Goal: Communication & Community: Share content

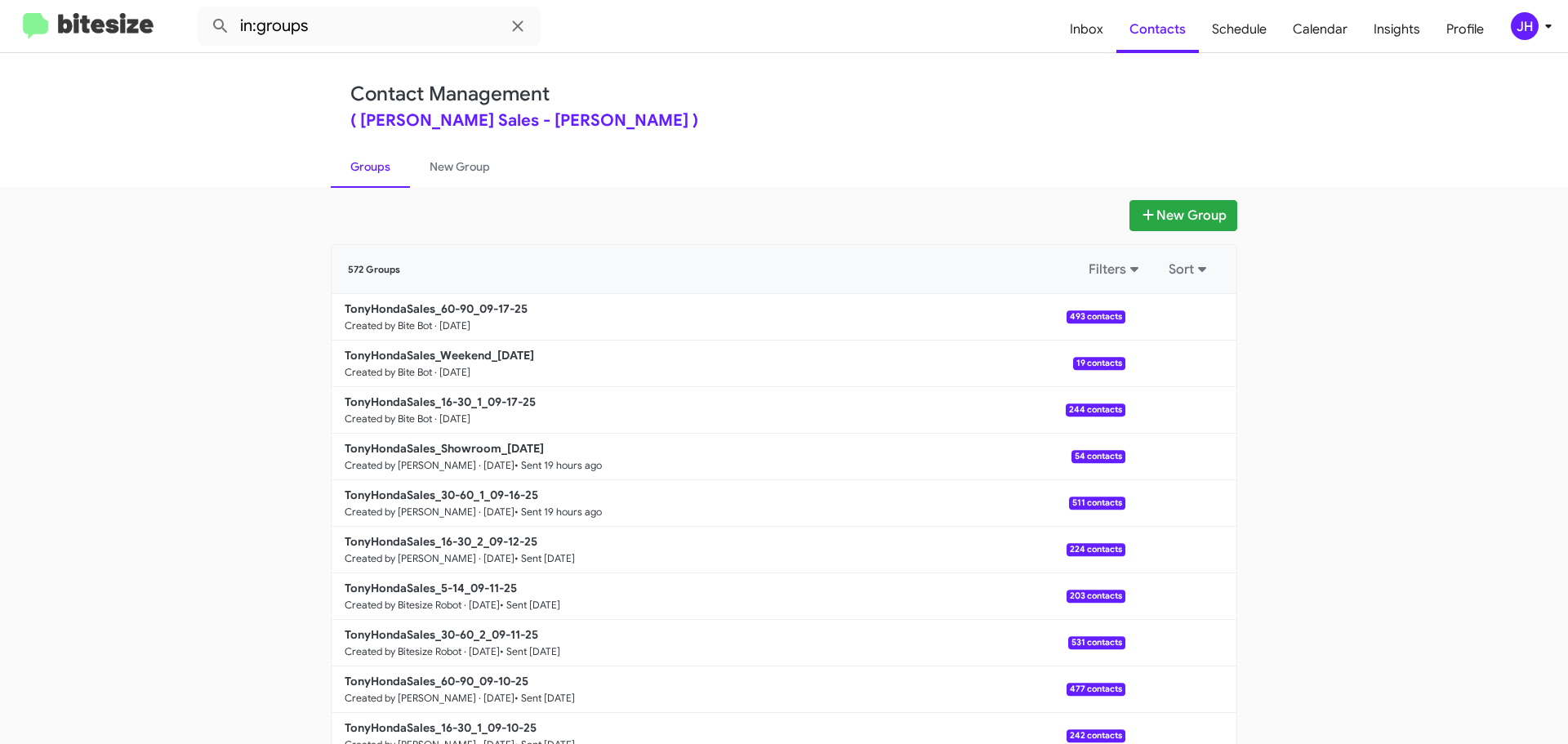
click at [1542, 24] on icon at bounding box center [1548, 25] width 20 height 20
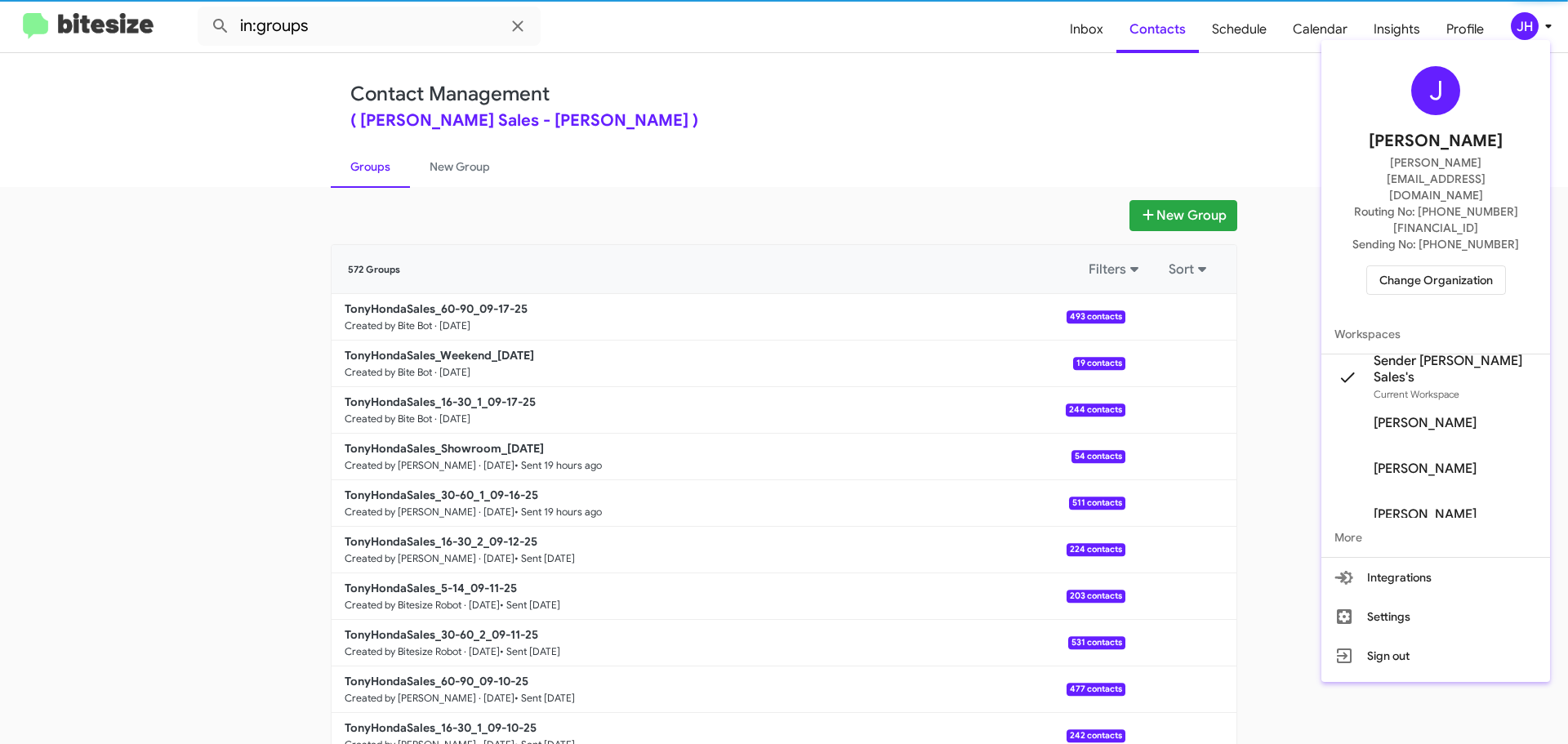
click at [1458, 266] on span "Change Organization" at bounding box center [1436, 279] width 113 height 27
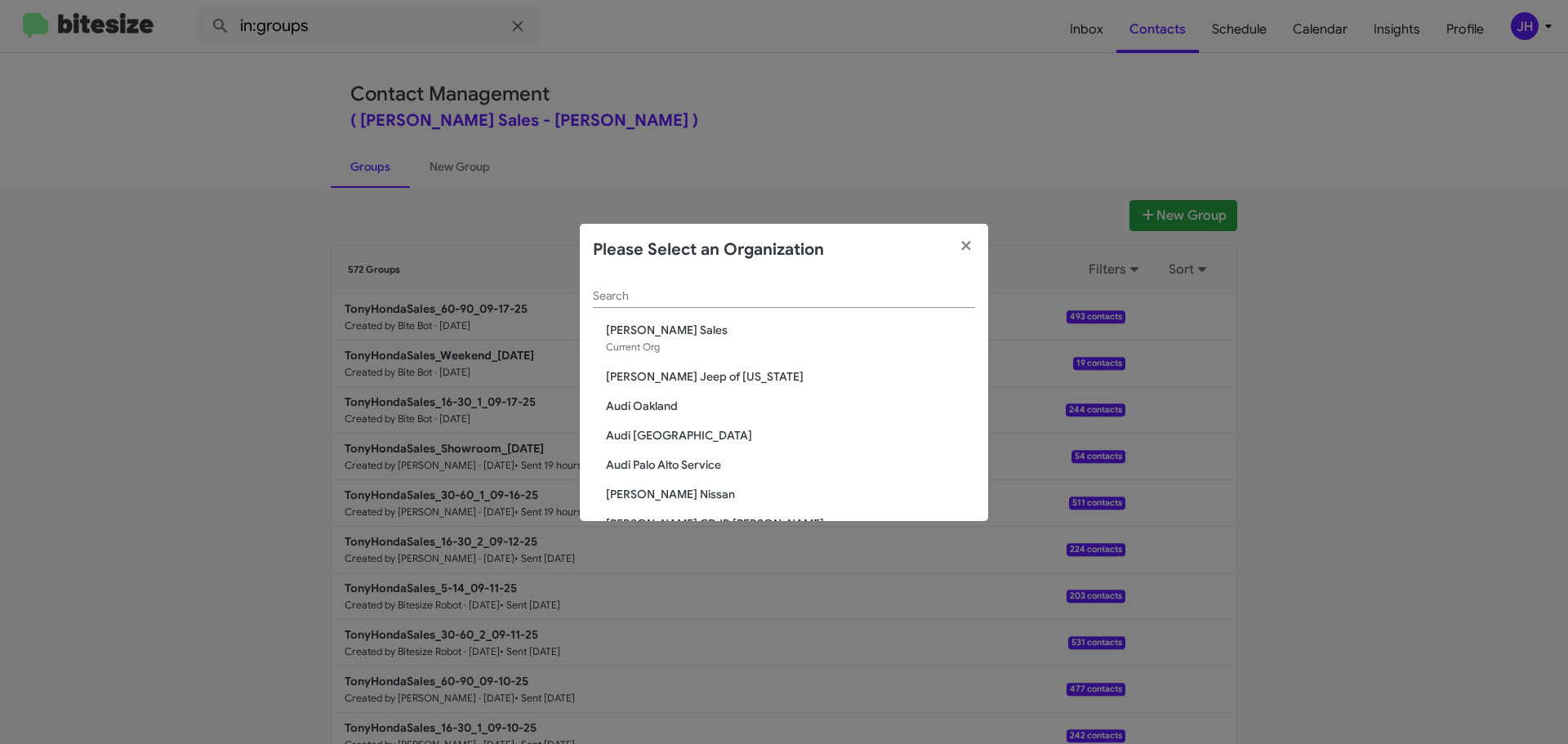
click at [670, 305] on div "Search" at bounding box center [783, 292] width 382 height 32
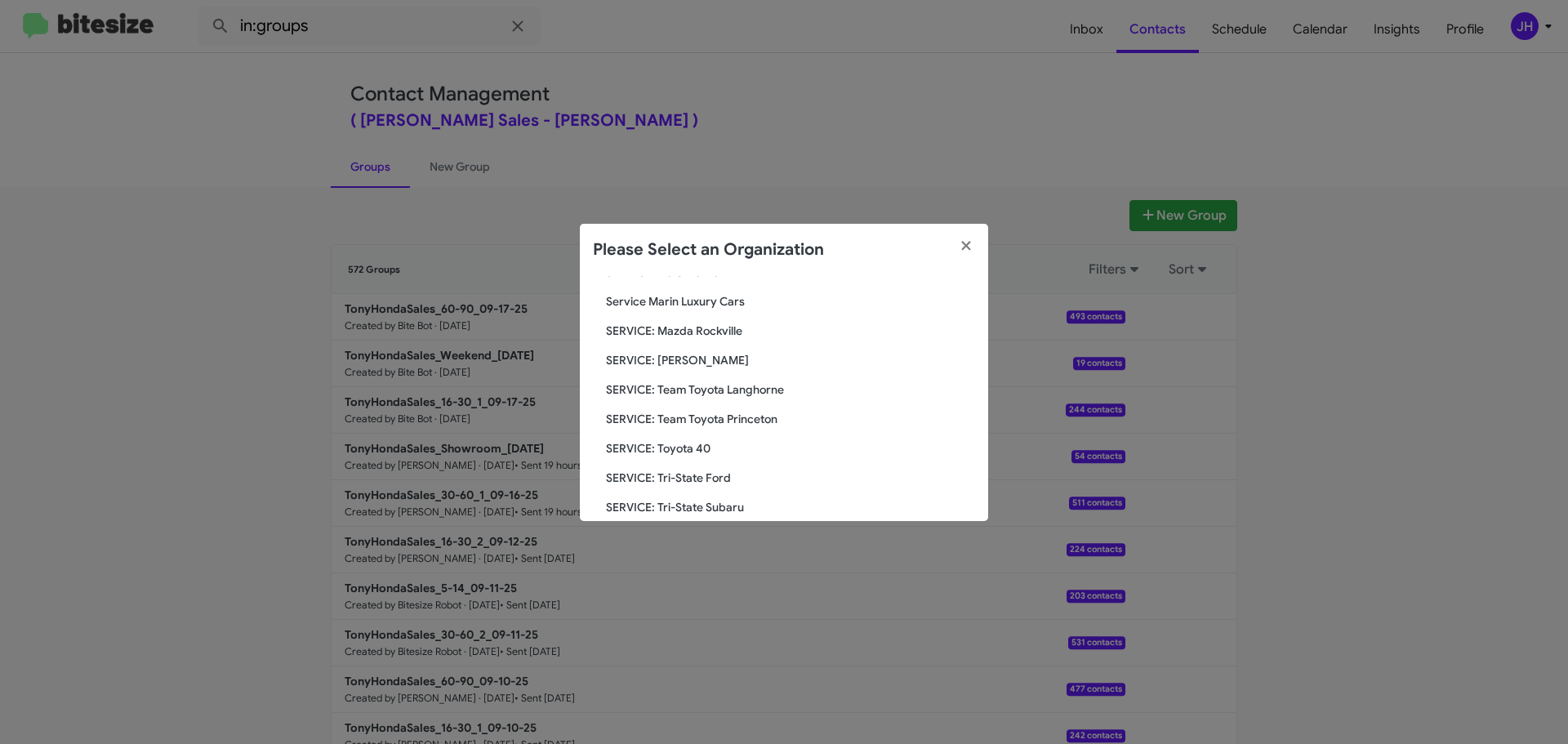
scroll to position [467, 0]
type input "servi"
click at [713, 363] on span "SERVICE: [PERSON_NAME]" at bounding box center [790, 362] width 369 height 16
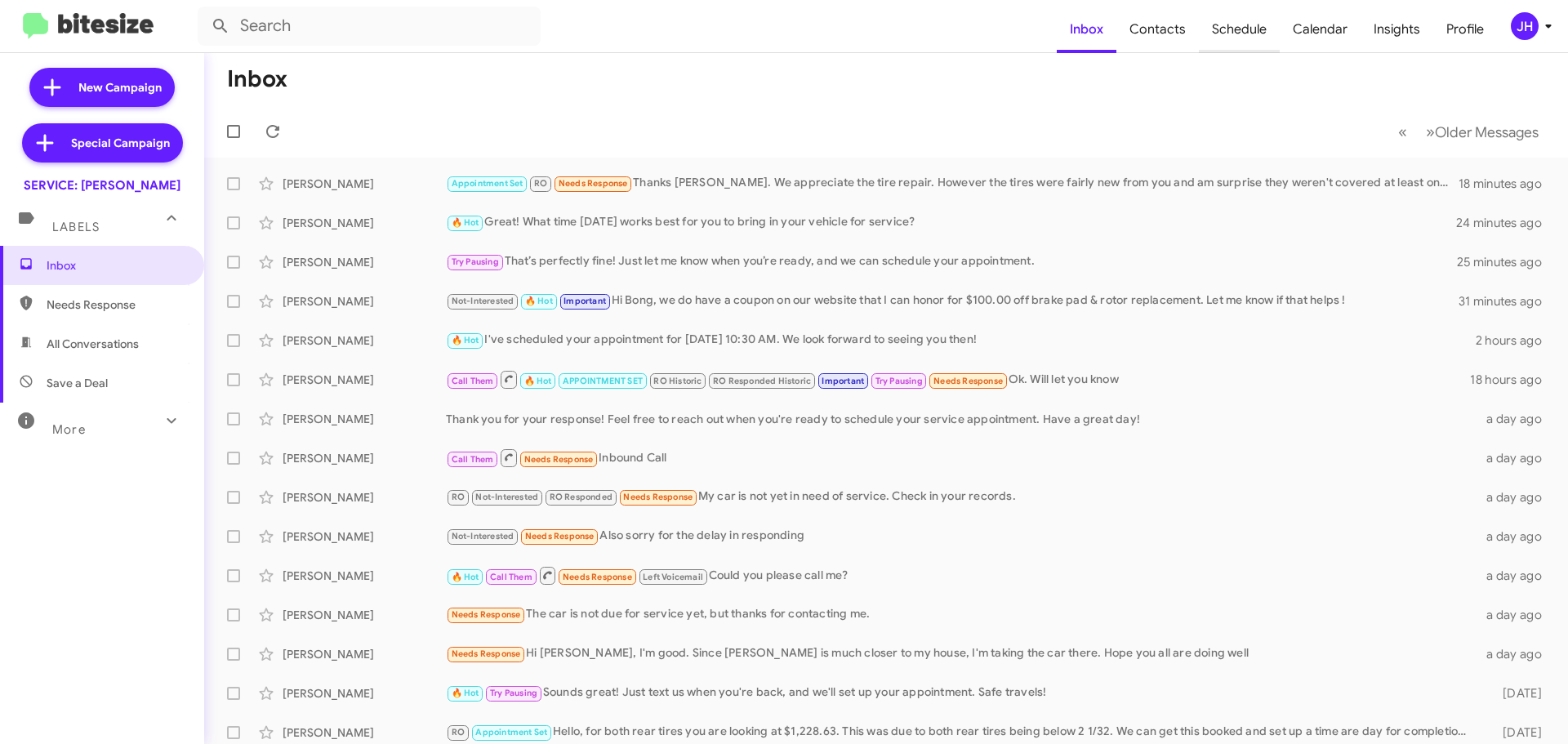
click at [1227, 40] on span "Schedule" at bounding box center [1240, 29] width 81 height 47
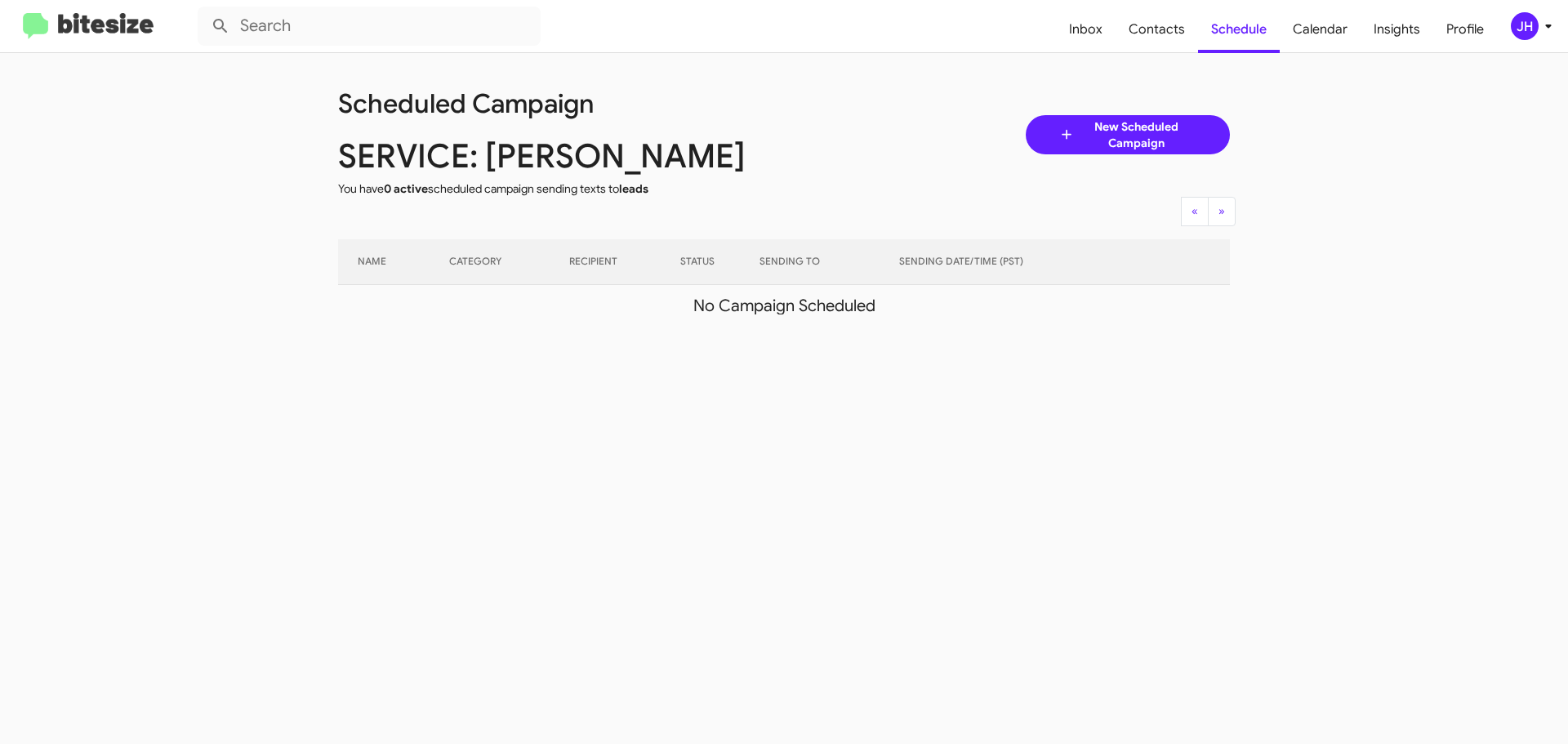
click at [1522, 25] on div "JH" at bounding box center [1524, 25] width 27 height 27
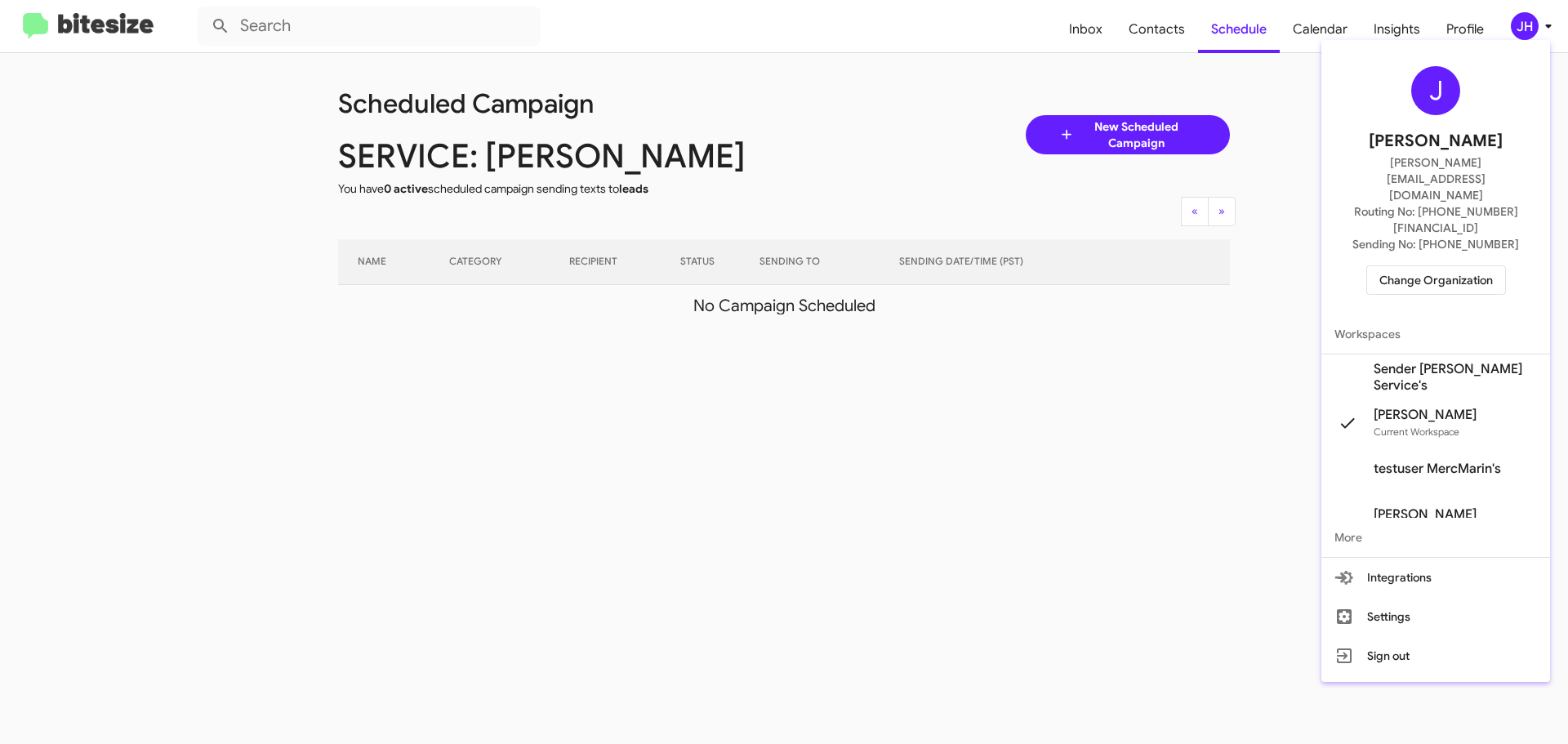
click at [1443, 361] on span "Sender Mercedes Marin Service's" at bounding box center [1455, 377] width 163 height 33
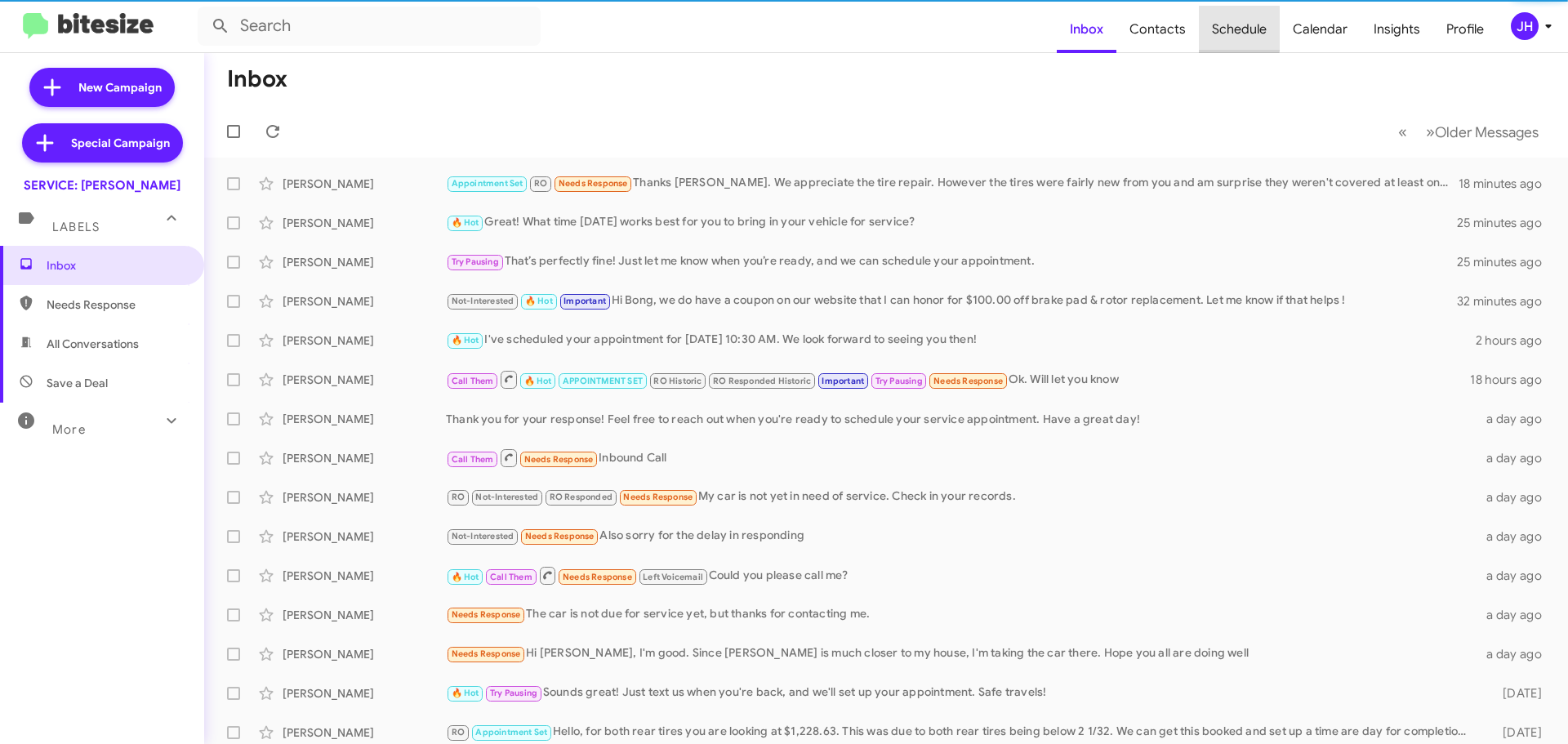
click at [1226, 28] on span "Schedule" at bounding box center [1240, 29] width 81 height 47
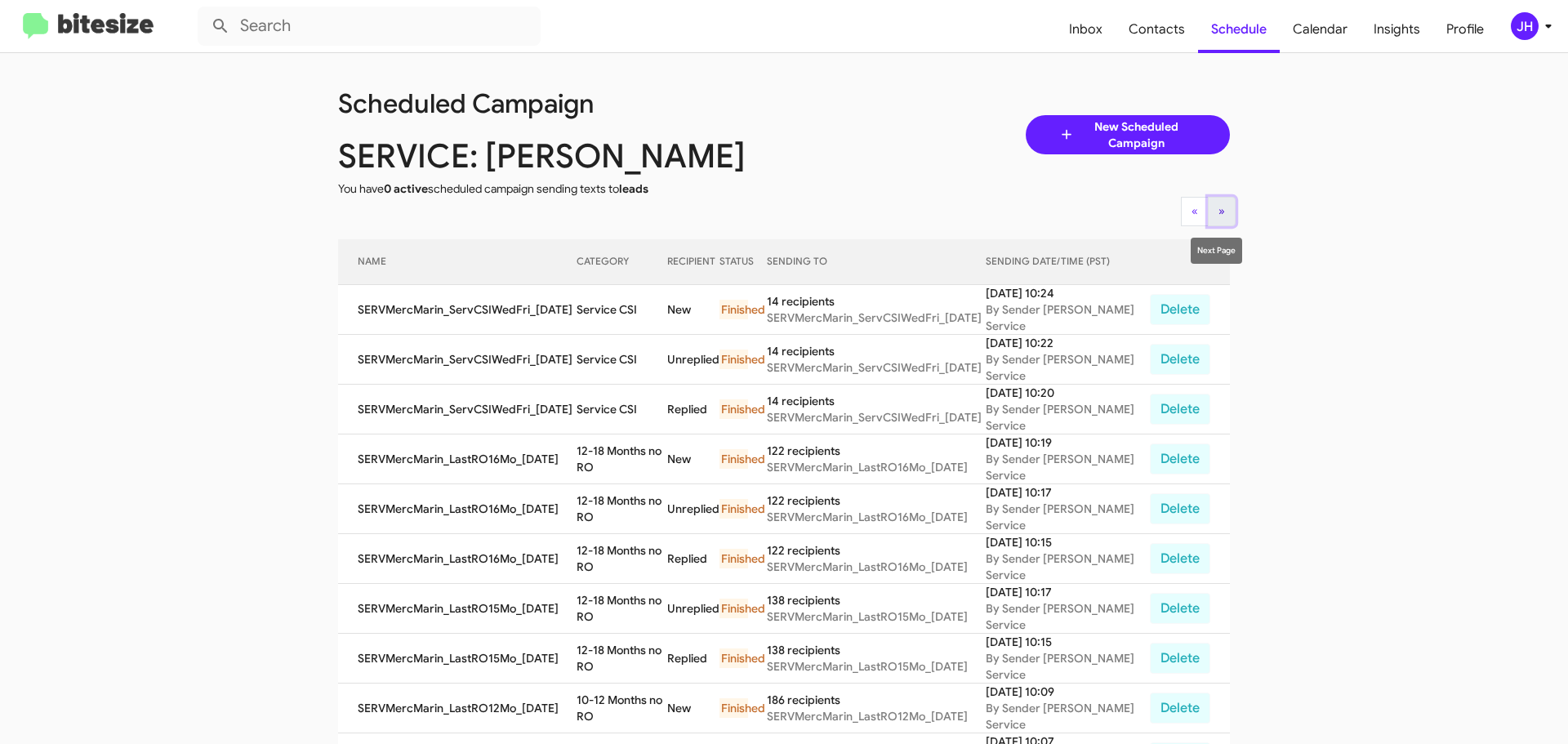
click at [1218, 210] on span "»" at bounding box center [1221, 211] width 7 height 15
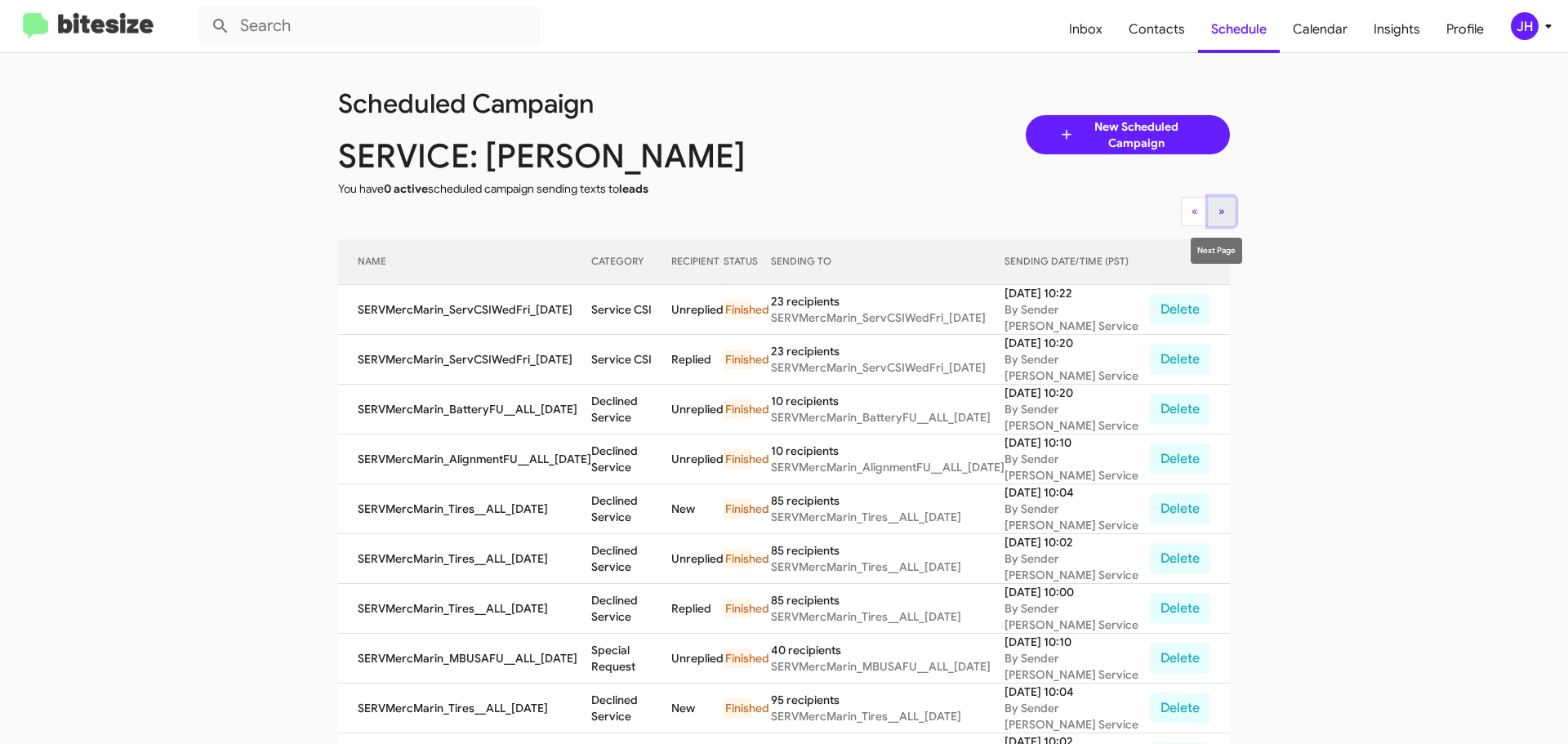
click at [1208, 219] on button "» Next" at bounding box center [1221, 211] width 27 height 29
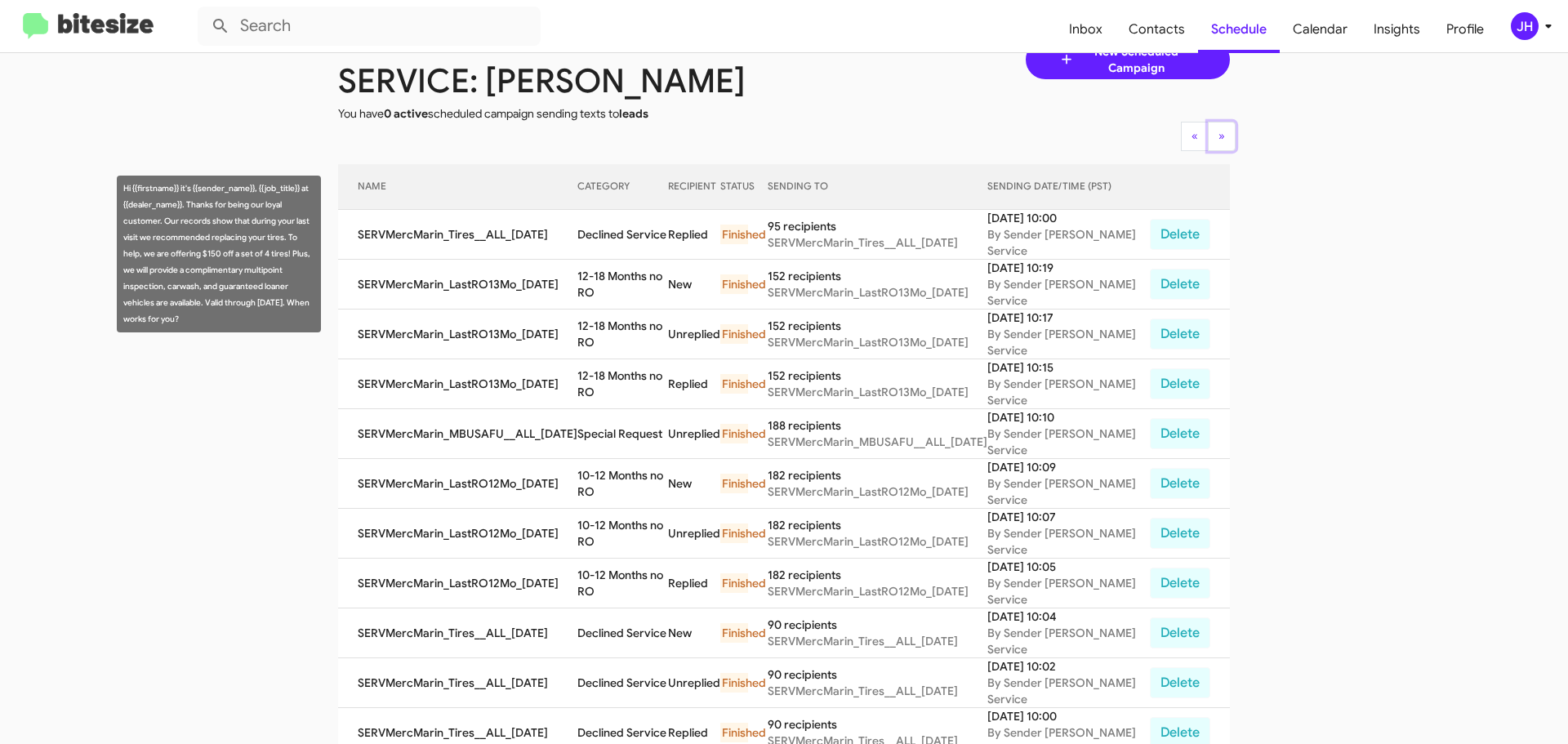
scroll to position [82, 0]
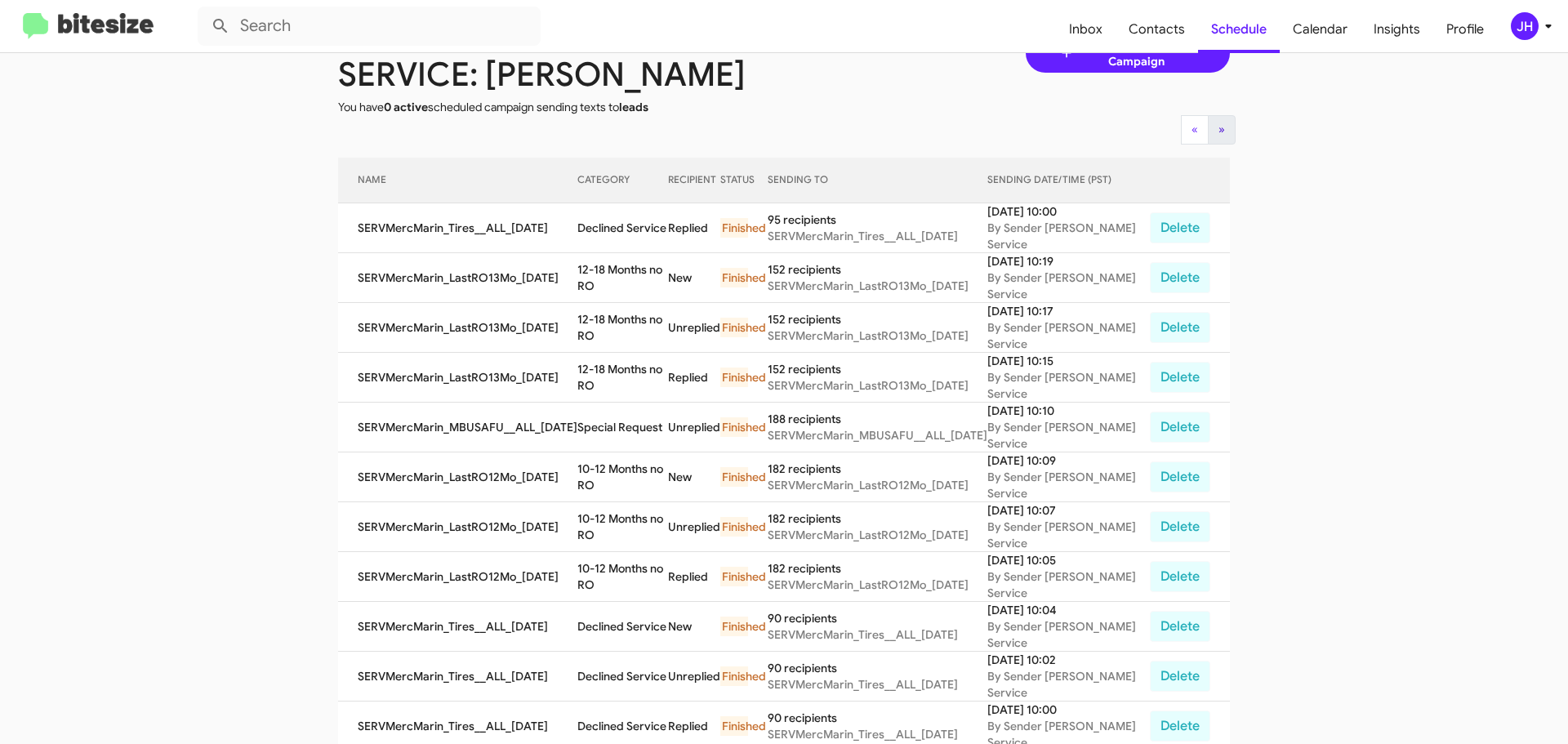
click at [1218, 144] on mat-tooltip-component "Next Page" at bounding box center [1216, 169] width 75 height 49
click at [1218, 128] on span "»" at bounding box center [1221, 129] width 7 height 15
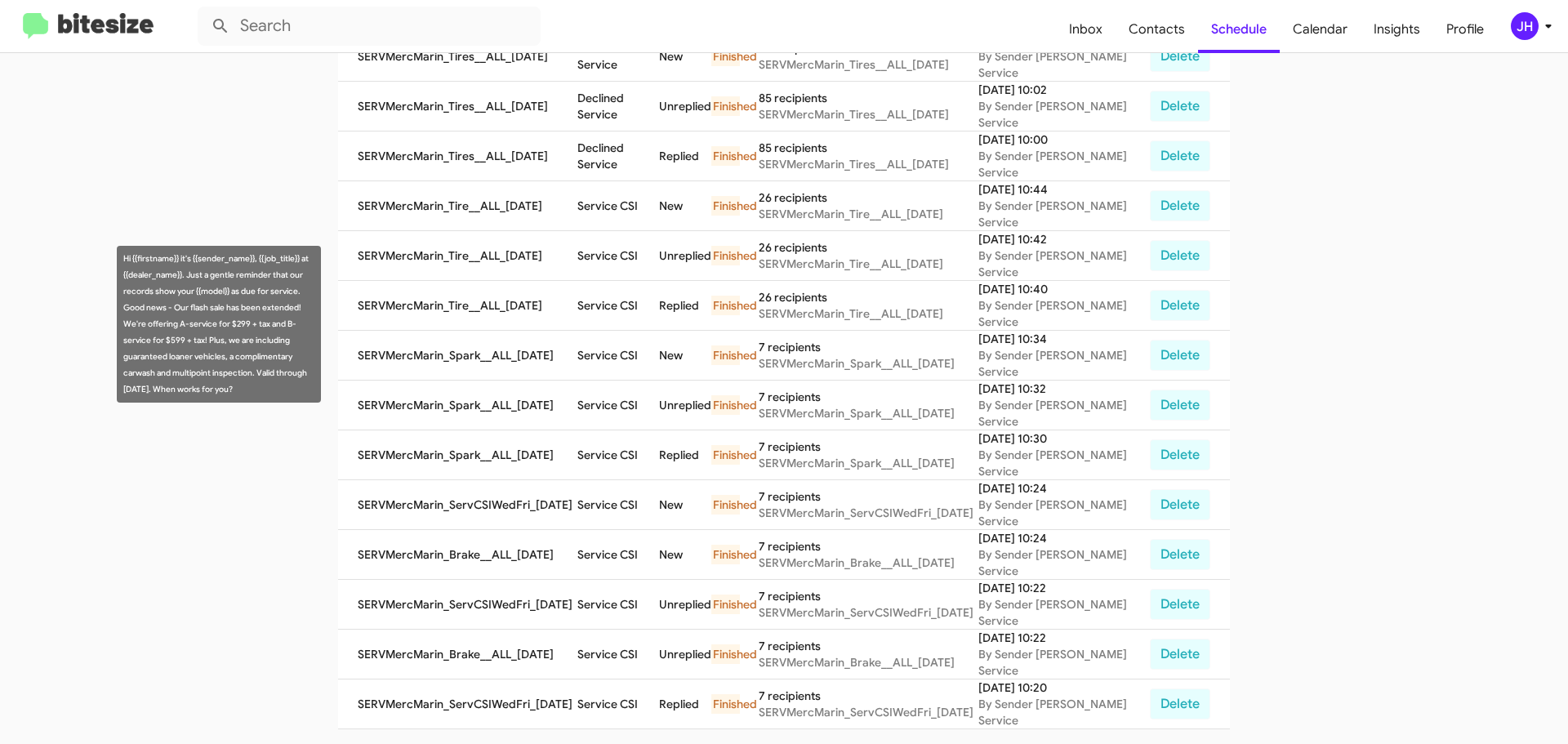
scroll to position [556, 0]
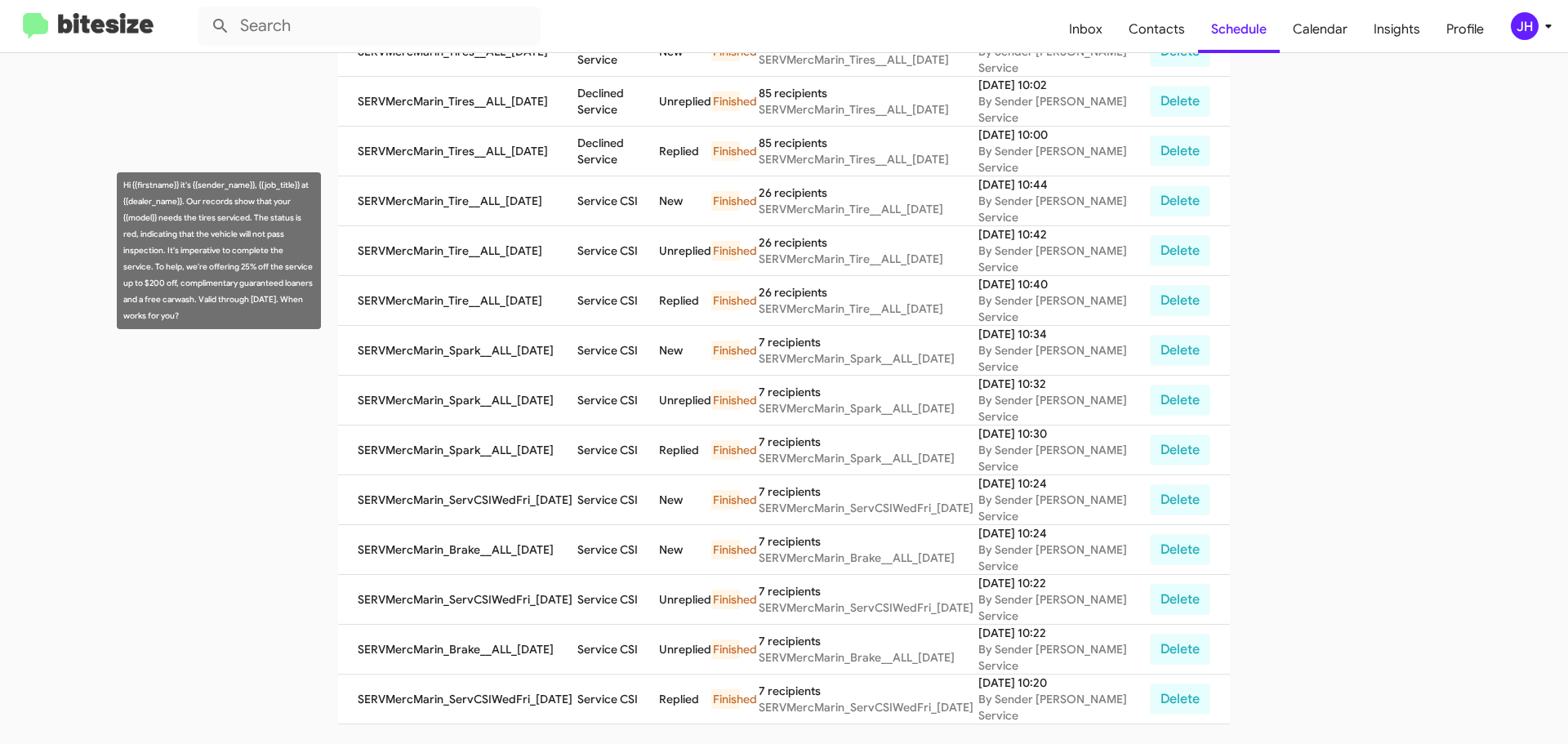
drag, startPoint x: 154, startPoint y: 313, endPoint x: 119, endPoint y: 185, distance: 132.7
click at [119, 185] on div "Hi {{firstname}} it's {{sender_name}}, {{job_title}} at {{dealer_name}}. Our re…" at bounding box center [219, 251] width 204 height 157
copy div "Hi {{firstname}} it's {{sender_name}}, {{job_title}} at {{dealer_name}}. Our re…"
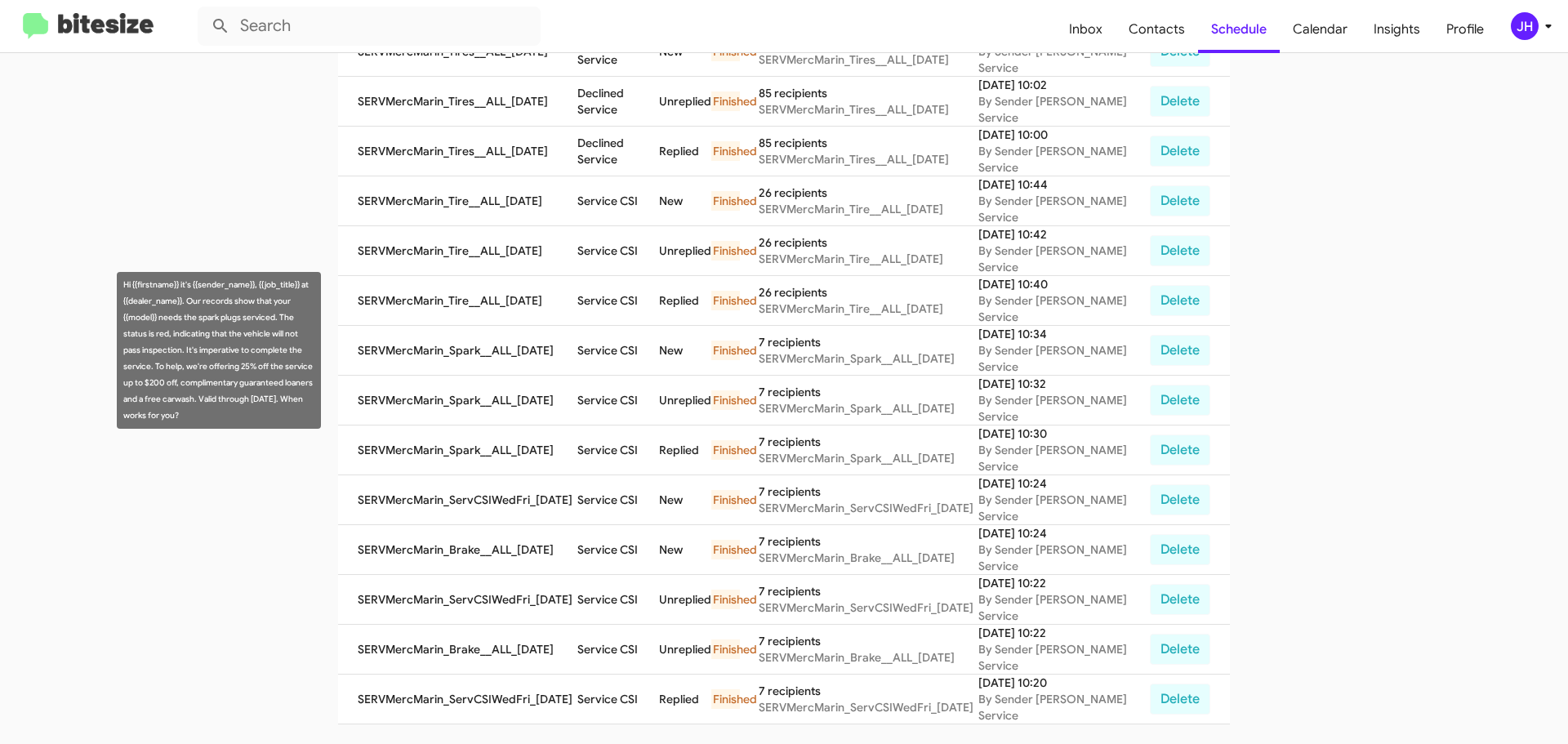
drag, startPoint x: 190, startPoint y: 412, endPoint x: 125, endPoint y: 287, distance: 140.9
click at [125, 287] on div "Hi {{firstname}} it's {{sender_name}}, {{job_title}} at {{dealer_name}}. Our re…" at bounding box center [219, 350] width 204 height 157
copy div "Hi {{firstname}} it's {{sender_name}}, {{job_title}} at {{dealer_name}}. Our re…"
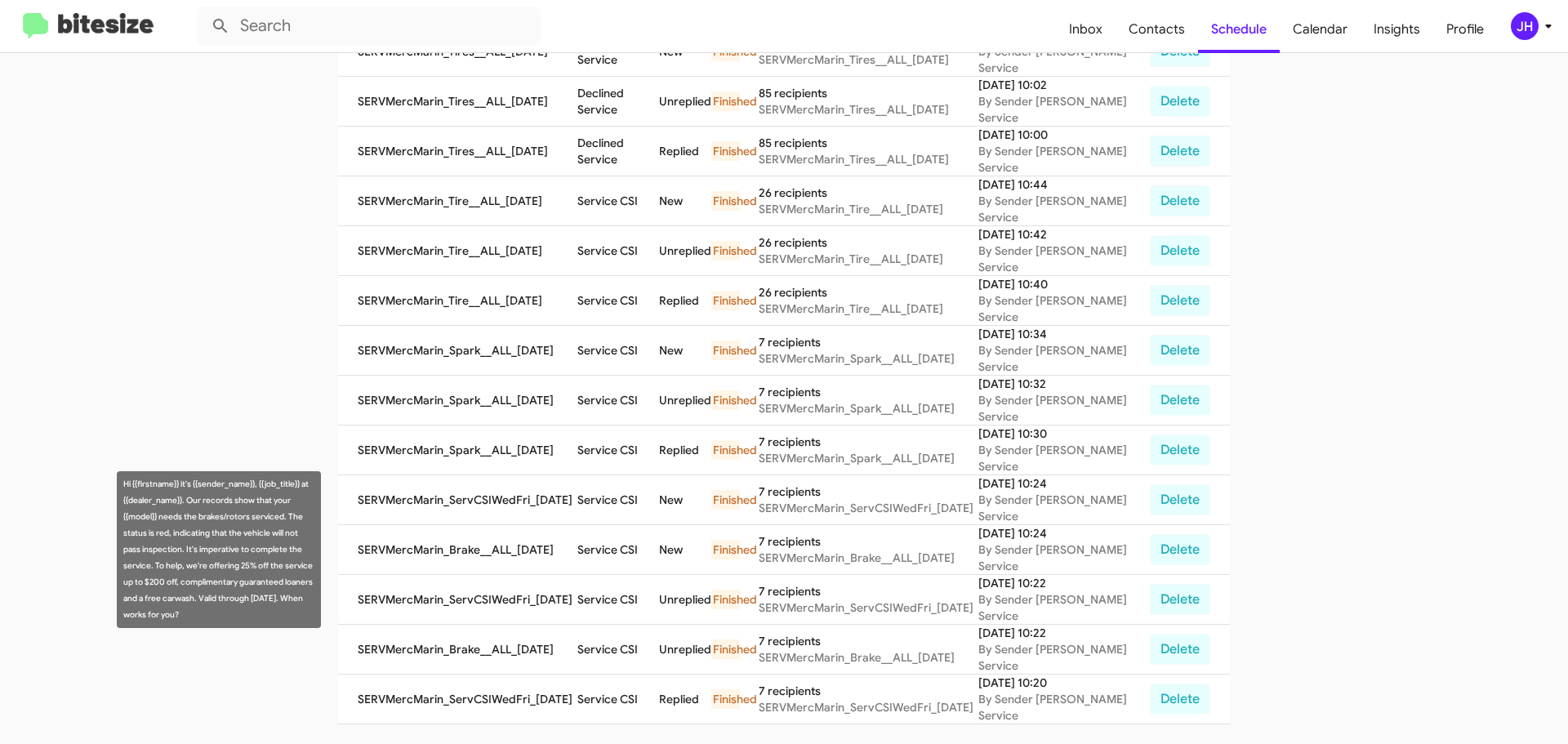
drag, startPoint x: 197, startPoint y: 610, endPoint x: 120, endPoint y: 484, distance: 147.7
click at [120, 484] on div "Hi {{firstname}} it's {{sender_name}}, {{job_title}} at {{dealer_name}}. Our re…" at bounding box center [219, 549] width 204 height 157
copy div "Hi {{firstname}} it's {{sender_name}}, {{job_title}} at {{dealer_name}}. Our re…"
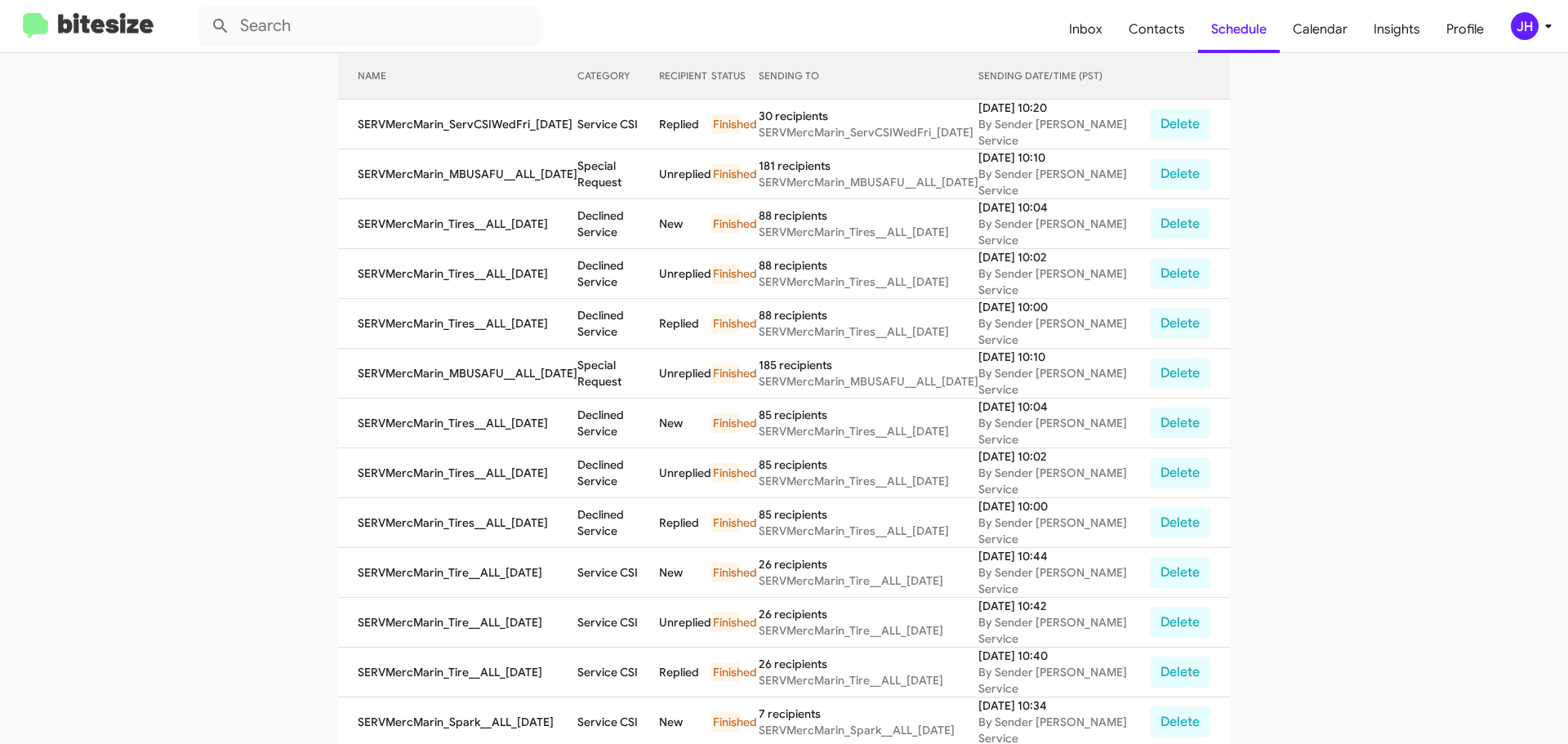
scroll to position [67, 0]
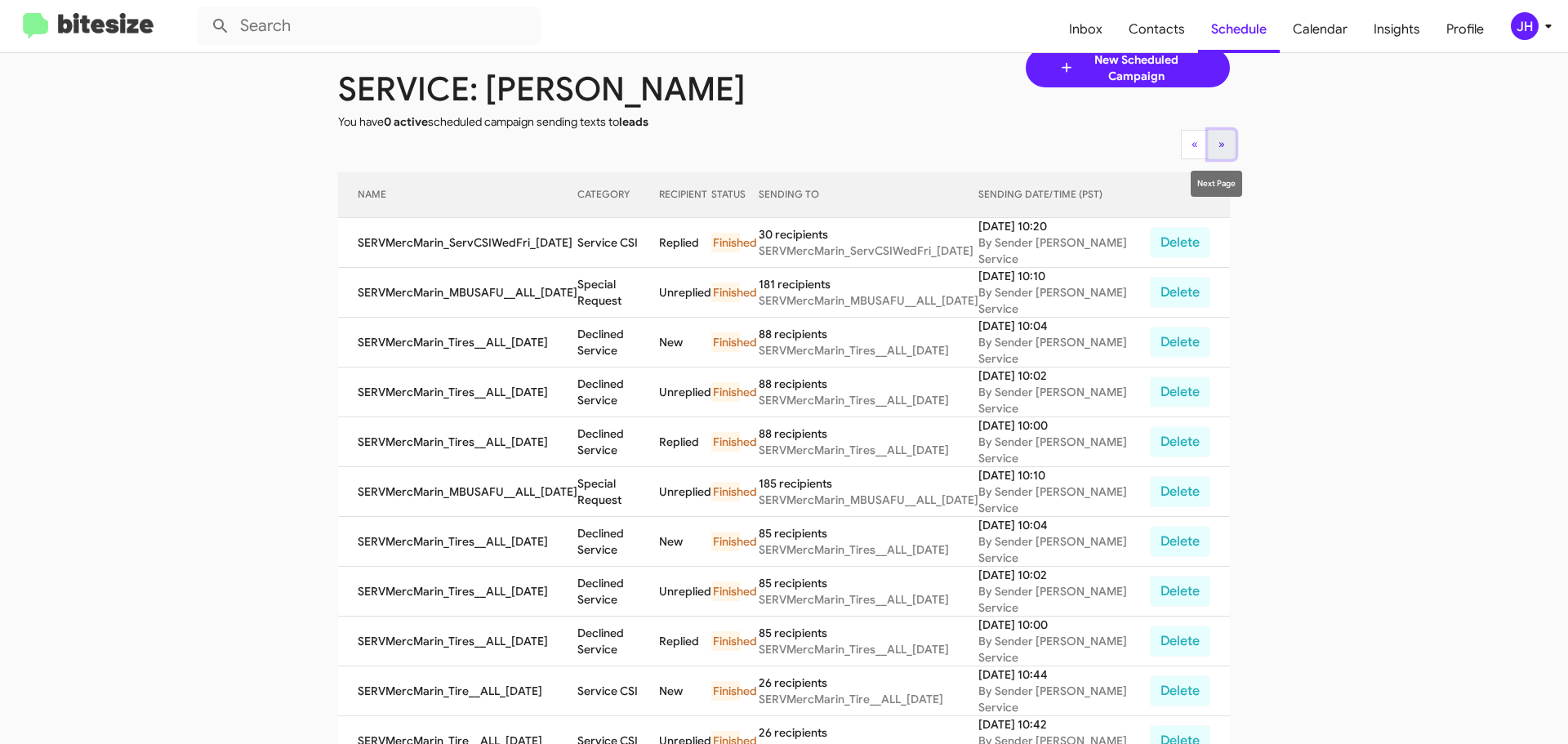
click at [1224, 147] on button "» Next" at bounding box center [1221, 144] width 27 height 29
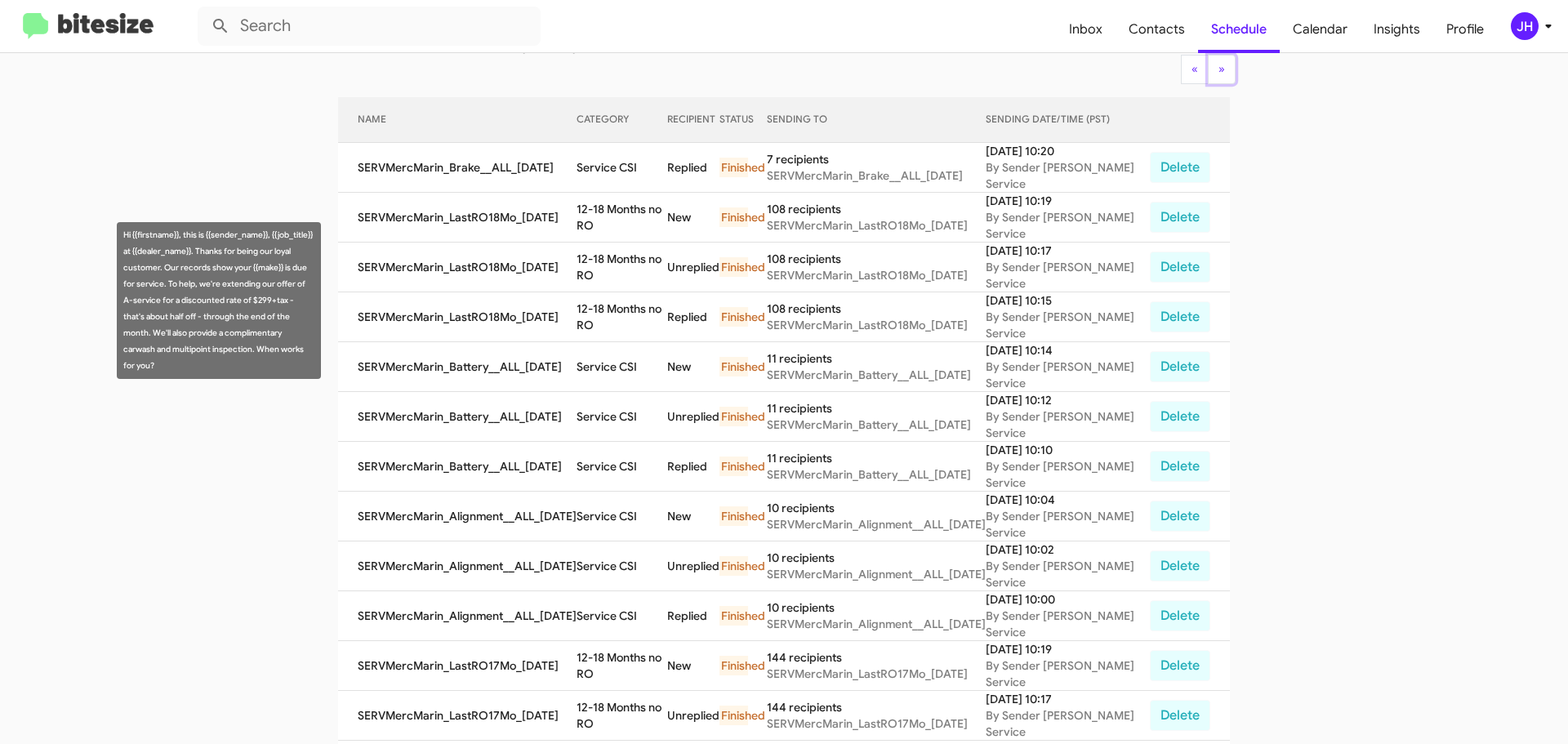
scroll to position [149, 0]
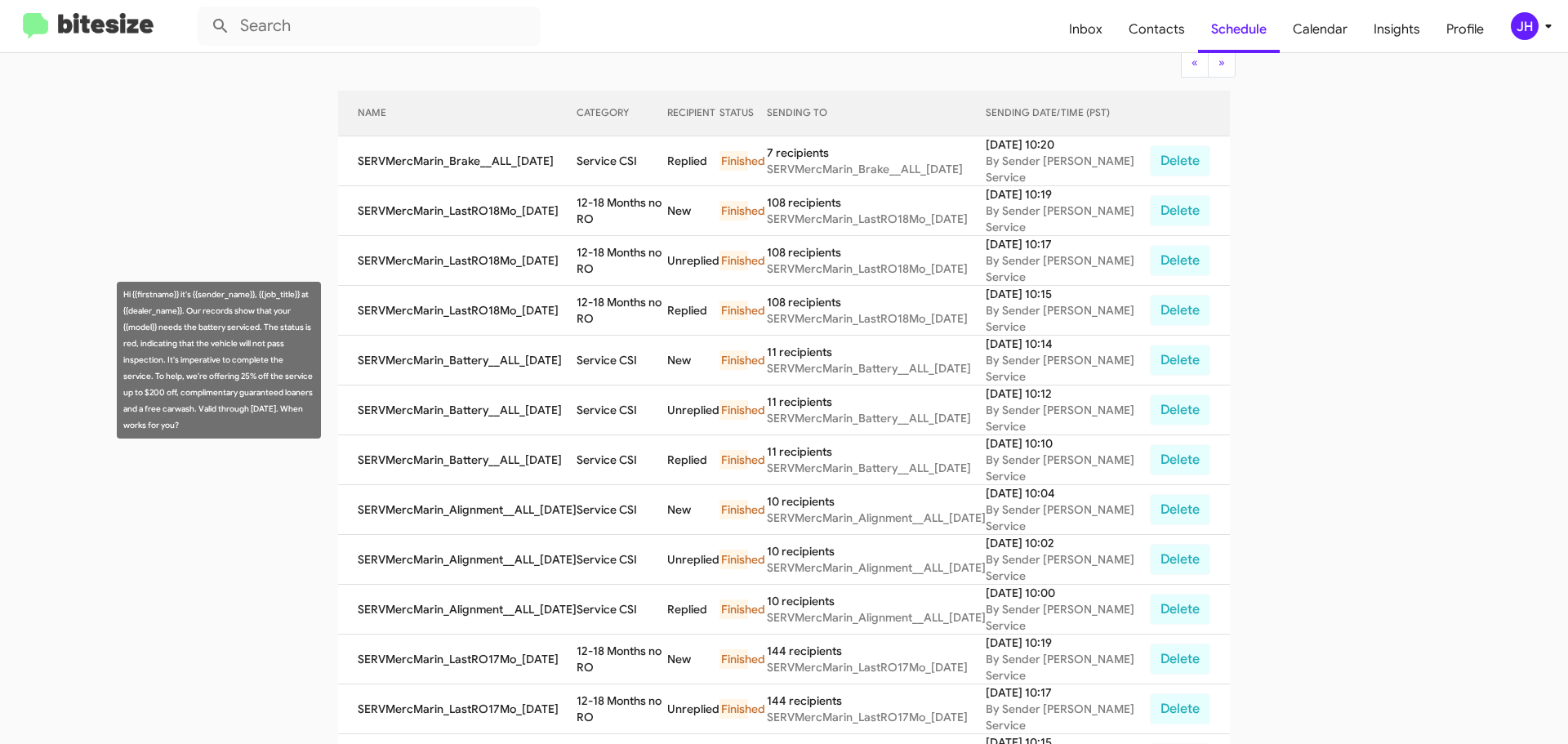
drag, startPoint x: 162, startPoint y: 424, endPoint x: 119, endPoint y: 296, distance: 135.0
click at [119, 296] on div "Hi {{firstname}} it's {{sender_name}}, {{job_title}} at {{dealer_name}}. Our re…" at bounding box center [219, 360] width 204 height 157
copy div "Hi {{firstname}} it's {{sender_name}}, {{job_title}} at {{dealer_name}}. Our re…"
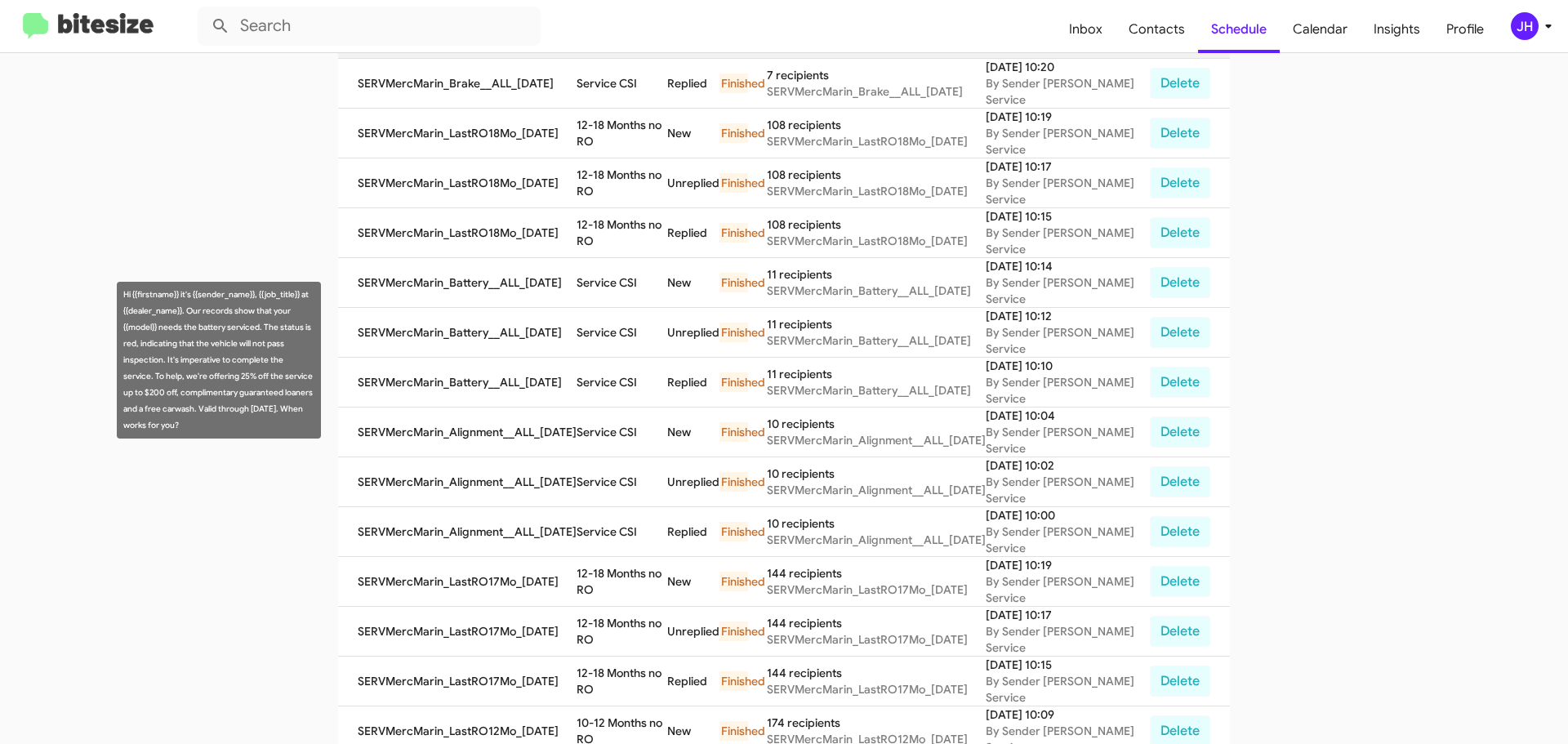
scroll to position [230, 0]
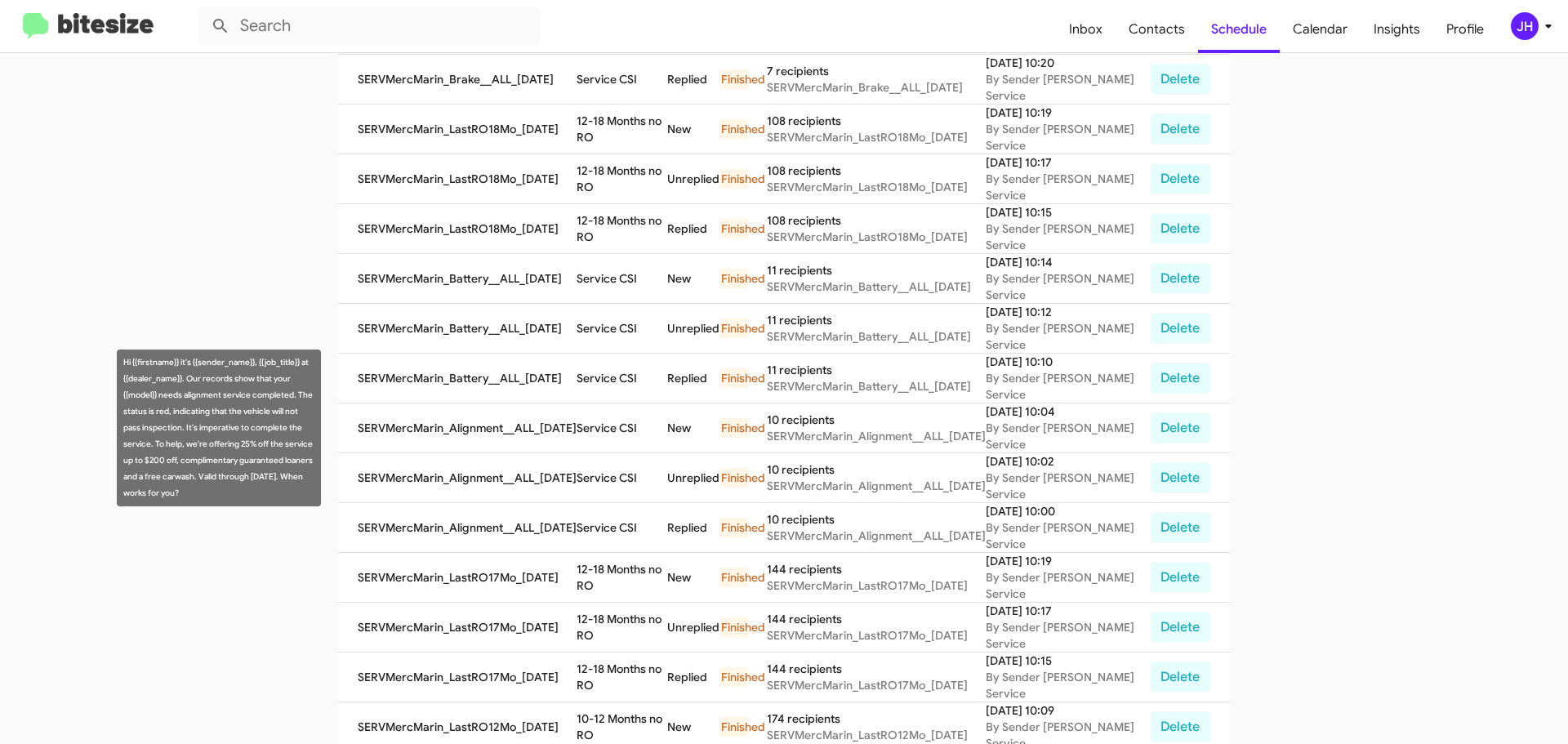
drag, startPoint x: 186, startPoint y: 488, endPoint x: 122, endPoint y: 361, distance: 142.2
click at [122, 361] on div "Hi {{firstname}} it's {{sender_name}}, {{job_title}} at {{dealer_name}}. Our re…" at bounding box center [219, 427] width 204 height 157
copy div "Hi {{firstname}} it's {{sender_name}}, {{job_title}} at {{dealer_name}}. Our re…"
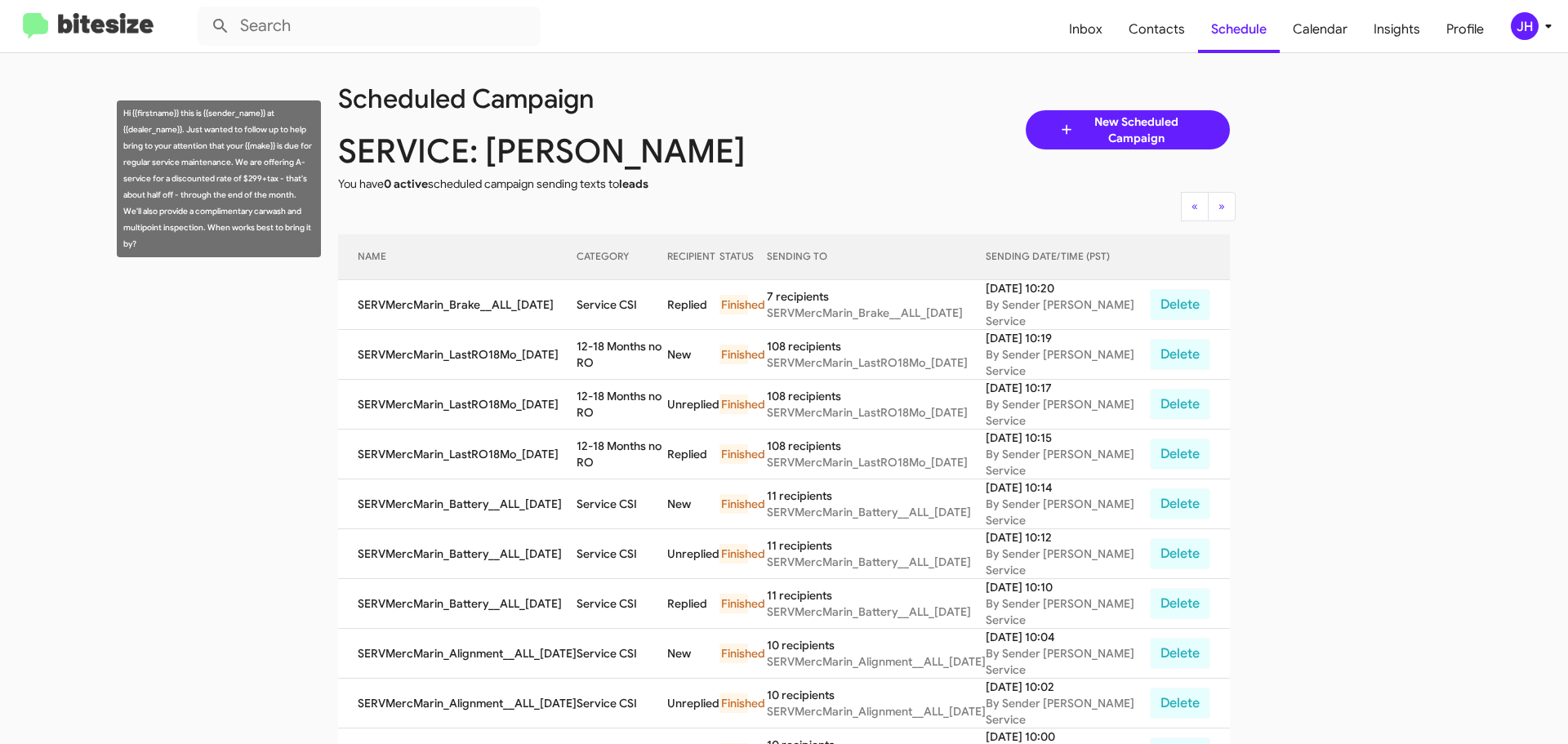
scroll to position [0, 0]
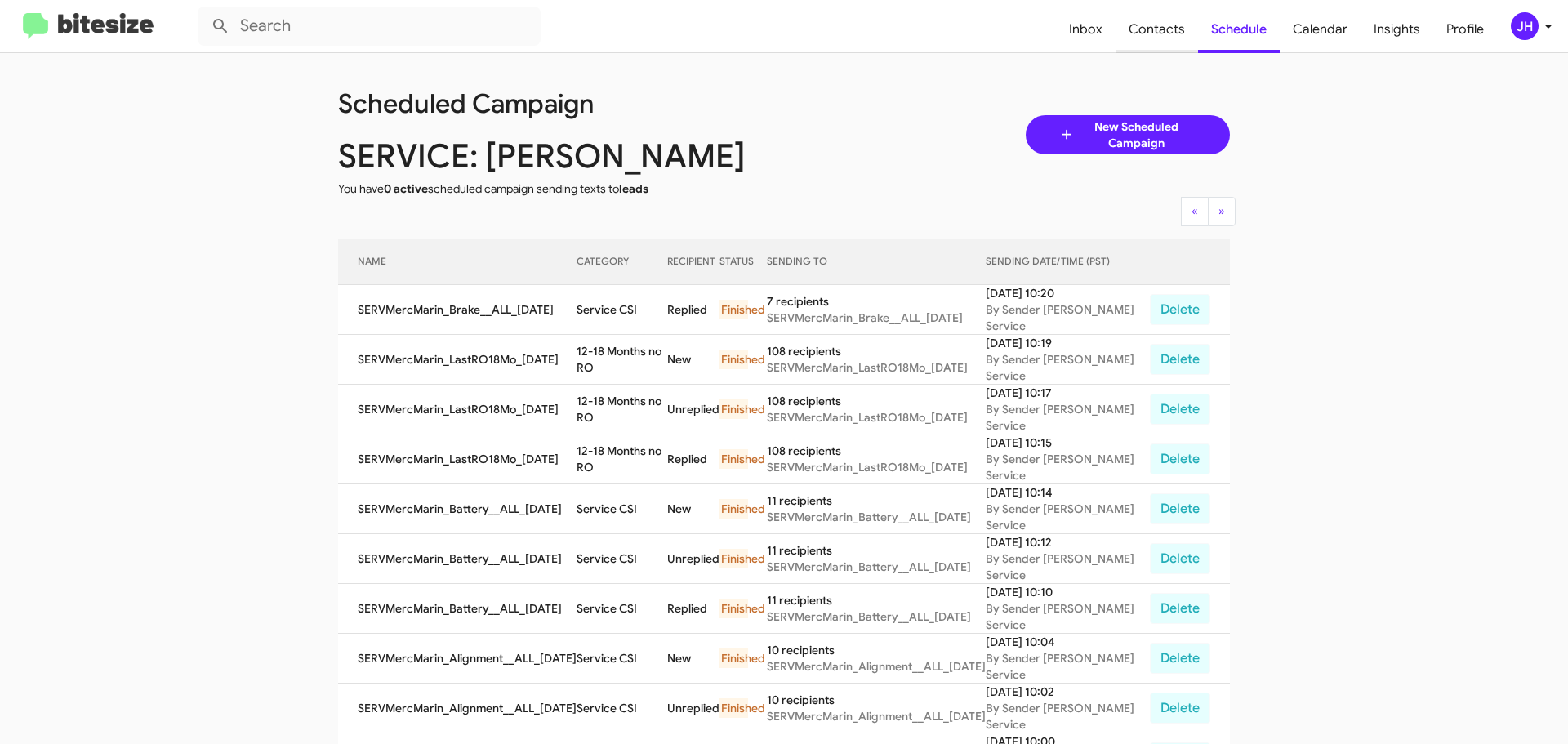
click at [1144, 25] on span "Contacts" at bounding box center [1156, 29] width 82 height 47
type input "in:groups"
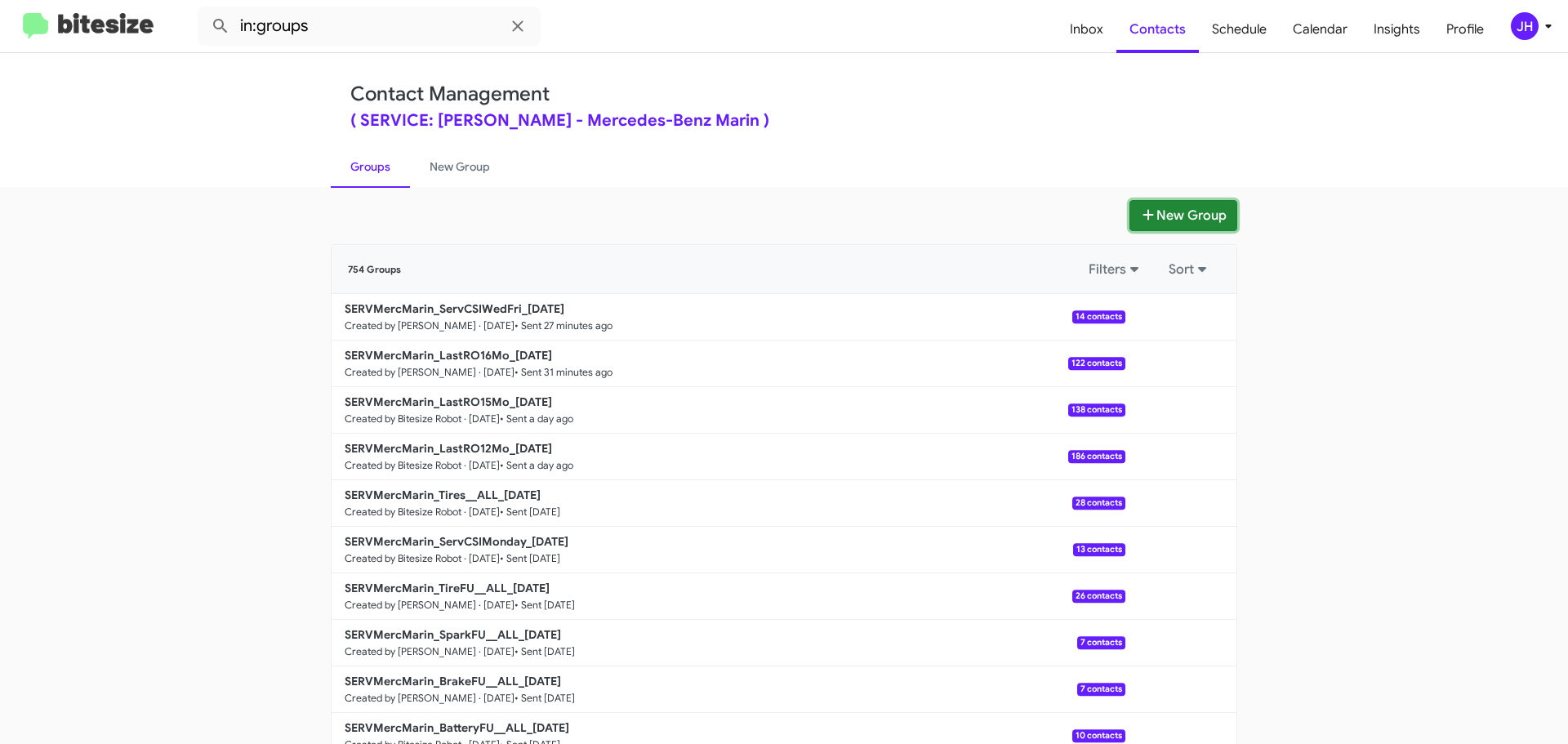
click at [1182, 219] on button "New Group" at bounding box center [1183, 215] width 108 height 31
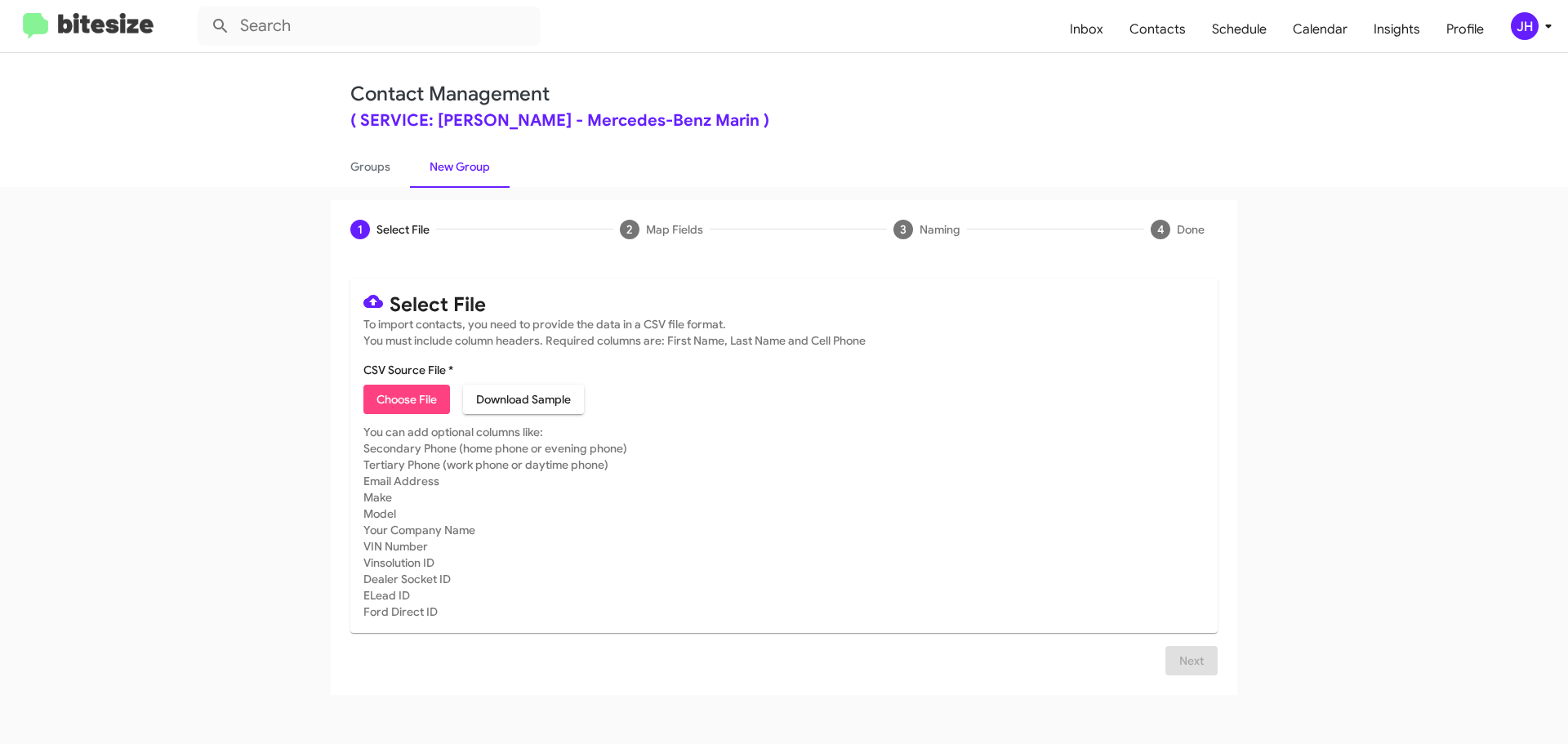
click at [407, 396] on span "Choose File" at bounding box center [407, 399] width 60 height 29
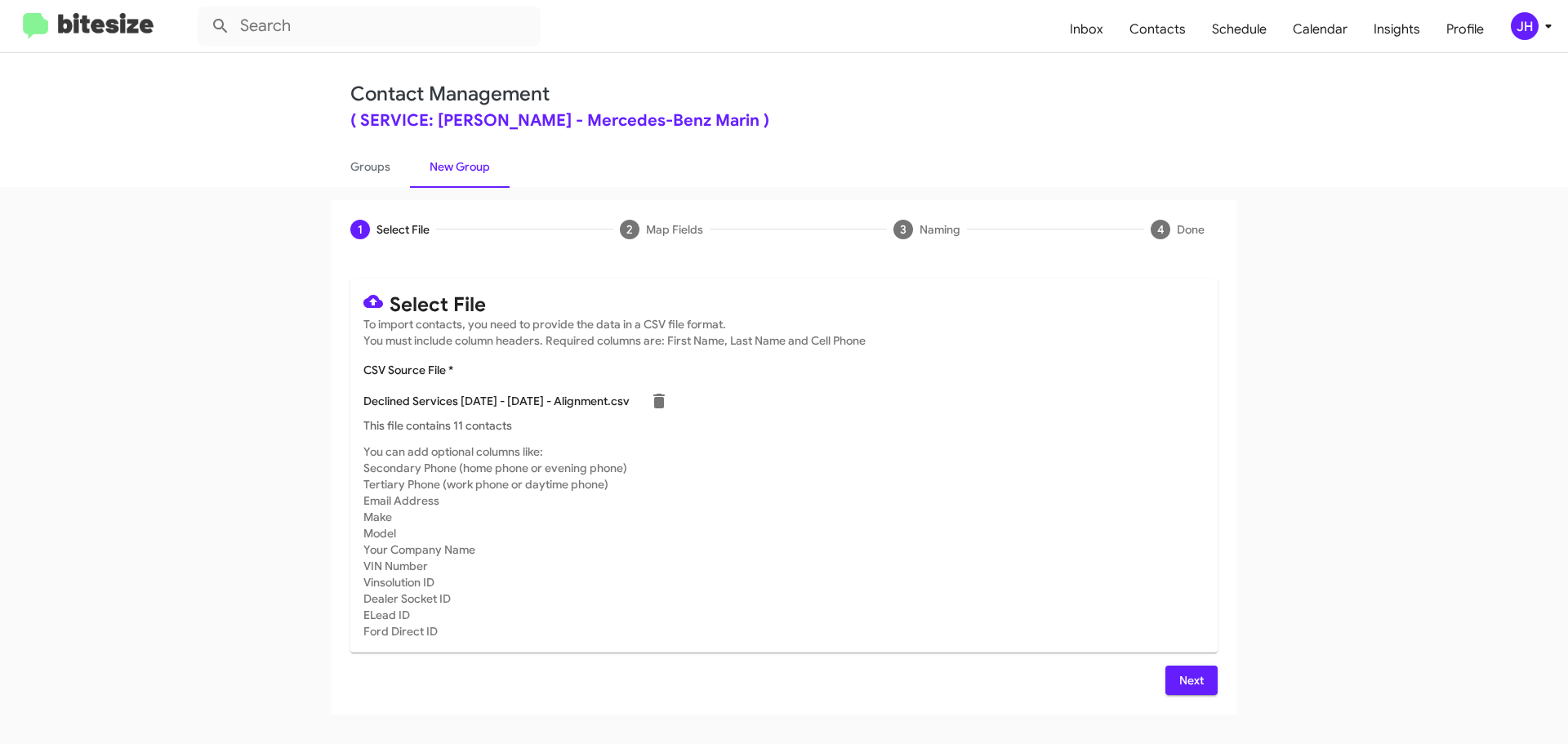
click at [1176, 678] on button "Next" at bounding box center [1191, 679] width 52 height 29
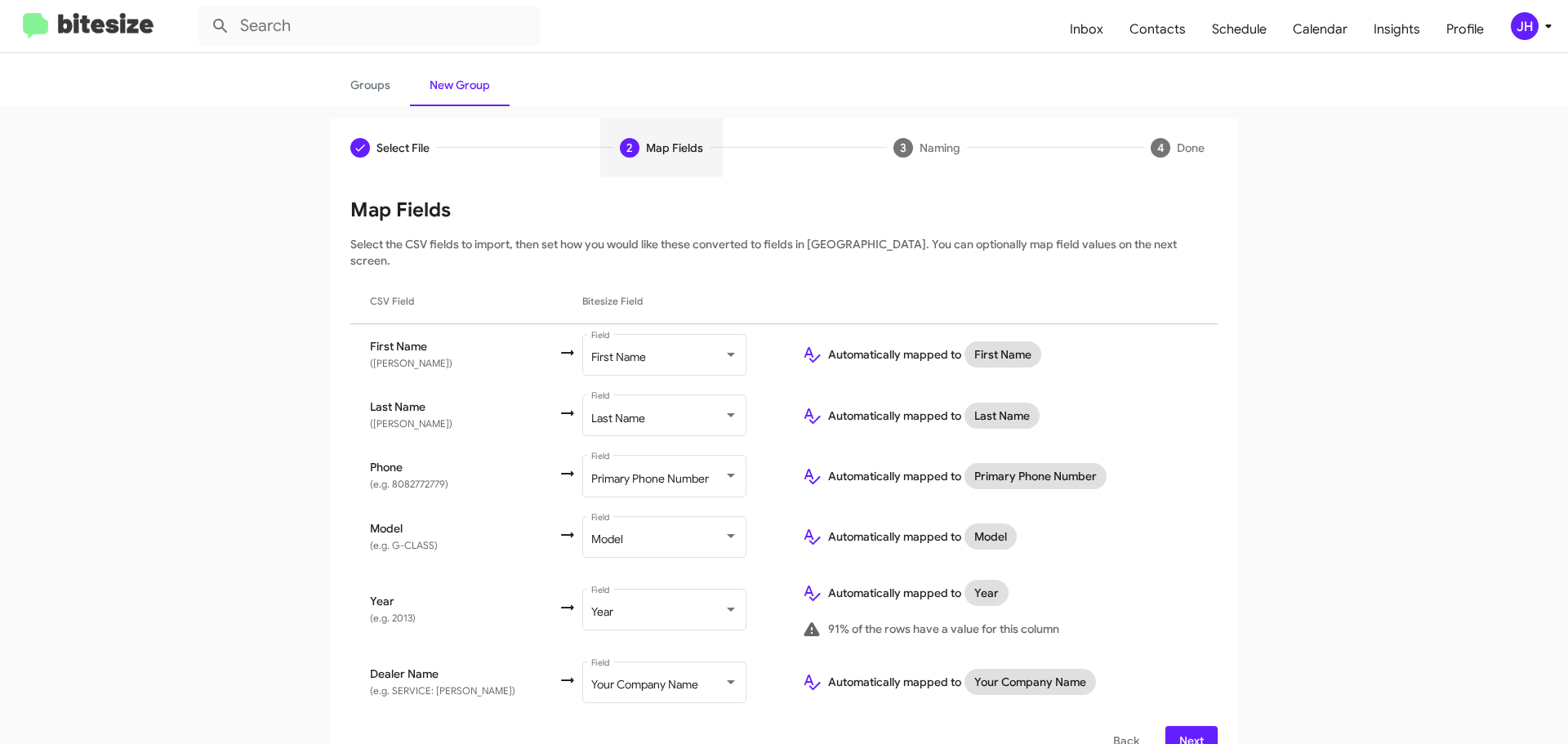
scroll to position [96, 0]
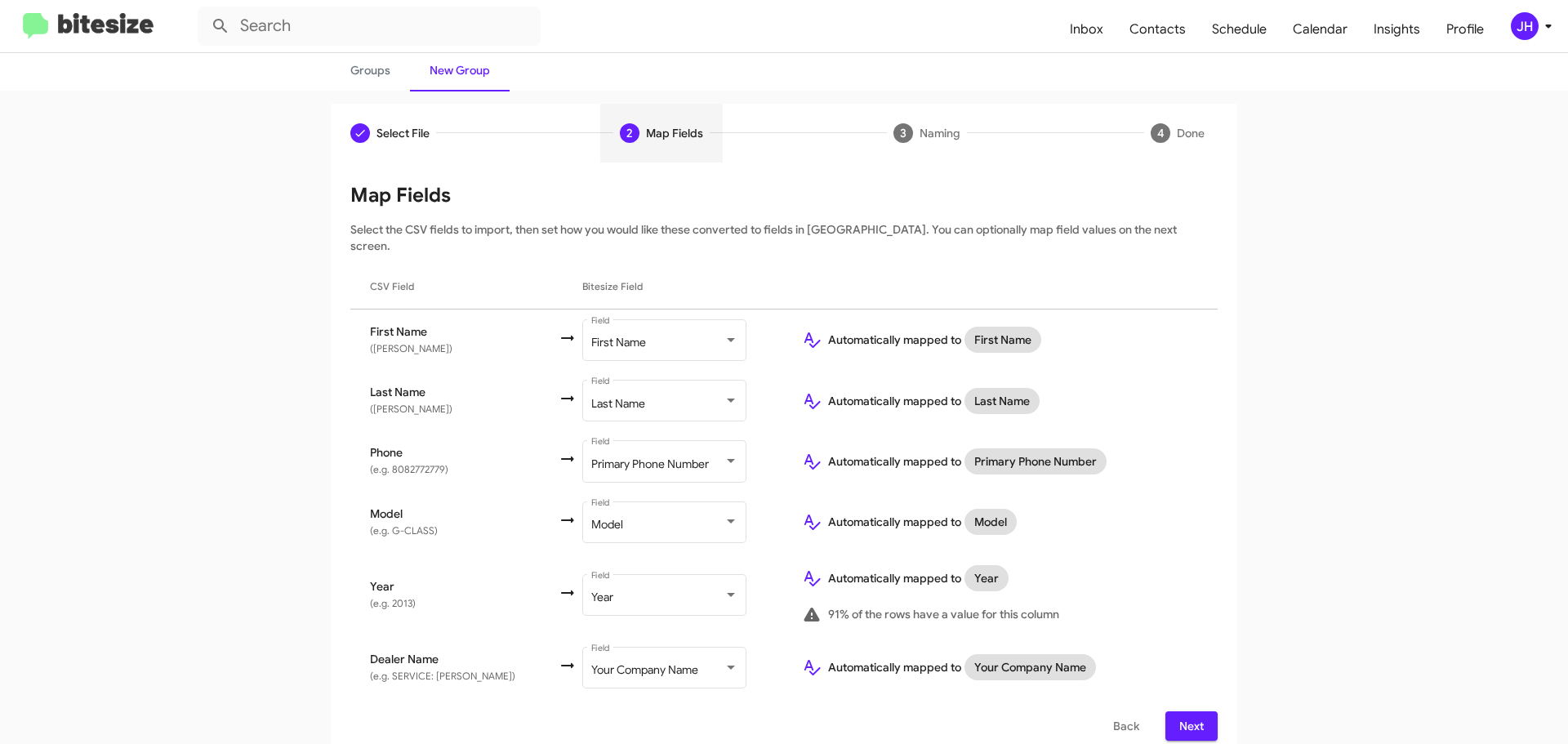
click at [1191, 711] on span "Next" at bounding box center [1192, 725] width 26 height 29
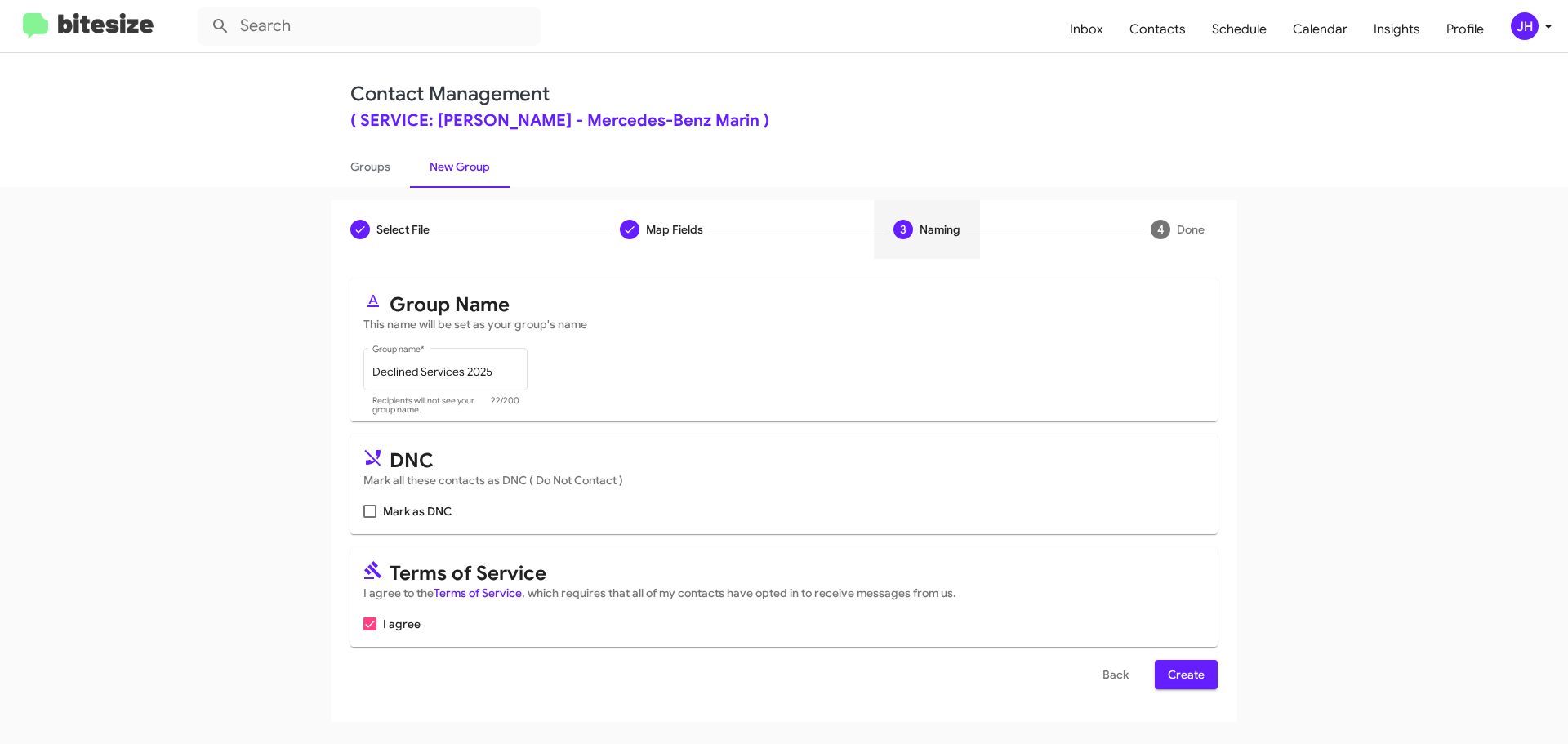
scroll to position [0, 0]
click at [511, 366] on input "Declined Services 2025" at bounding box center [446, 372] width 147 height 13
click at [506, 366] on input "Declined Services 2025 Alignemnt" at bounding box center [446, 372] width 147 height 13
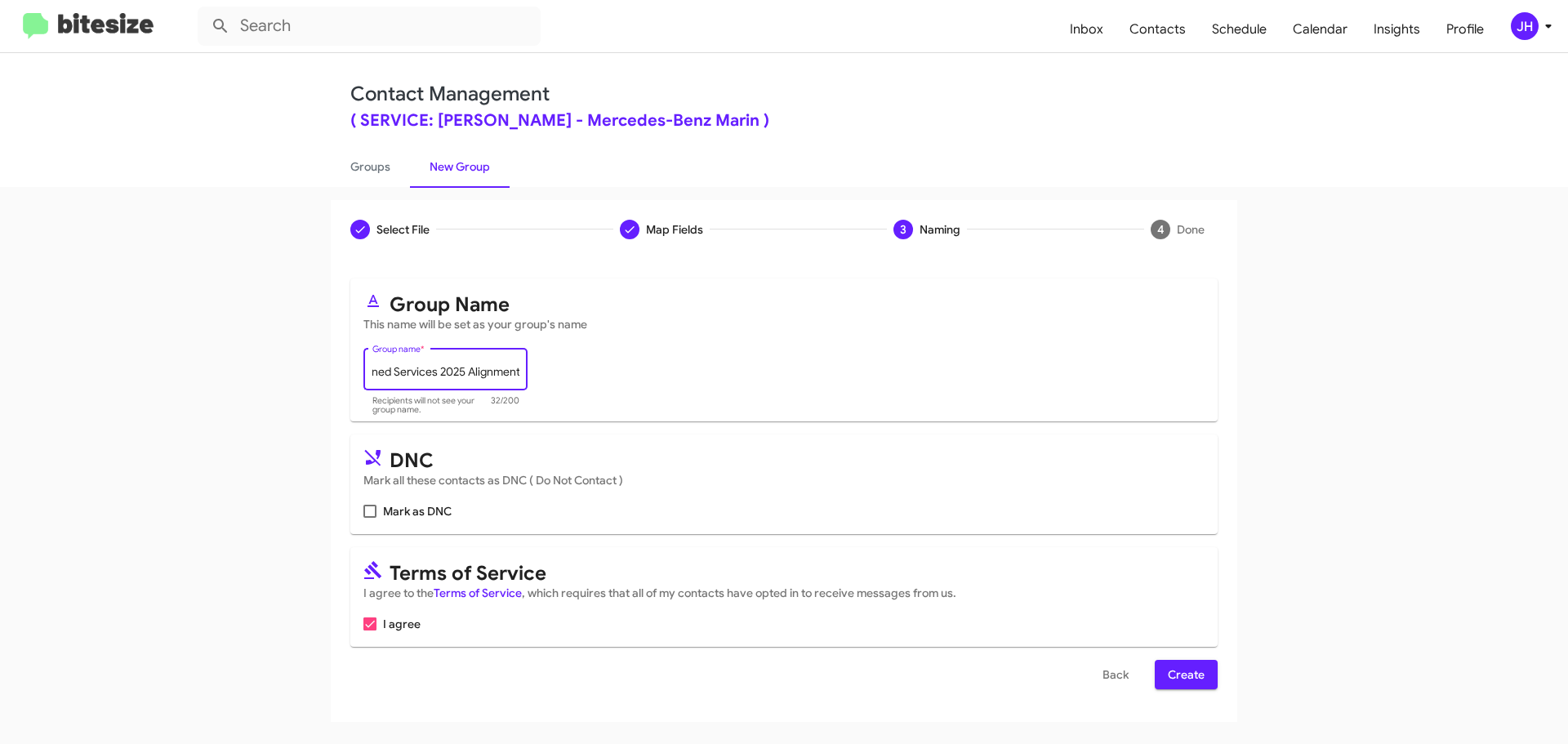
type input "Declined Services 2025 Alignment"
click at [1193, 667] on span "Create" at bounding box center [1186, 673] width 37 height 29
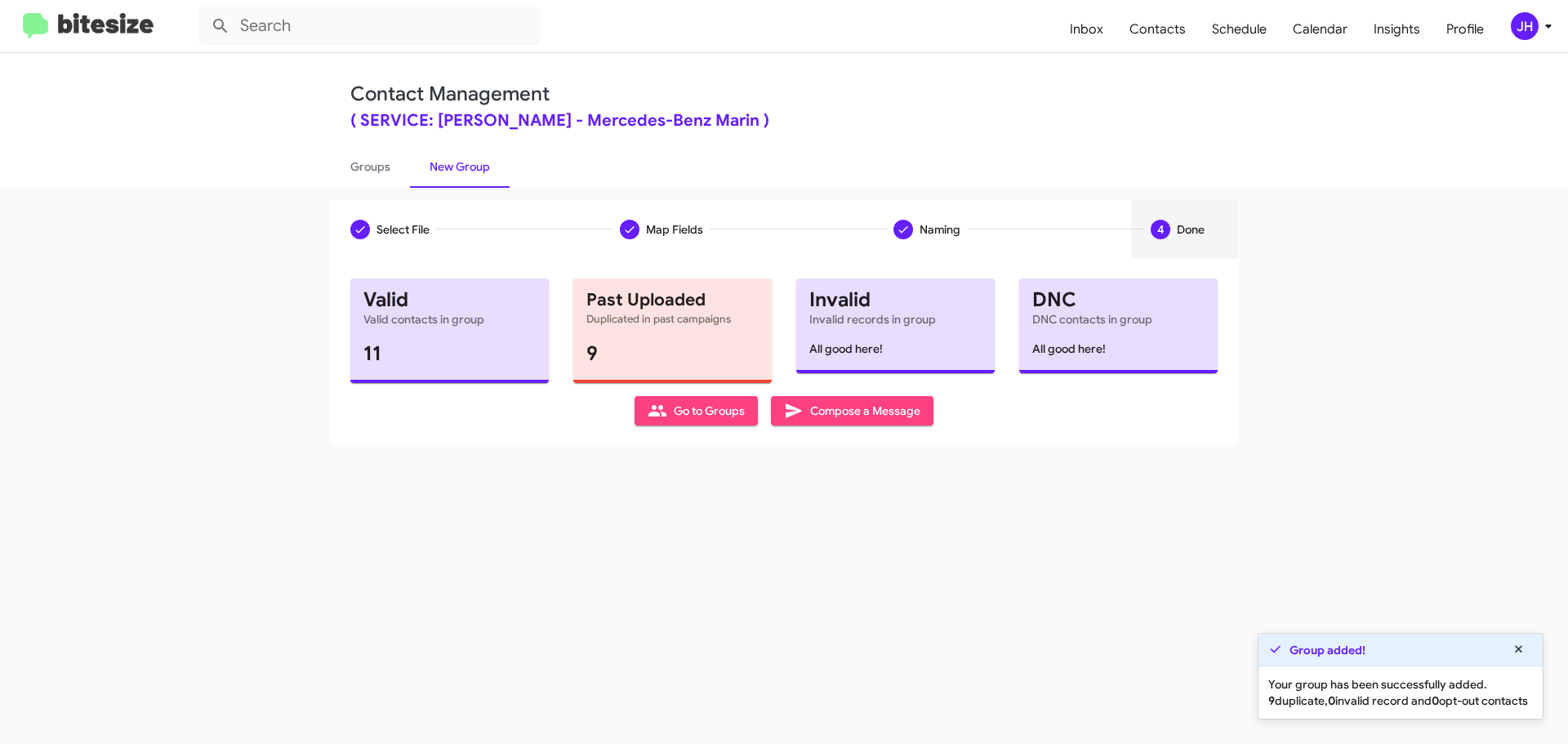
click at [824, 415] on span "Compose a Message" at bounding box center [852, 410] width 137 height 29
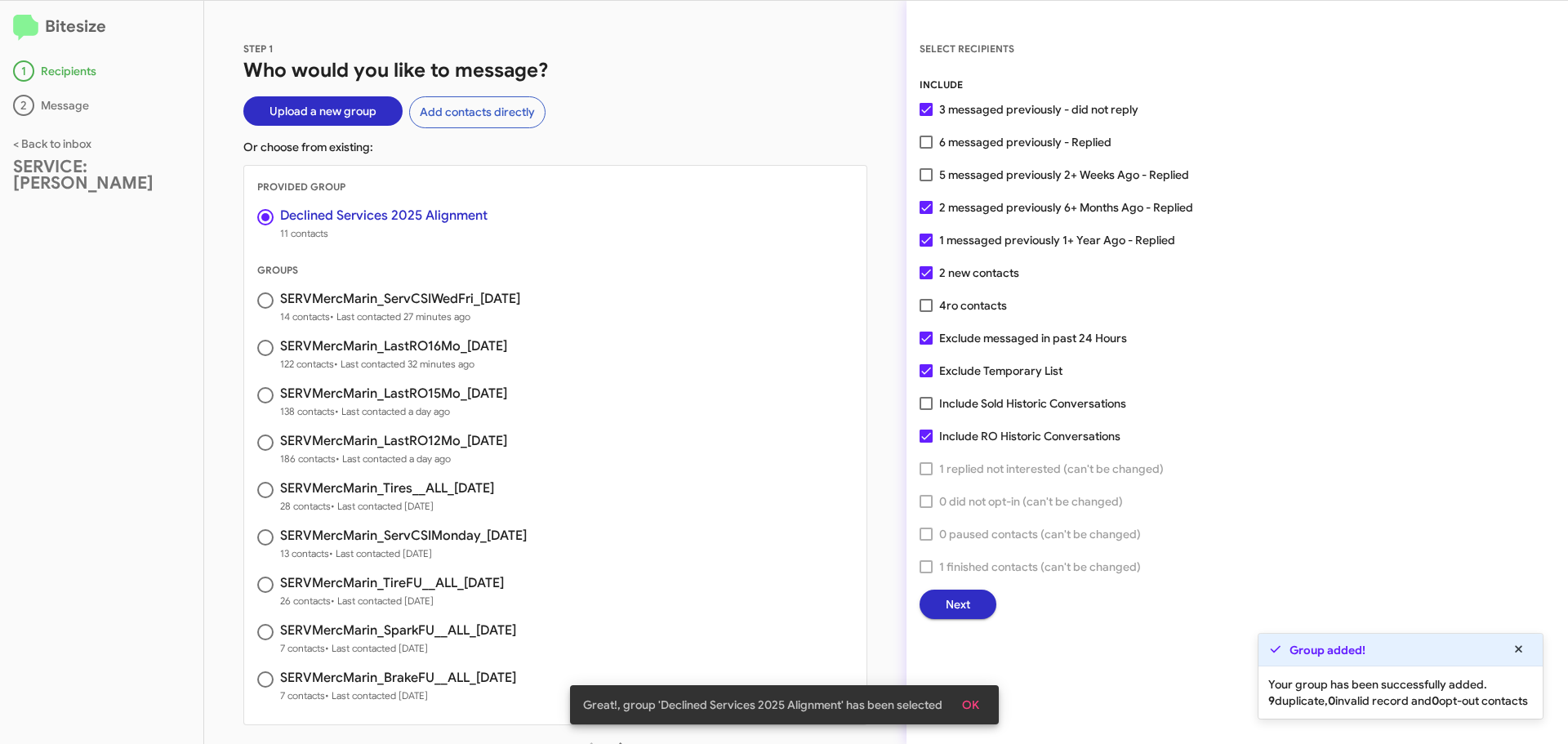
click at [932, 144] on span at bounding box center [926, 142] width 13 height 13
click at [926, 149] on input "6 messaged previously - Replied" at bounding box center [926, 149] width 1 height 1
checkbox input "true"
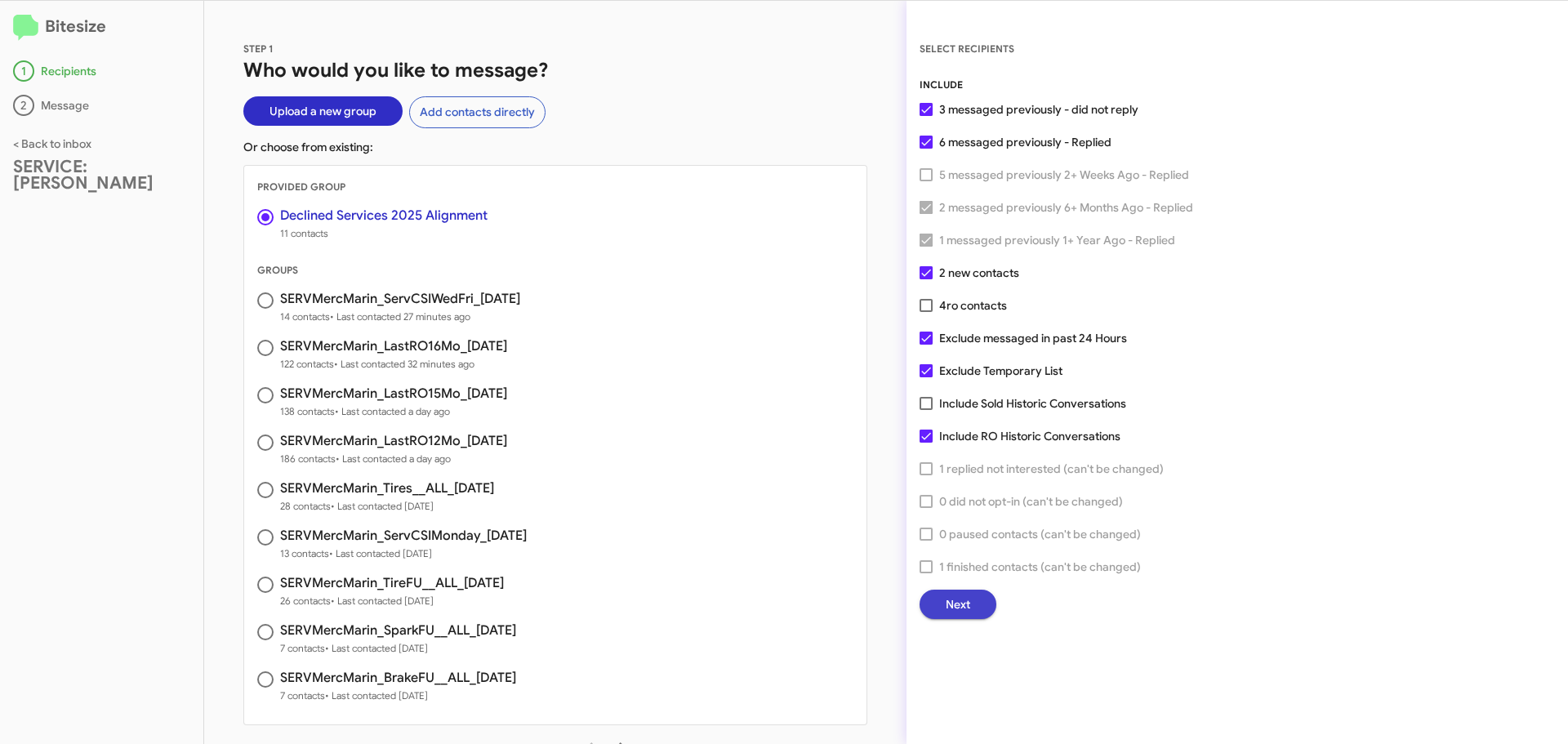
click at [975, 603] on button "Next" at bounding box center [958, 603] width 76 height 29
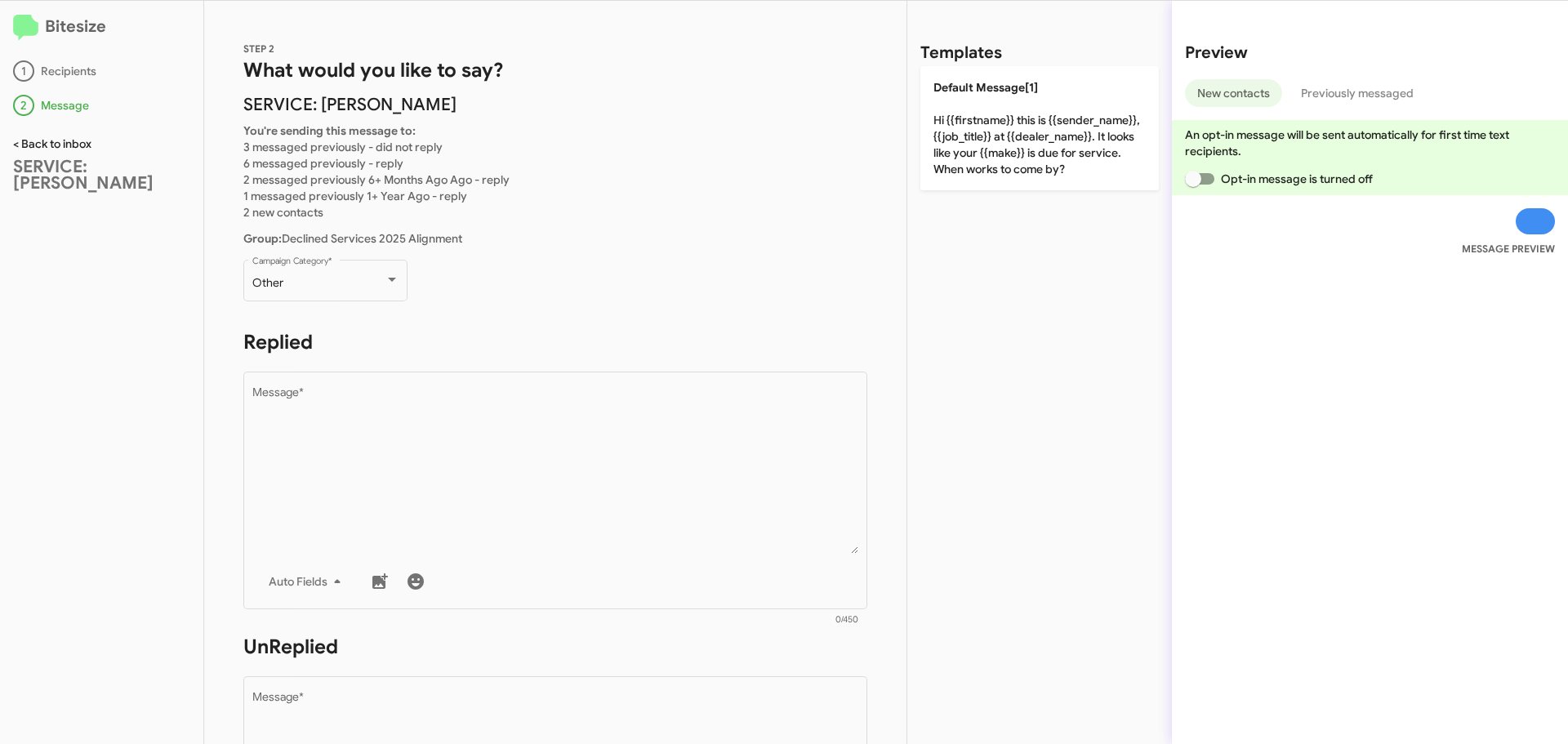
click at [54, 147] on link "< Back to inbox" at bounding box center [52, 144] width 78 height 15
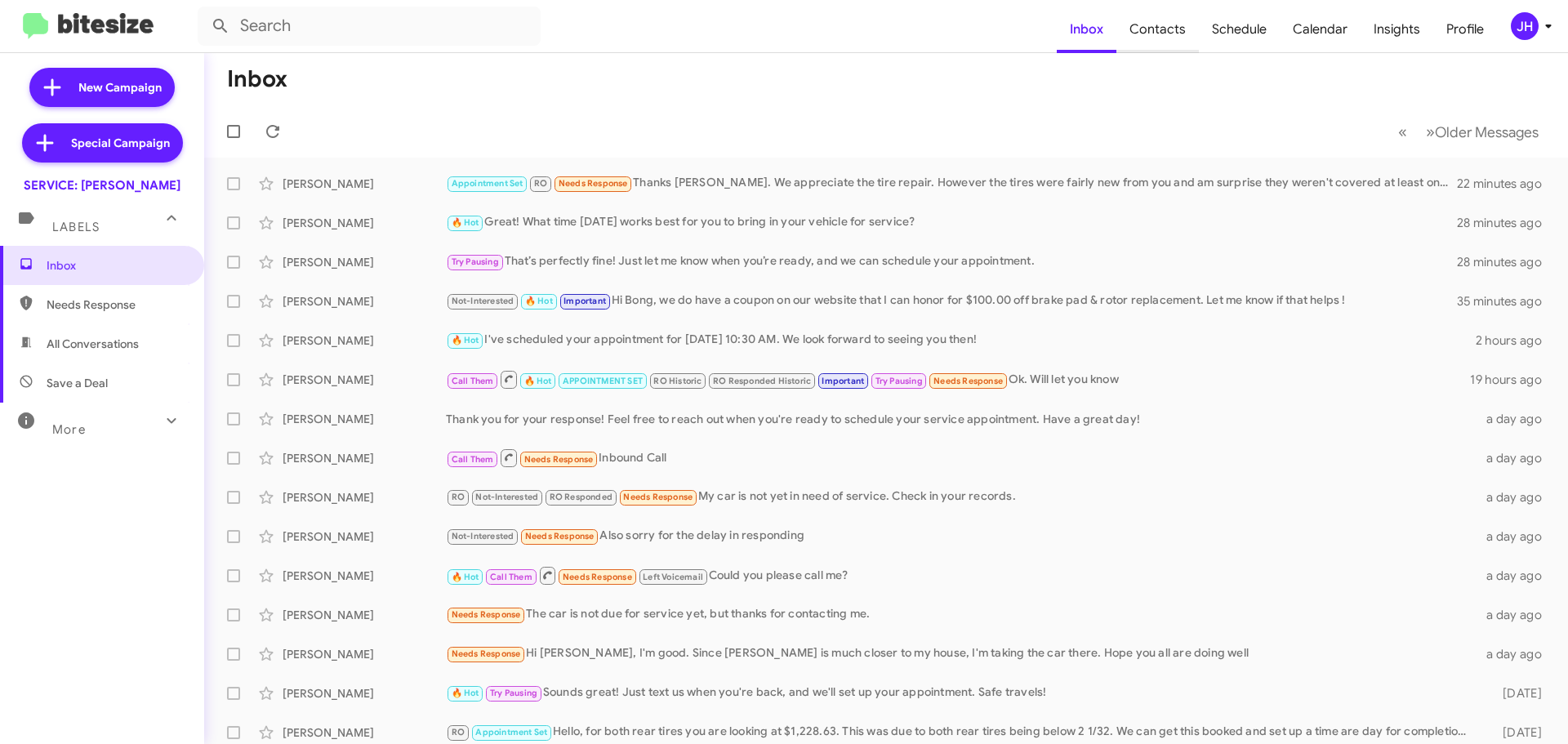
click at [1143, 36] on span "Contacts" at bounding box center [1157, 29] width 82 height 47
type input "in:groups"
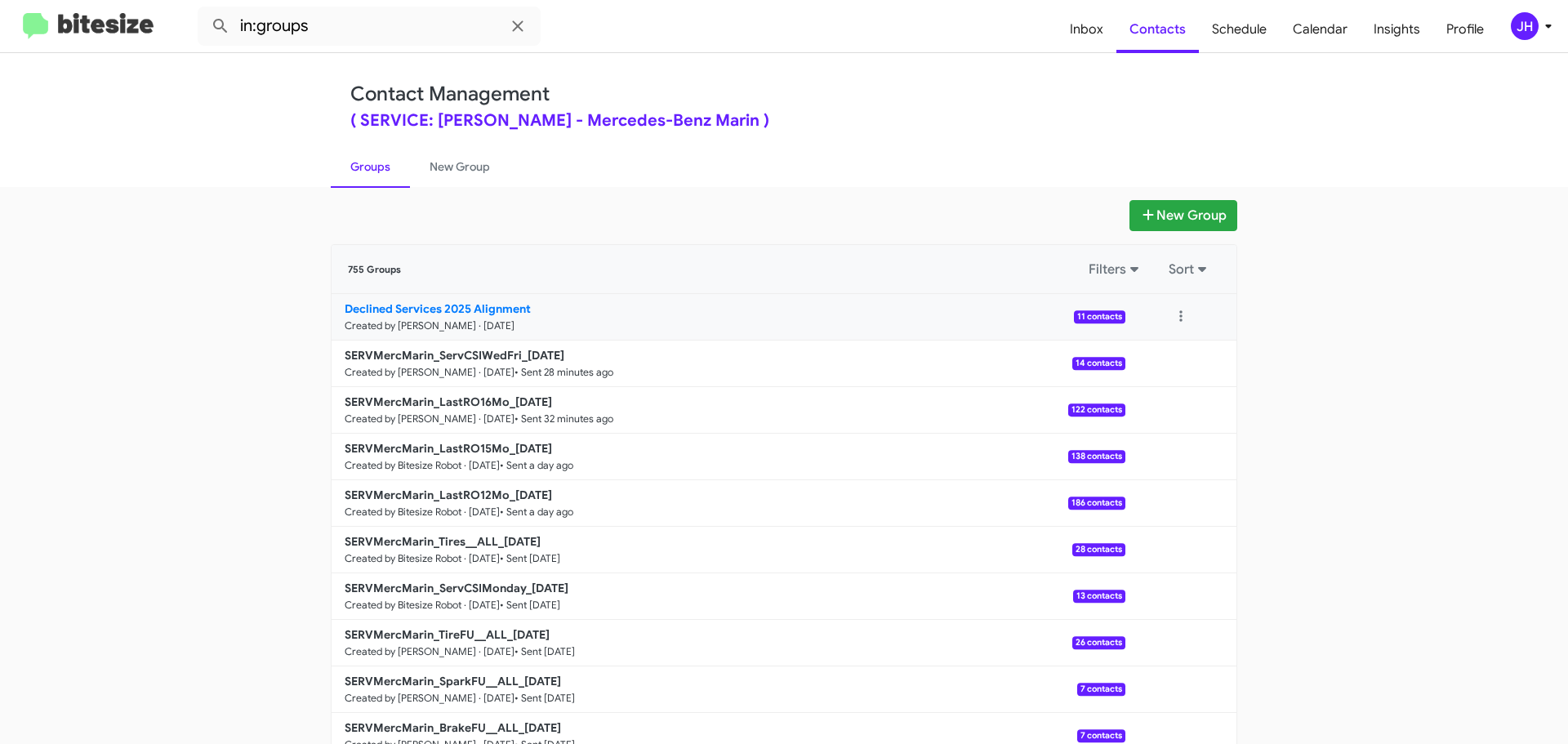
click at [872, 323] on link "Declined Services 2025 Alignment Created by [PERSON_NAME] · [DATE] 11 contacts" at bounding box center [727, 317] width 793 height 46
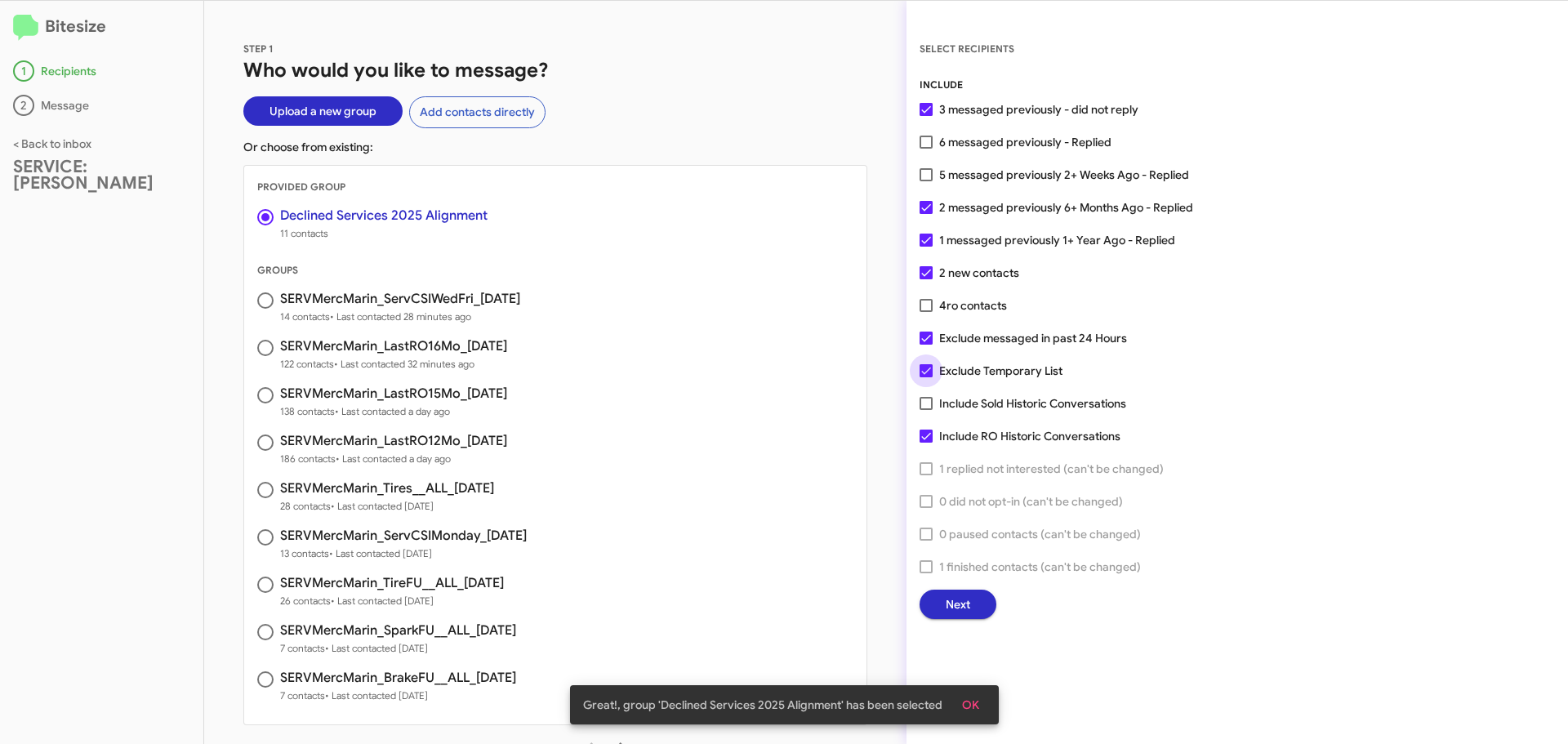
click at [932, 370] on span at bounding box center [926, 371] width 13 height 13
click at [926, 377] on input "Exclude Temporary List" at bounding box center [926, 377] width 1 height 1
checkbox input "false"
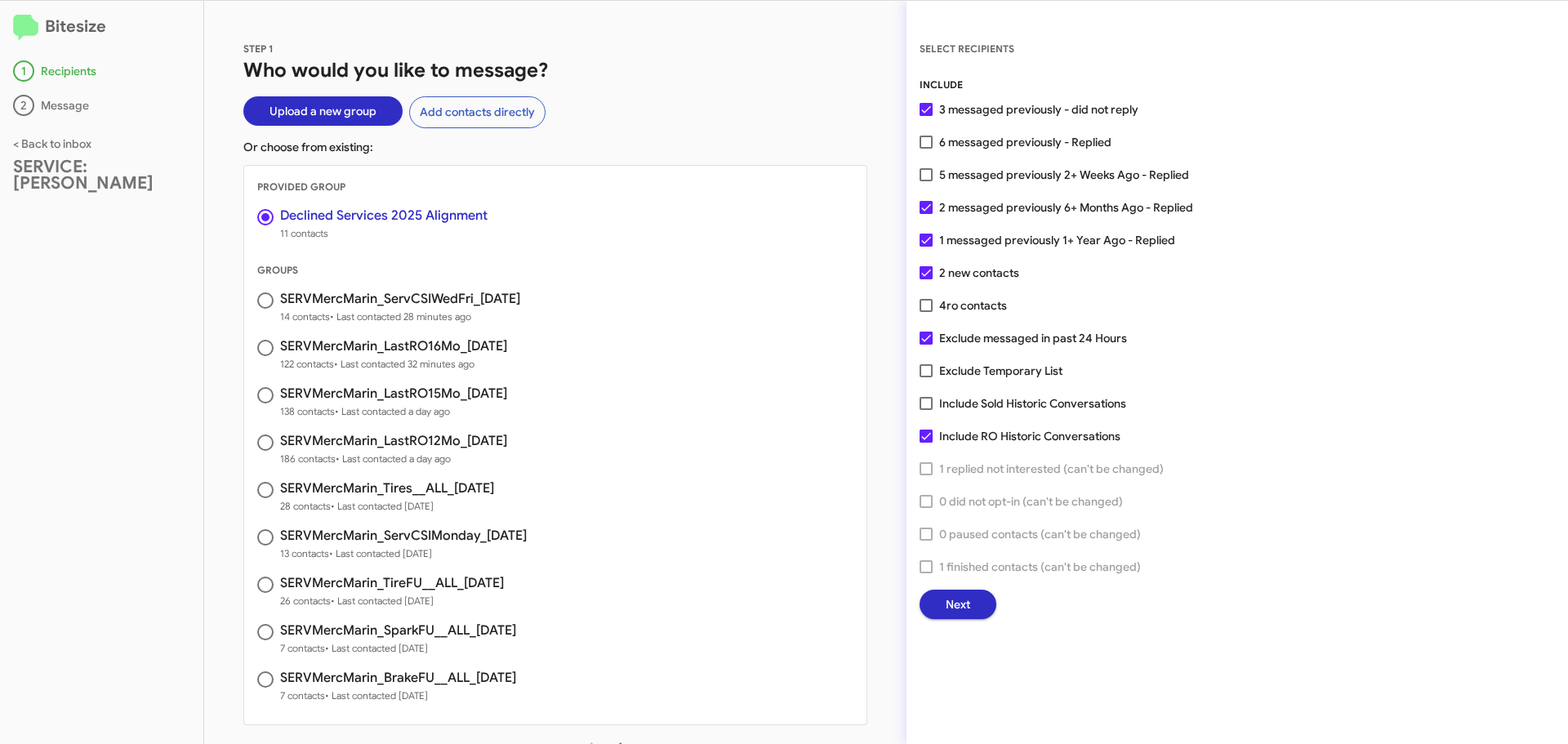
click at [920, 305] on span at bounding box center [926, 306] width 13 height 13
click at [926, 312] on input "4 ro contacts" at bounding box center [926, 312] width 1 height 1
click at [936, 305] on label "4 ro contacts" at bounding box center [963, 305] width 88 height 20
click at [926, 312] on input "4 ro contacts" at bounding box center [926, 312] width 1 height 1
checkbox input "false"
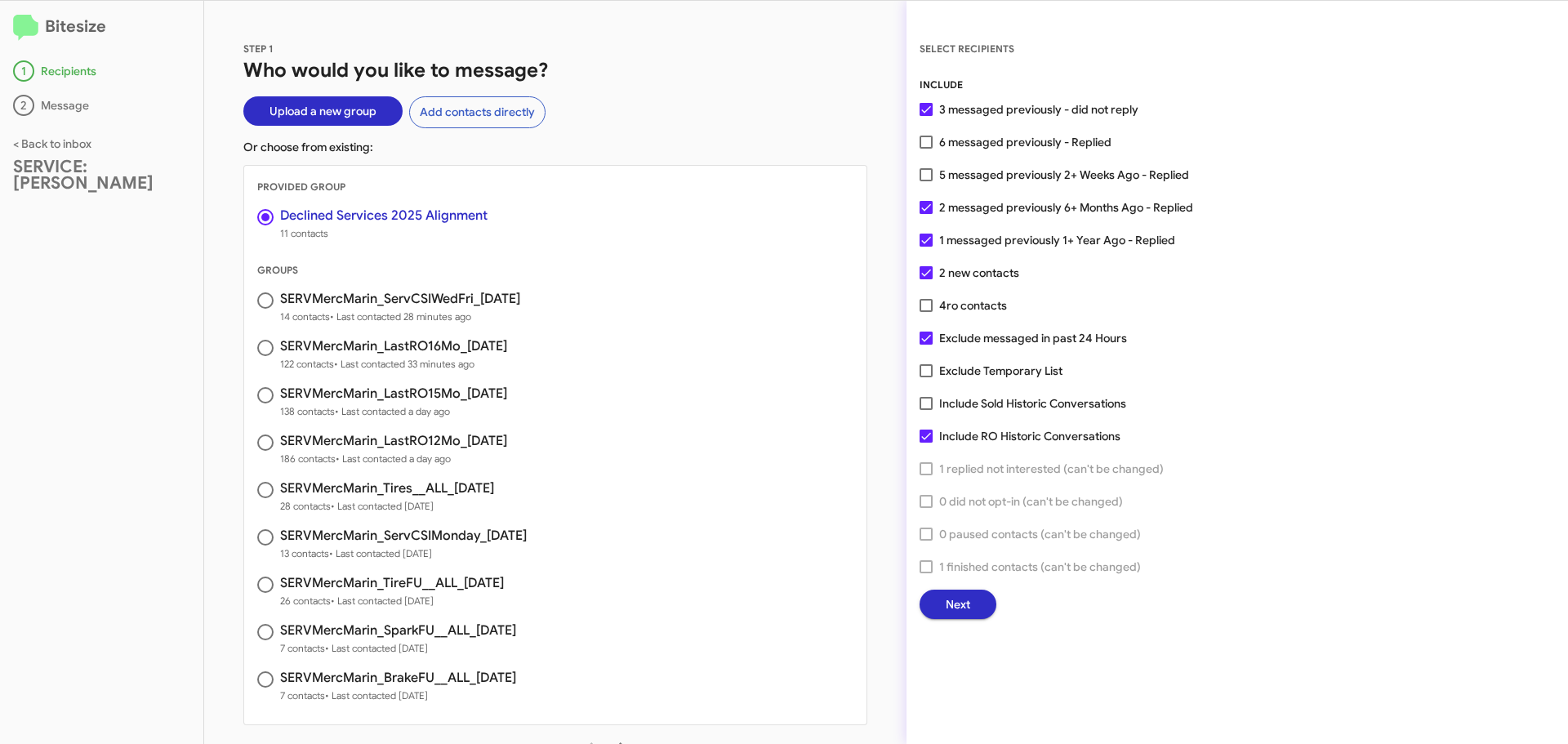
click at [928, 149] on label "6 messaged previously - Replied" at bounding box center [1015, 141] width 192 height 20
click at [926, 149] on input "6 messaged previously - Replied" at bounding box center [926, 149] width 1 height 1
checkbox input "true"
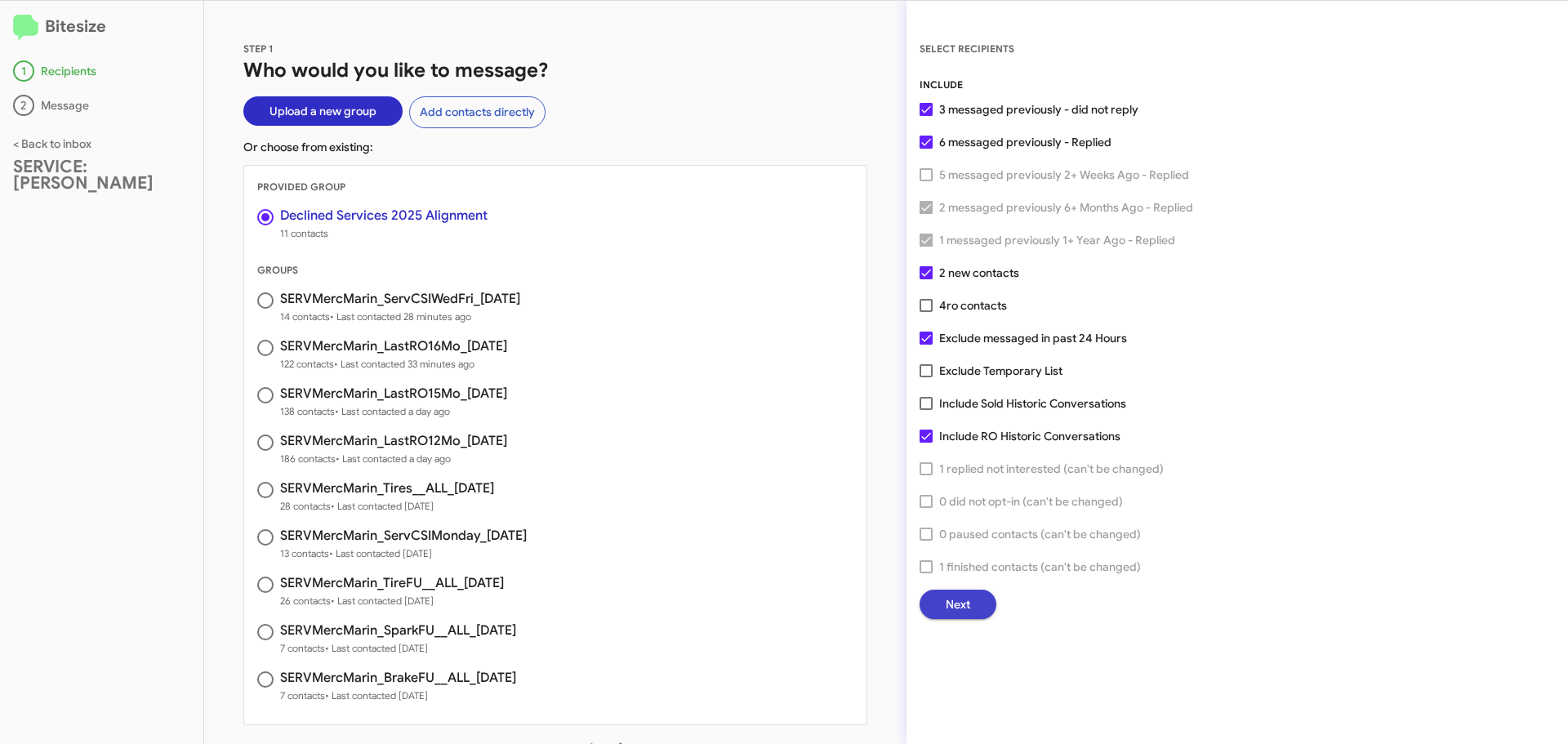
click at [976, 603] on button "Next" at bounding box center [958, 603] width 76 height 29
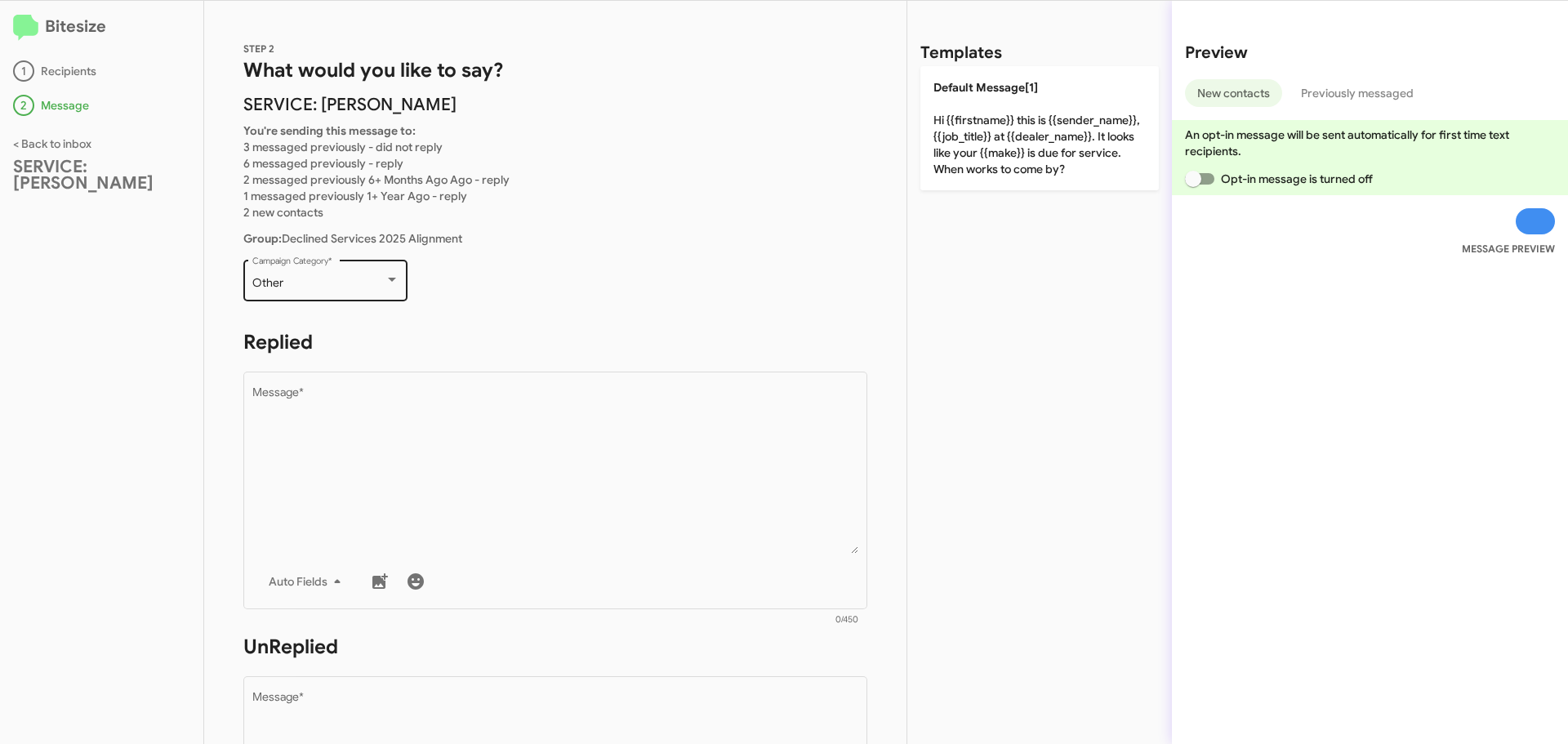
click at [381, 275] on div "Other Campaign Category *" at bounding box center [325, 279] width 147 height 45
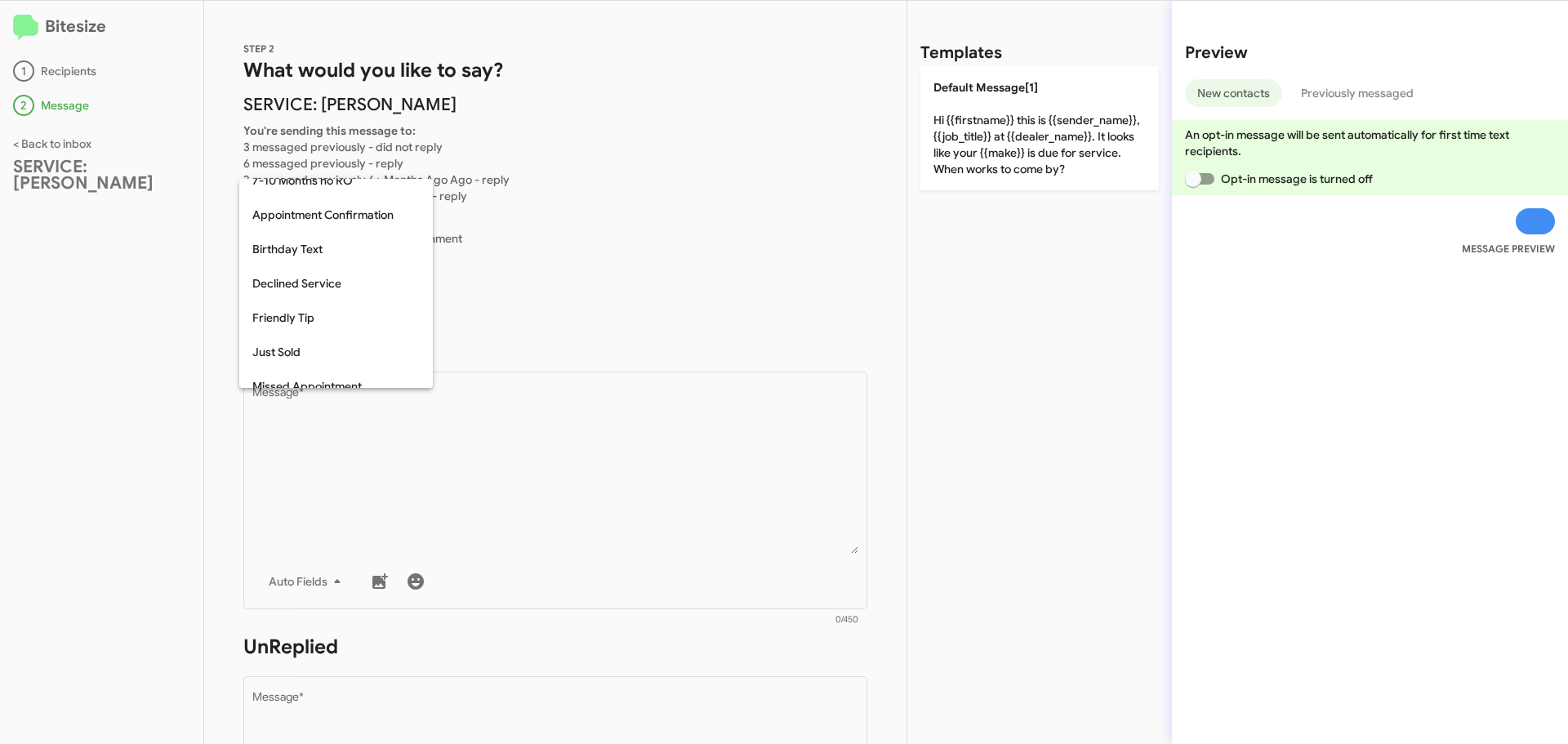
scroll to position [185, 0]
click at [353, 282] on span "Declined Service" at bounding box center [335, 286] width 167 height 34
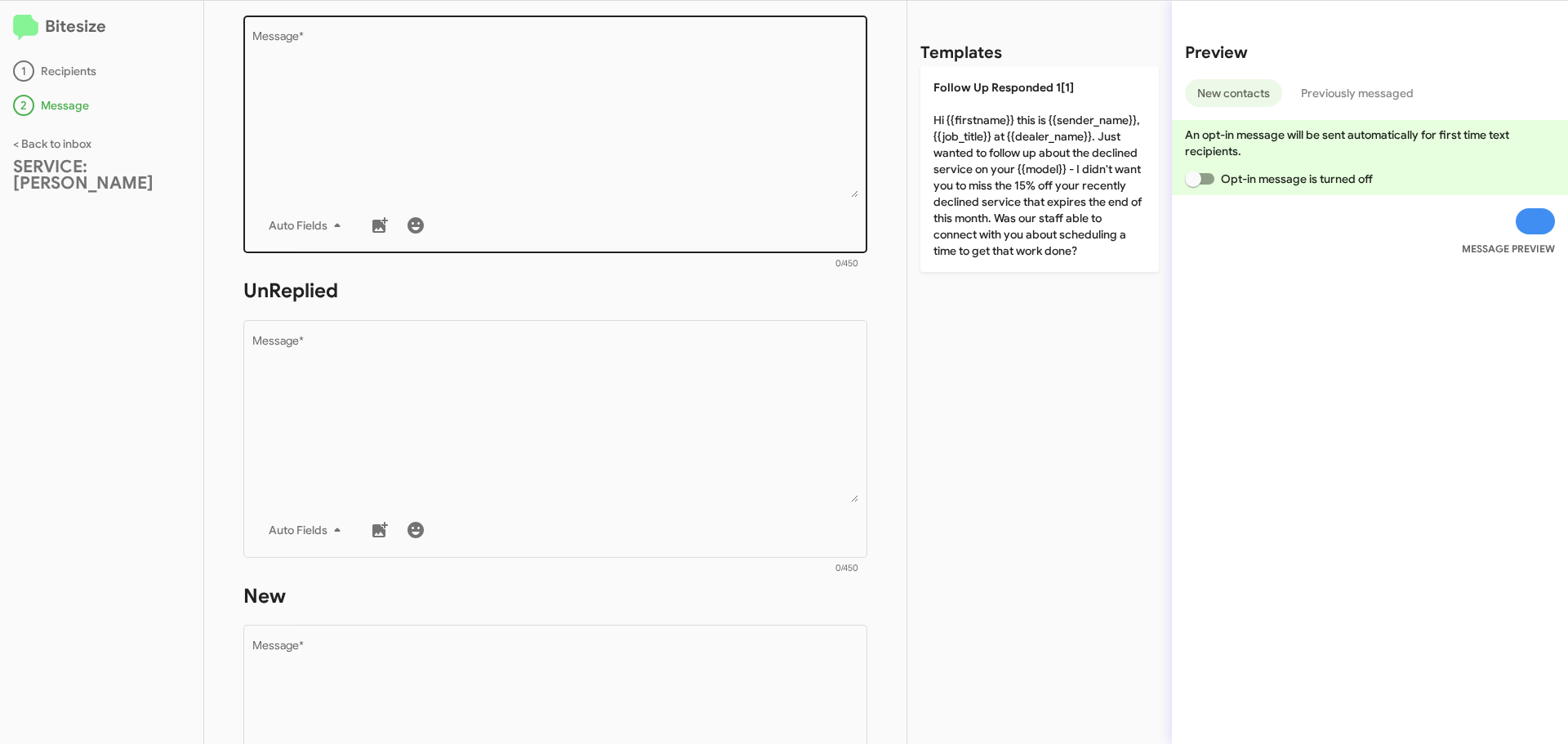
scroll to position [408, 0]
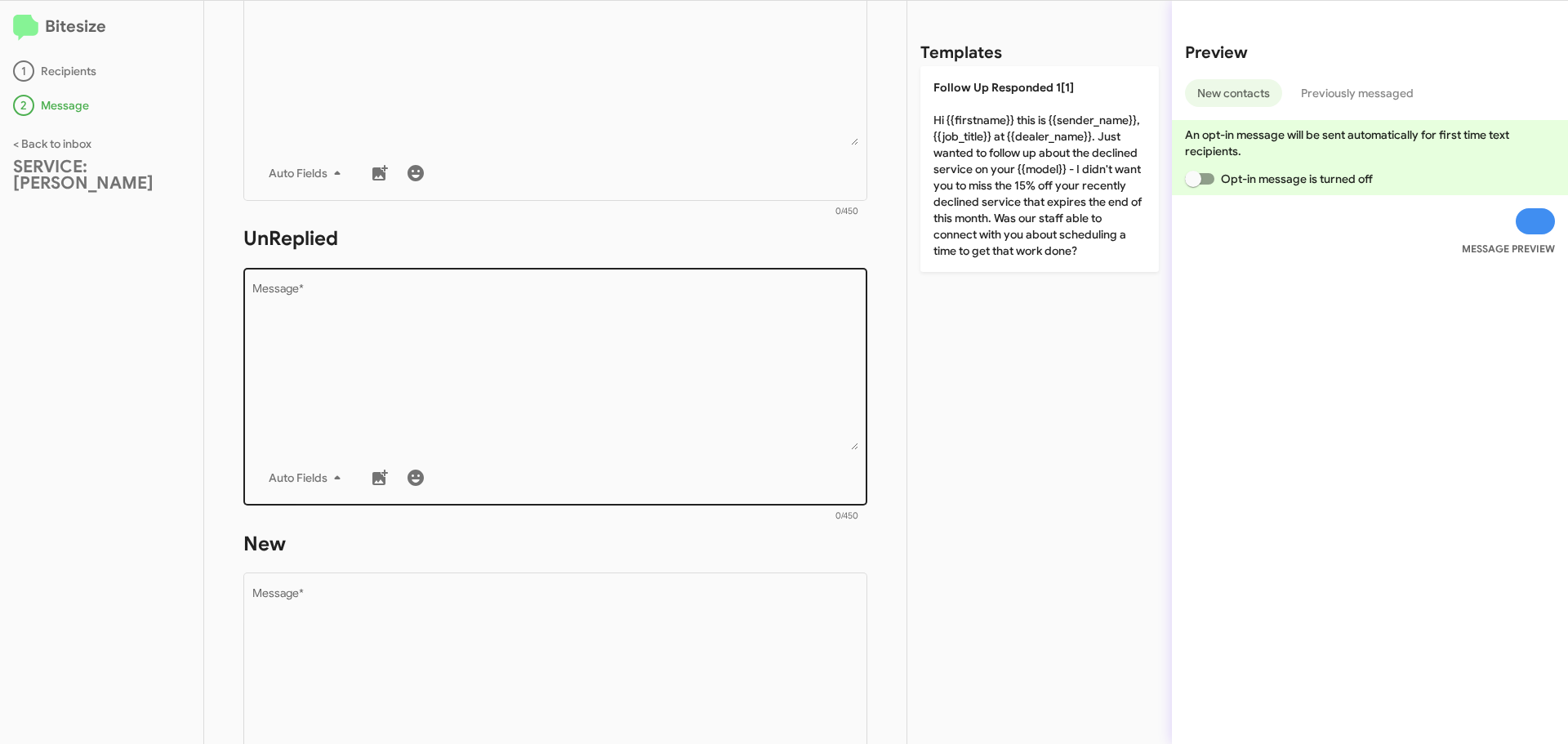
click at [412, 315] on textarea "Message *" at bounding box center [555, 366] width 607 height 167
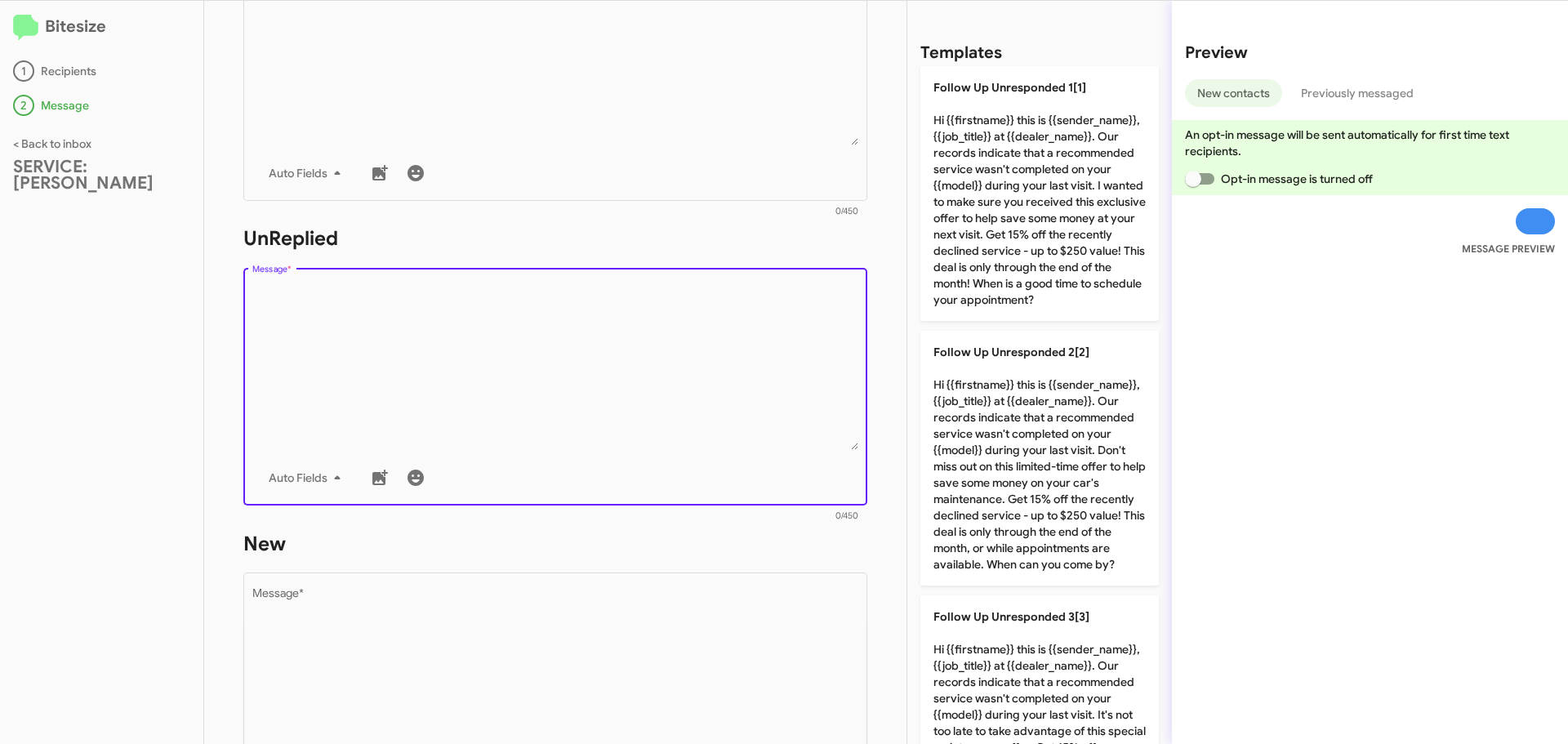
paste textarea "Hi {{firstname}} it's {{sender_name}}, {{job_title}} at {{dealer_name}}. Our re…"
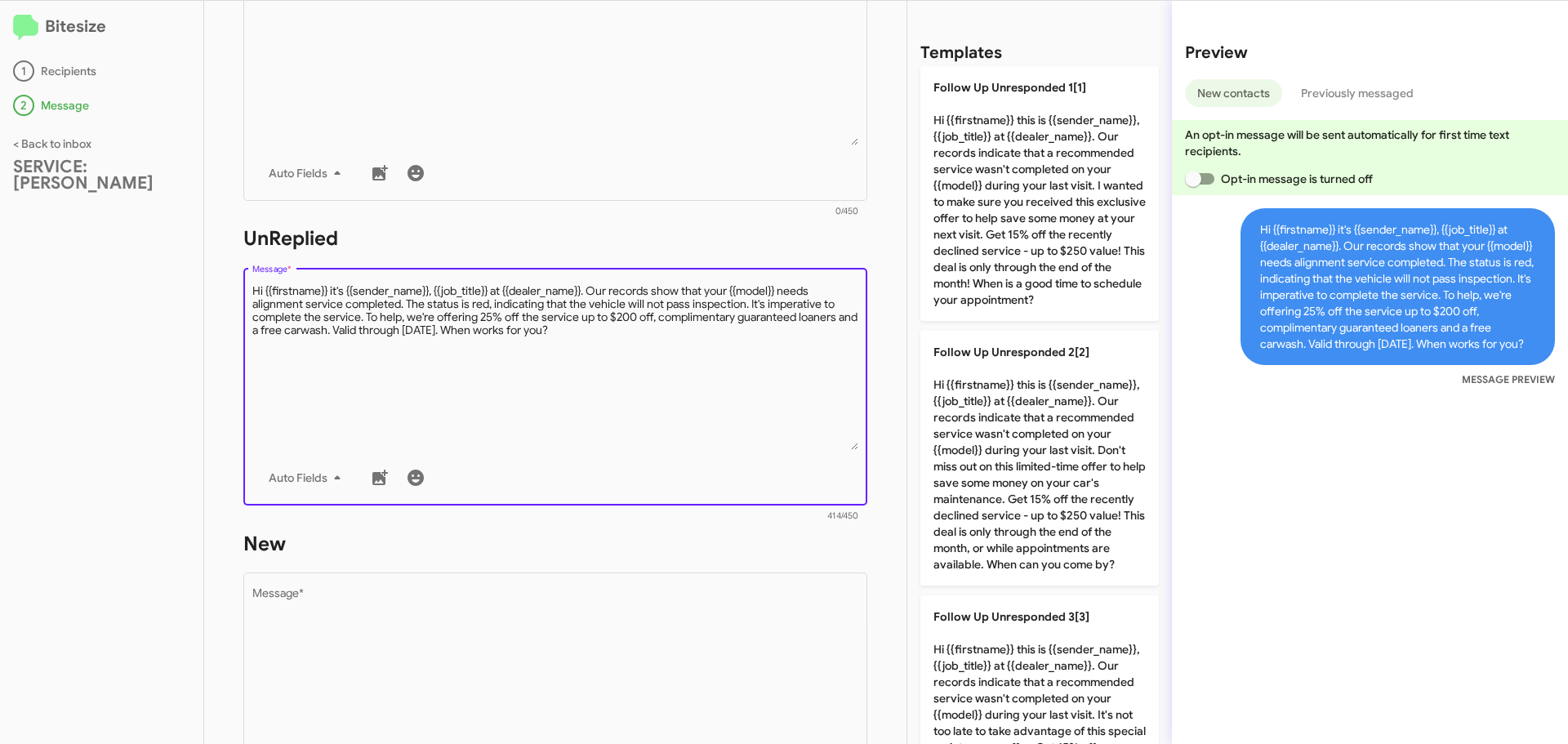
click at [408, 303] on textarea "Message *" at bounding box center [555, 366] width 607 height 167
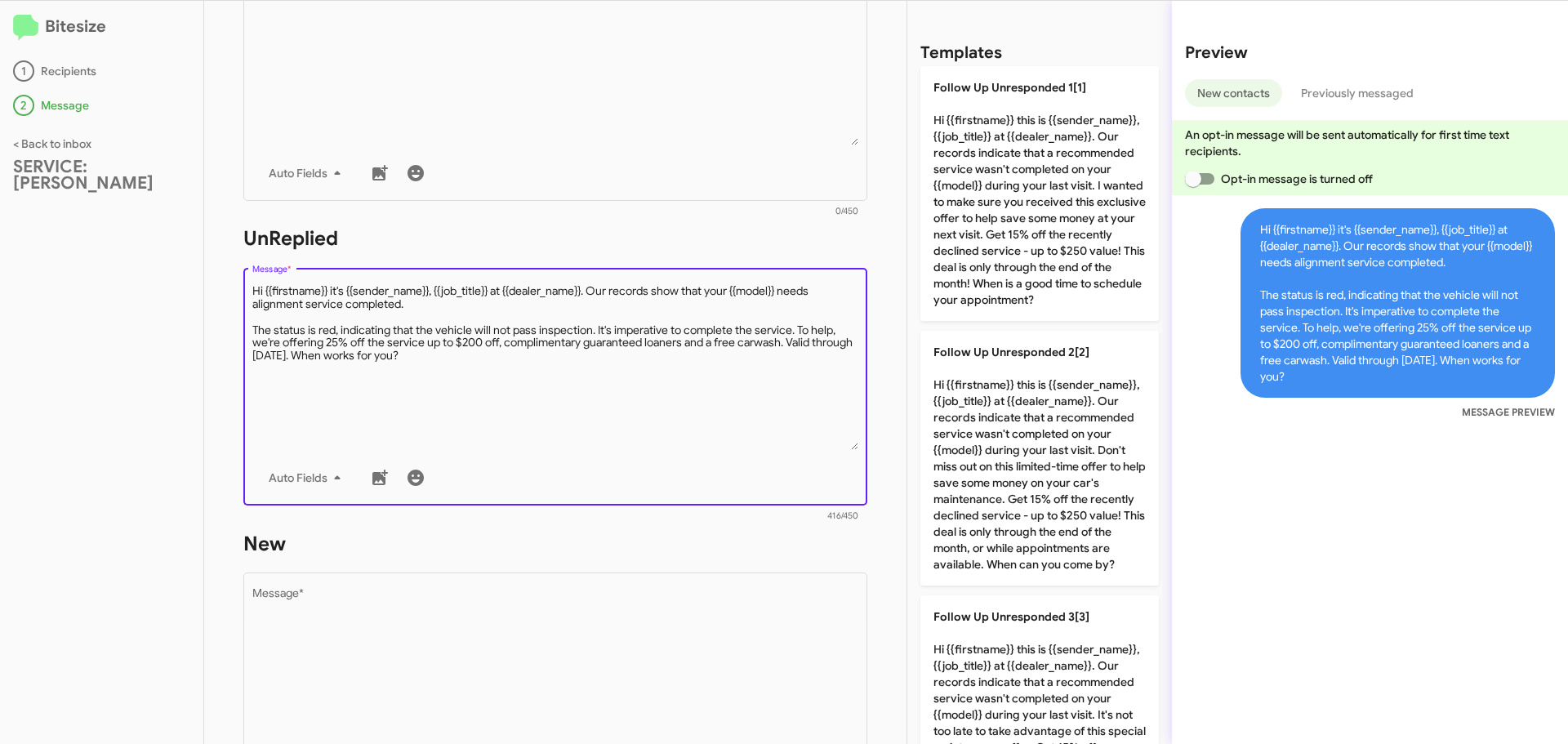
click at [337, 354] on textarea "Message *" at bounding box center [555, 366] width 607 height 167
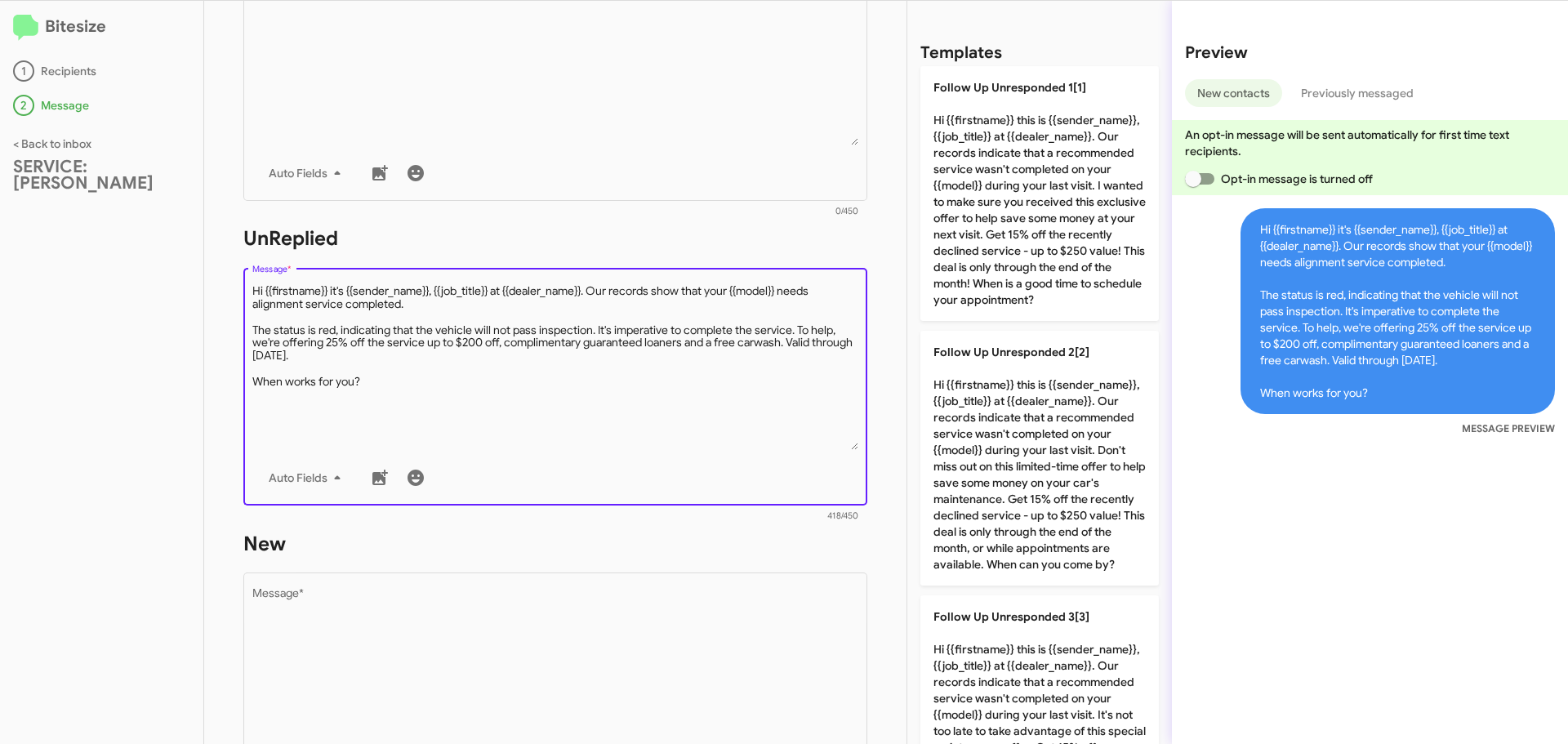
drag, startPoint x: 373, startPoint y: 379, endPoint x: 250, endPoint y: 289, distance: 152.4
click at [250, 289] on div "Drop image here to insert Auto Fields Message *" at bounding box center [555, 384] width 624 height 240
type textarea "Hi {{firstname}} it's {{sender_name}}, {{job_title}} at {{dealer_name}}. Our re…"
click at [323, 602] on textarea "Message *" at bounding box center [555, 671] width 607 height 167
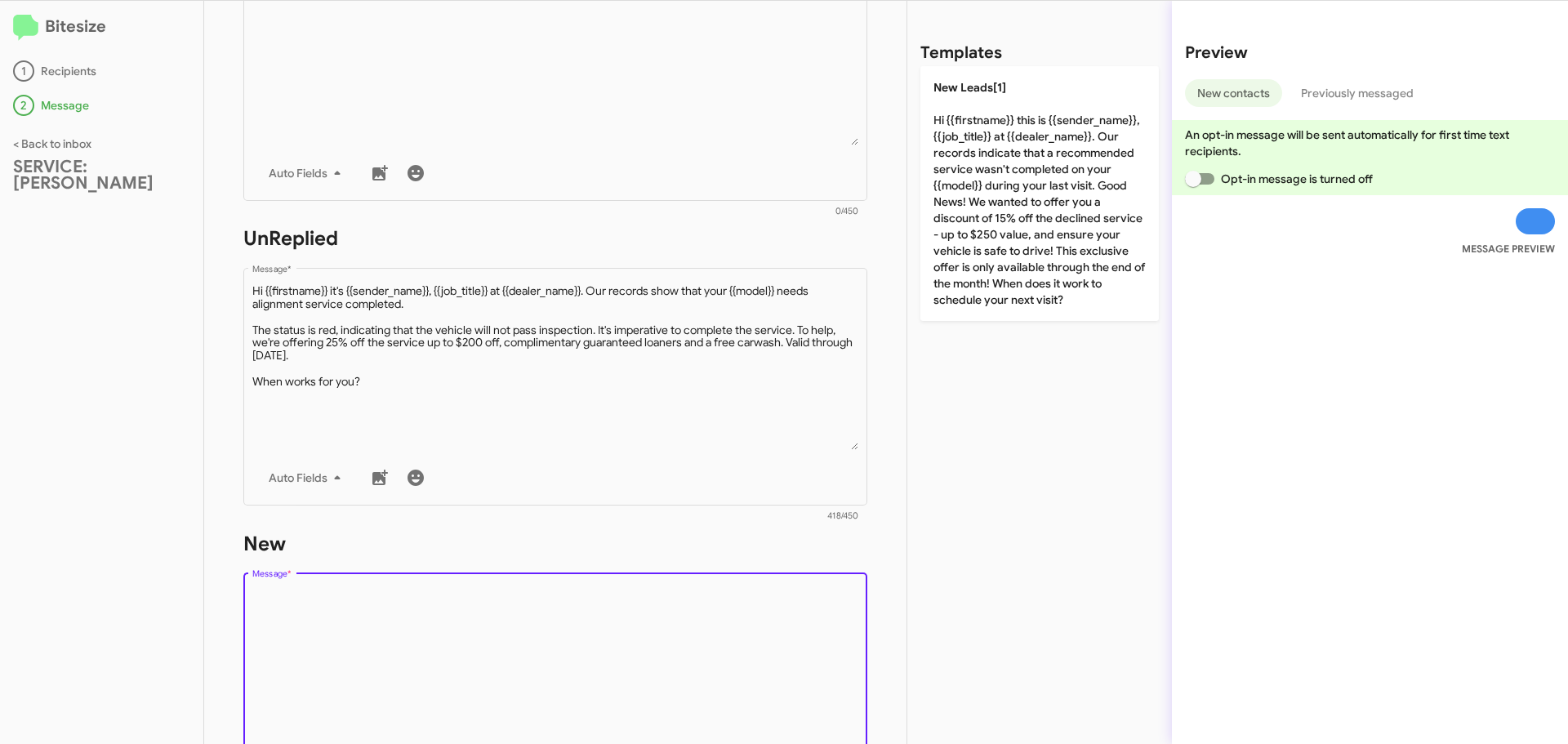
paste textarea "Hi {{firstname}} it's {{sender_name}}, {{job_title}} at {{dealer_name}}. Our re…"
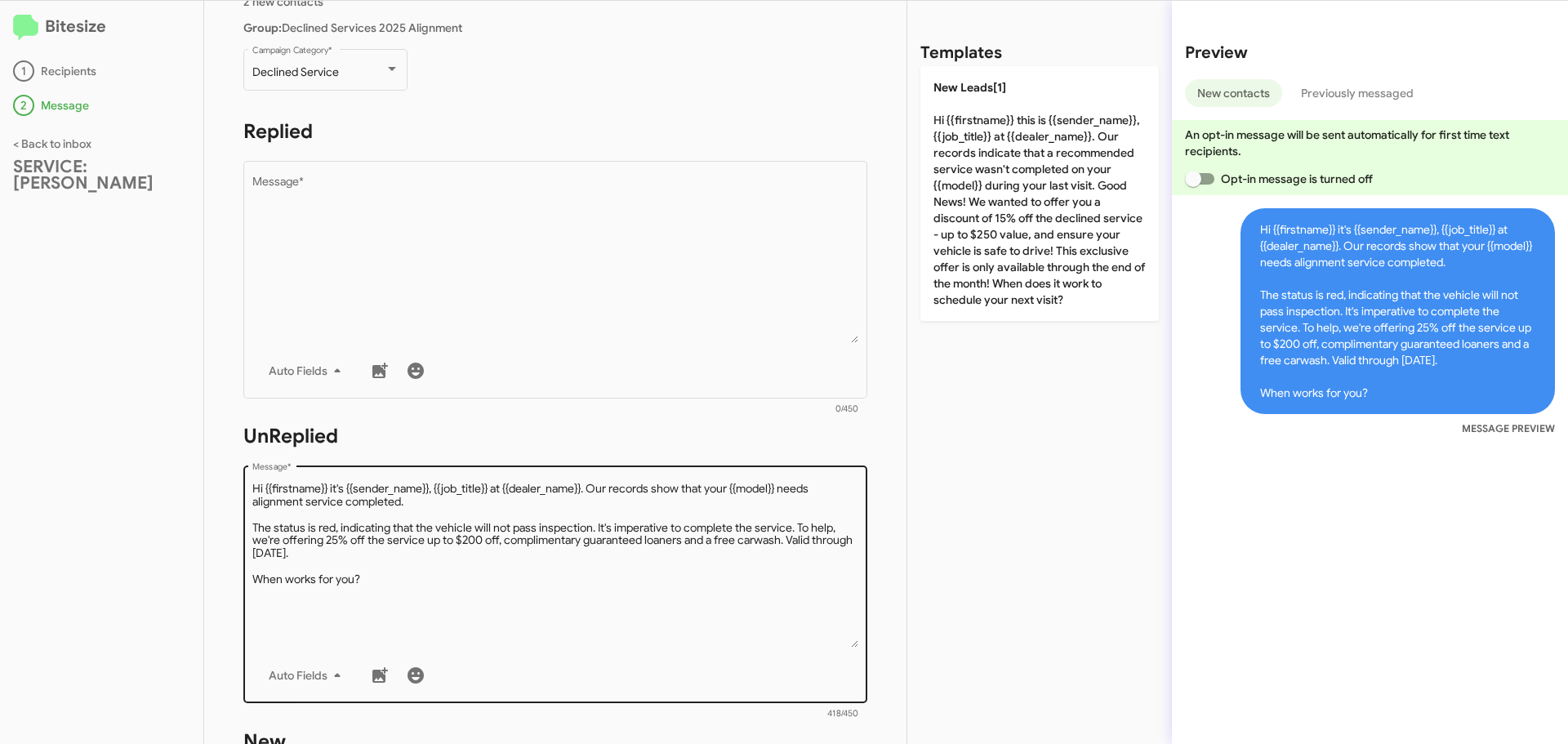
scroll to position [163, 0]
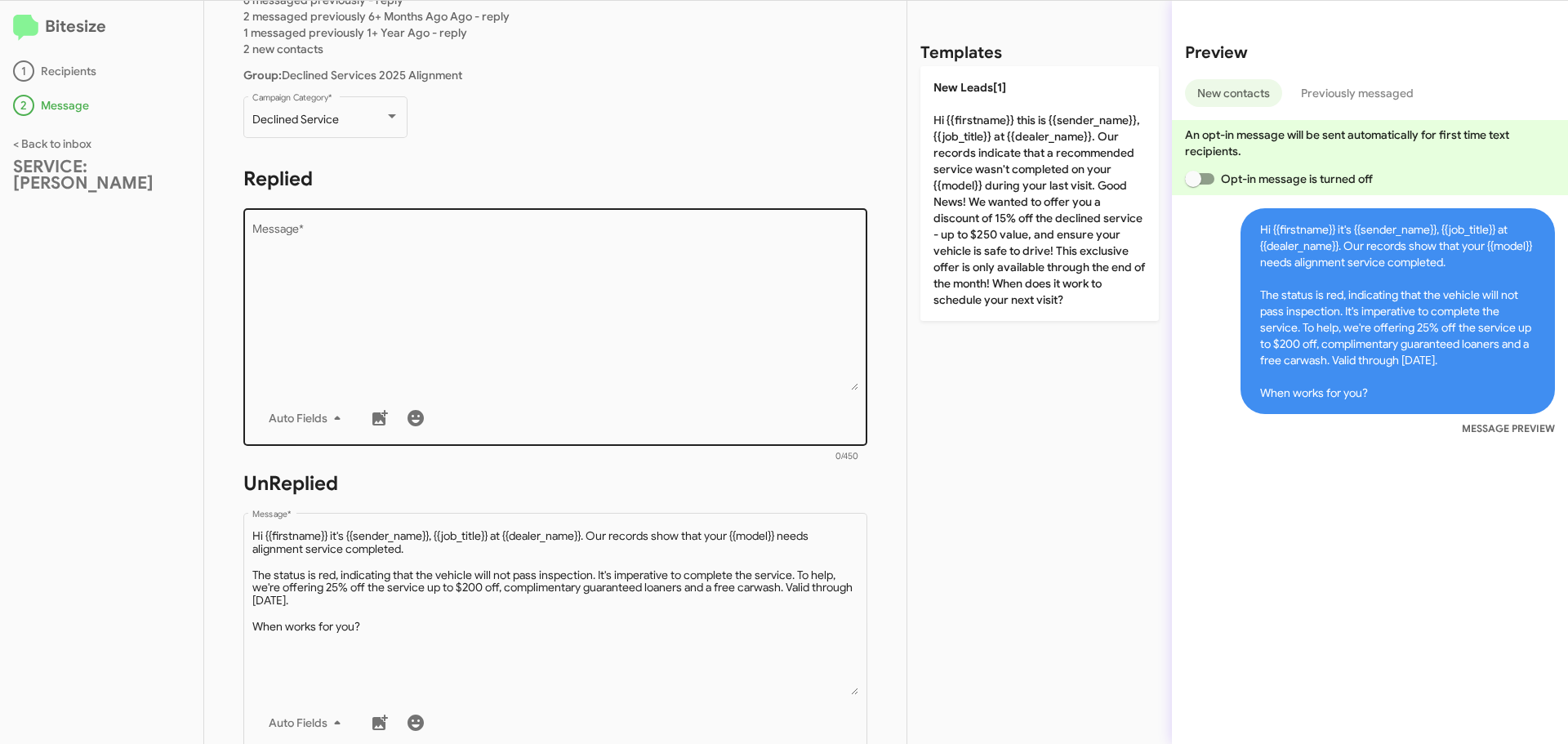
type textarea "Hi {{firstname}} it's {{sender_name}}, {{job_title}} at {{dealer_name}}. Our re…"
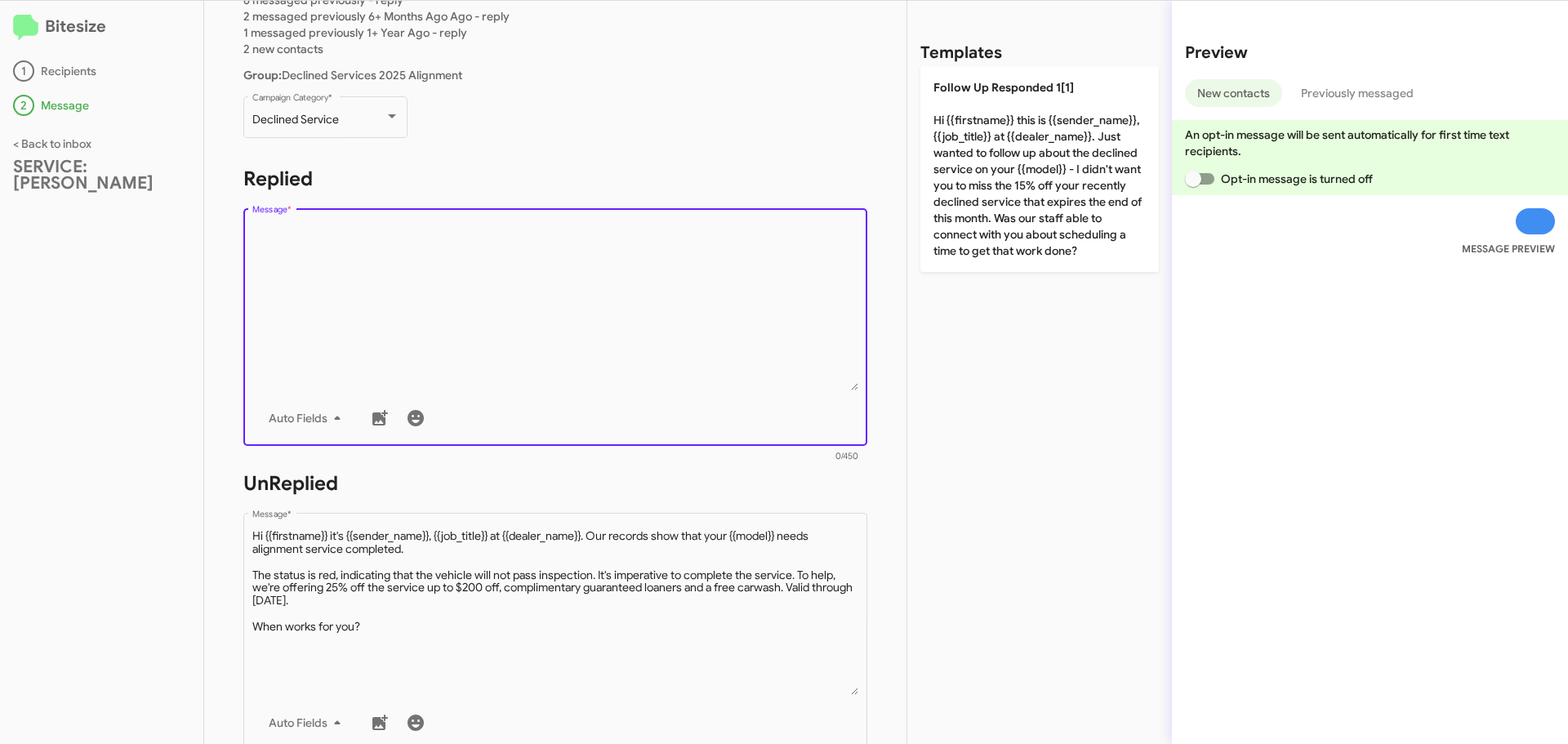
click at [319, 229] on textarea "Message *" at bounding box center [555, 306] width 607 height 167
paste textarea "Hi {{firstname}} it's {{sender_name}}, {{job_title}} at {{dealer_name}}. Our re…"
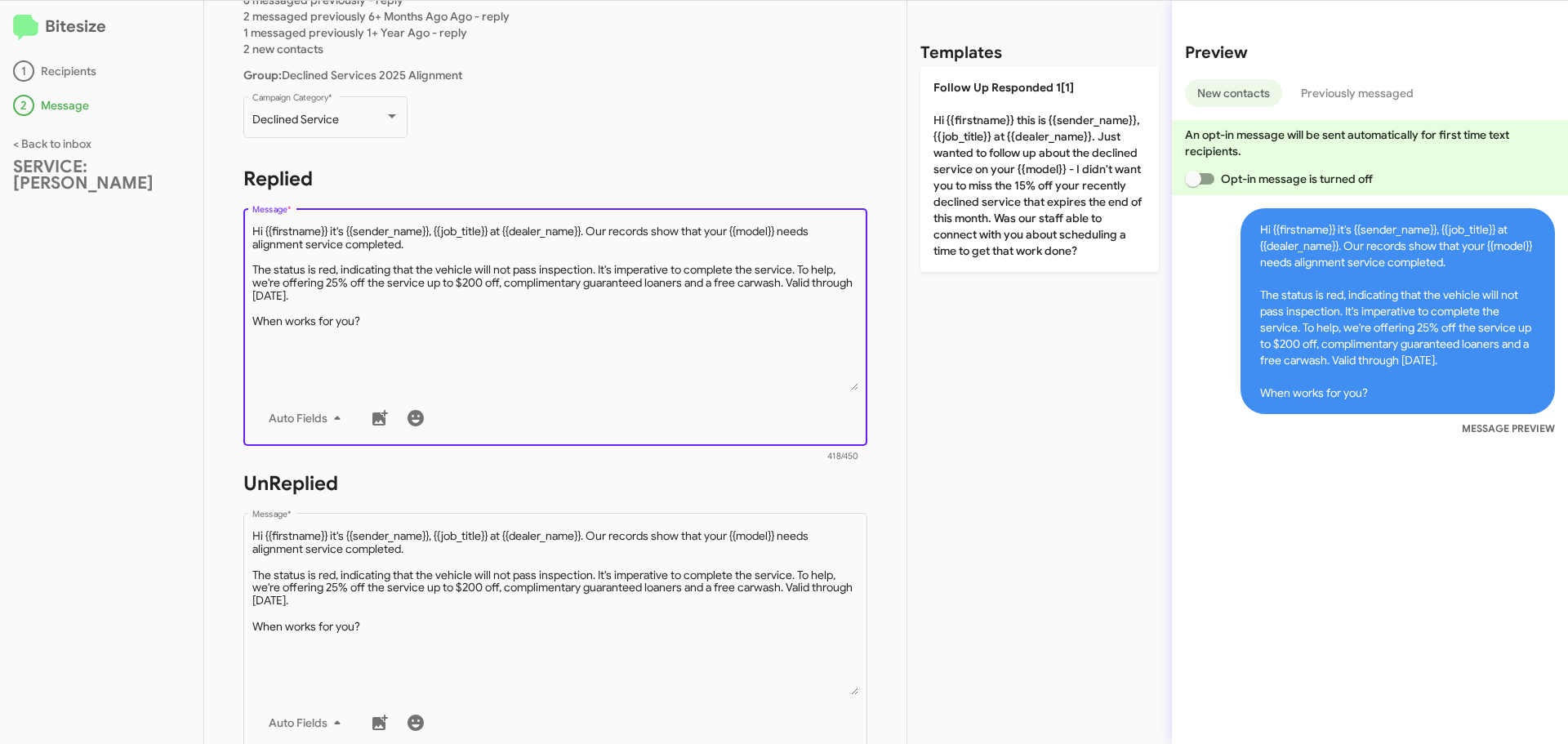
drag, startPoint x: 492, startPoint y: 229, endPoint x: 434, endPoint y: 227, distance: 58.0
click at [434, 227] on textarea "Message *" at bounding box center [555, 306] width 607 height 167
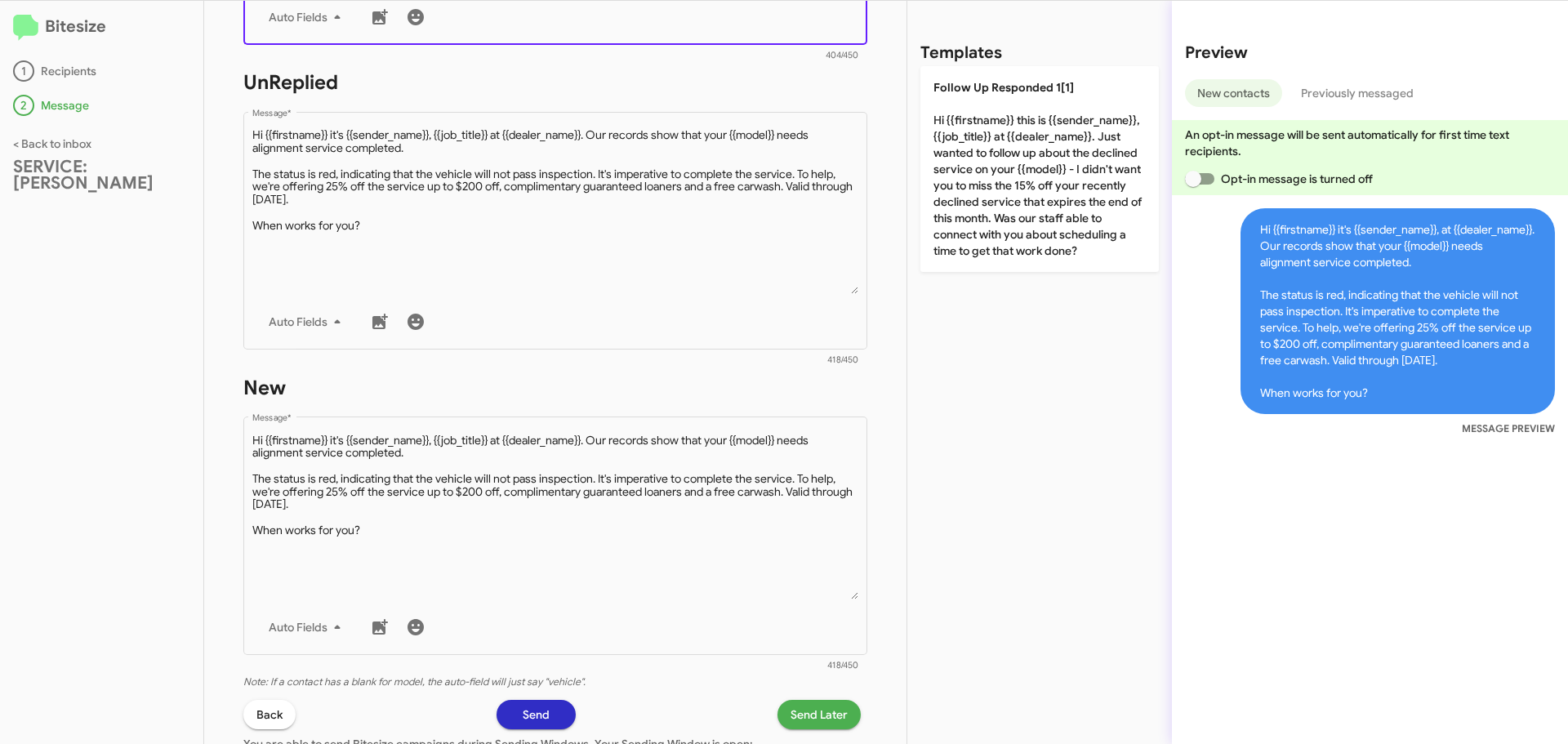
scroll to position [719, 0]
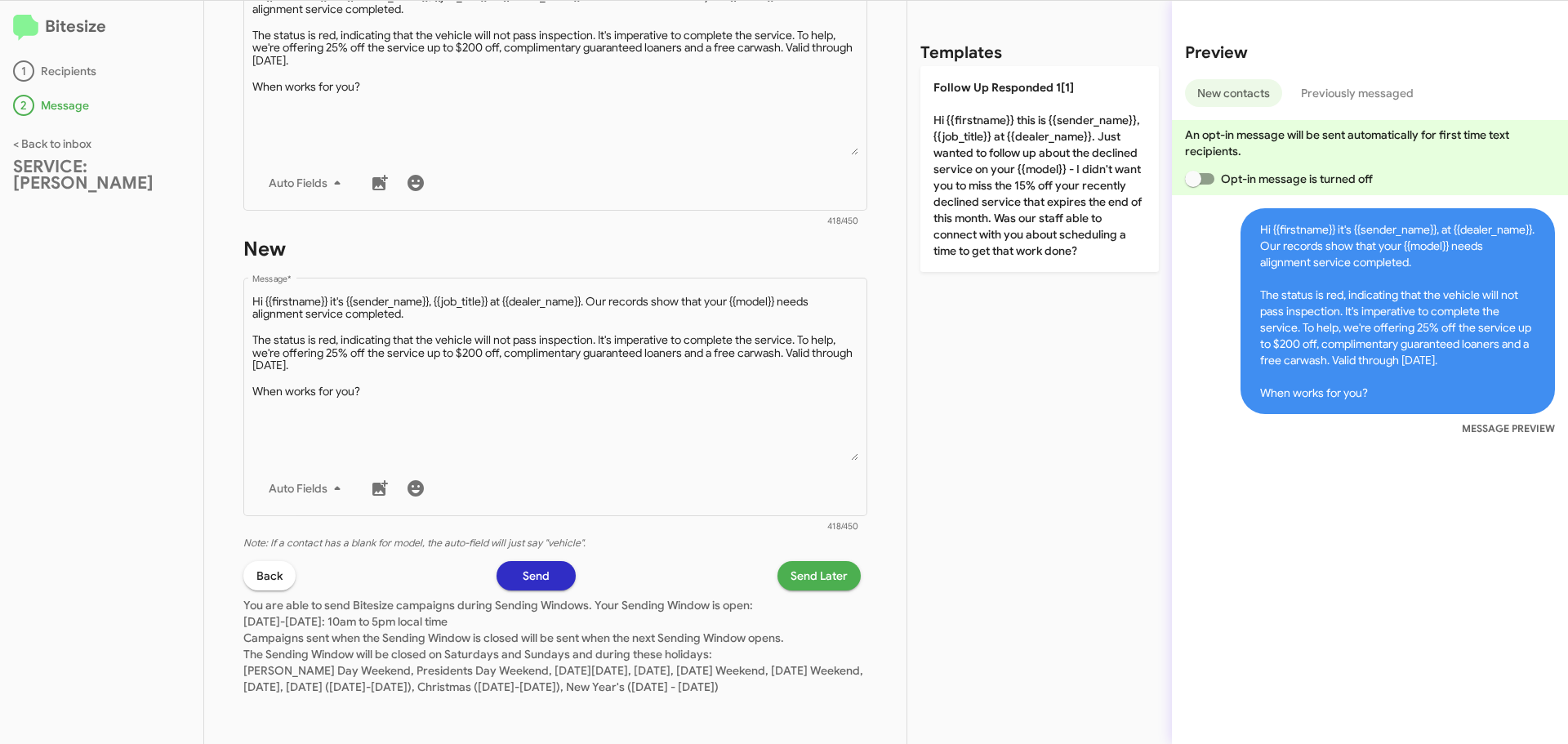
type textarea "Hi {{firstname}} it's {{sender_name}}, at {{dealer_name}}. Our records show tha…"
click at [524, 561] on span "Send" at bounding box center [536, 575] width 27 height 29
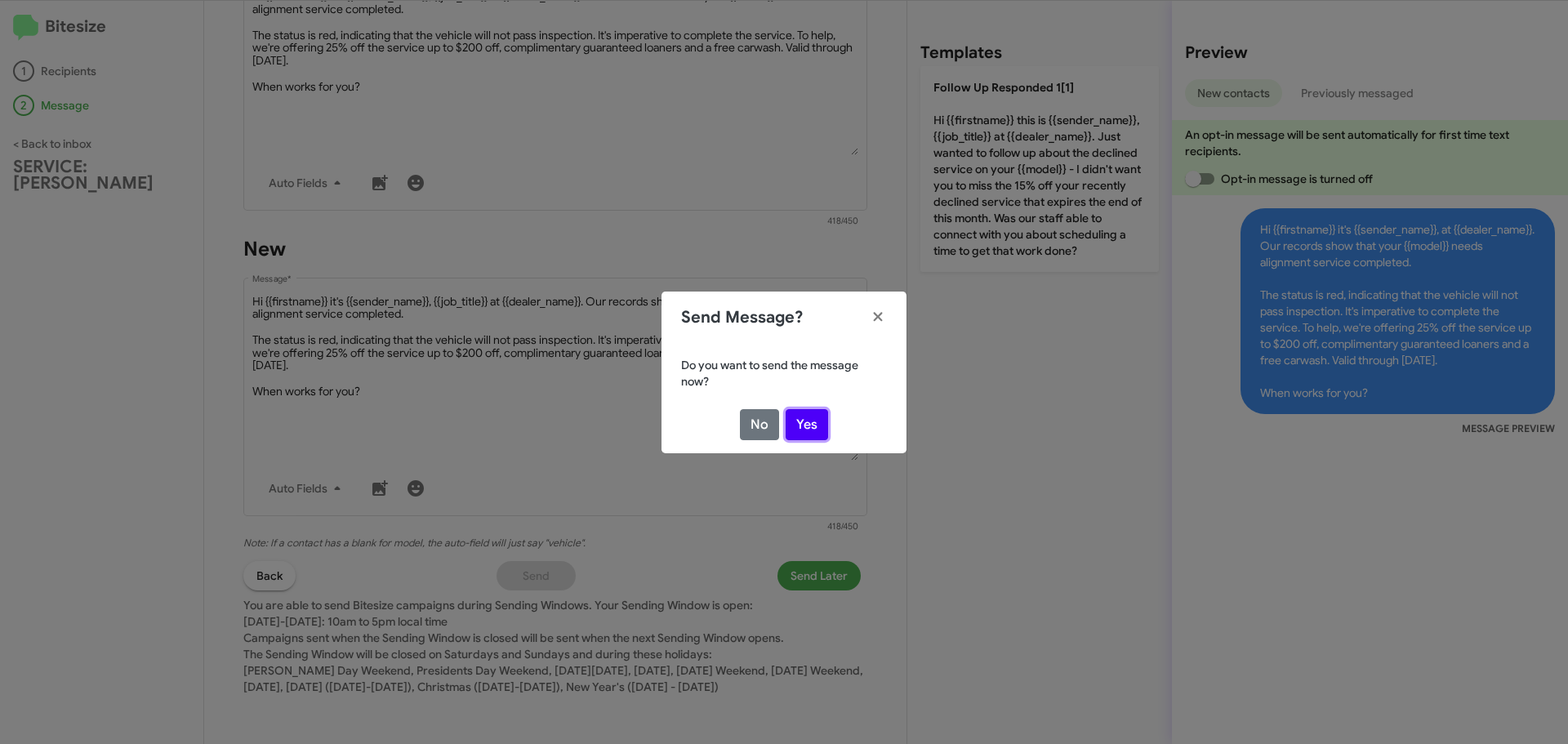
click at [804, 429] on button "Yes" at bounding box center [807, 424] width 42 height 31
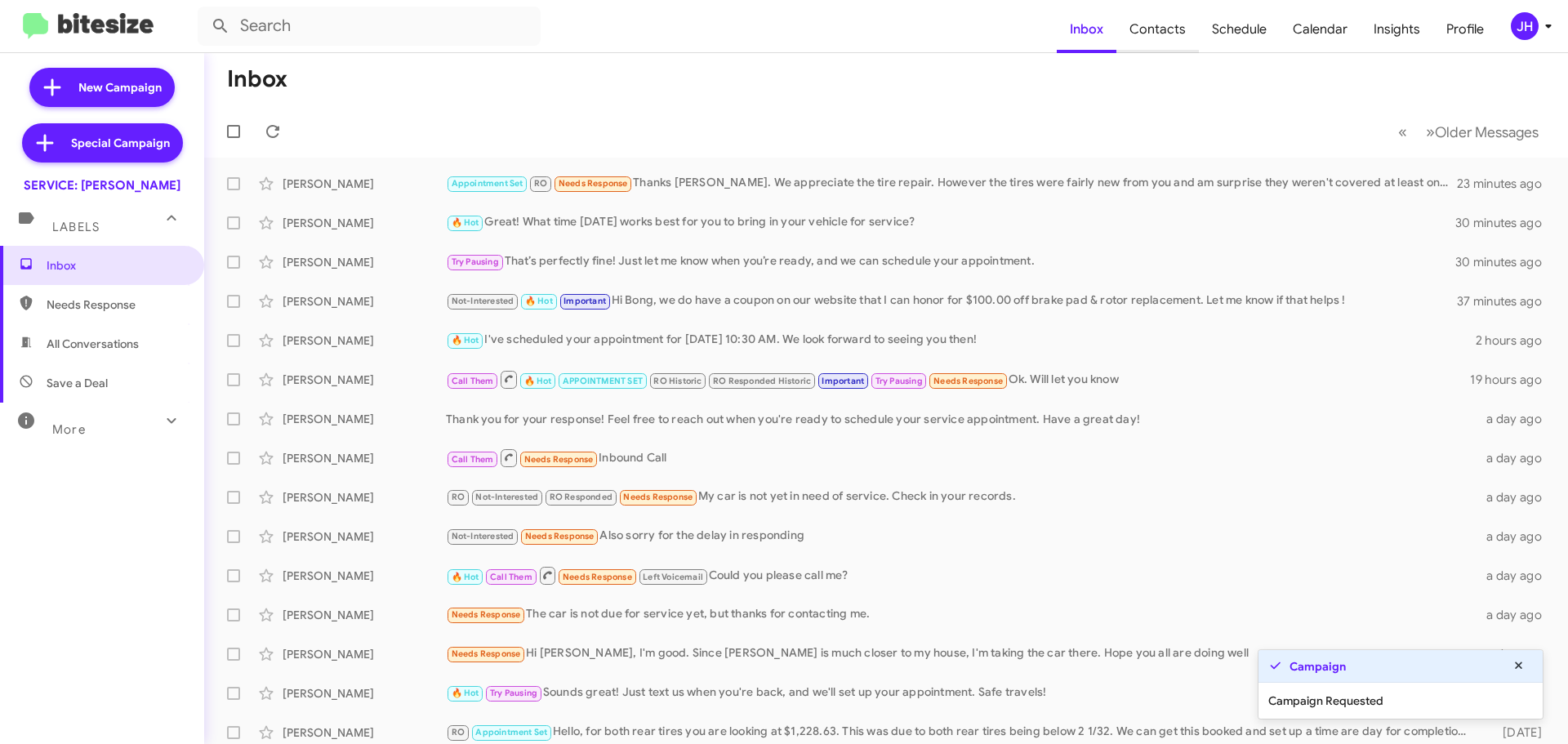
click at [1161, 32] on span "Contacts" at bounding box center [1157, 29] width 82 height 47
type input "in:groups"
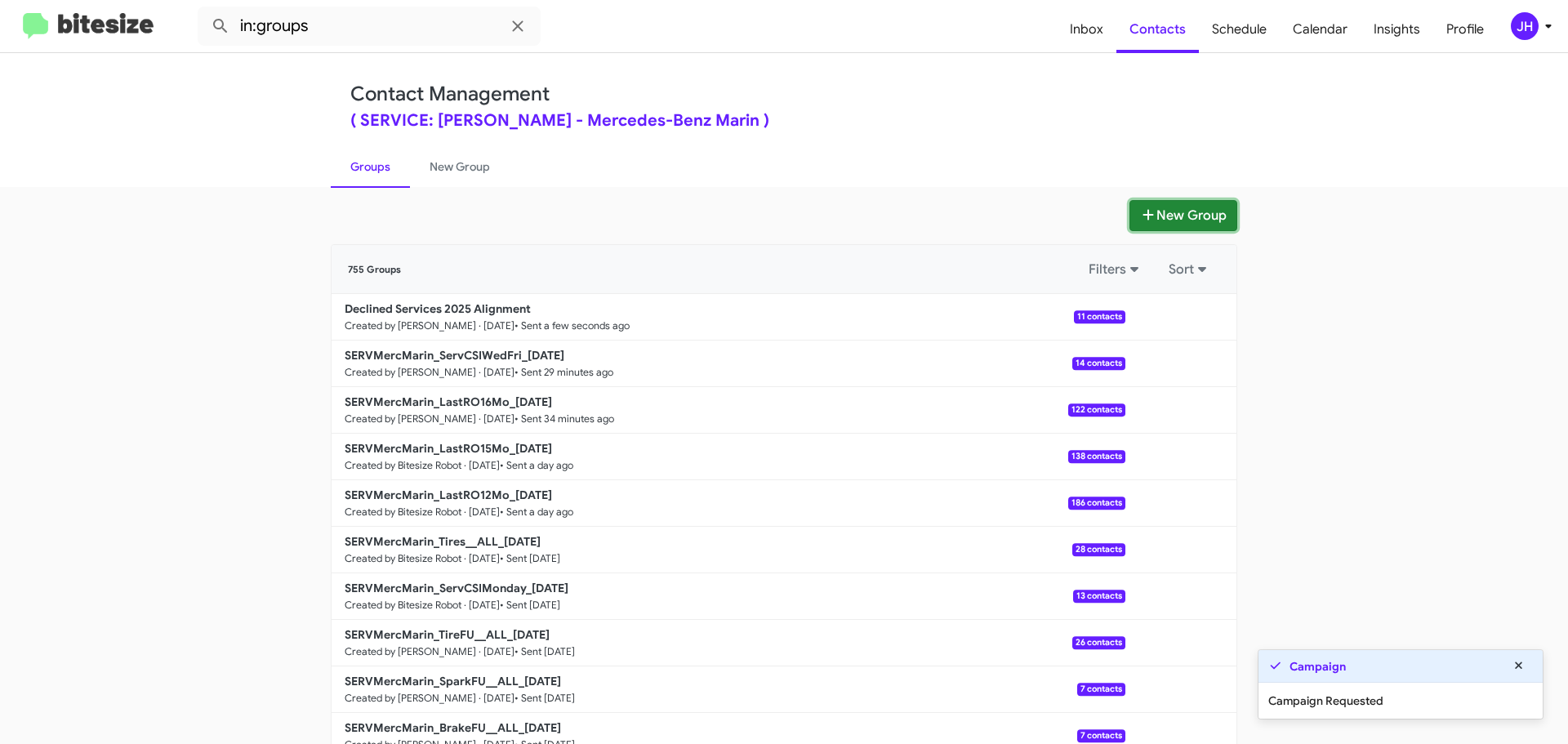
click at [1143, 212] on icon at bounding box center [1148, 214] width 10 height 10
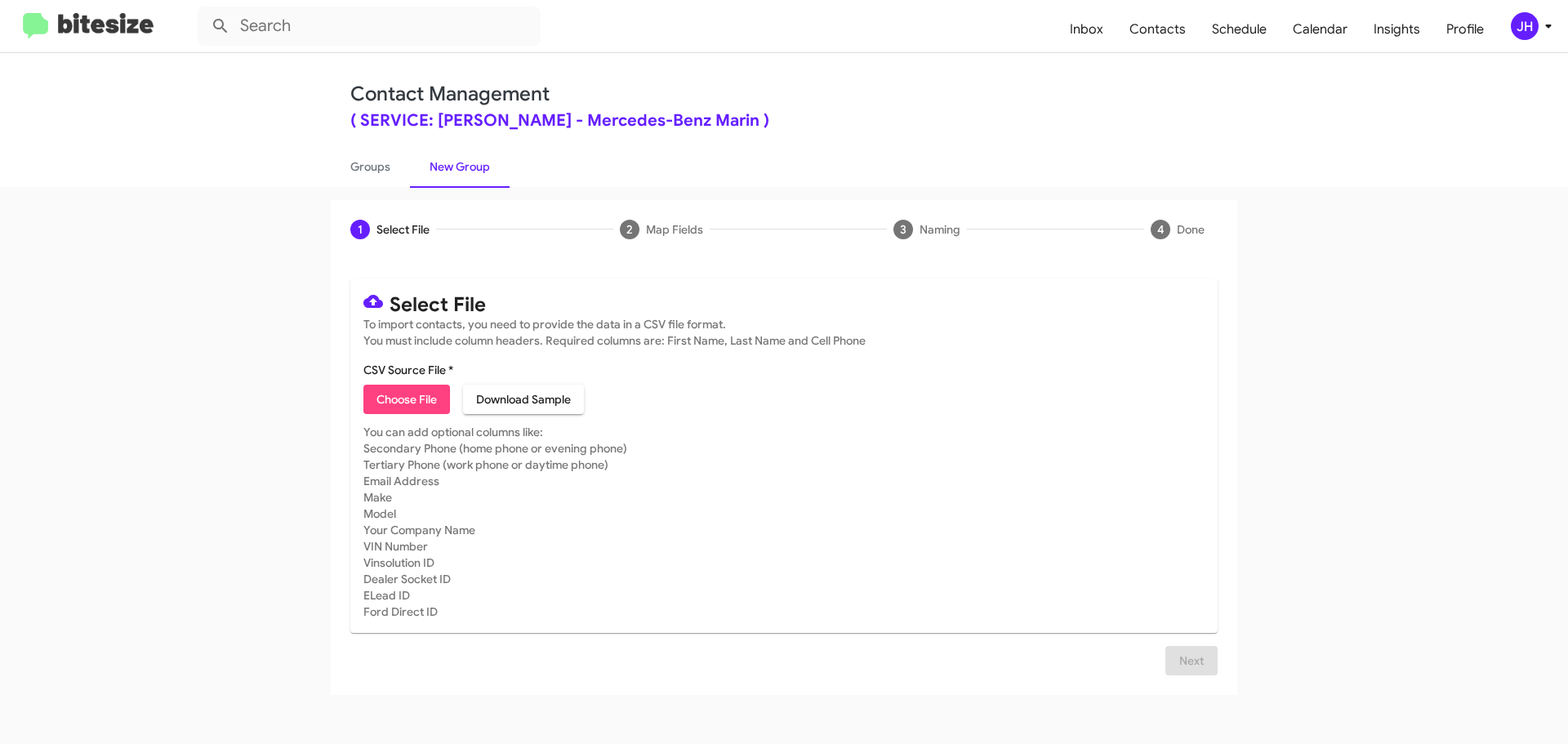
click at [374, 402] on button "Choose File" at bounding box center [407, 399] width 87 height 29
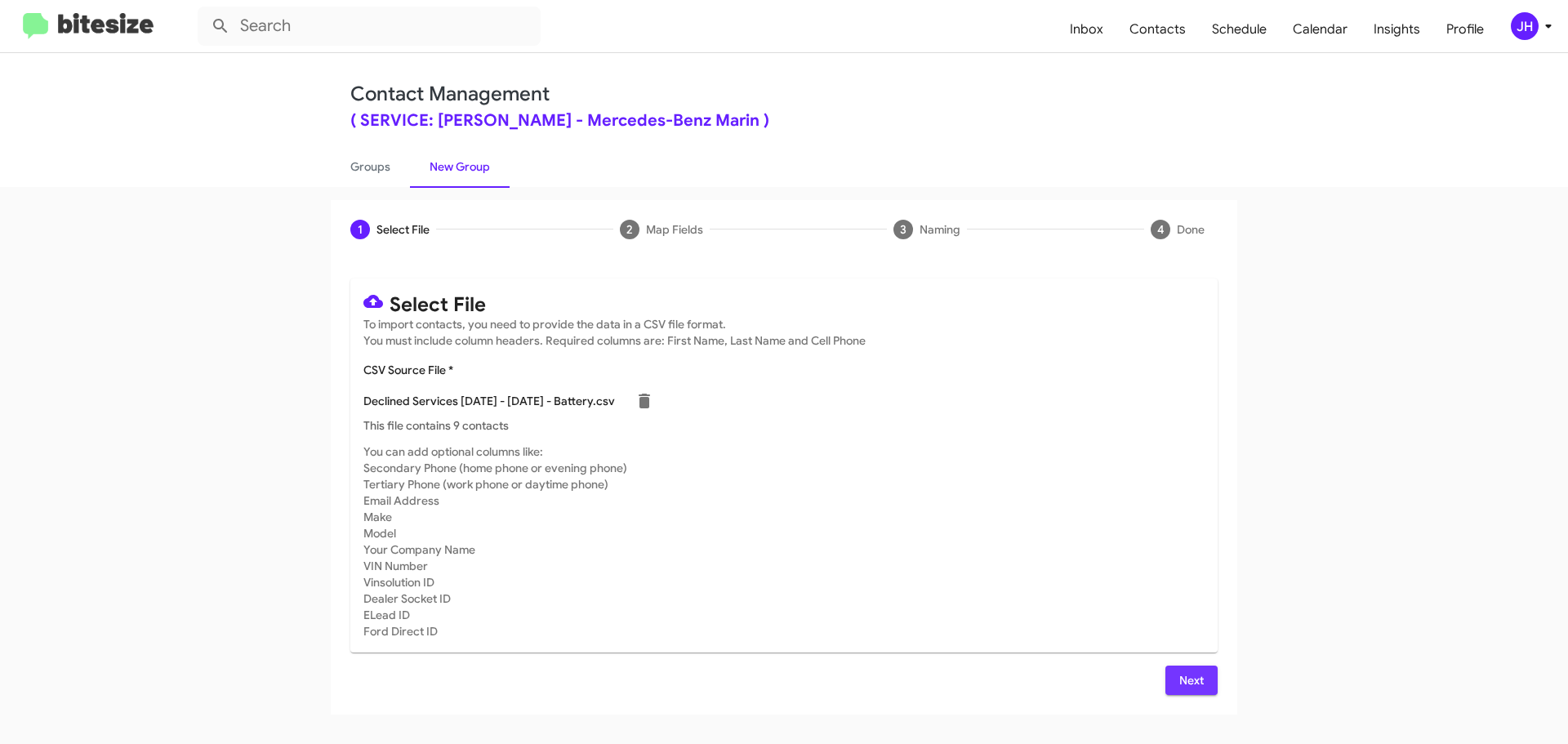
click at [1174, 681] on button "Next" at bounding box center [1191, 679] width 52 height 29
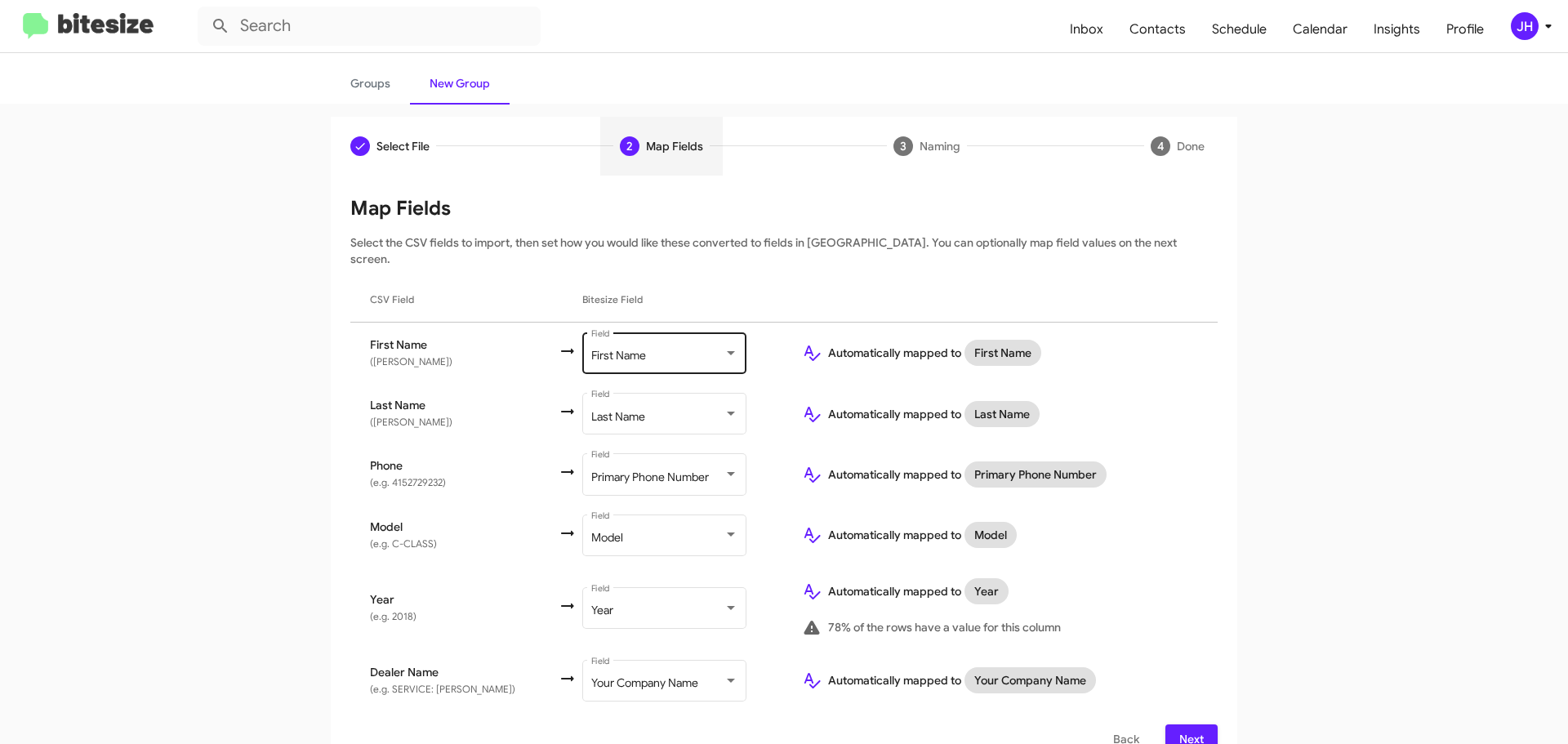
scroll to position [96, 0]
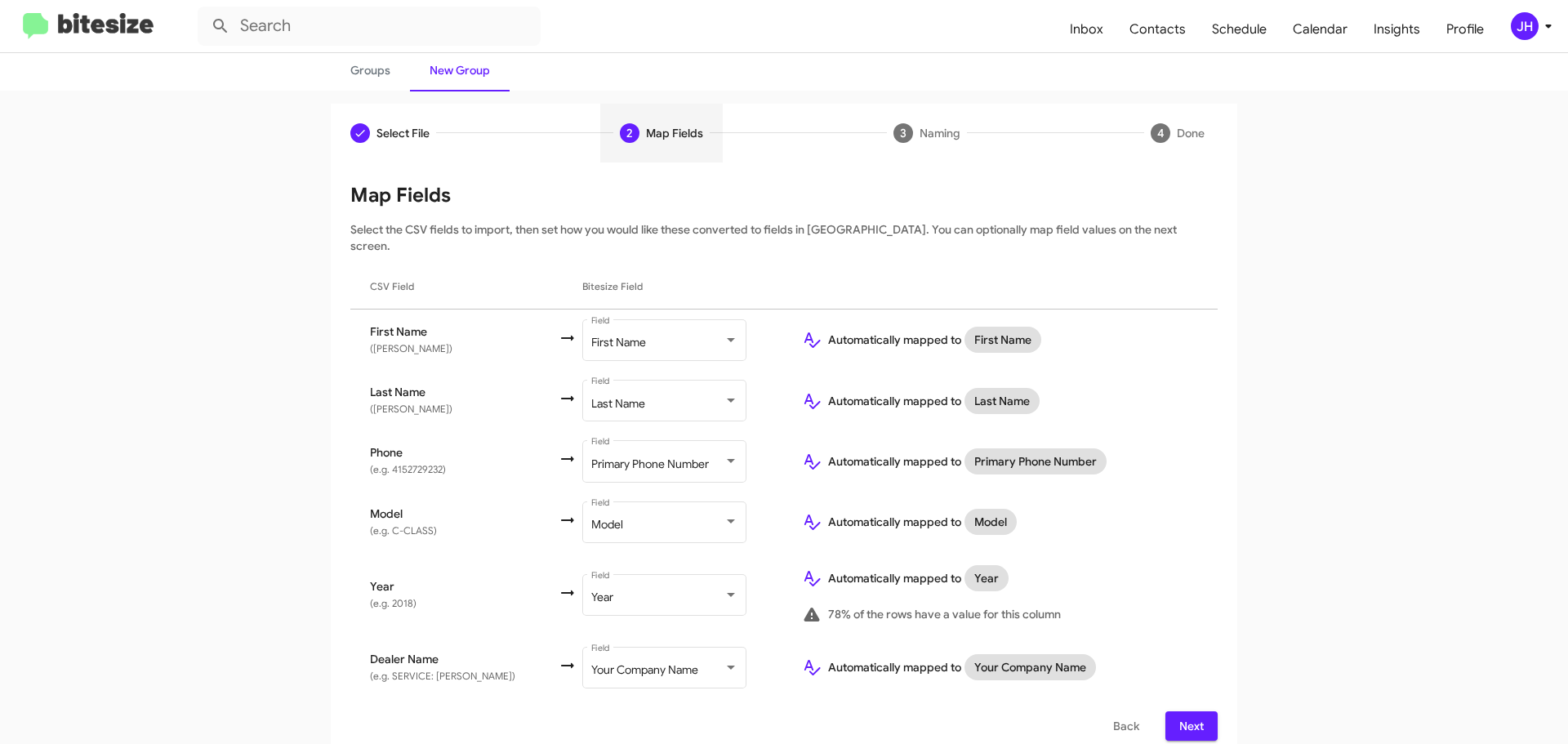
click at [1188, 711] on span "Next" at bounding box center [1192, 725] width 26 height 29
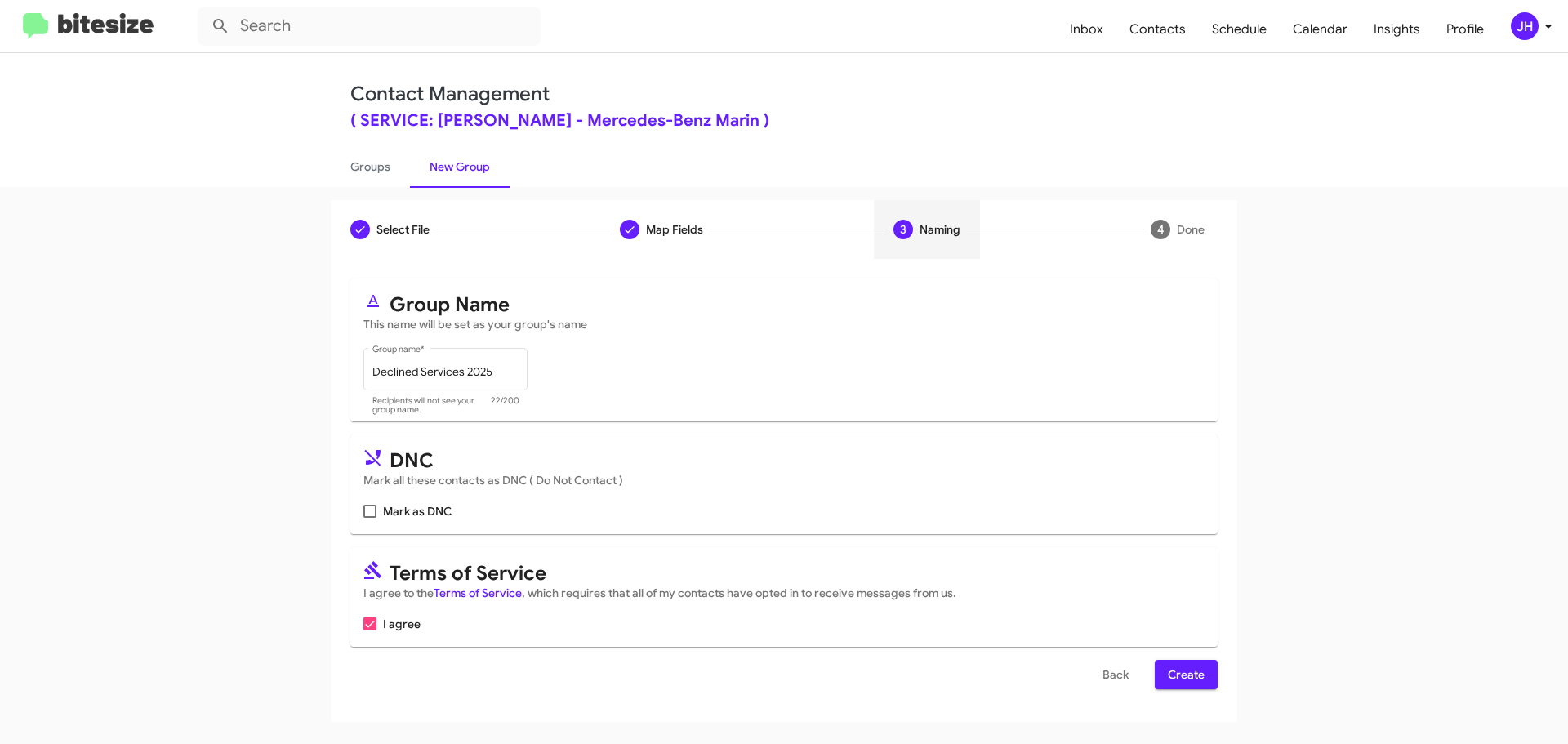
scroll to position [0, 0]
click at [512, 371] on input "Declined Services 2025" at bounding box center [446, 372] width 147 height 13
type input "Declined Services 2025 Battery"
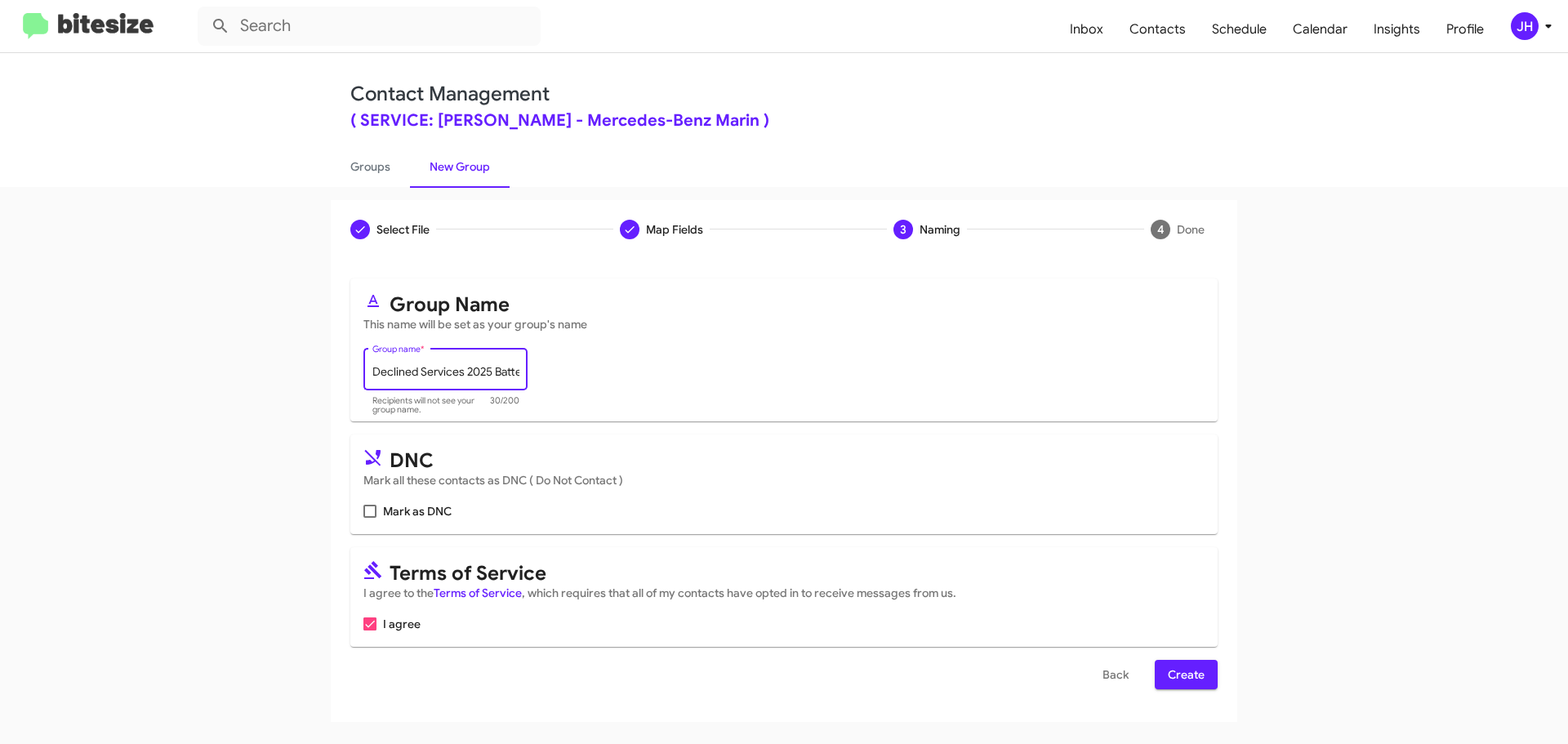
click at [1179, 665] on span "Create" at bounding box center [1186, 673] width 37 height 29
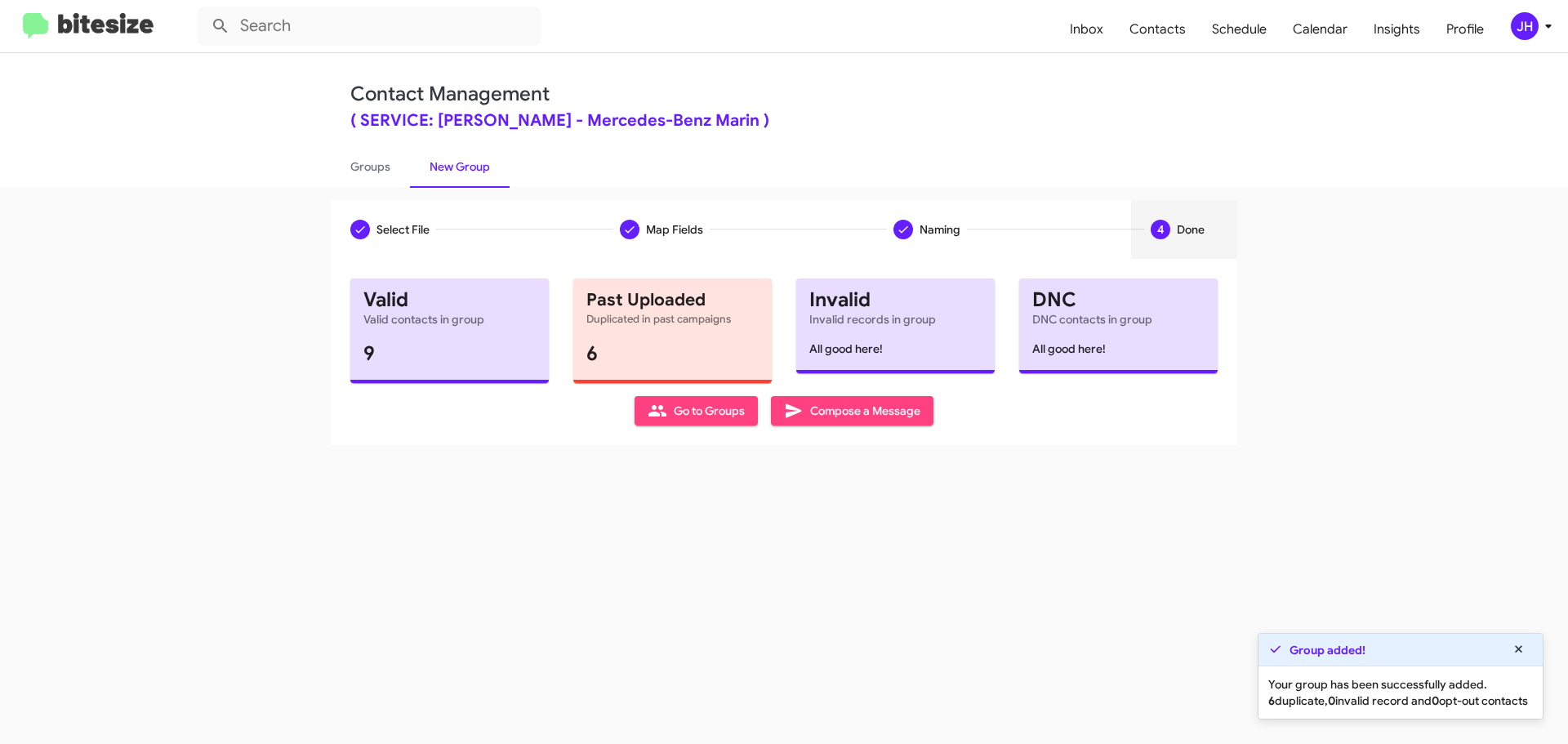
click at [909, 410] on span "Compose a Message" at bounding box center [852, 410] width 137 height 29
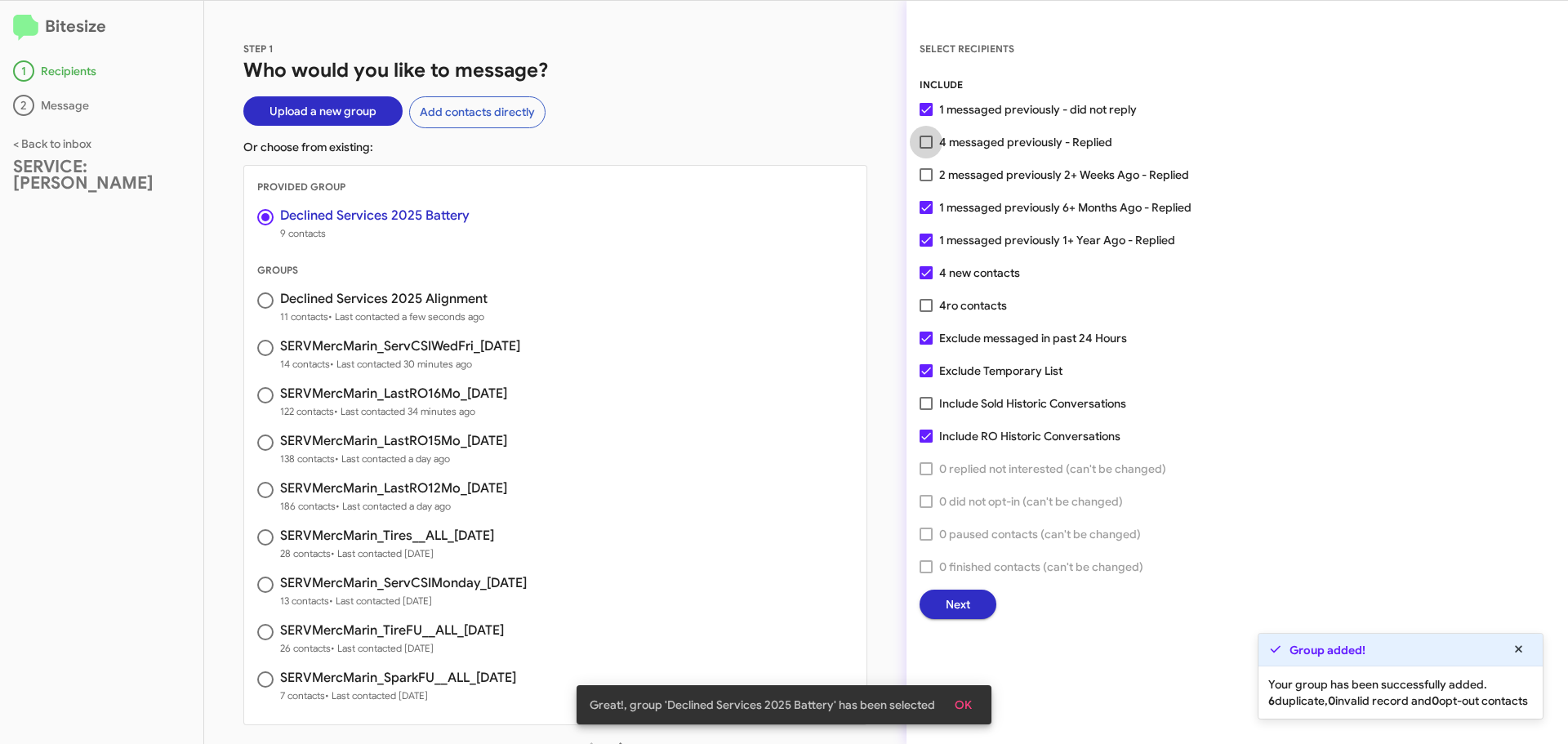
click at [926, 139] on span at bounding box center [926, 142] width 13 height 13
click at [926, 149] on input "4 messaged previously - Replied" at bounding box center [926, 149] width 1 height 1
checkbox input "true"
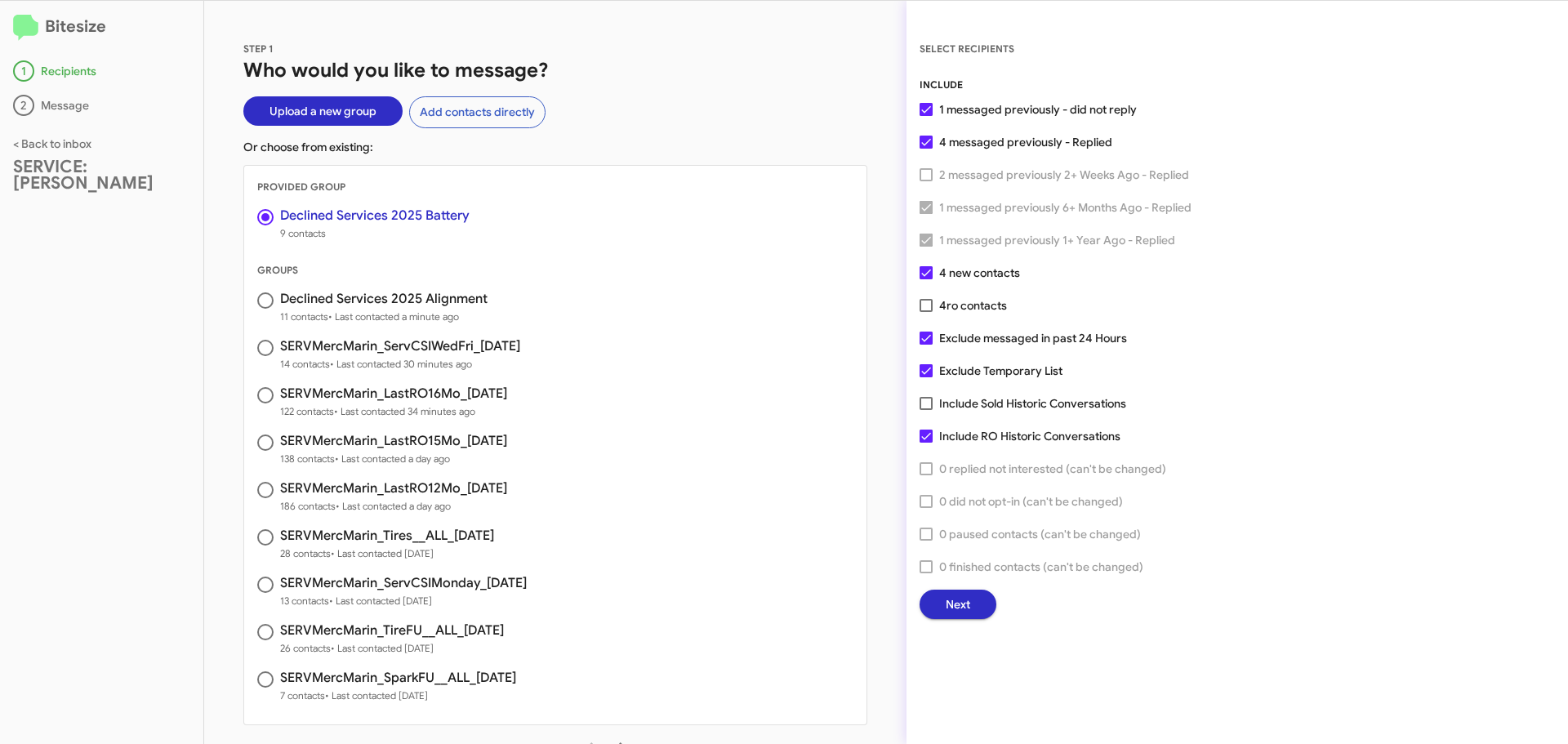
click at [929, 303] on span at bounding box center [926, 306] width 13 height 13
click at [926, 312] on input "4 ro contacts" at bounding box center [926, 312] width 1 height 1
checkbox input "true"
click at [930, 372] on span at bounding box center [926, 371] width 13 height 13
click at [926, 377] on input "Exclude Temporary List" at bounding box center [926, 377] width 1 height 1
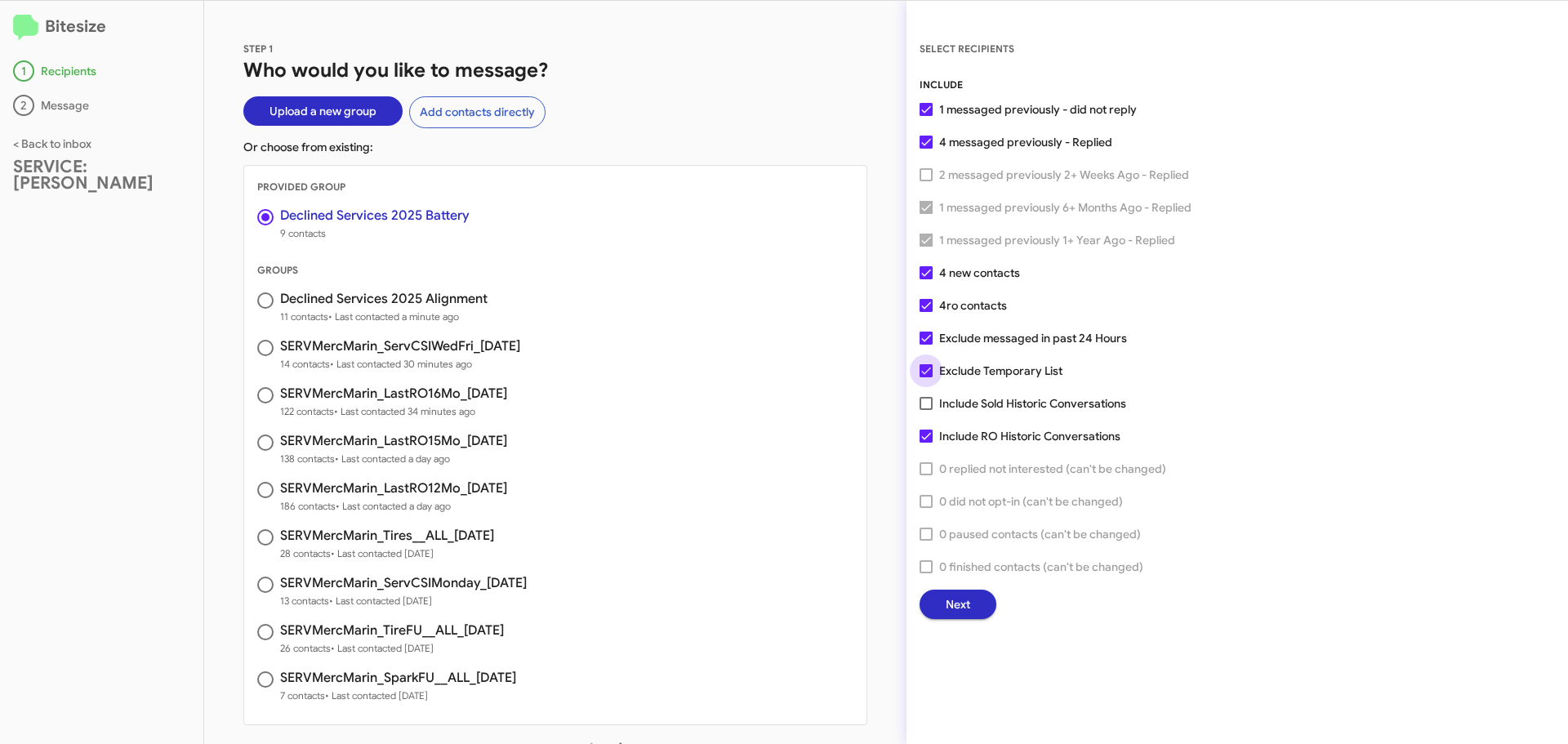
checkbox input "false"
click at [966, 600] on span "Next" at bounding box center [958, 603] width 25 height 29
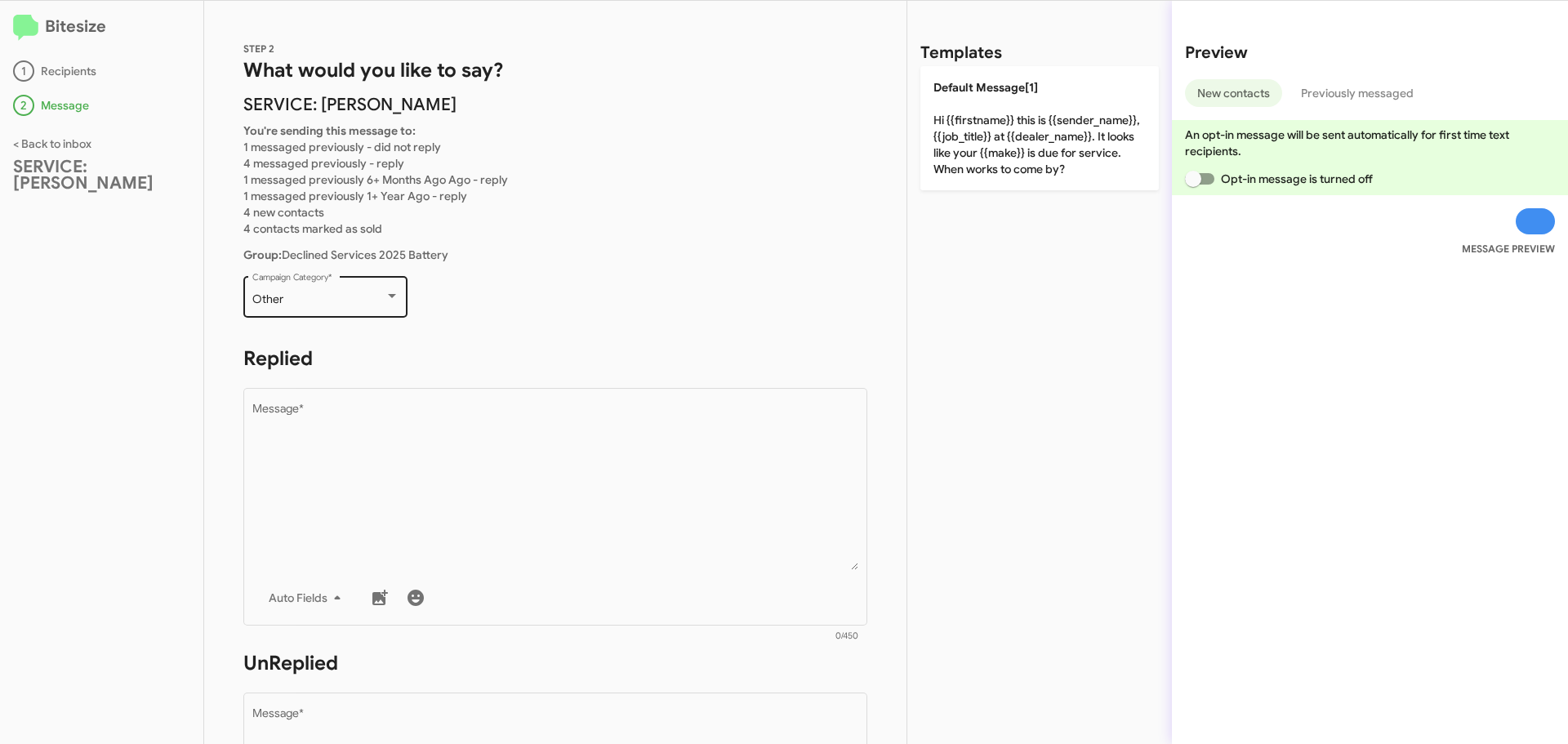
click at [337, 286] on div "Other Campaign Category *" at bounding box center [325, 295] width 147 height 45
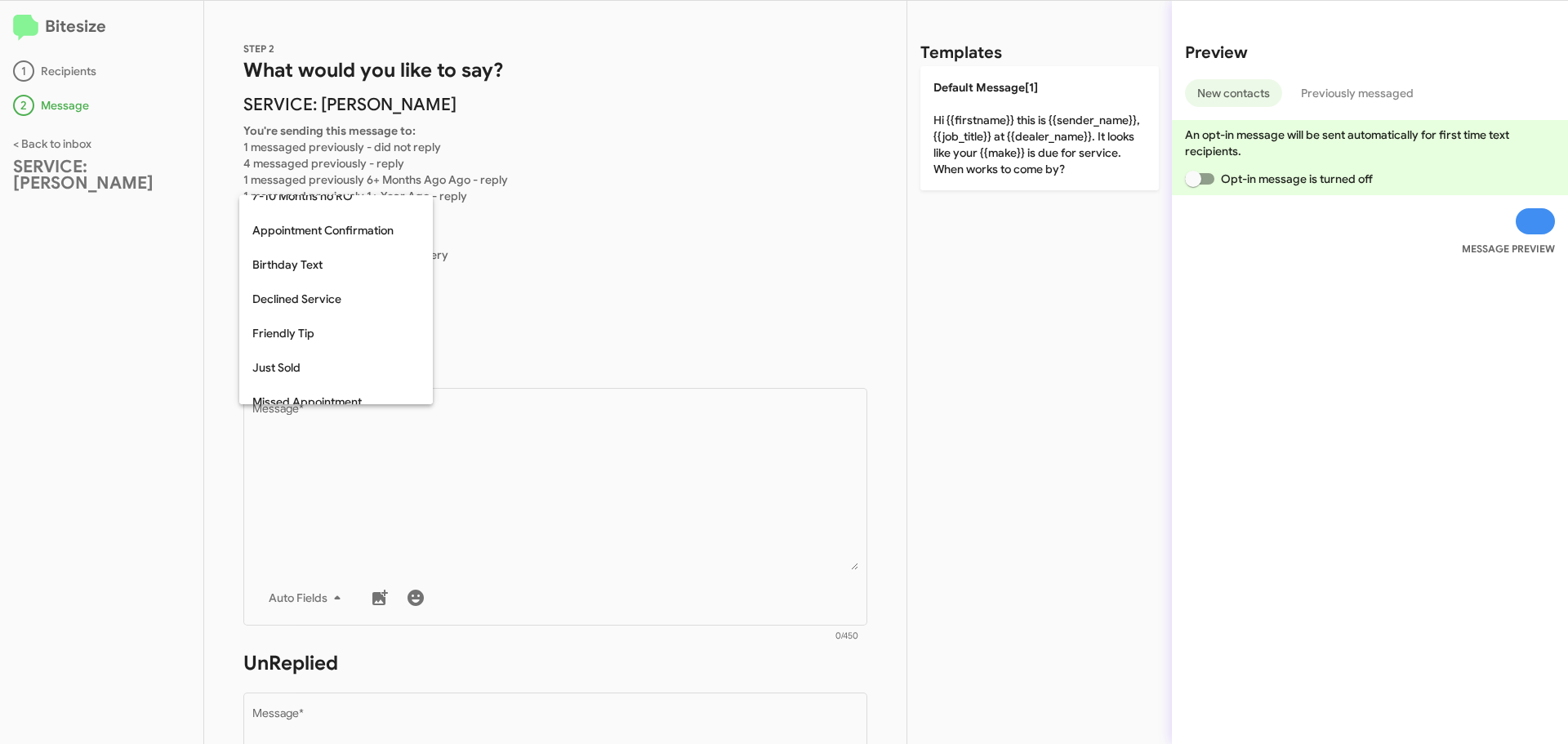
scroll to position [185, 0]
click at [332, 296] on span "Declined Service" at bounding box center [335, 302] width 167 height 34
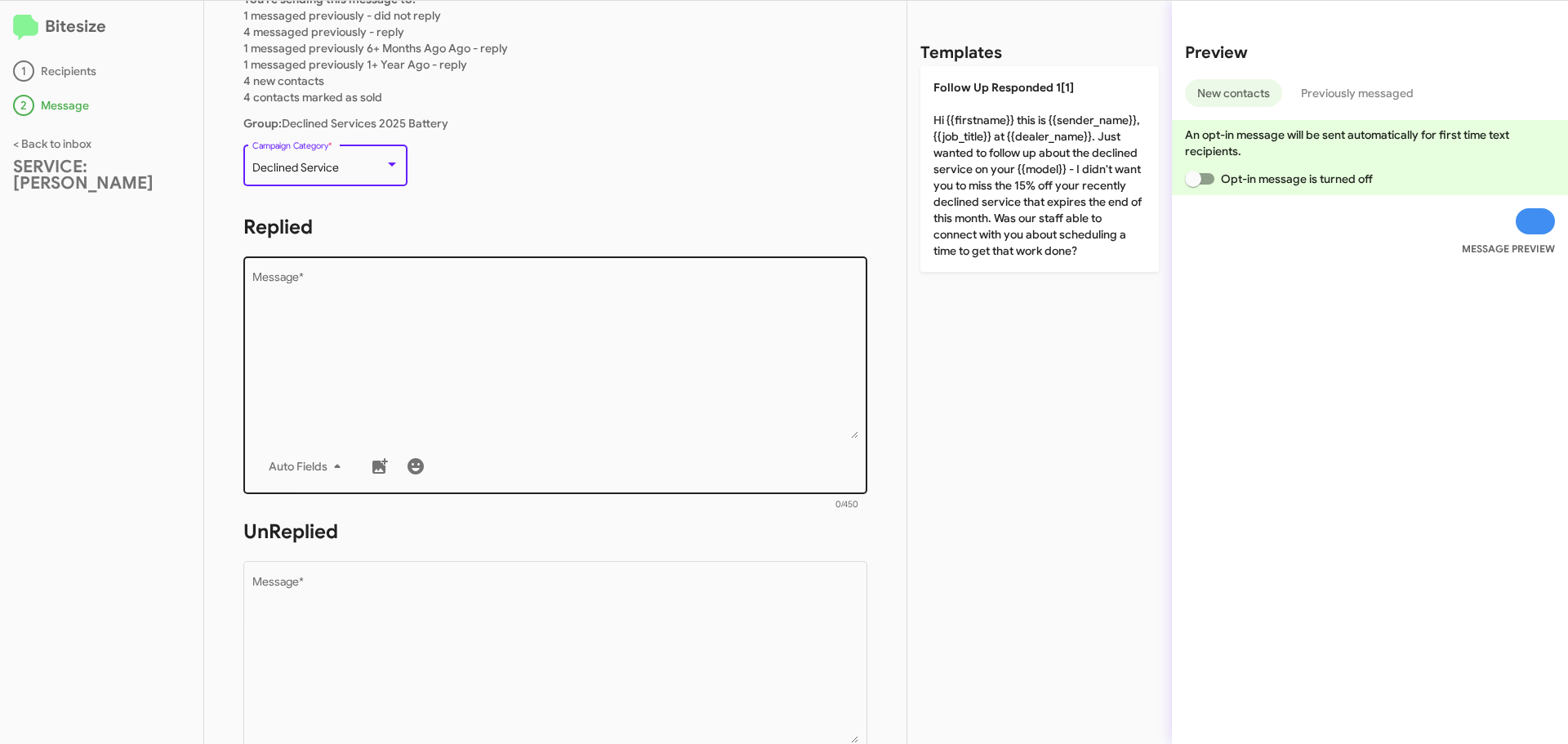
scroll to position [163, 0]
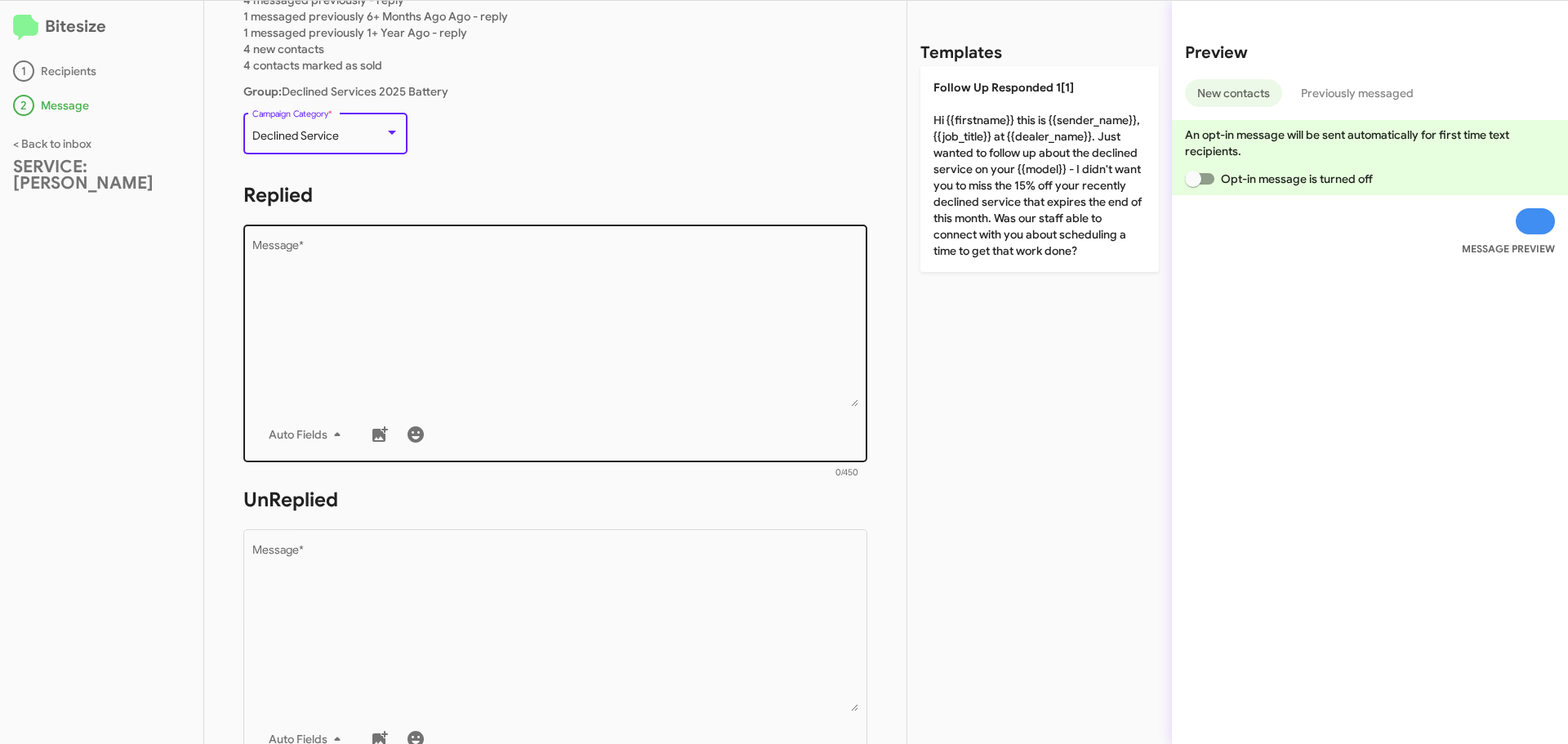
click at [323, 276] on textarea "Message *" at bounding box center [555, 322] width 607 height 167
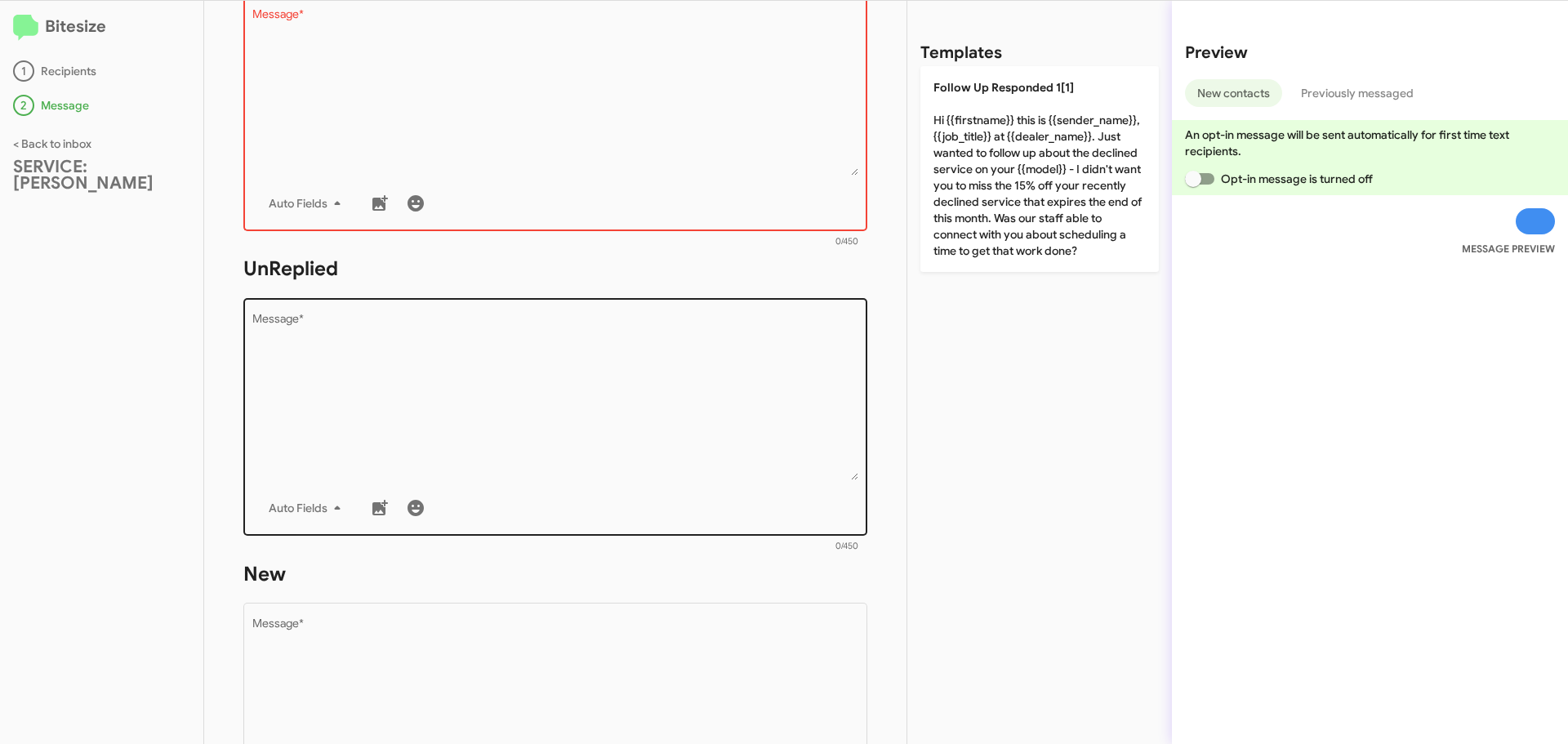
scroll to position [408, 0]
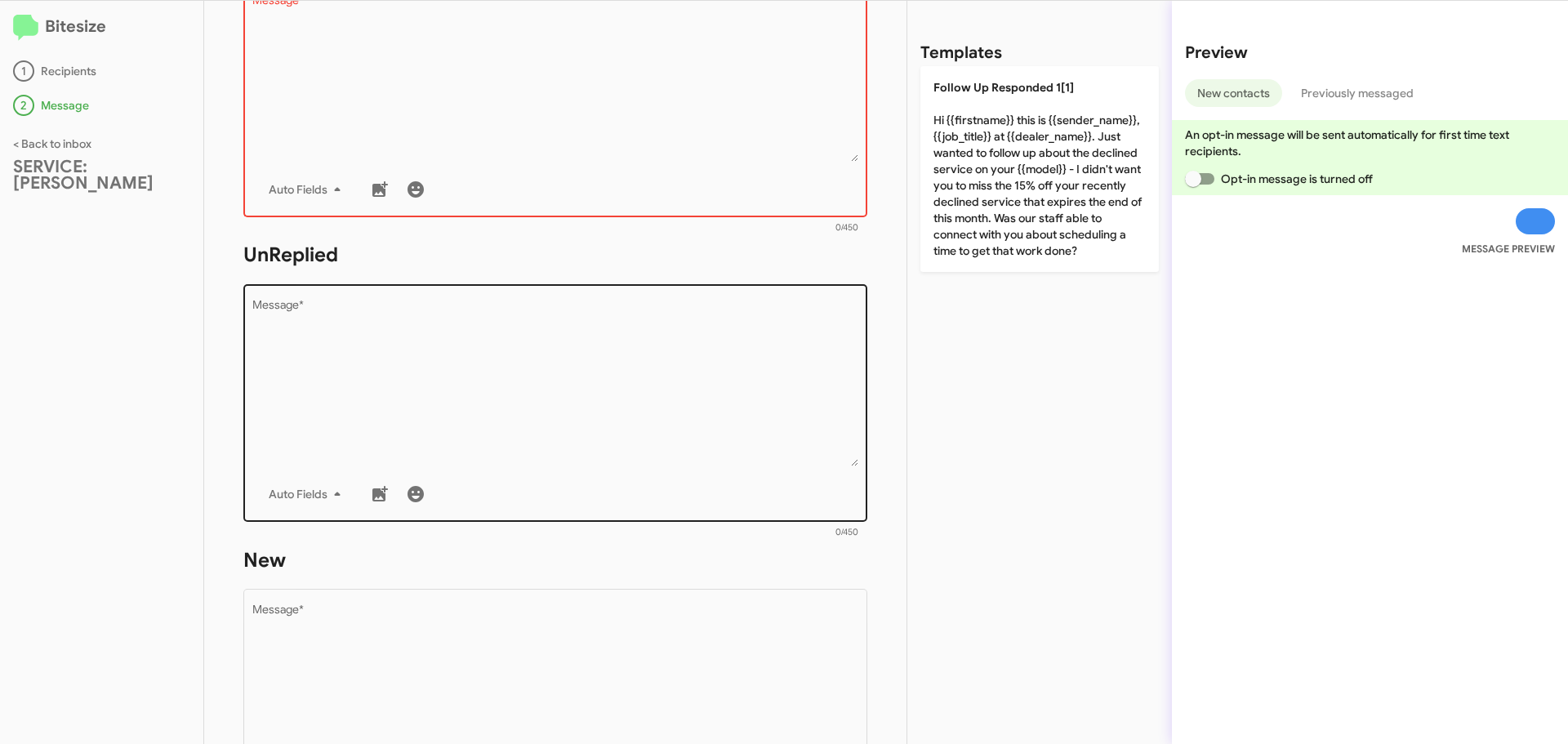
click at [414, 359] on textarea "Message *" at bounding box center [555, 383] width 607 height 167
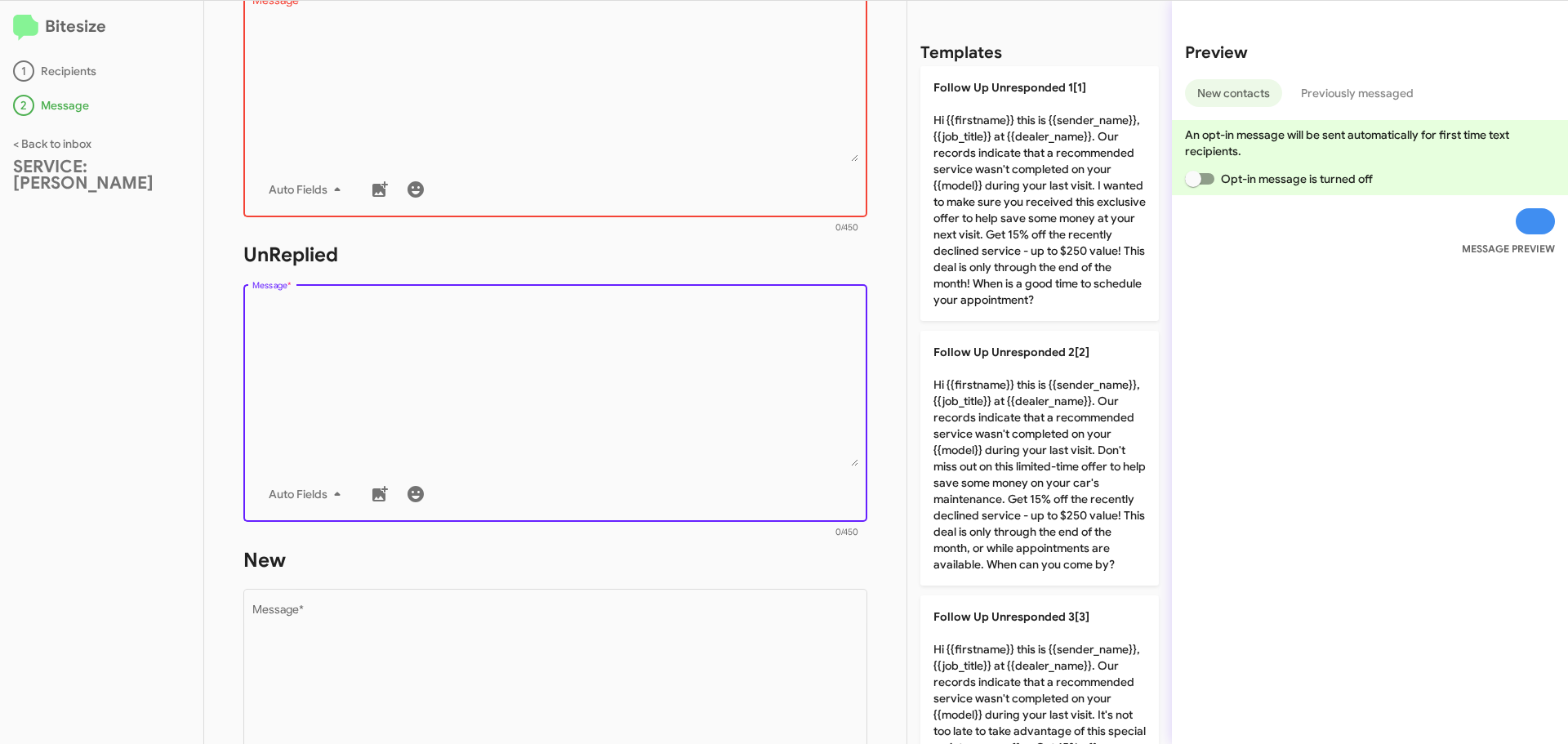
paste textarea "Hi {{firstname}} it's {{sender_name}}, {{job_title}} at {{dealer_name}}. Our re…"
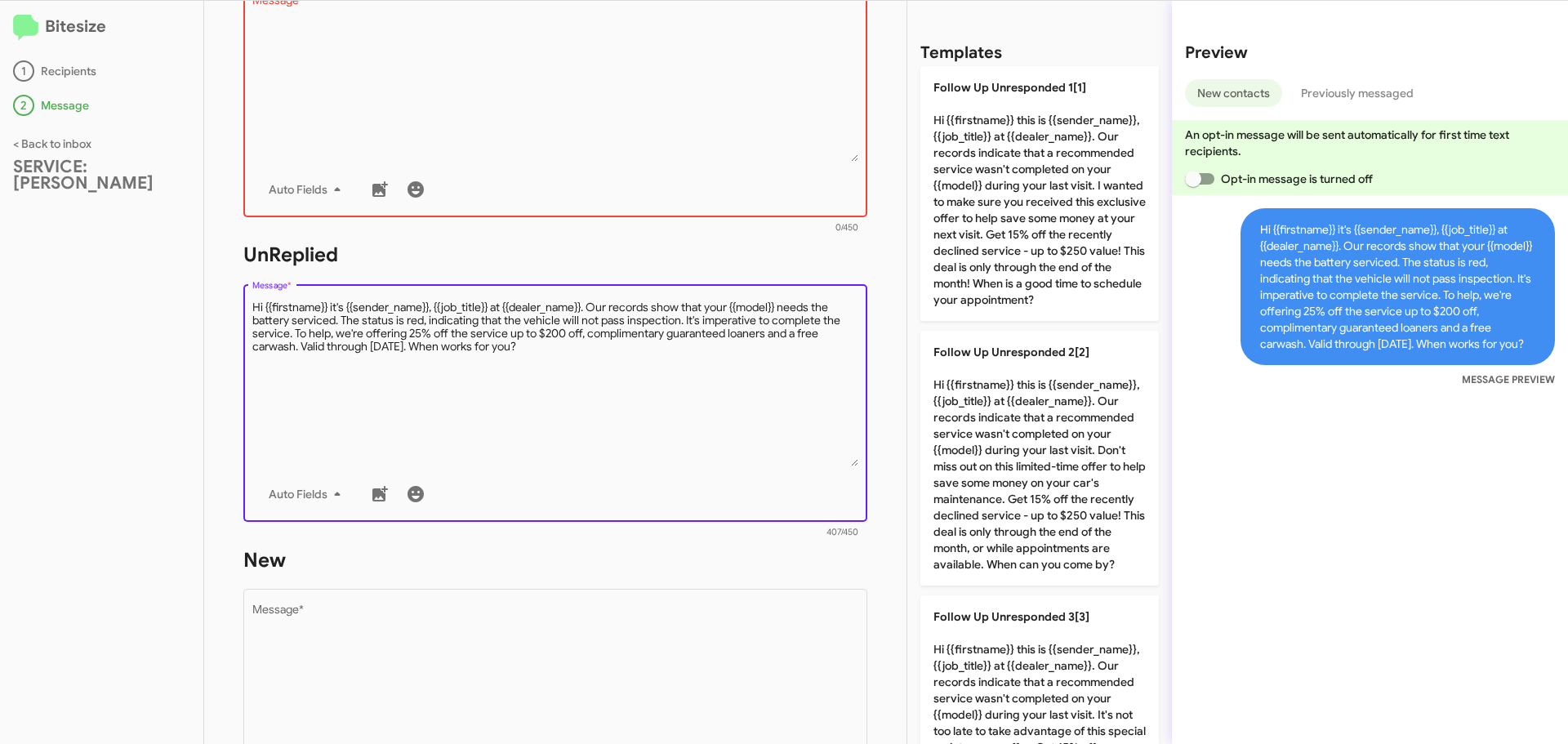
click at [342, 319] on textarea "Message *" at bounding box center [555, 383] width 607 height 167
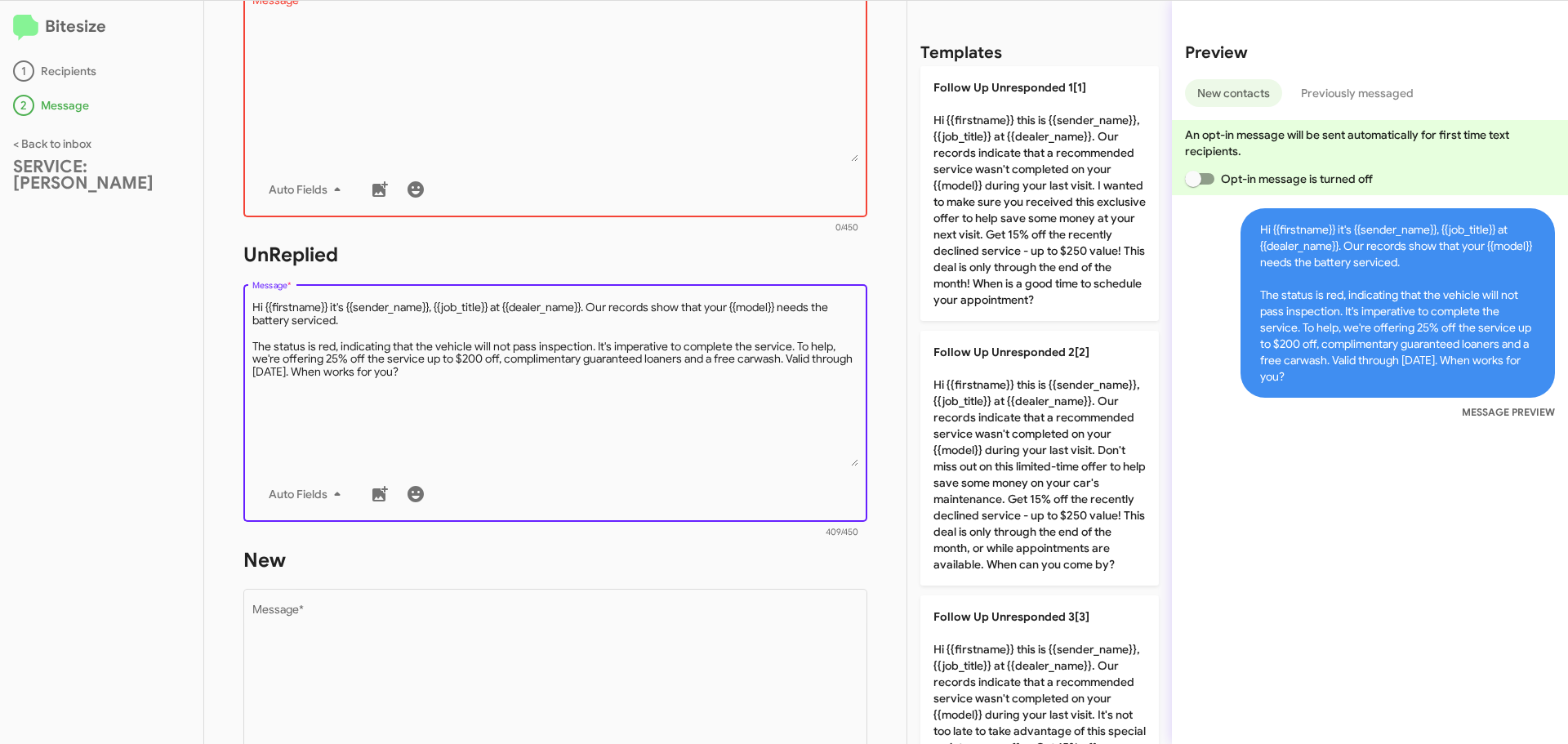
click at [342, 373] on textarea "Message *" at bounding box center [555, 383] width 607 height 167
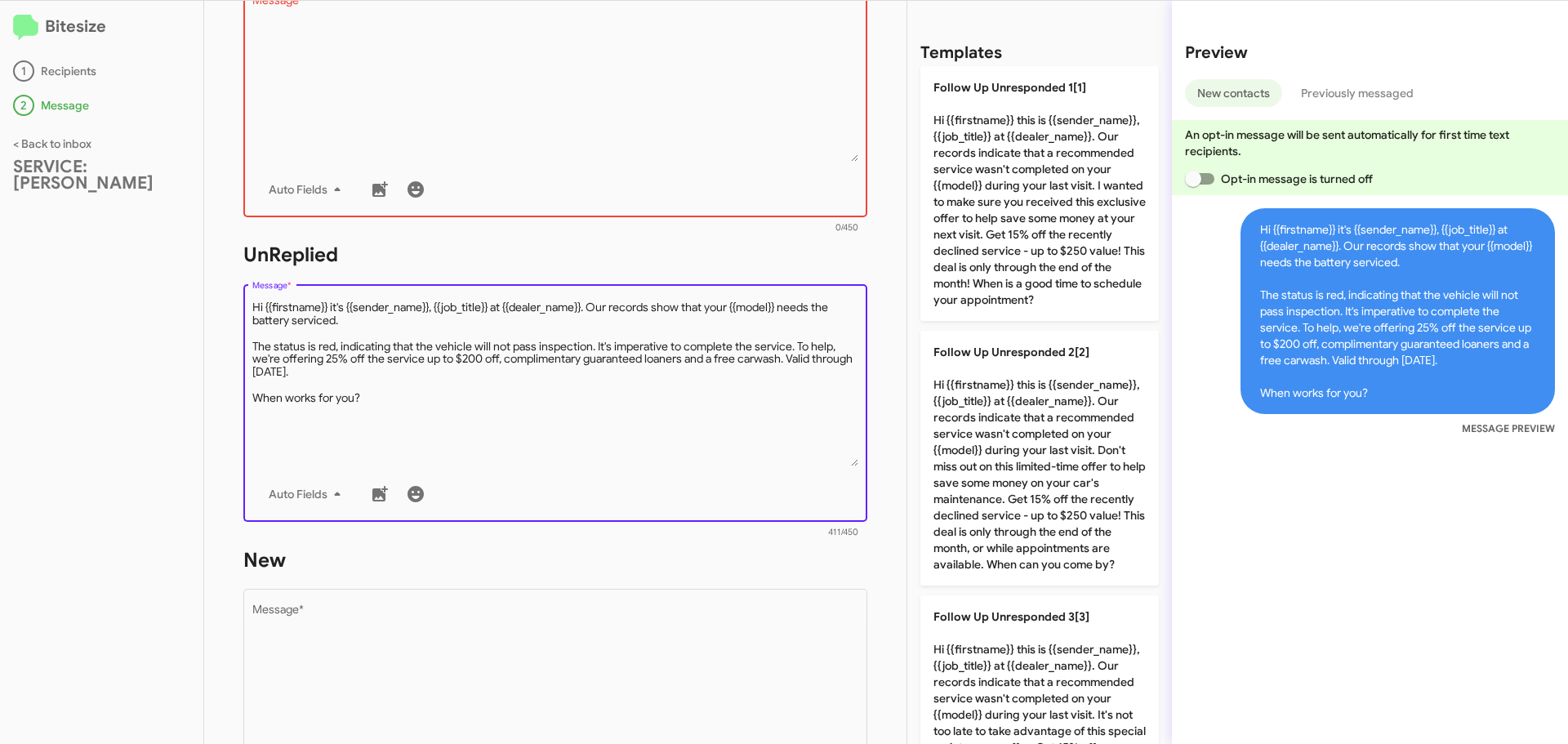
drag, startPoint x: 367, startPoint y: 398, endPoint x: 236, endPoint y: 303, distance: 161.8
click at [236, 303] on div "STEP 2 What would you like to say? SERVICE: [PERSON_NAME] You're sending this m…" at bounding box center [555, 372] width 702 height 743
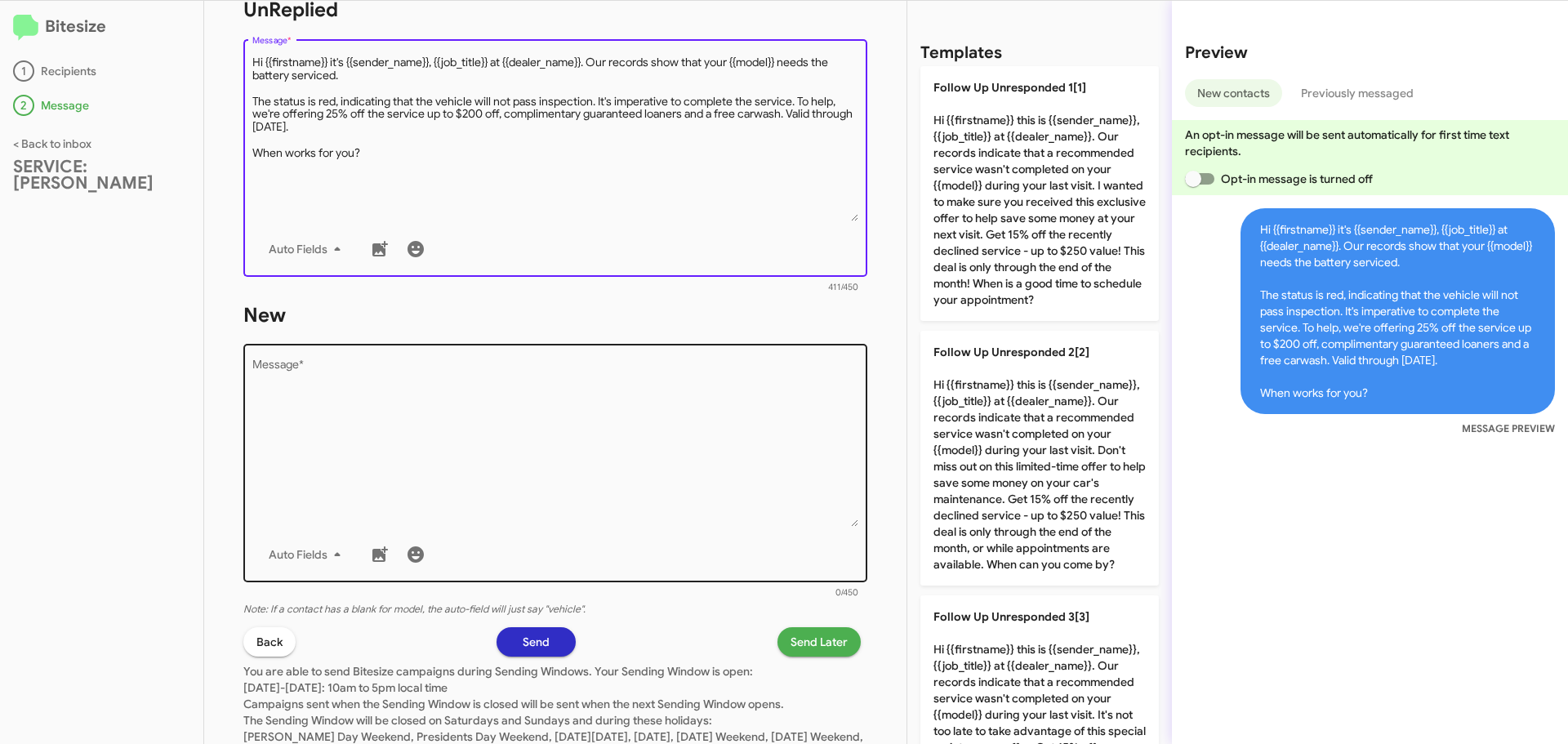
type textarea "Hi {{firstname}} it's {{sender_name}}, {{job_title}} at {{dealer_name}}. Our re…"
click at [356, 383] on textarea "Message *" at bounding box center [555, 443] width 607 height 167
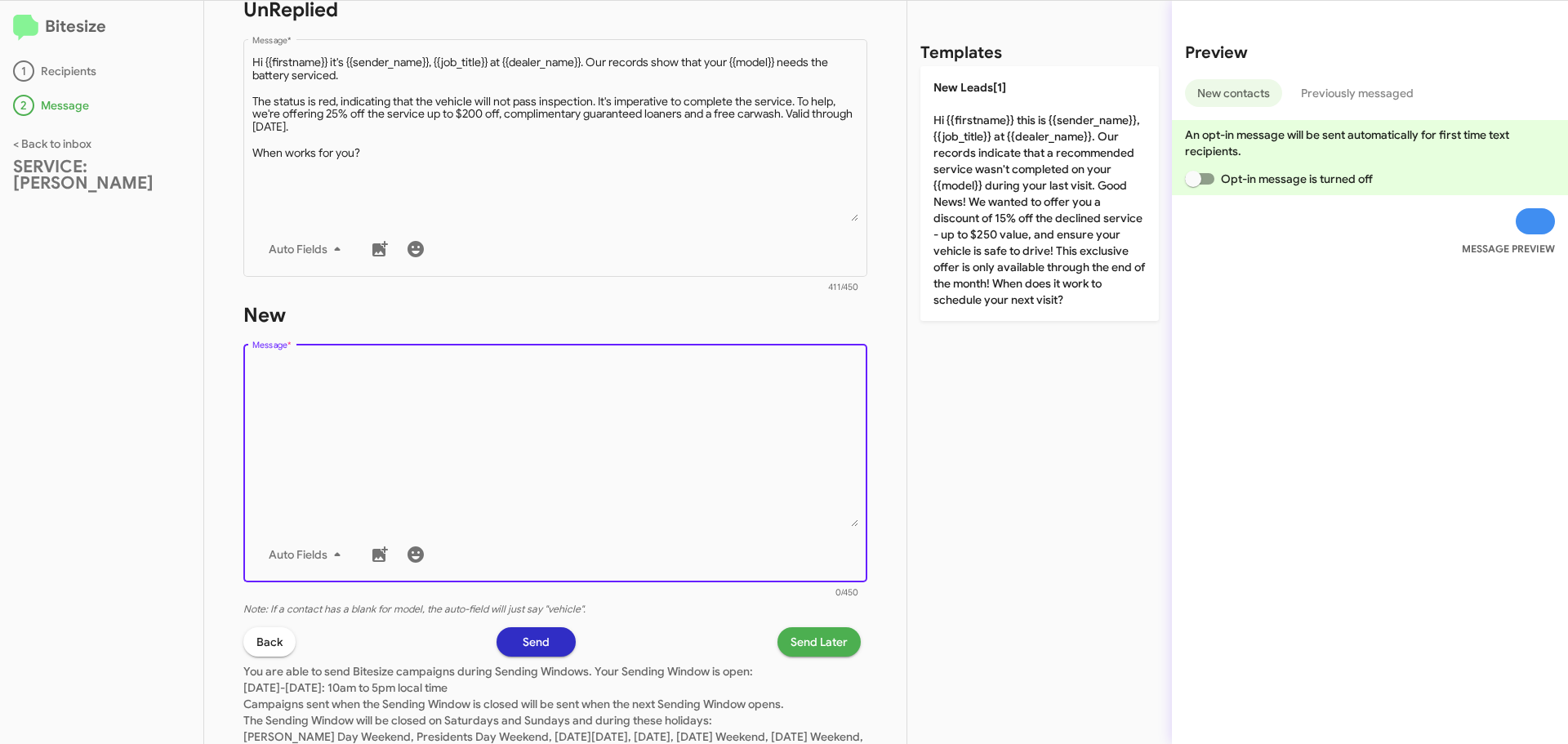
paste textarea "Hi {{firstname}} it's {{sender_name}}, {{job_title}} at {{dealer_name}}. Our re…"
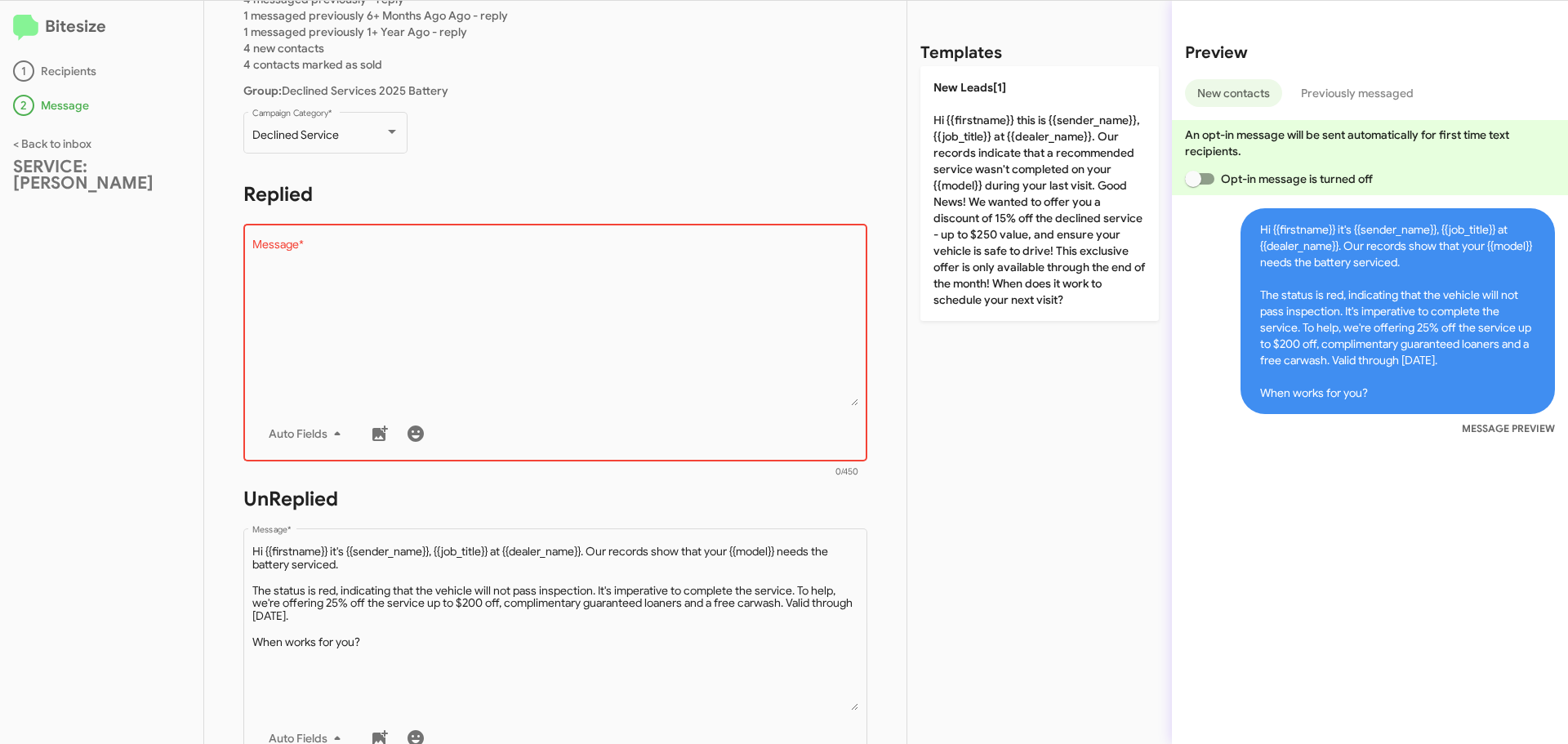
scroll to position [163, 0]
type textarea "Hi {{firstname}} it's {{sender_name}}, {{job_title}} at {{dealer_name}}. Our re…"
click at [345, 292] on textarea "Message *" at bounding box center [555, 322] width 607 height 167
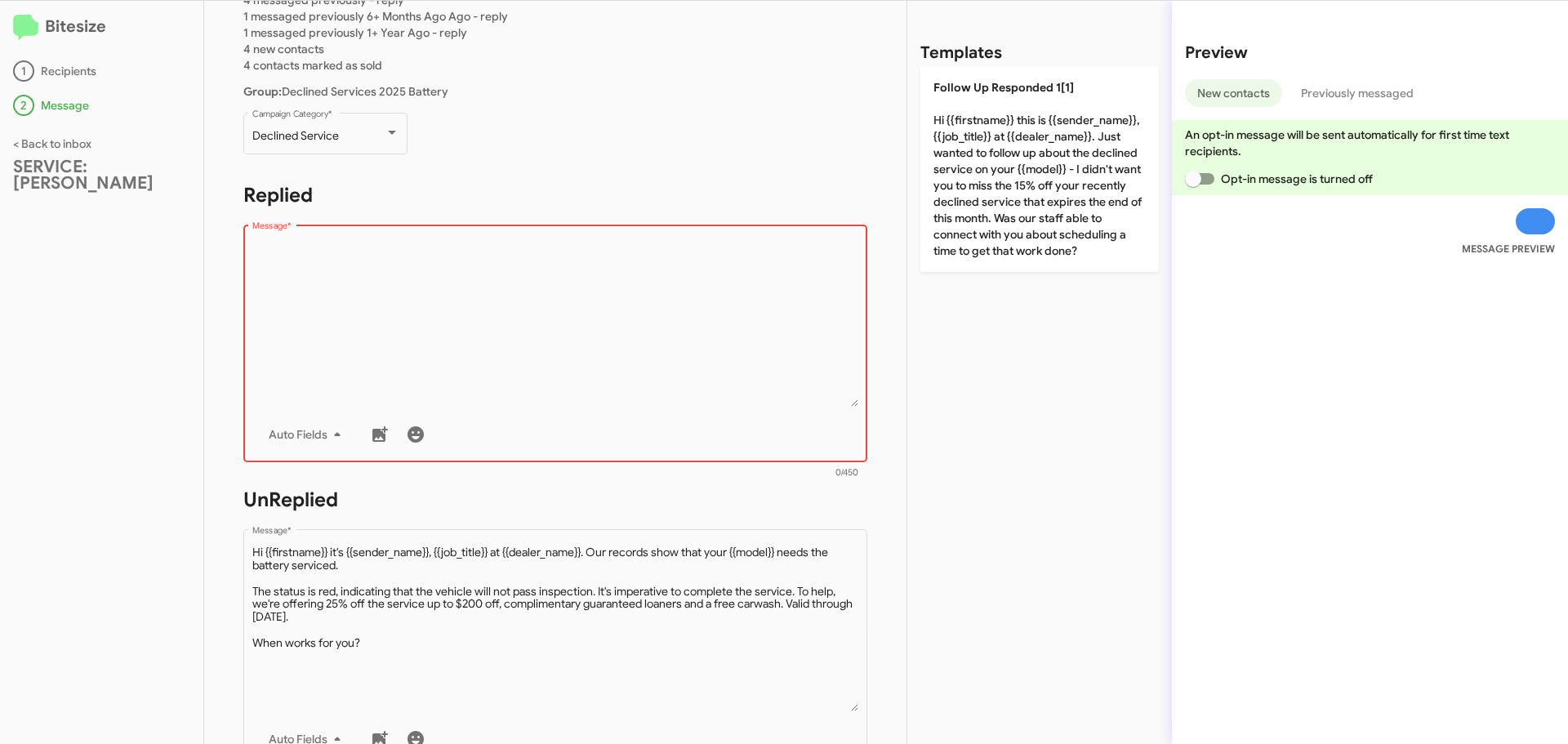
paste textarea "Hi {{firstname}} it's {{sender_name}}, {{job_title}} at {{dealer_name}}. Our re…"
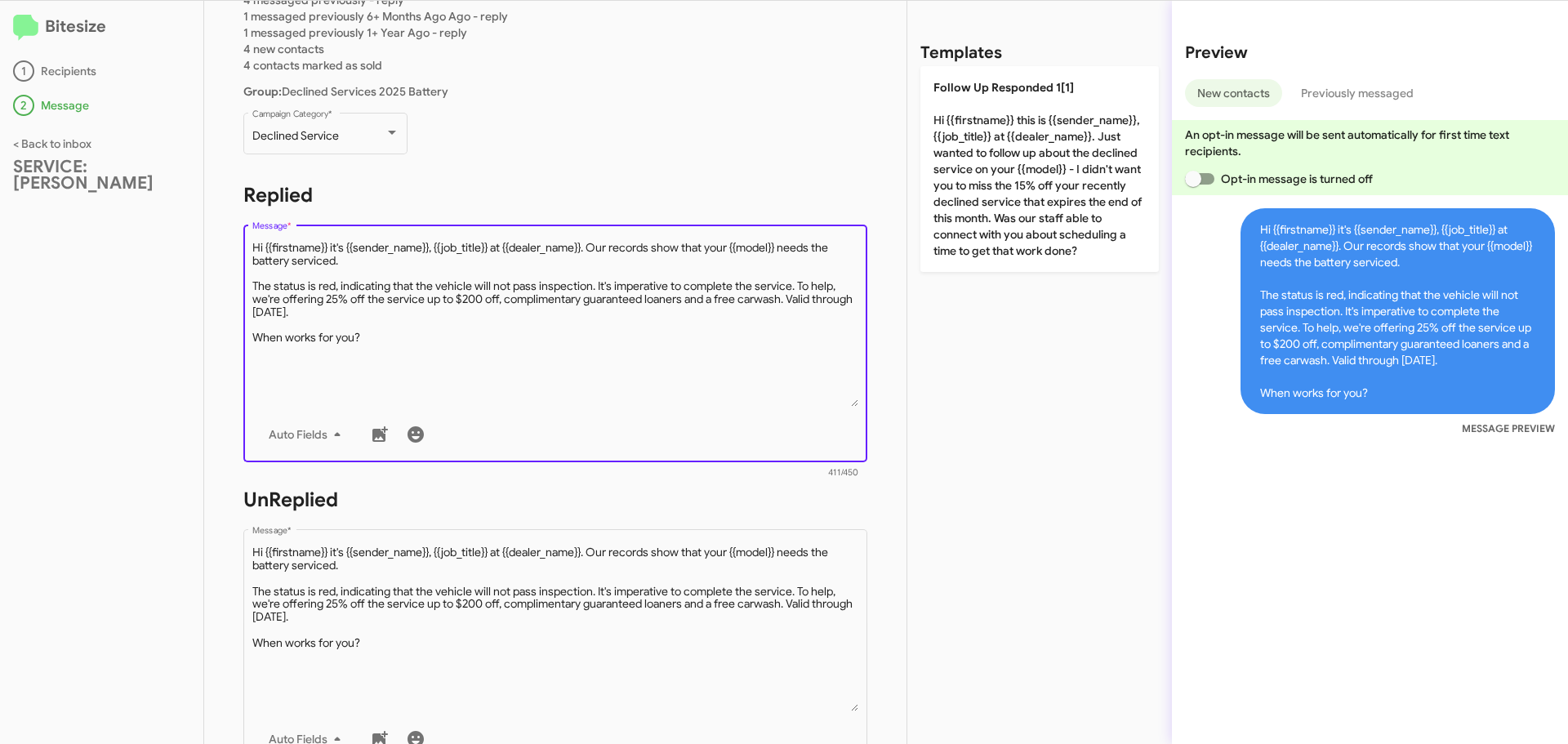
drag, startPoint x: 493, startPoint y: 250, endPoint x: 436, endPoint y: 249, distance: 57.0
click at [436, 249] on textarea "Message *" at bounding box center [555, 322] width 607 height 167
type textarea "Hi {{firstname}} it's {{sender_name}}, at {{dealer_name}}. Our records show tha…"
click at [872, 491] on div "STEP 2 What would you like to say? SERVICE: [PERSON_NAME] You're sending this m…" at bounding box center [555, 372] width 702 height 743
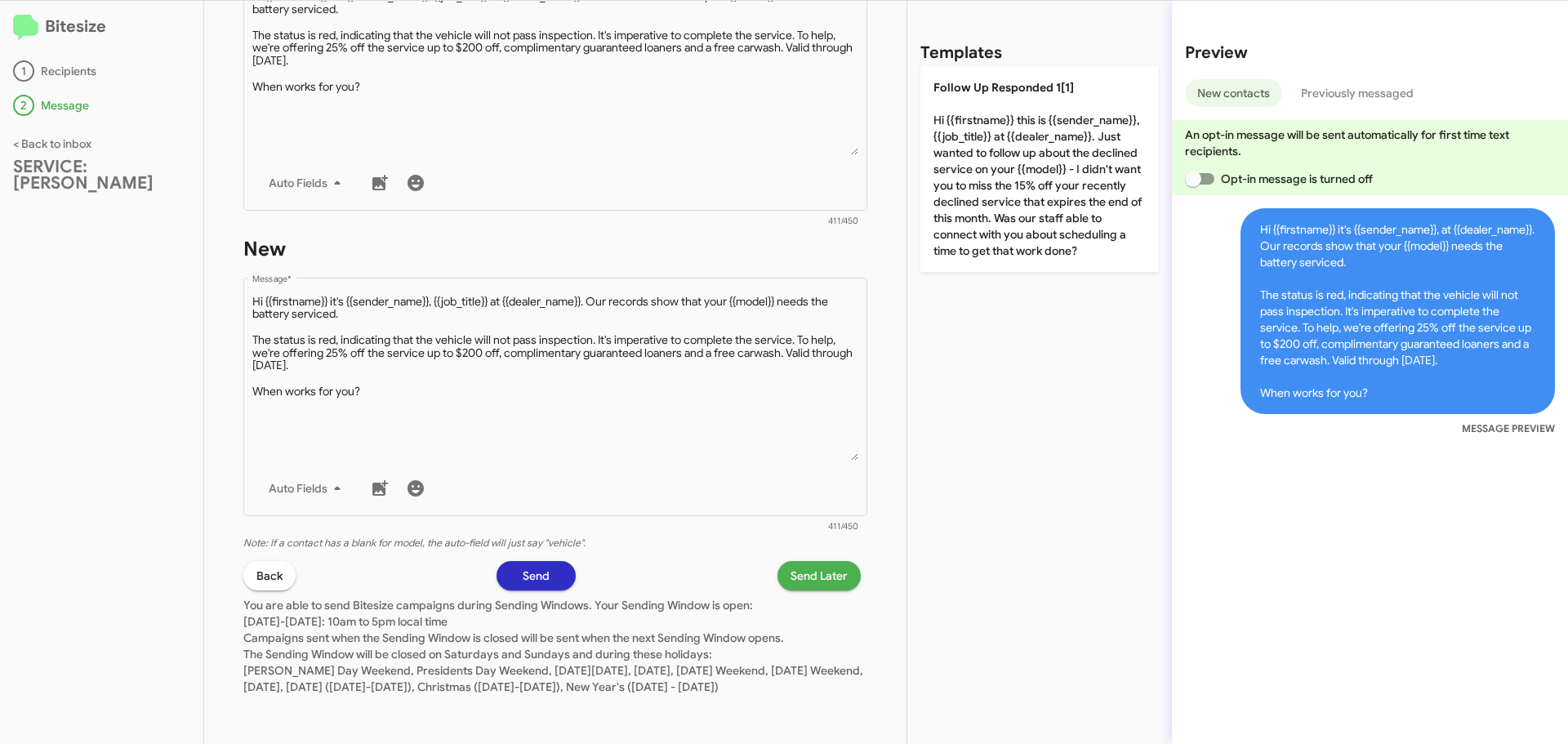
scroll to position [736, 0]
click at [523, 561] on span "Send" at bounding box center [536, 575] width 27 height 29
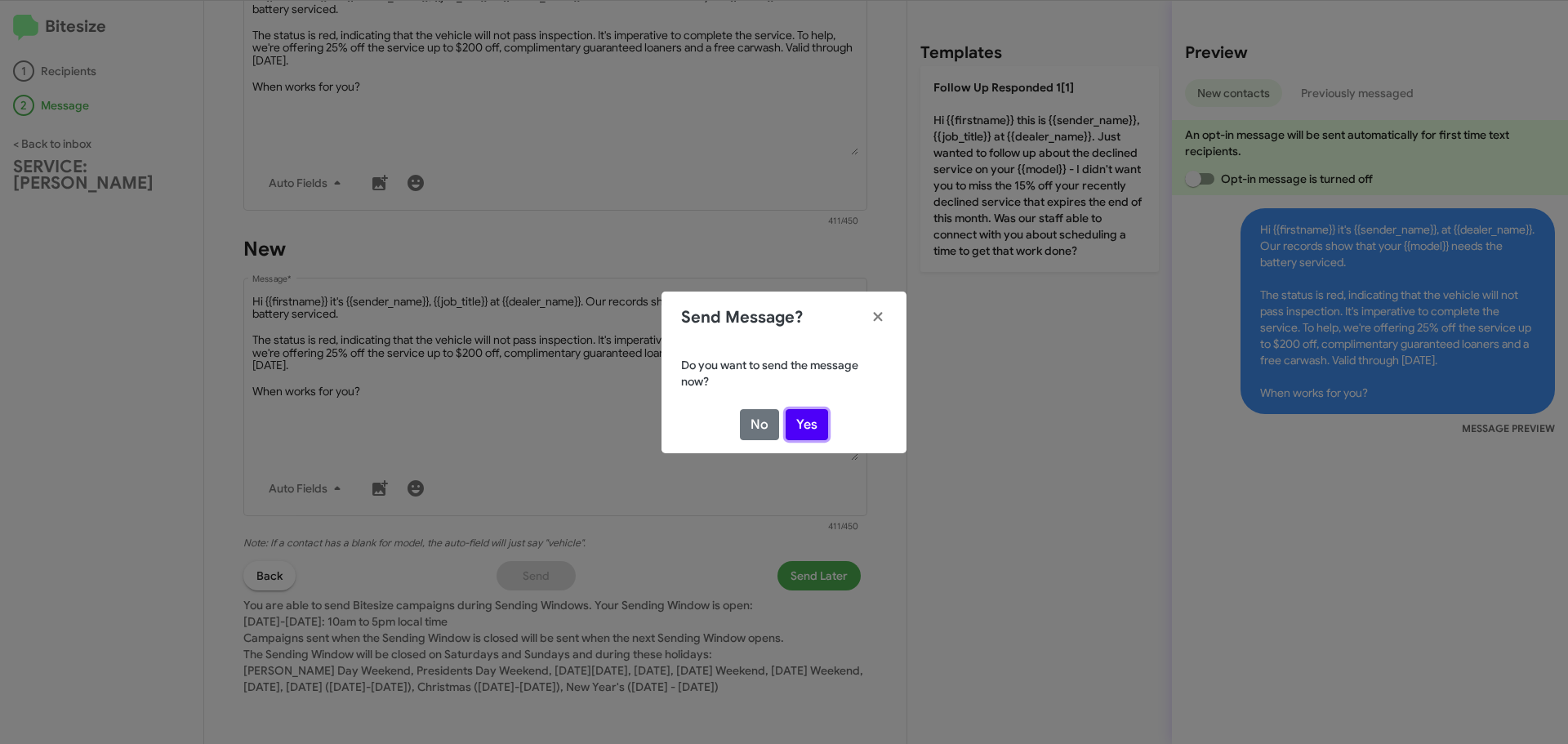
click at [798, 428] on button "Yes" at bounding box center [807, 424] width 42 height 31
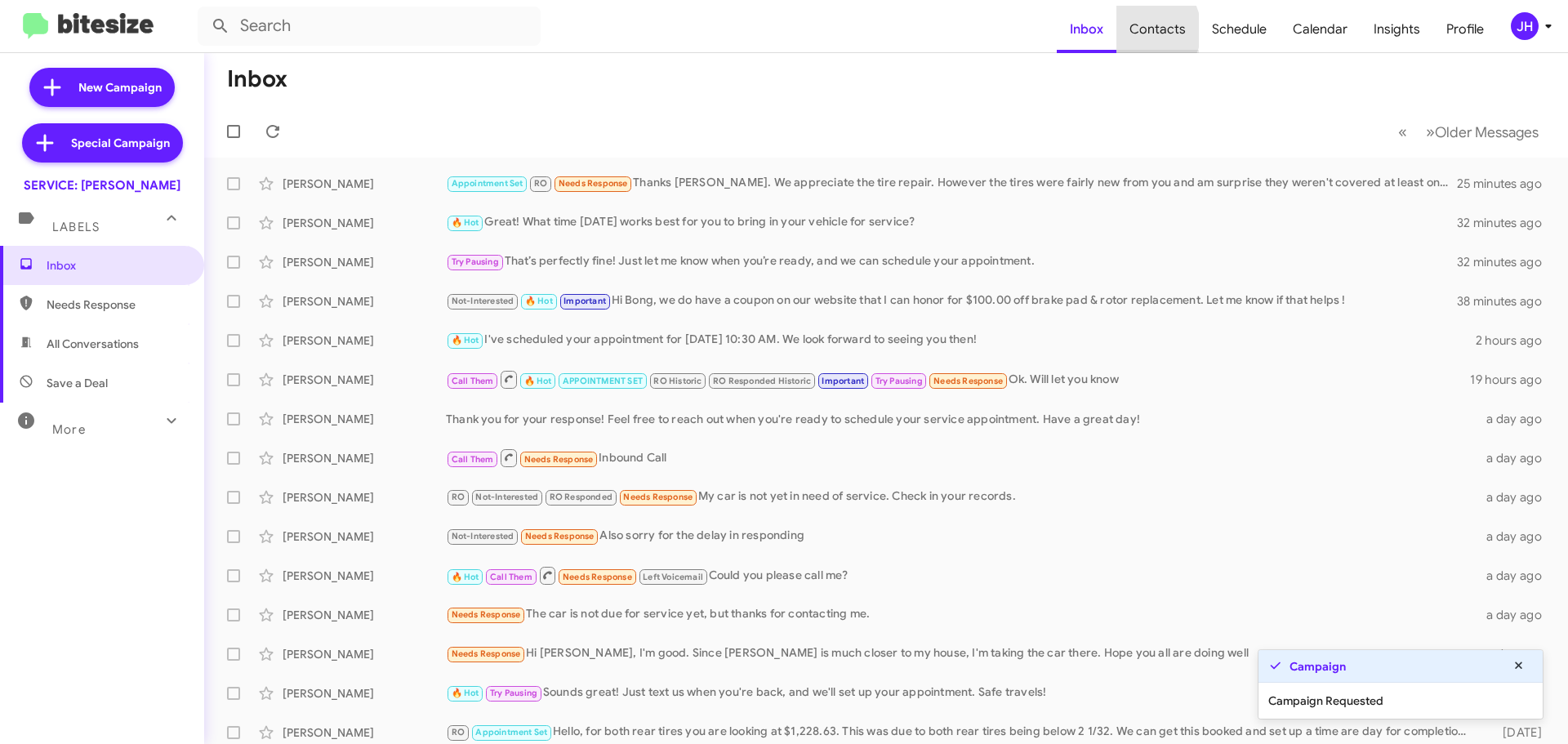
click at [1145, 30] on span "Contacts" at bounding box center [1157, 29] width 82 height 47
type input "in:groups"
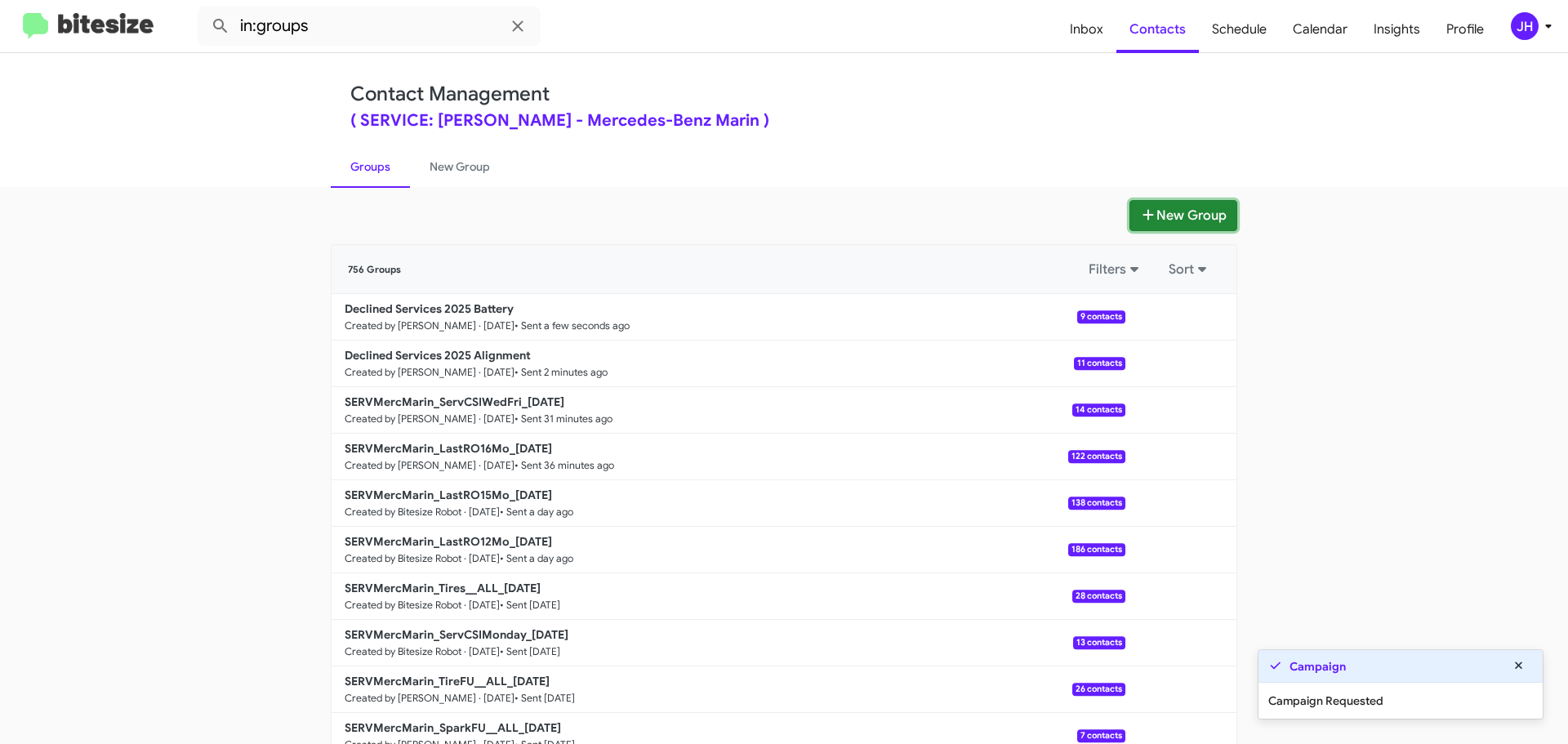
click at [1152, 221] on button "New Group" at bounding box center [1183, 215] width 108 height 31
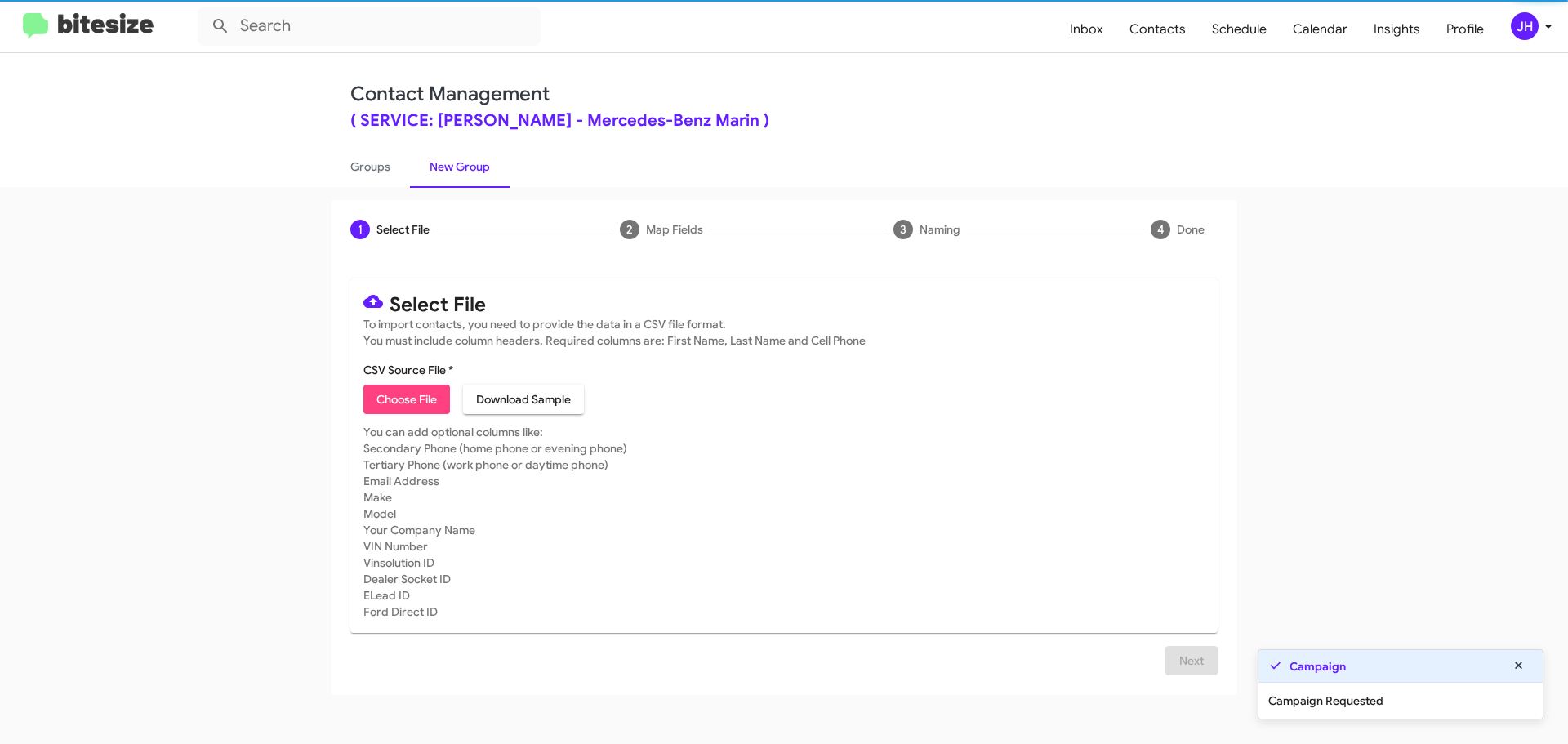
click at [401, 393] on span "Choose File" at bounding box center [407, 399] width 60 height 29
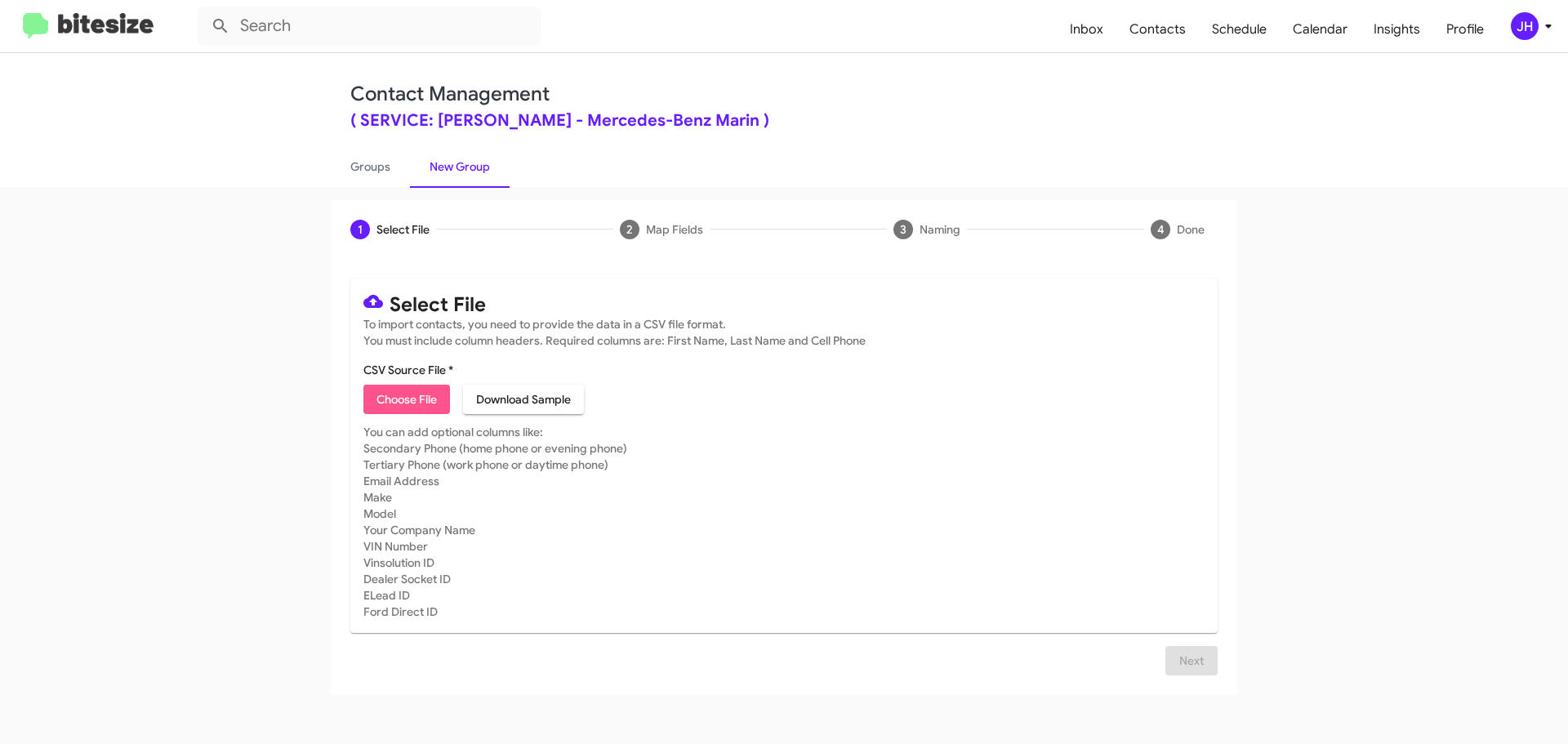
click at [410, 398] on span "Choose File" at bounding box center [407, 399] width 60 height 29
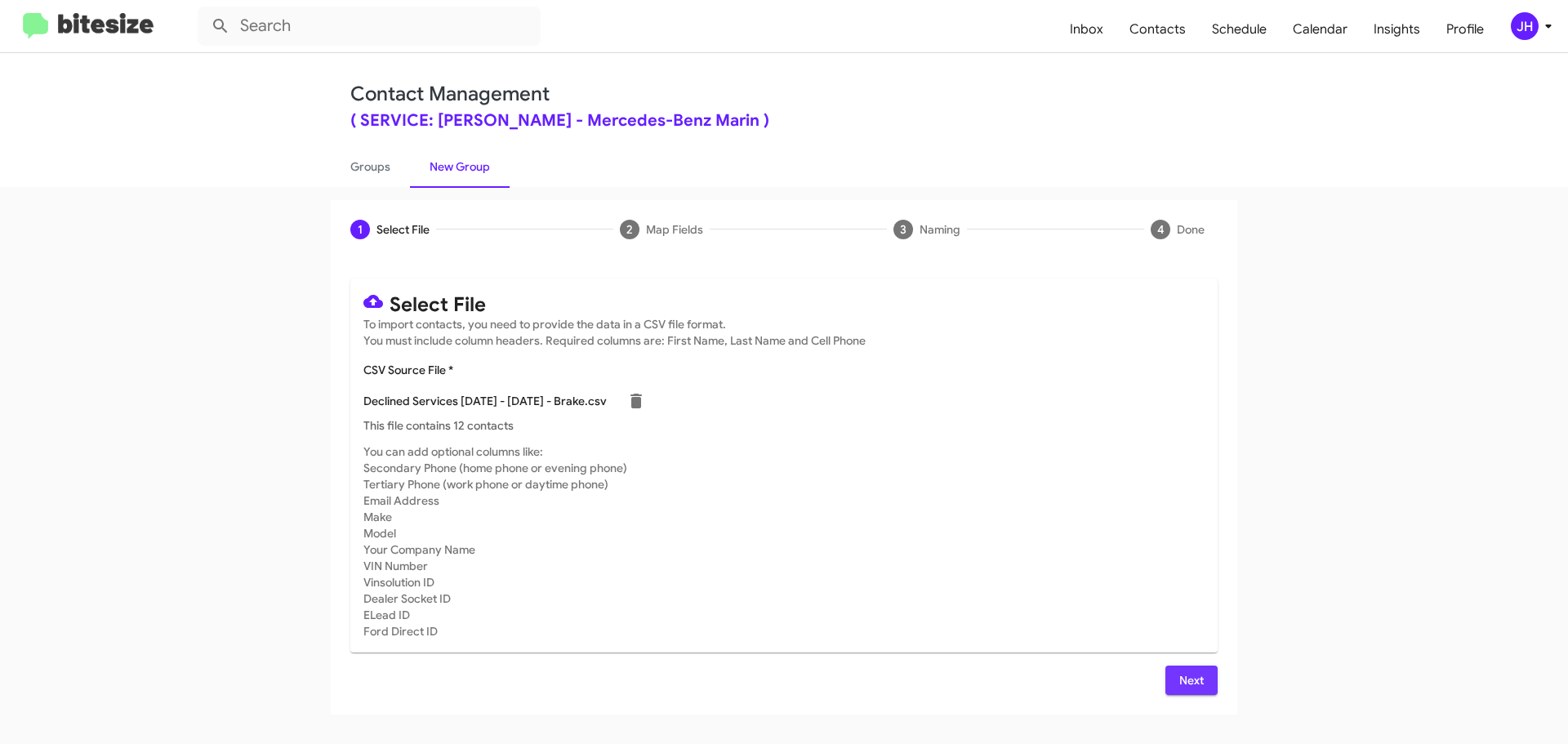
click at [1204, 682] on span "Next" at bounding box center [1192, 679] width 26 height 29
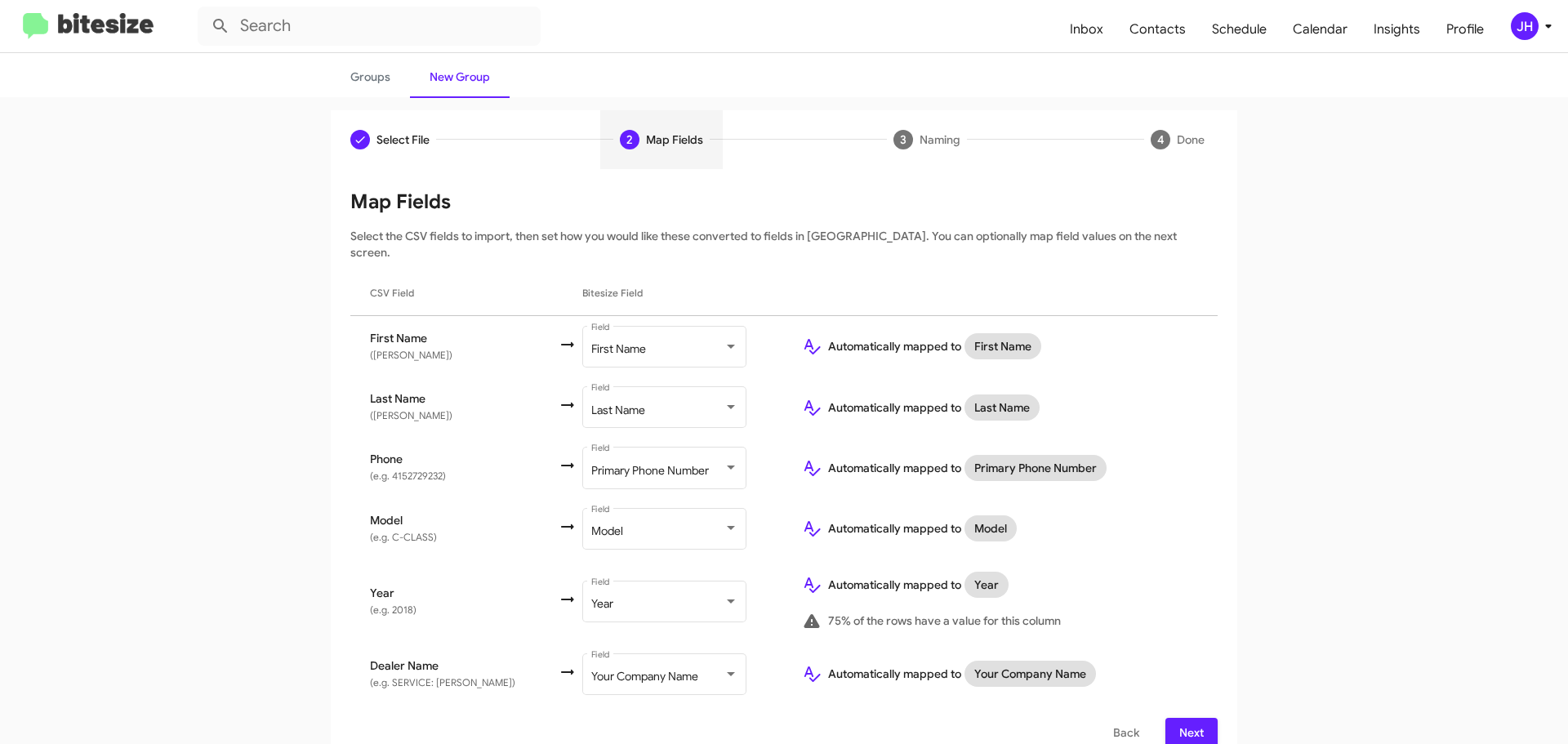
scroll to position [96, 0]
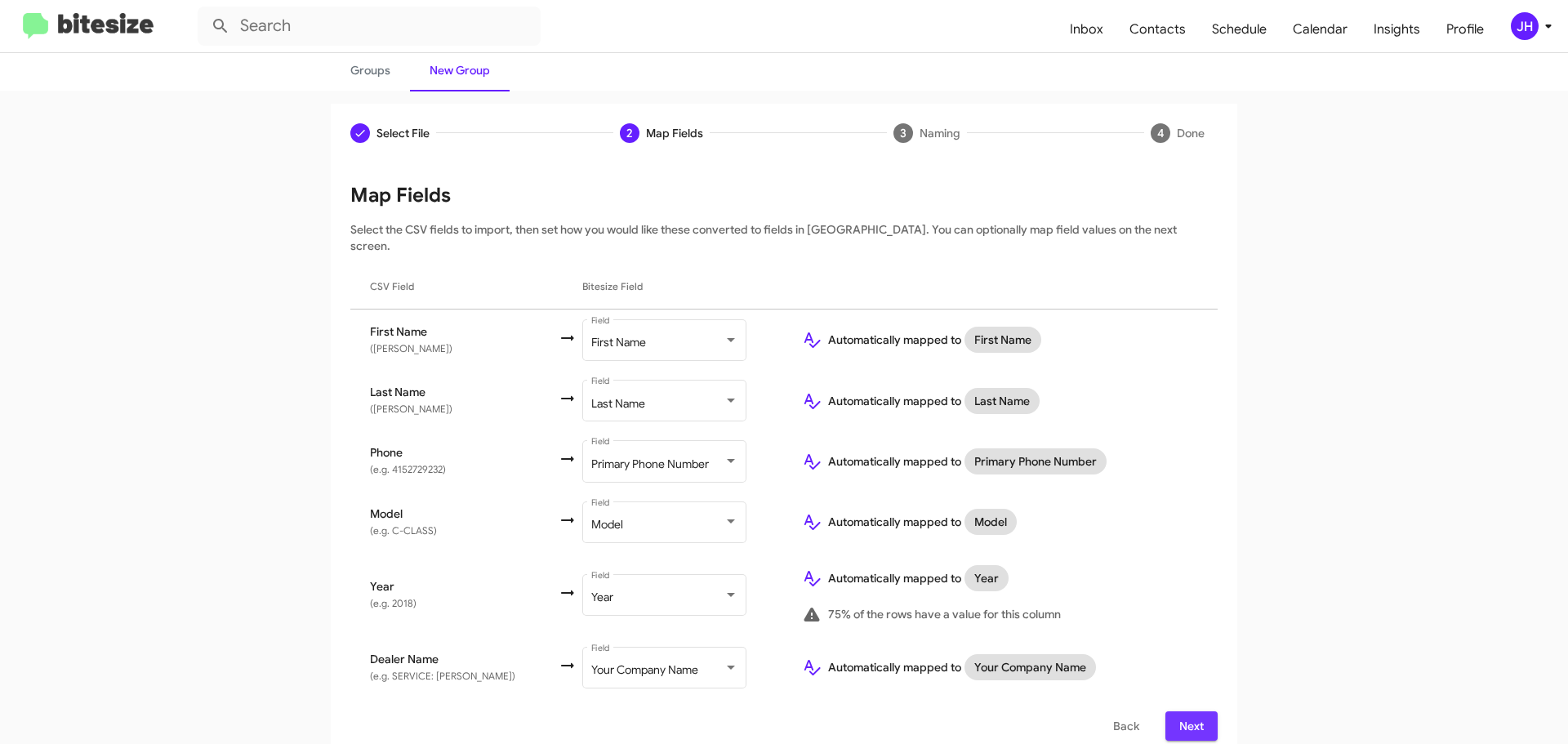
click at [1182, 713] on span "Next" at bounding box center [1192, 725] width 26 height 29
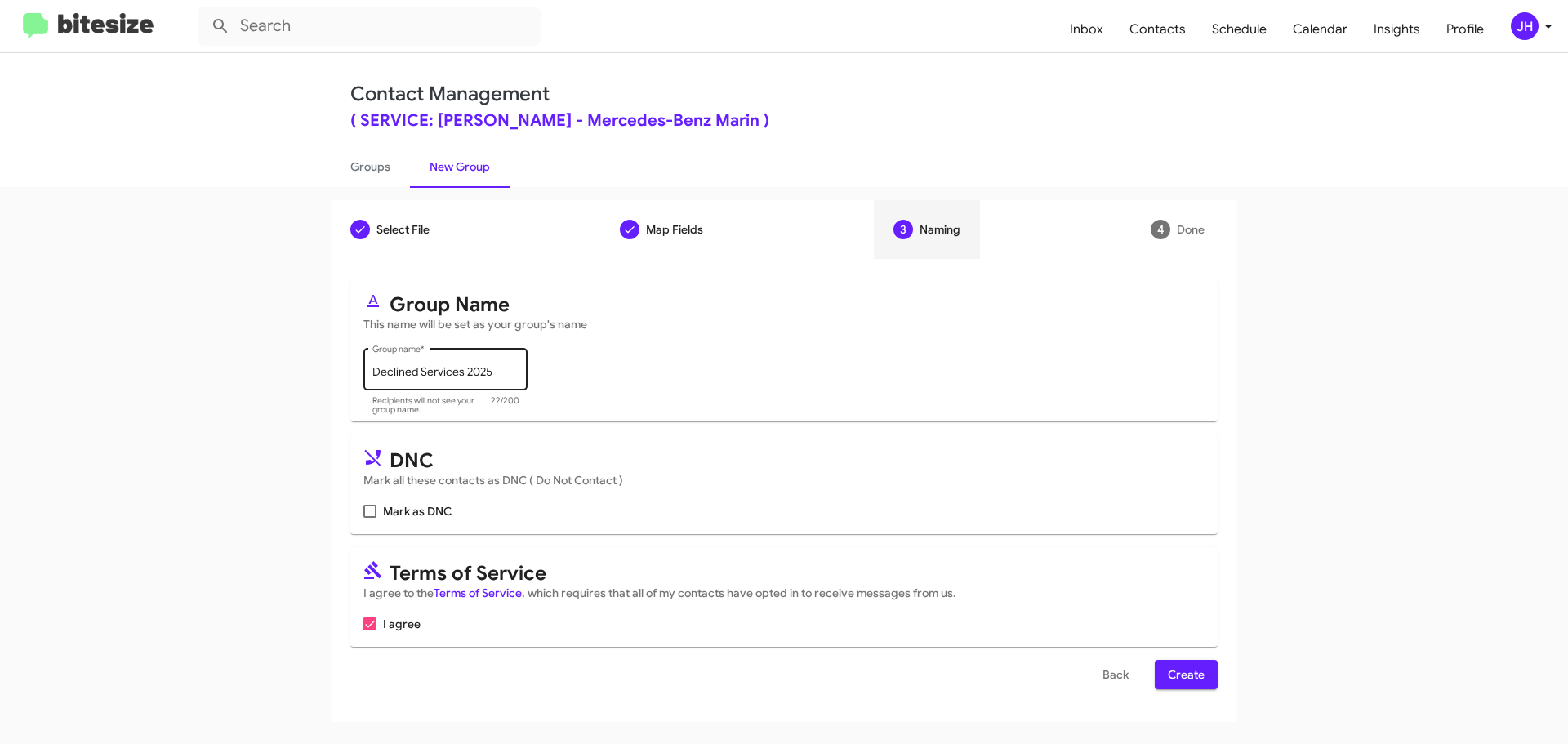
click at [505, 368] on input "Declined Services 2025" at bounding box center [446, 372] width 147 height 13
type input "Declined Services 2025 Brake"
click at [1168, 667] on span "Create" at bounding box center [1186, 673] width 37 height 29
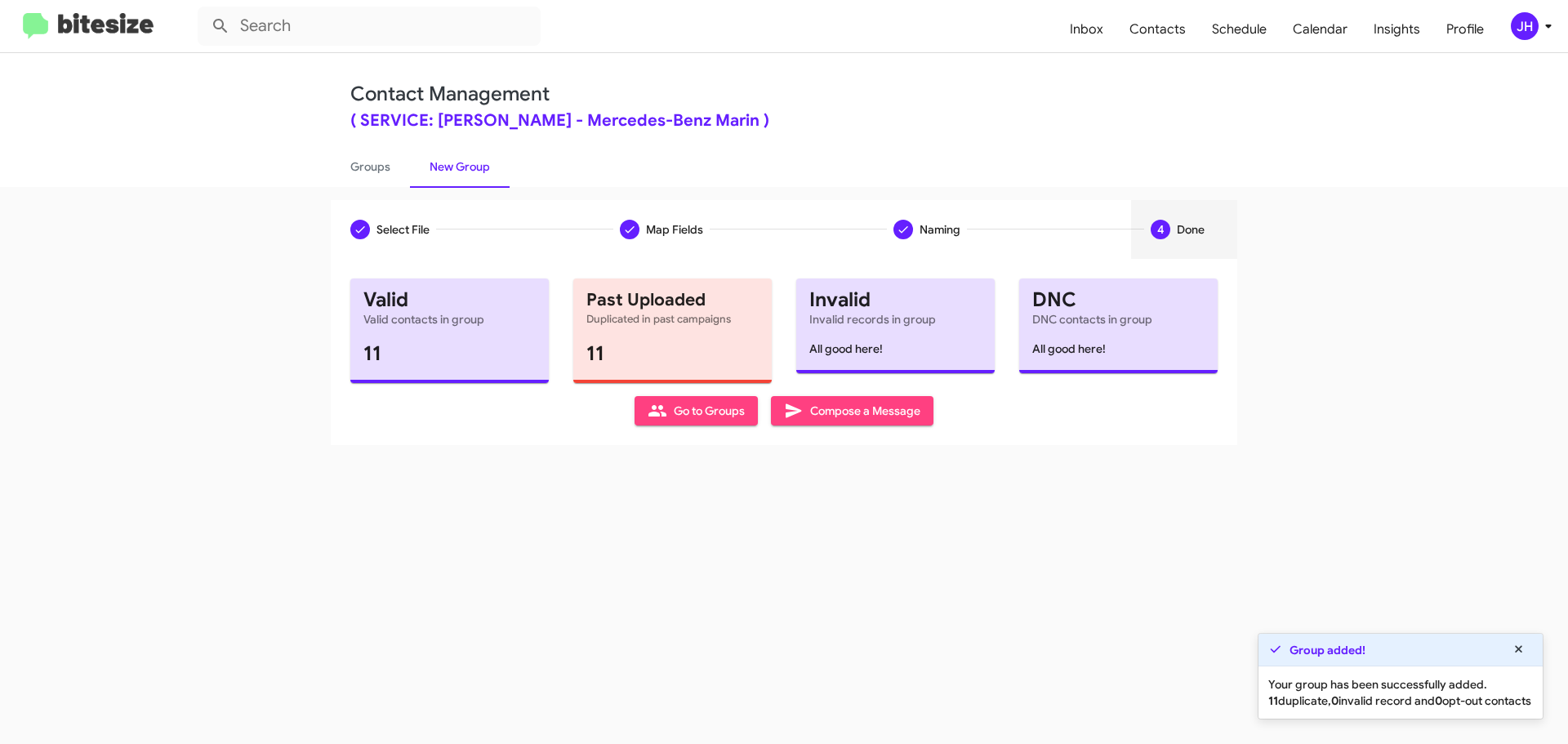
click at [719, 413] on span "Go to Groups" at bounding box center [695, 410] width 97 height 29
type input "in:groups"
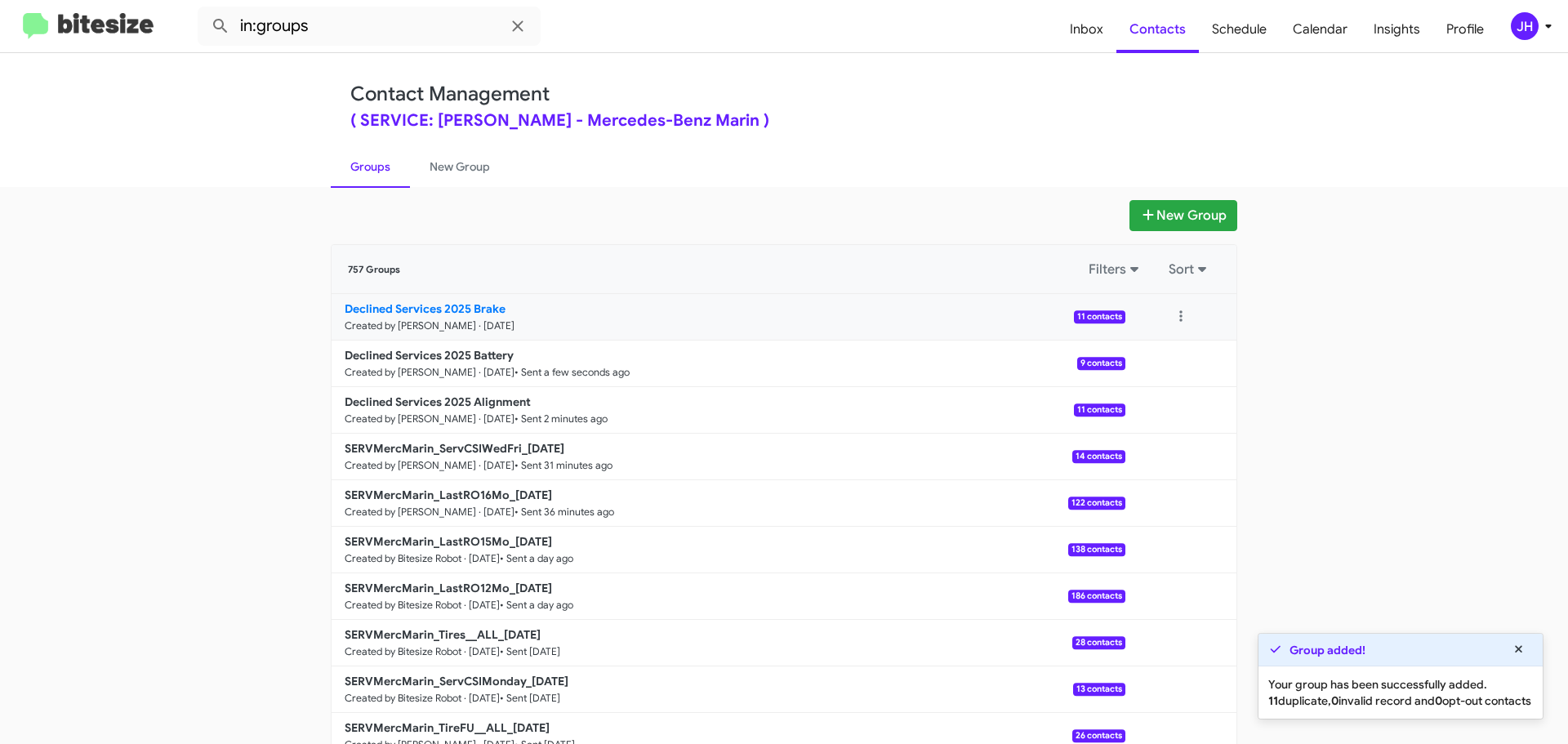
click at [690, 315] on p "Declined Services 2025 Brake" at bounding box center [728, 308] width 768 height 16
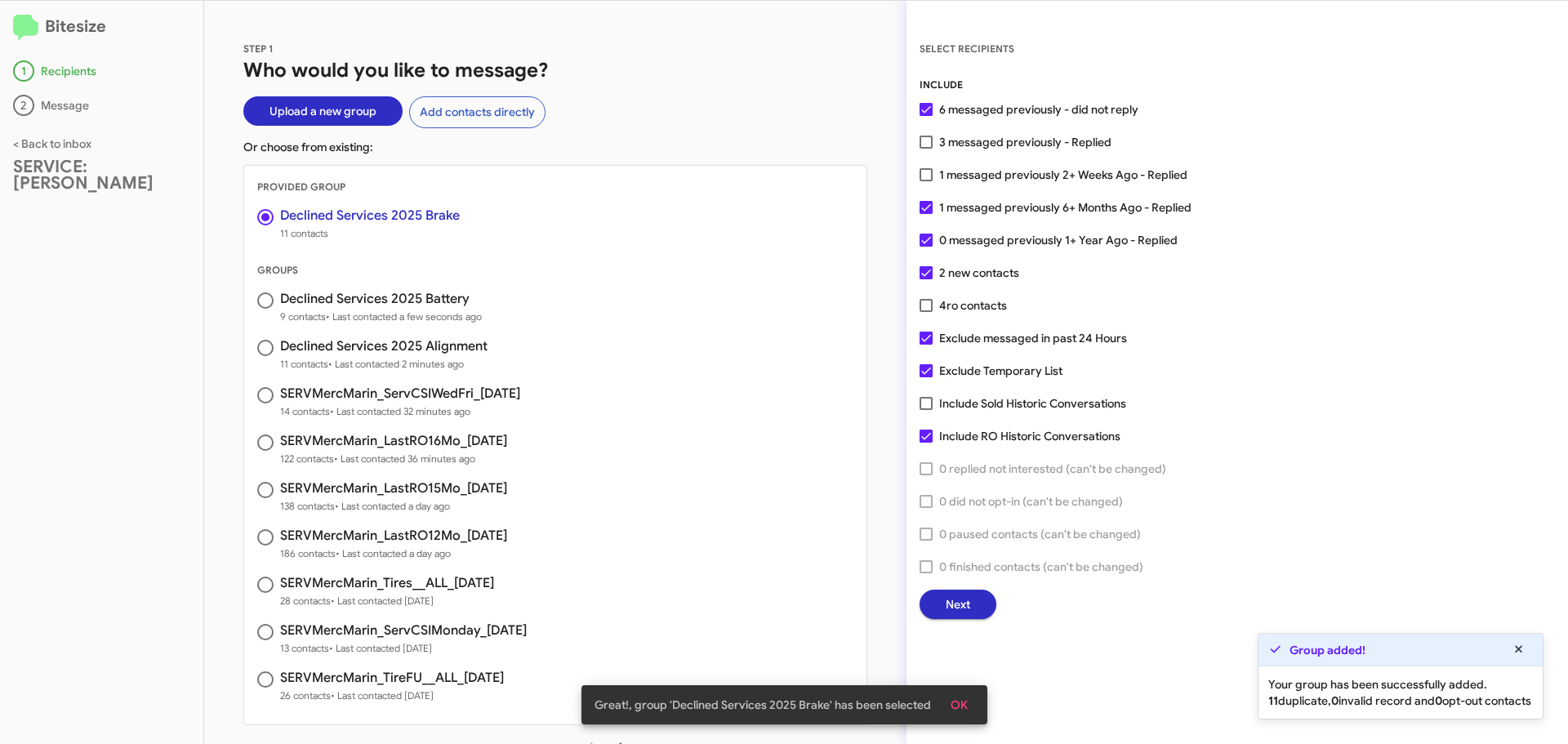
click at [931, 141] on span at bounding box center [926, 142] width 13 height 13
click at [926, 149] on input "3 messaged previously - Replied" at bounding box center [926, 149] width 1 height 1
checkbox input "true"
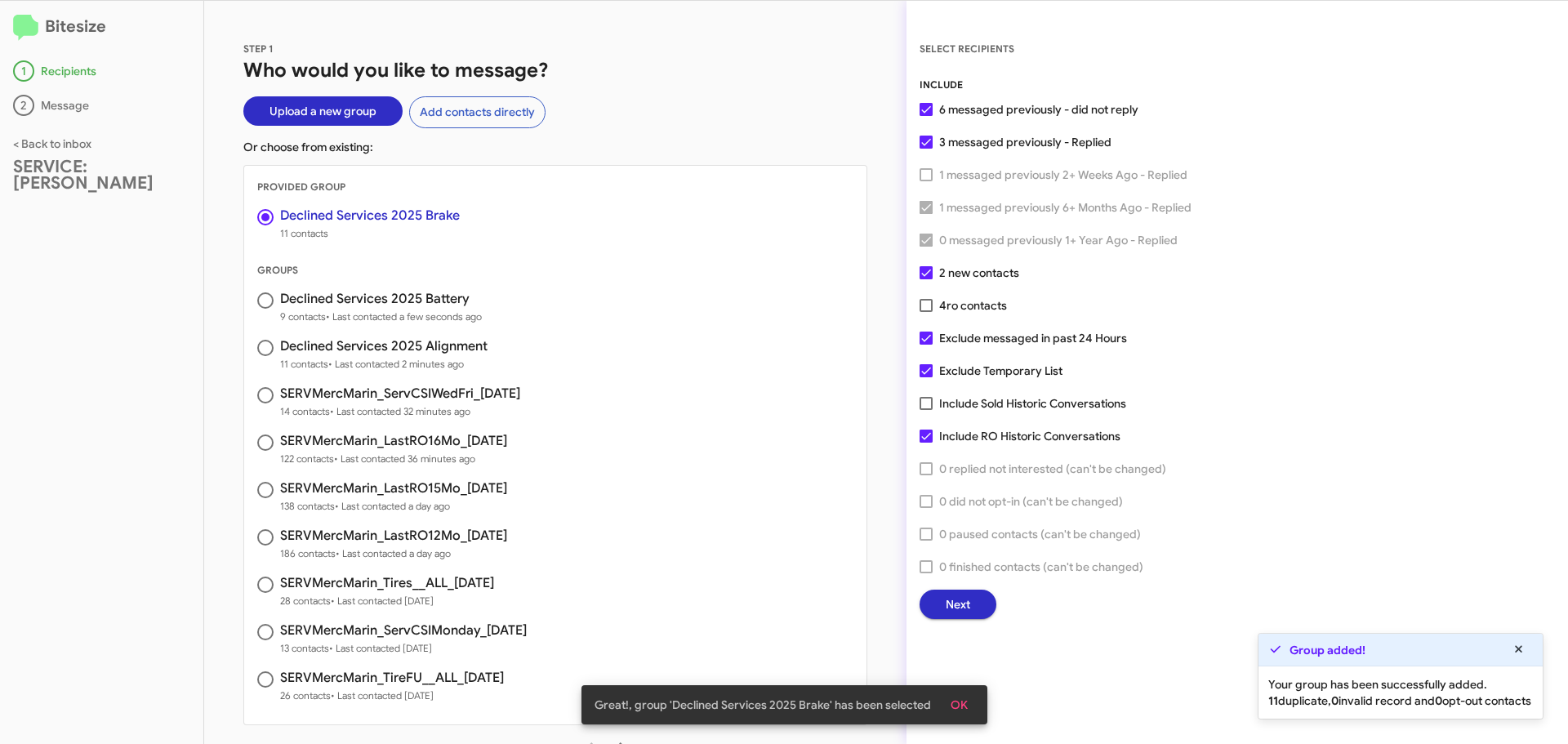
click at [920, 303] on span at bounding box center [926, 306] width 13 height 13
click at [926, 312] on input "4 ro contacts" at bounding box center [926, 312] width 1 height 1
checkbox input "true"
click at [927, 372] on span at bounding box center [926, 371] width 13 height 13
click at [926, 377] on input "Exclude Temporary List" at bounding box center [926, 377] width 1 height 1
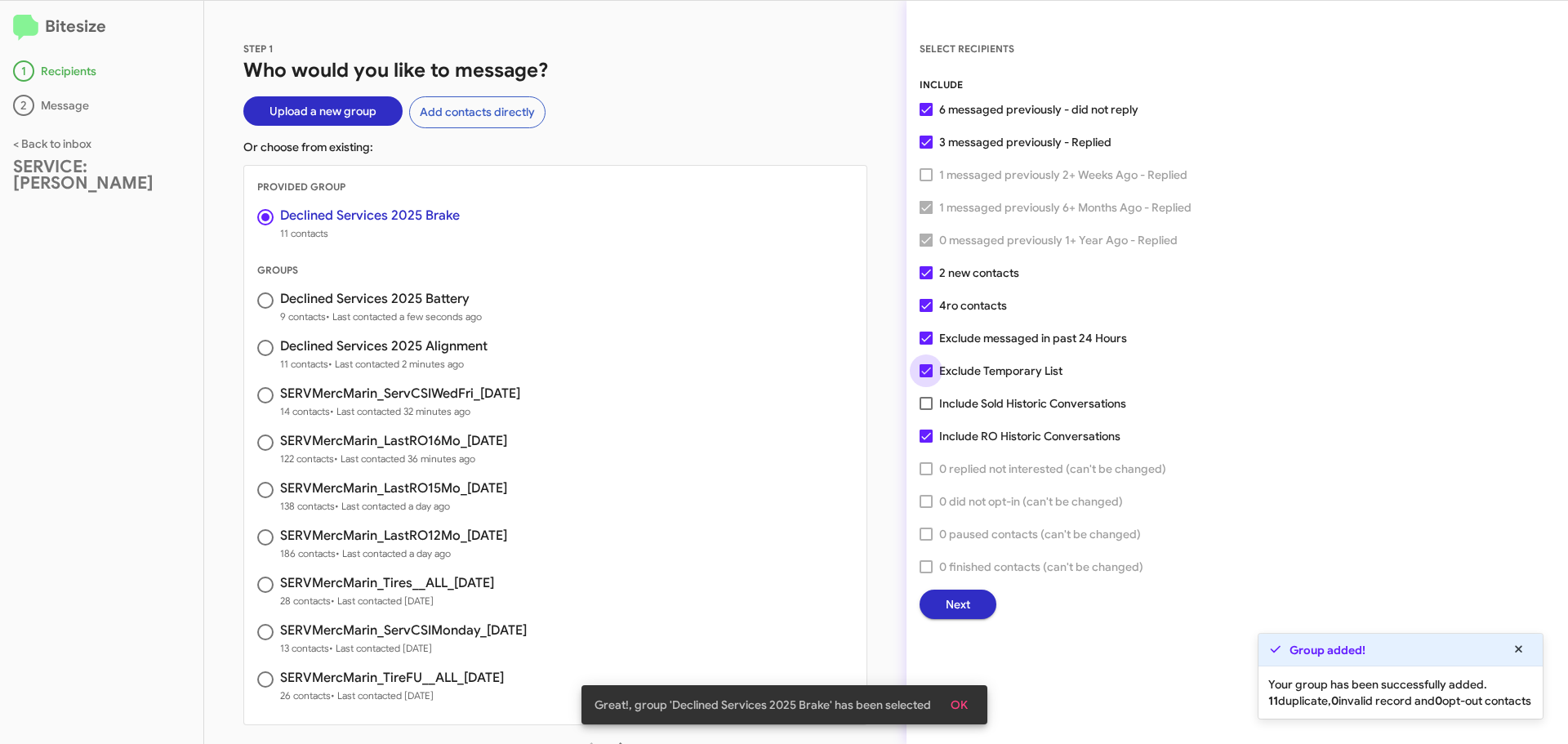
checkbox input "false"
click at [961, 604] on span "Next" at bounding box center [958, 603] width 25 height 29
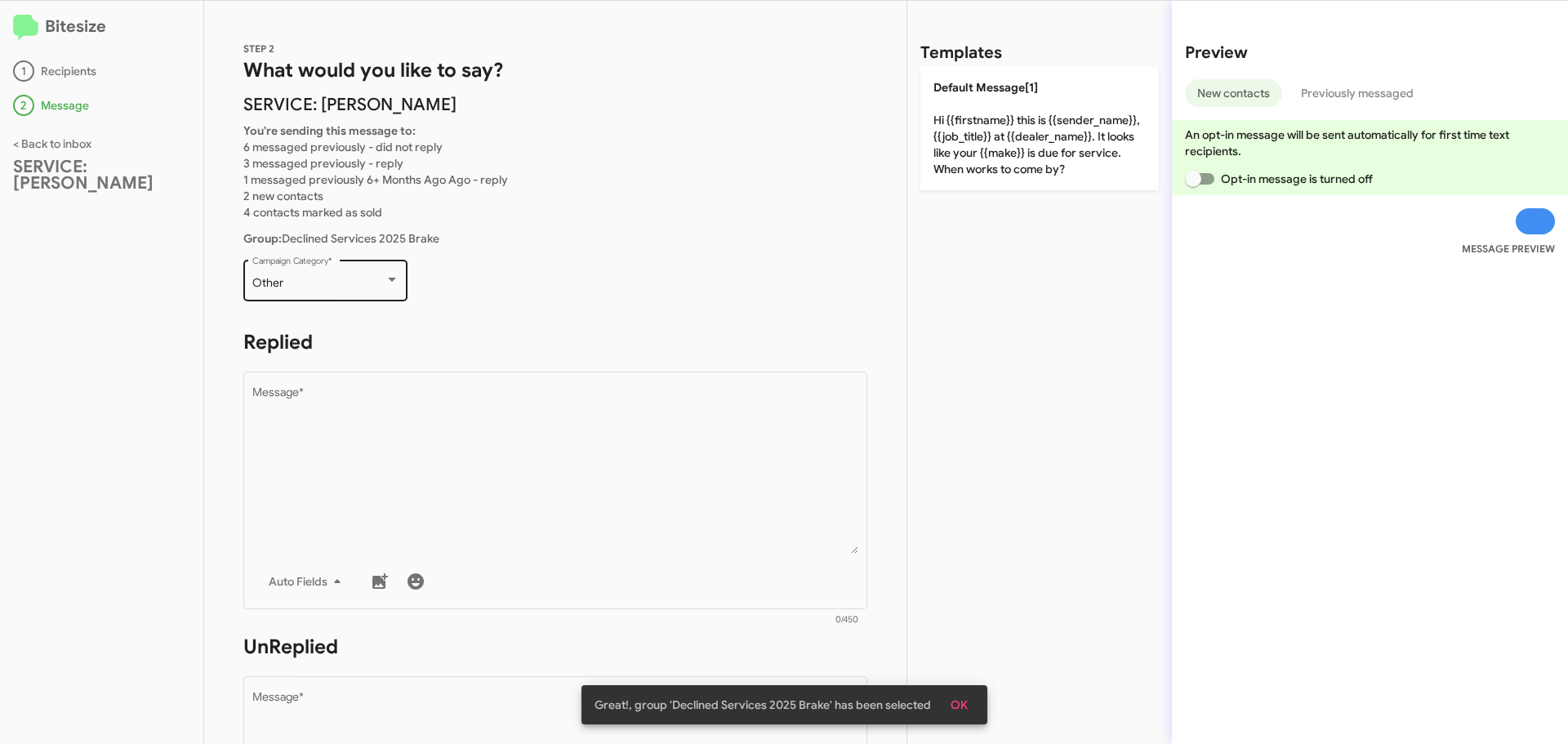
click at [374, 262] on div "Other Campaign Category *" at bounding box center [325, 279] width 147 height 45
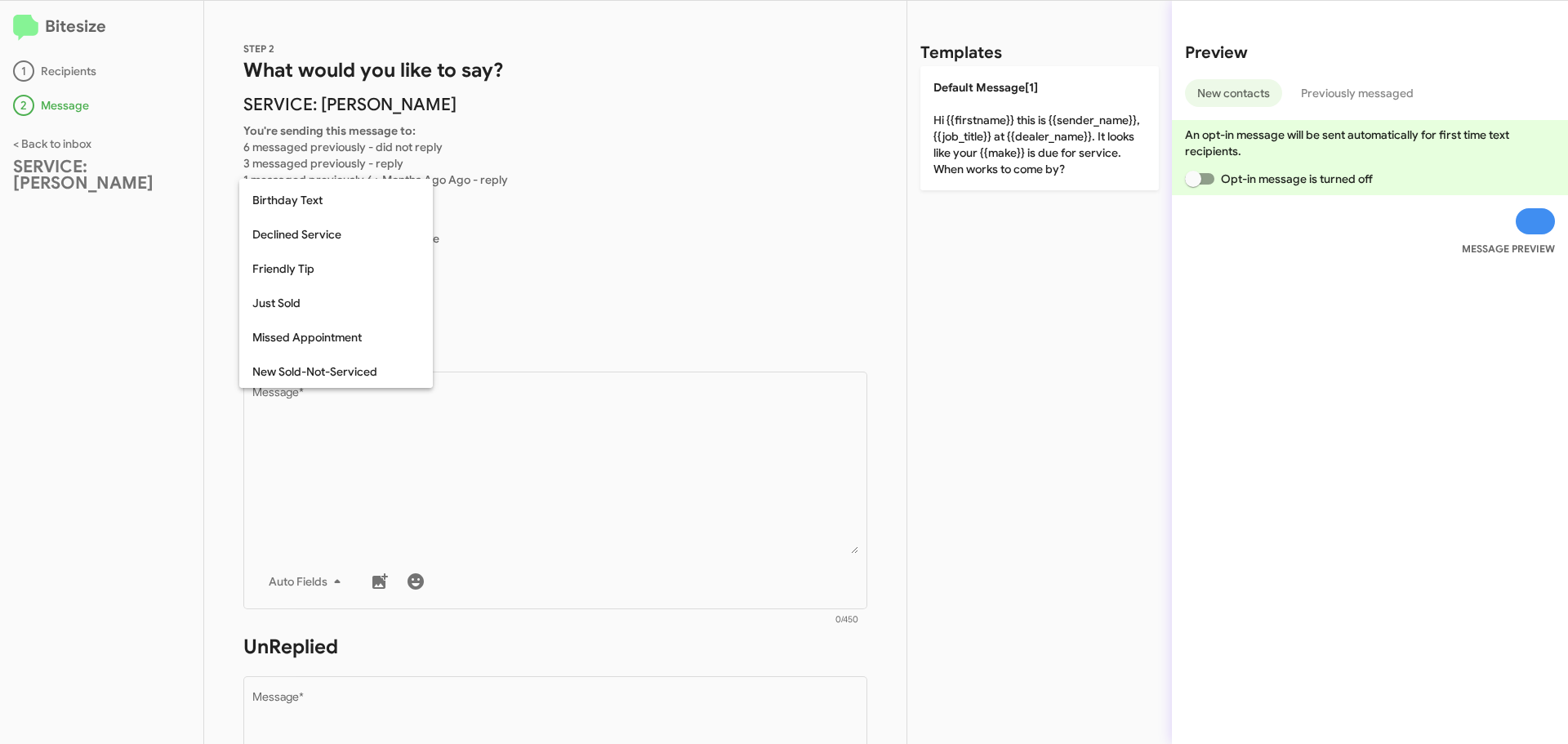
scroll to position [185, 0]
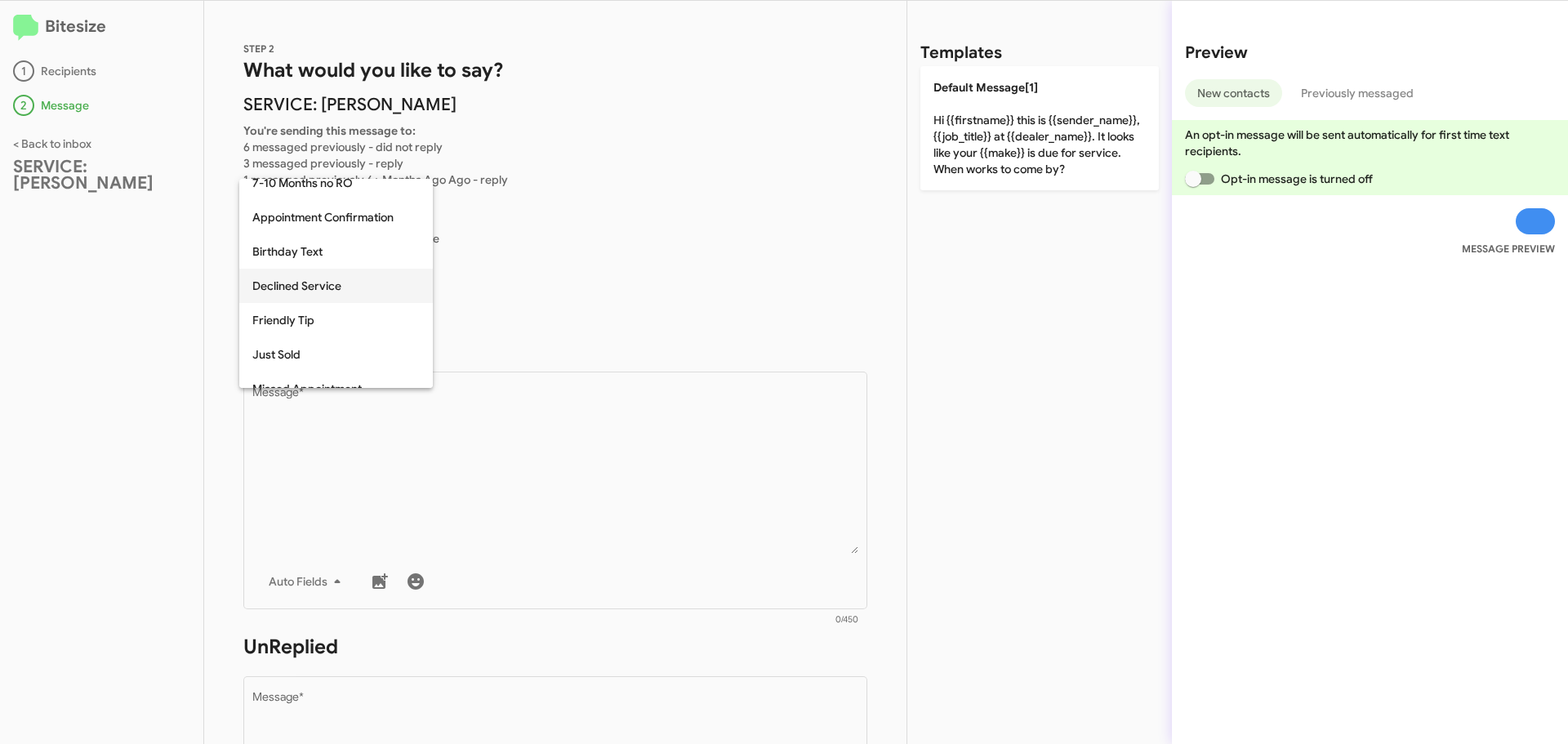
click at [354, 282] on span "Declined Service" at bounding box center [335, 286] width 167 height 34
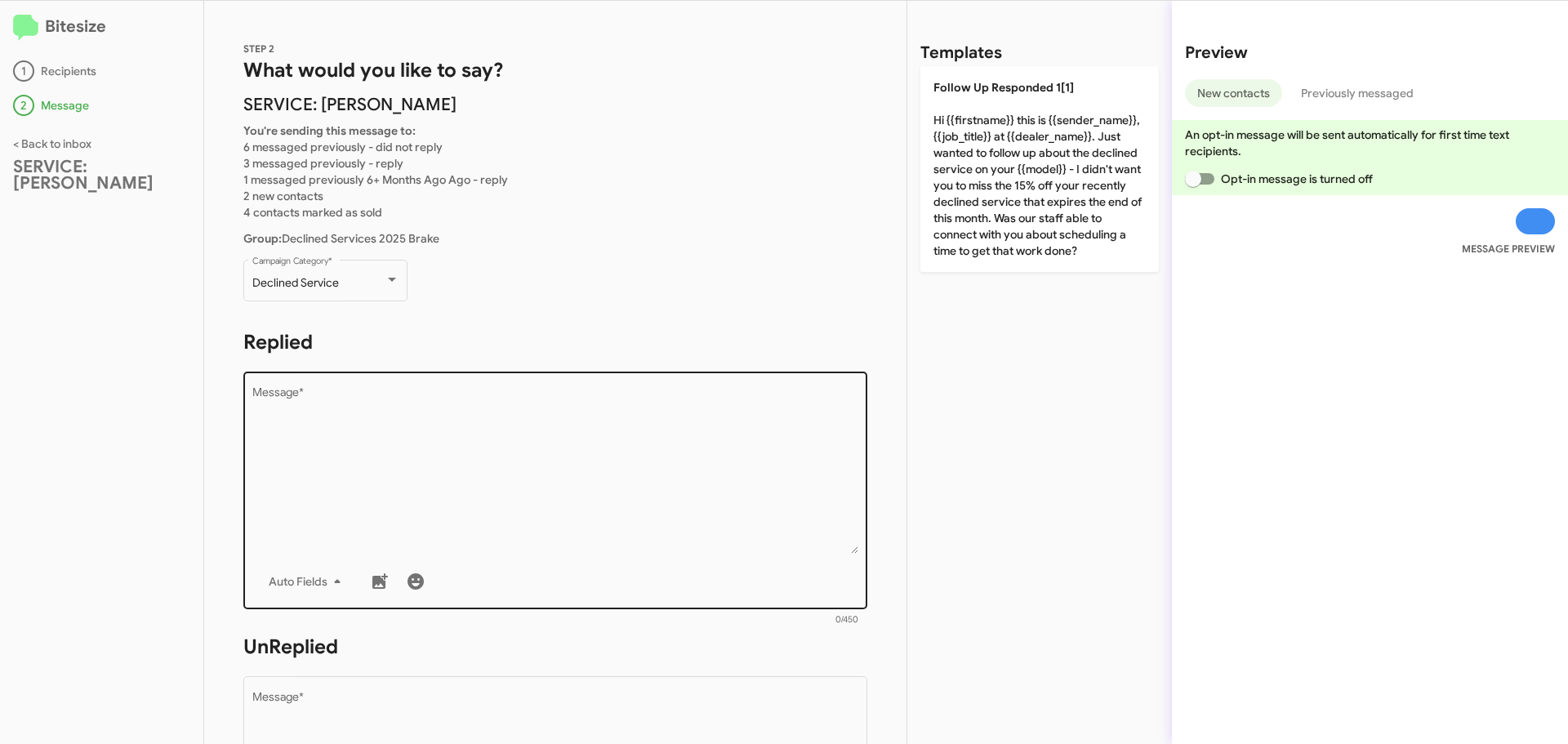
click at [375, 433] on textarea "Message *" at bounding box center [555, 470] width 607 height 167
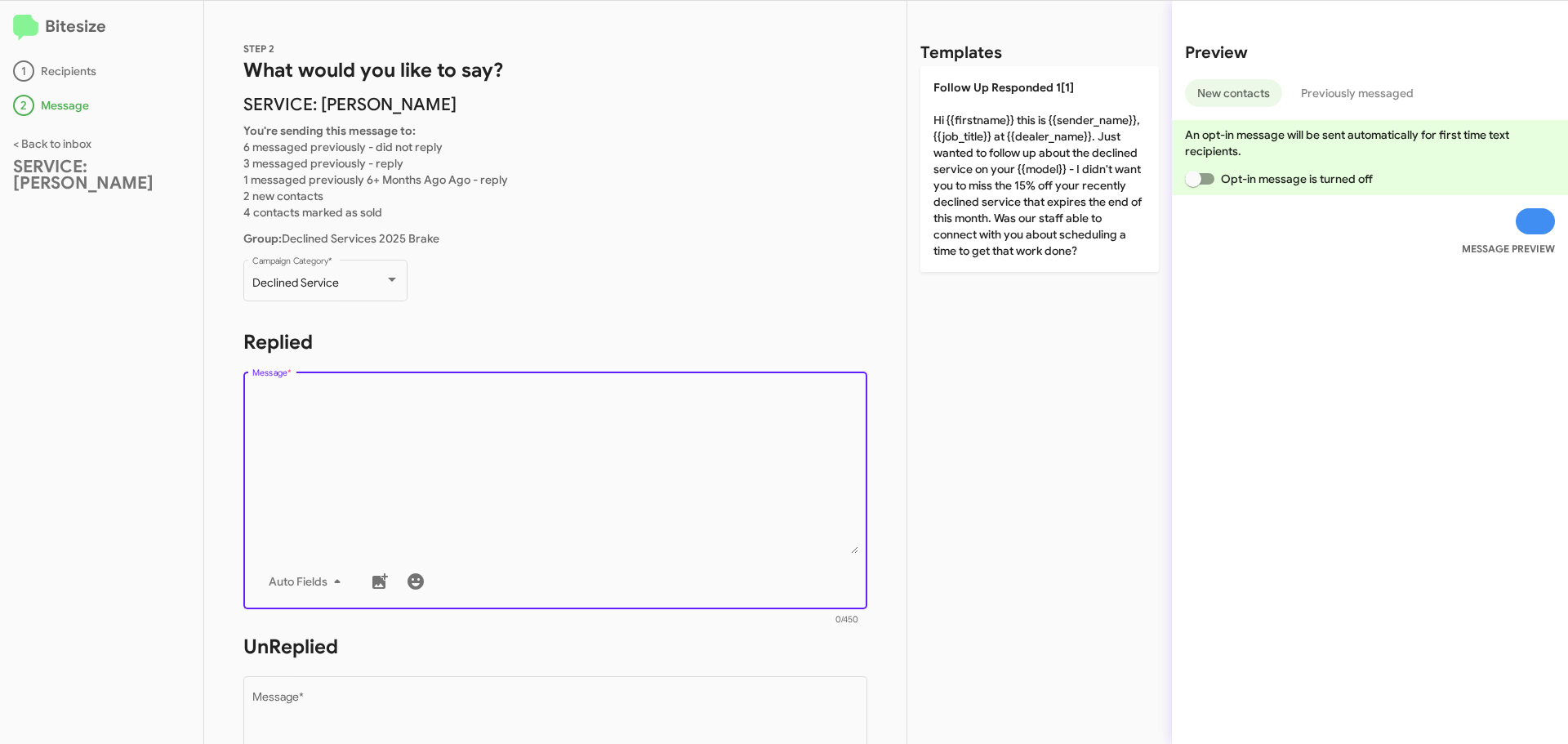
paste textarea "Hi {{firstname}} it's {{sender_name}}, {{job_title}} at {{dealer_name}}. Our re…"
type textarea "Hi {{firstname}} it's {{sender_name}}, {{job_title}} at {{dealer_name}}. Our re…"
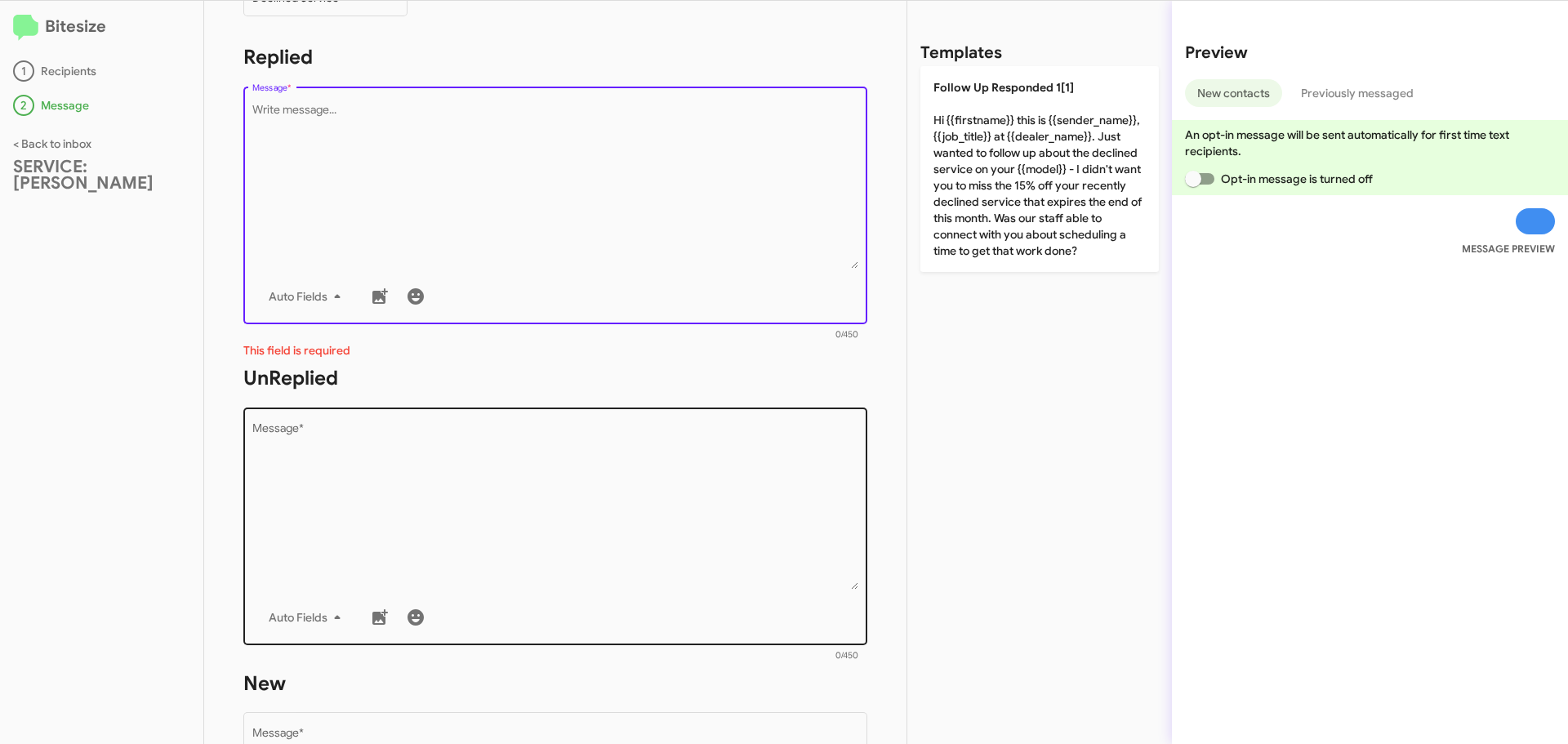
scroll to position [326, 0]
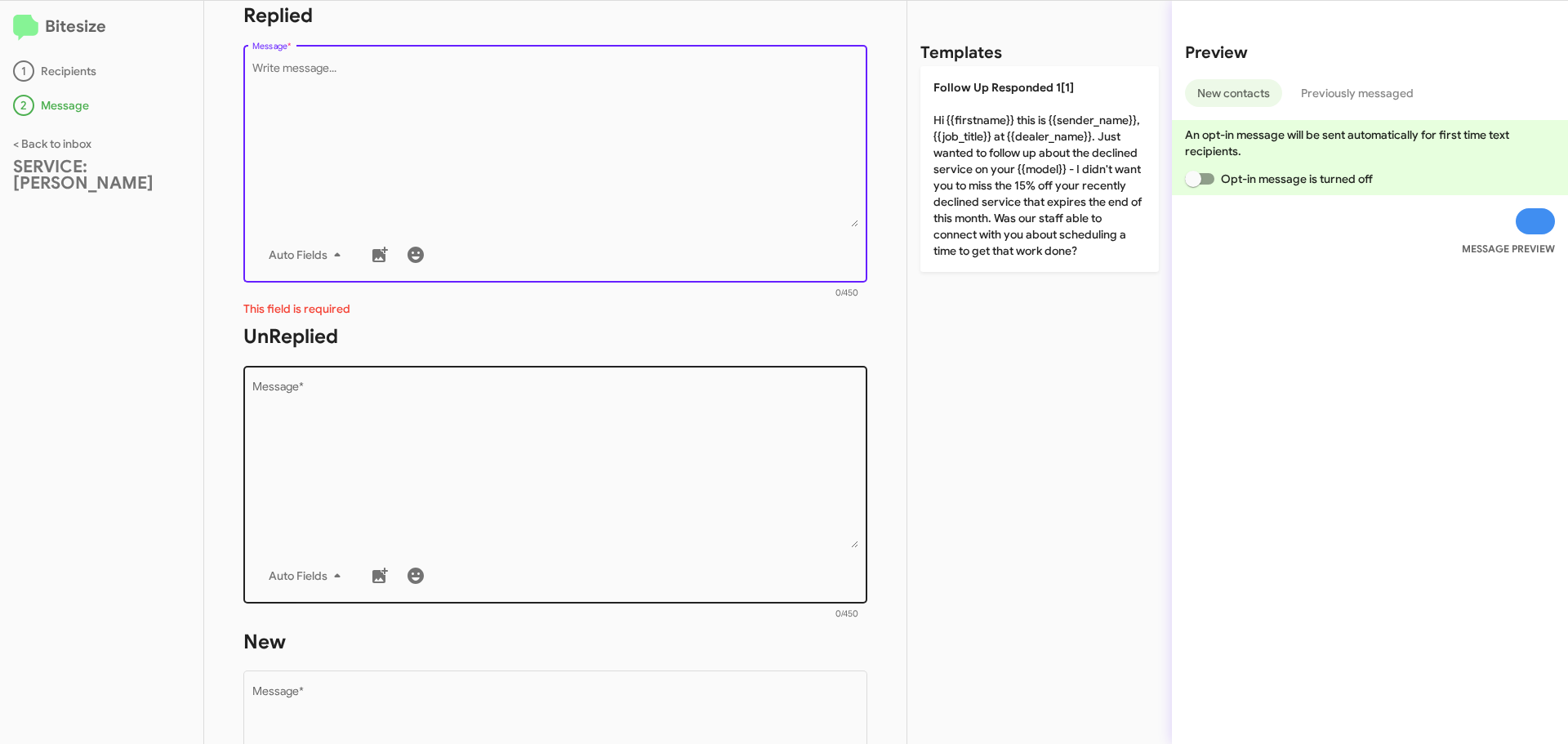
click at [431, 392] on textarea "Message *" at bounding box center [555, 464] width 607 height 167
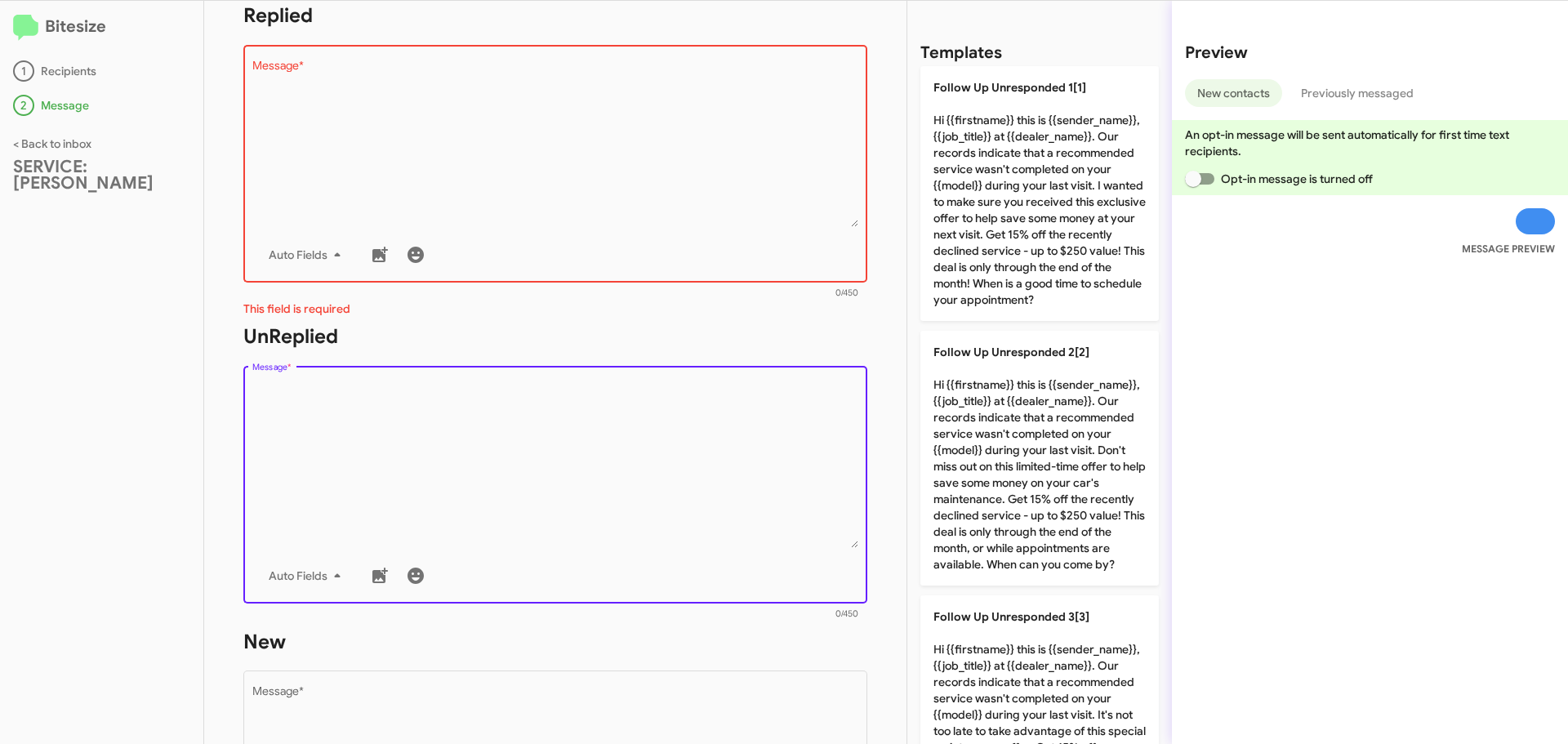
paste textarea "Hi {{firstname}} it's {{sender_name}}, {{job_title}} at {{dealer_name}}. Our re…"
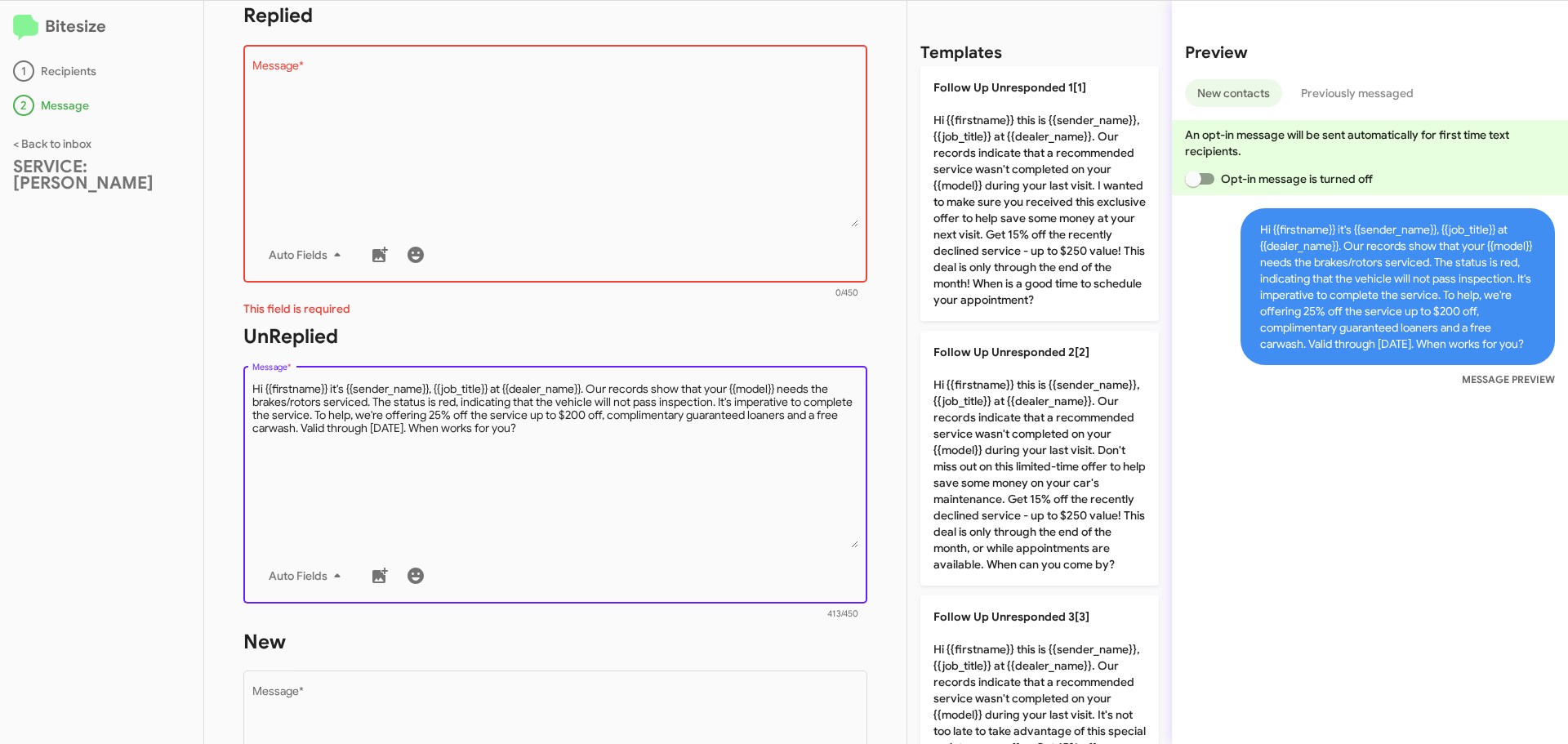
click at [375, 400] on textarea "Message *" at bounding box center [555, 464] width 607 height 167
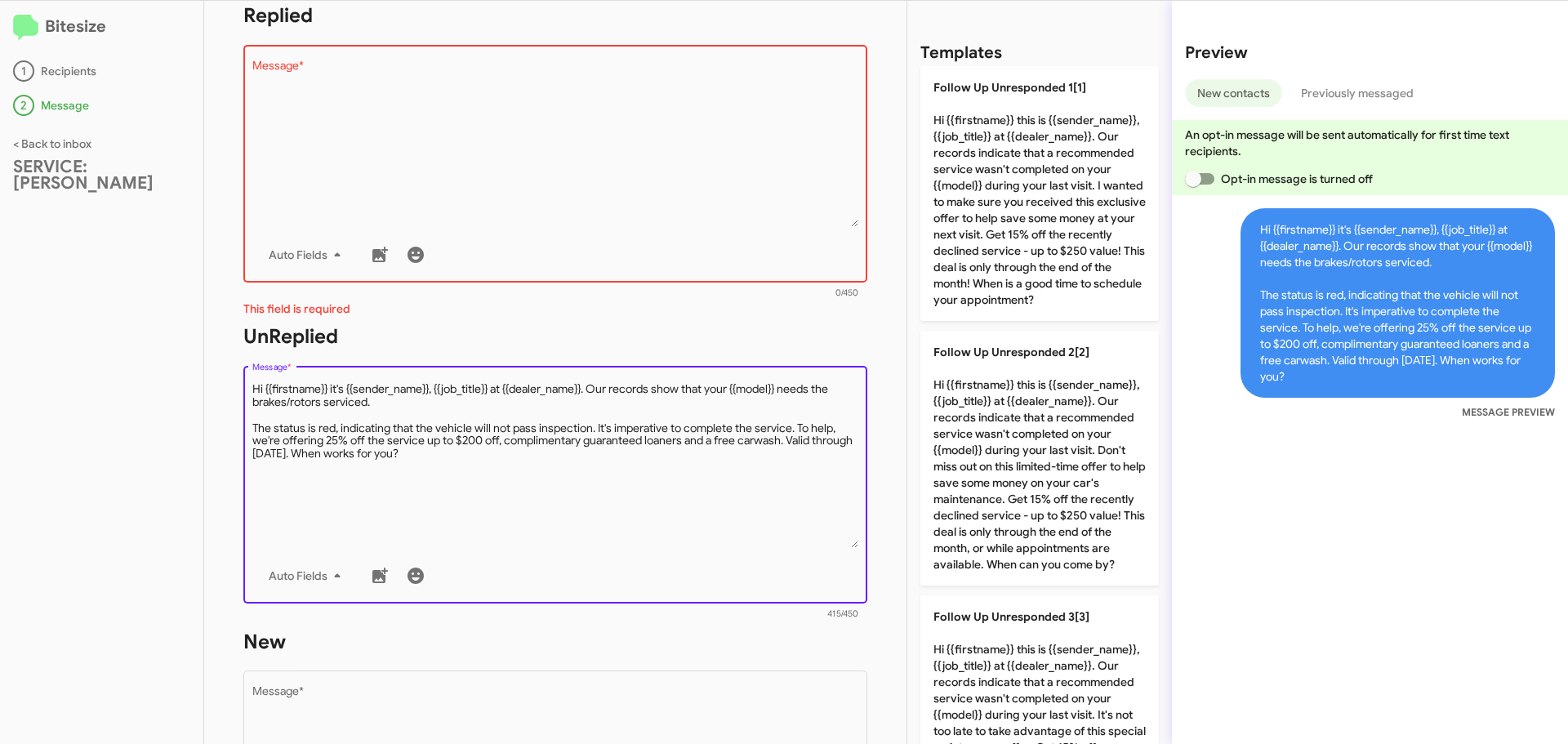
click at [343, 456] on textarea "Message *" at bounding box center [555, 464] width 607 height 167
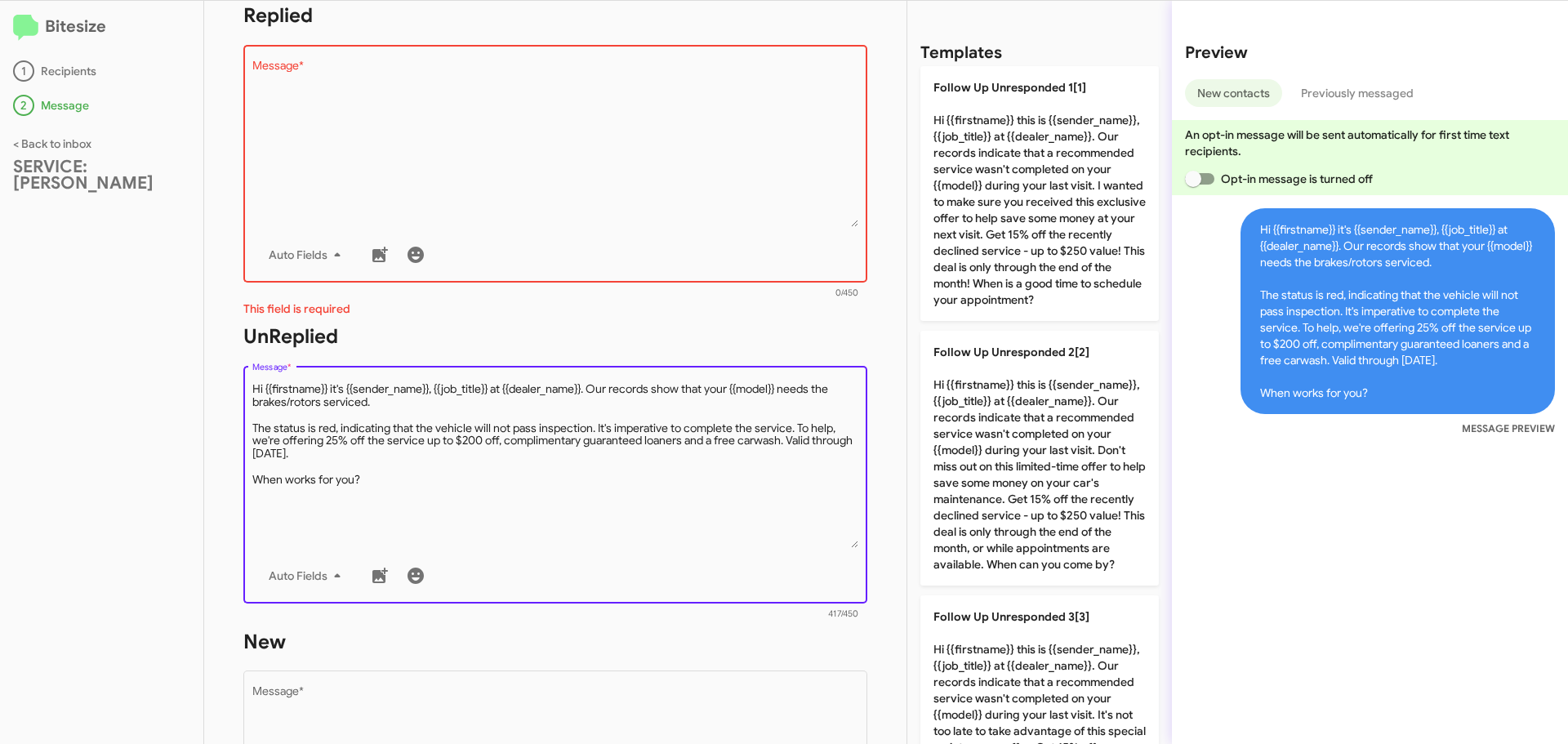
drag, startPoint x: 367, startPoint y: 473, endPoint x: 238, endPoint y: 386, distance: 155.6
click at [238, 386] on div "STEP 2 What would you like to say? SERVICE: [PERSON_NAME] You're sending this m…" at bounding box center [555, 372] width 702 height 743
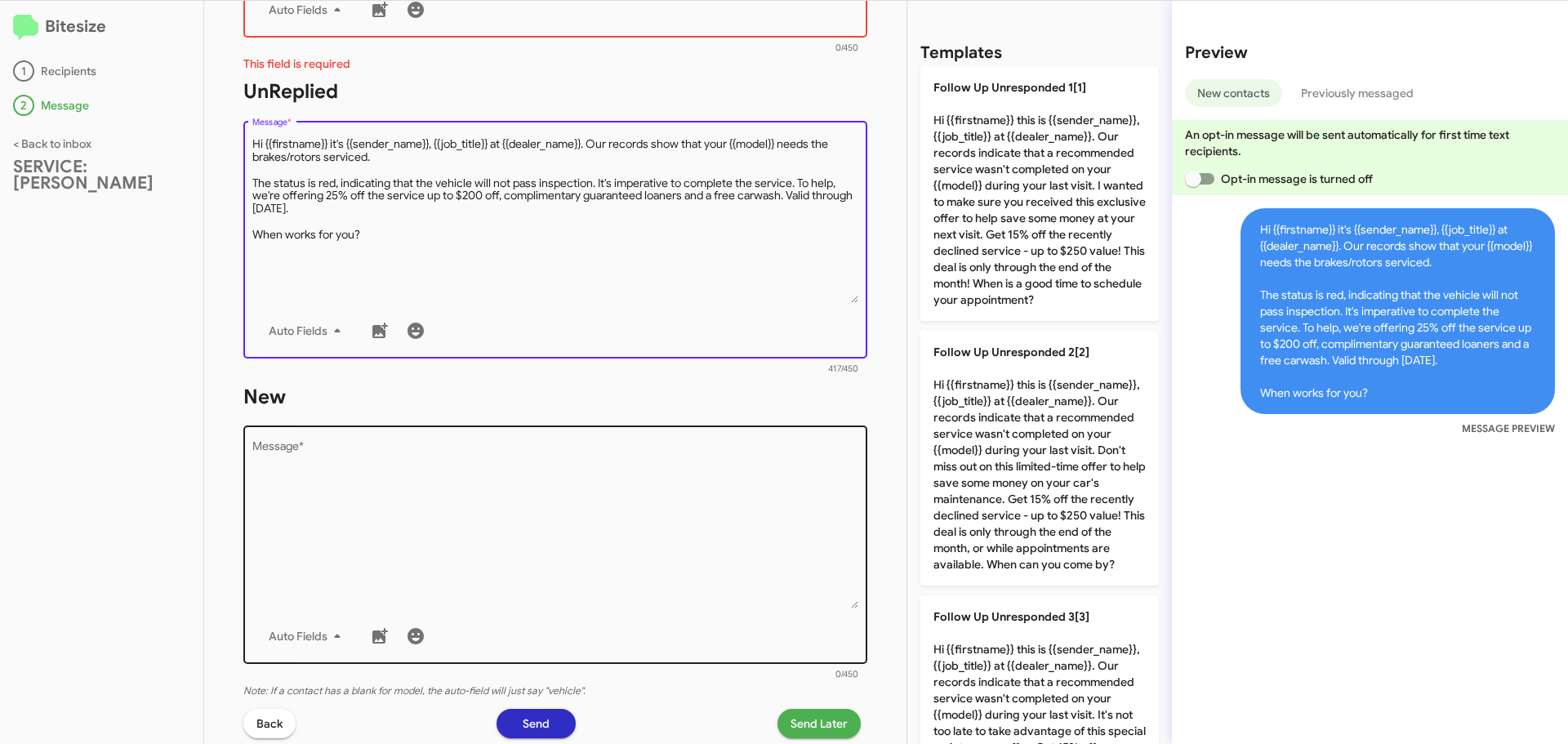
type textarea "Hi {{firstname}} it's {{sender_name}}, {{job_title}} at {{dealer_name}}. Our re…"
click at [305, 458] on textarea "Message *" at bounding box center [555, 524] width 607 height 167
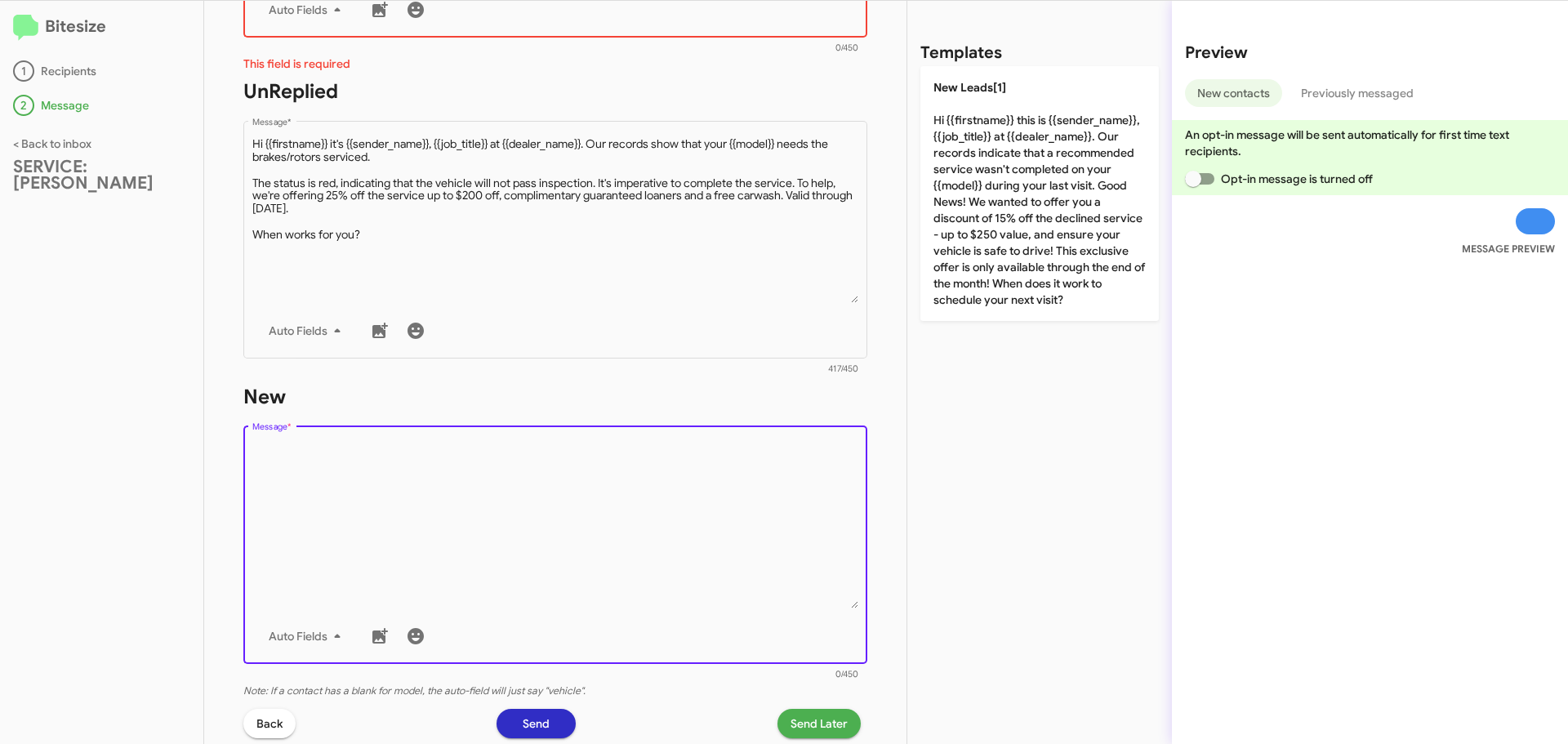
paste textarea "Hi {{firstname}} it's {{sender_name}}, {{job_title}} at {{dealer_name}}. Our re…"
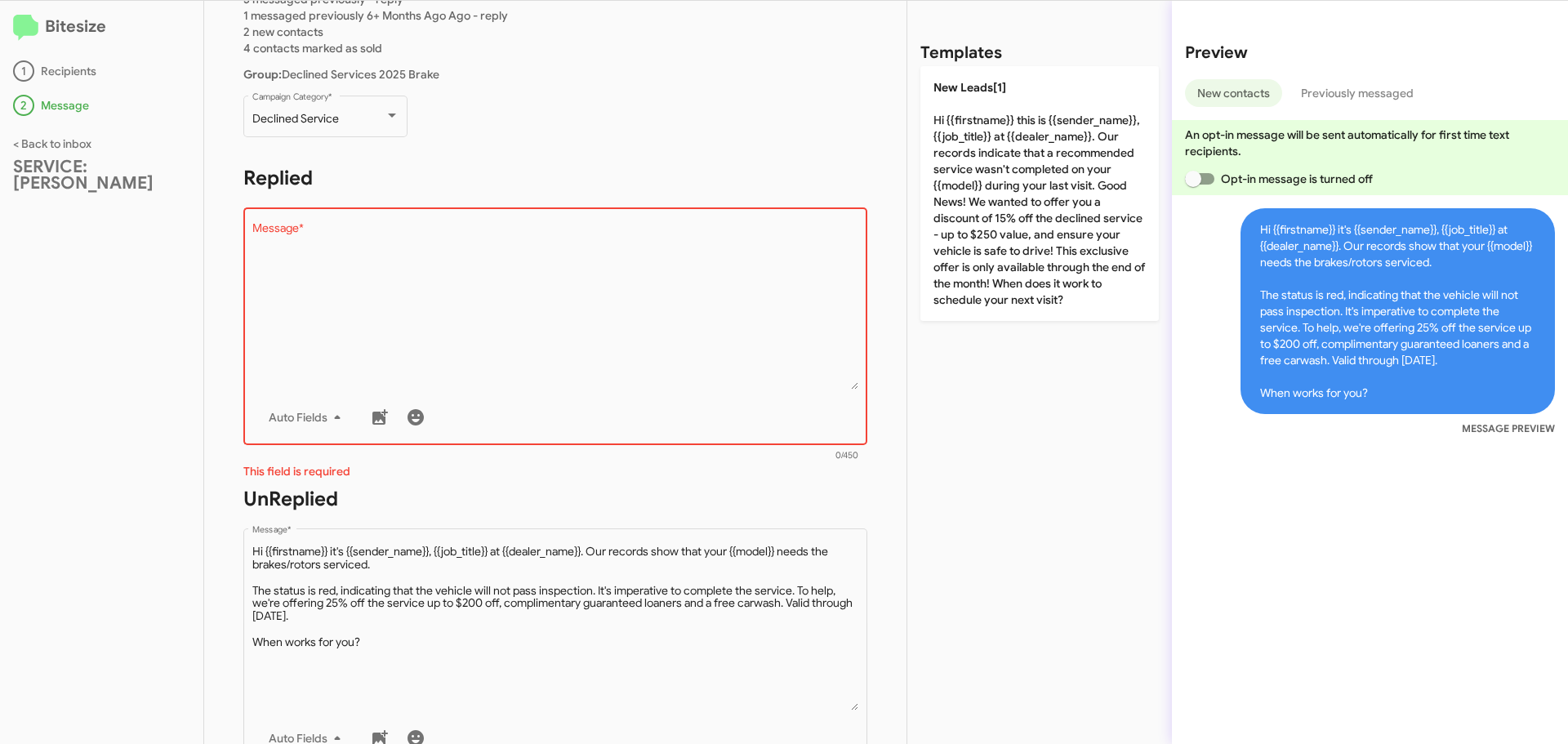
scroll to position [163, 0]
type textarea "Hi {{firstname}} it's {{sender_name}}, {{job_title}} at {{dealer_name}}. Our re…"
click at [336, 278] on textarea "Message *" at bounding box center [555, 306] width 607 height 167
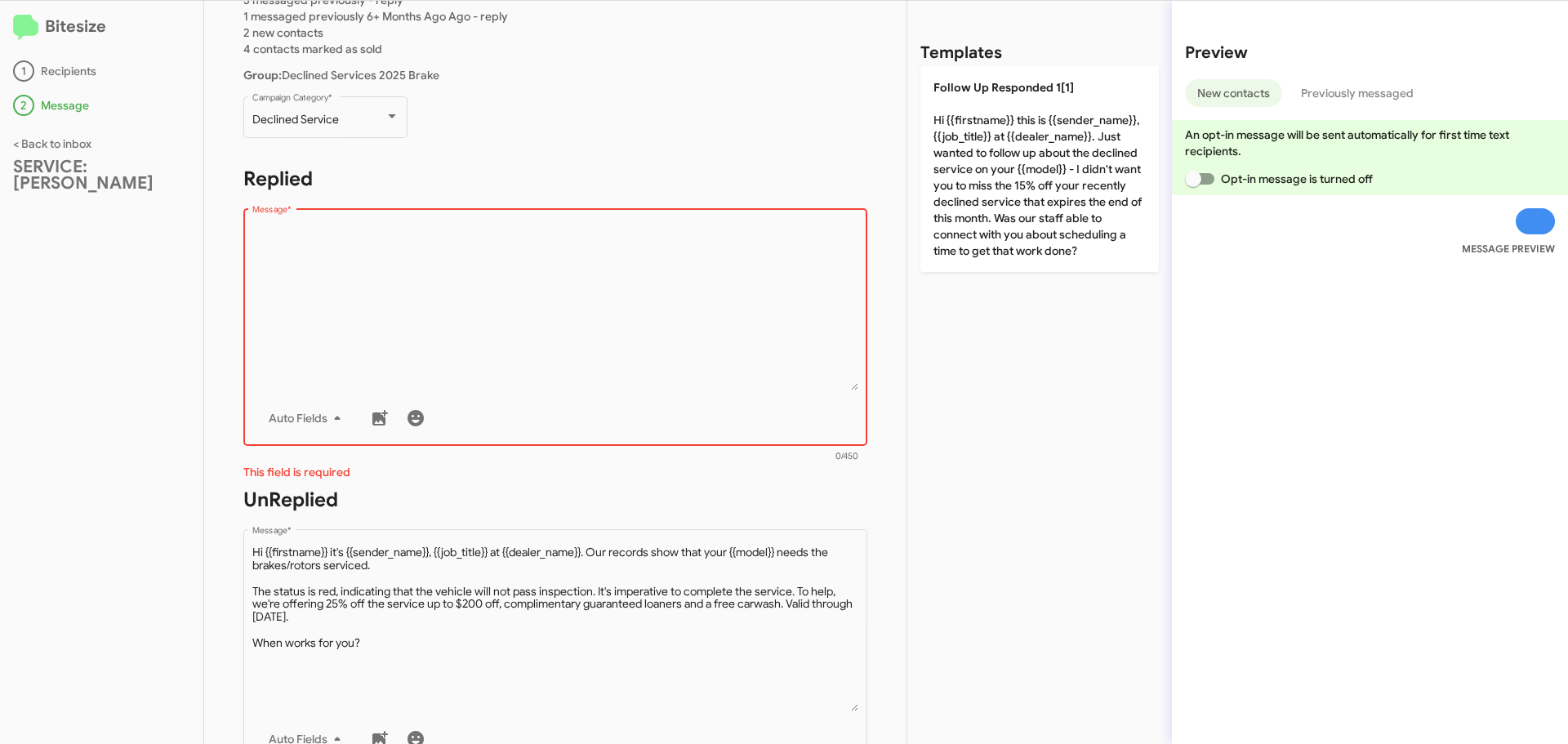
paste textarea "Hi {{firstname}} it's {{sender_name}}, {{job_title}} at {{dealer_name}}. Our re…"
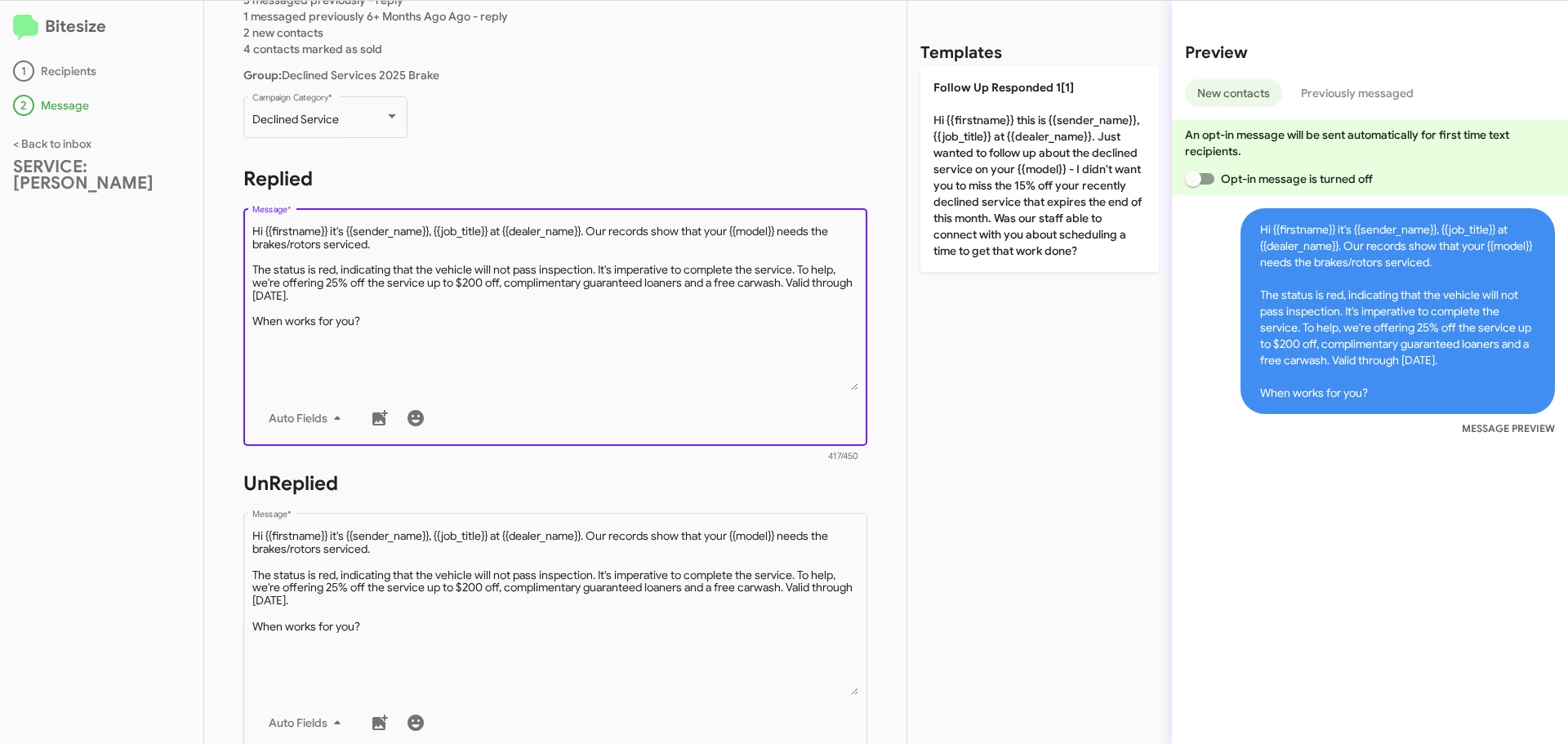
drag, startPoint x: 492, startPoint y: 230, endPoint x: 436, endPoint y: 232, distance: 56.0
click at [436, 232] on textarea "Message *" at bounding box center [555, 306] width 607 height 167
type textarea "Hi {{firstname}} it's {{sender_name}}, at {{dealer_name}}. Our records show tha…"
click at [626, 494] on h1 "UnReplied" at bounding box center [555, 484] width 624 height 26
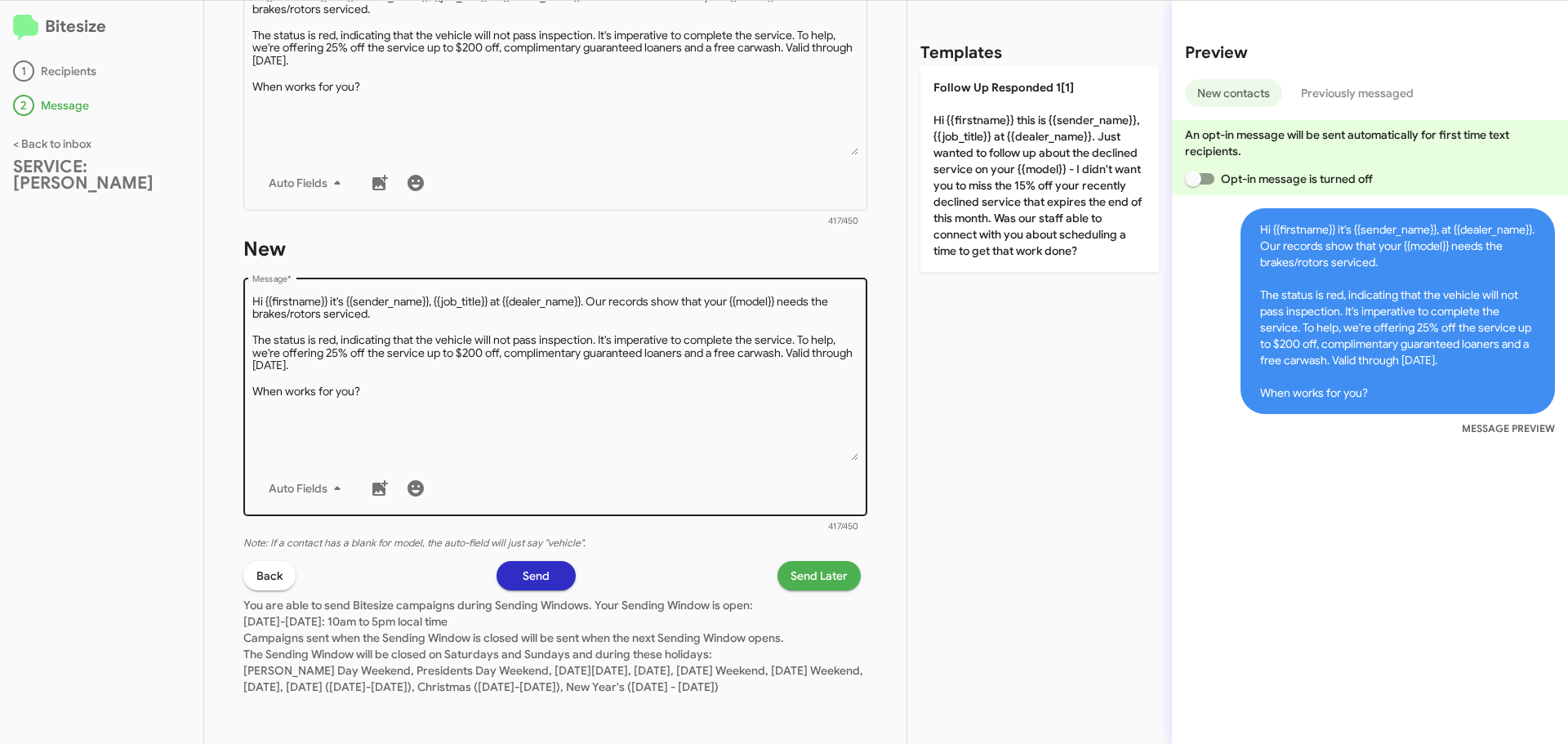
scroll to position [719, 0]
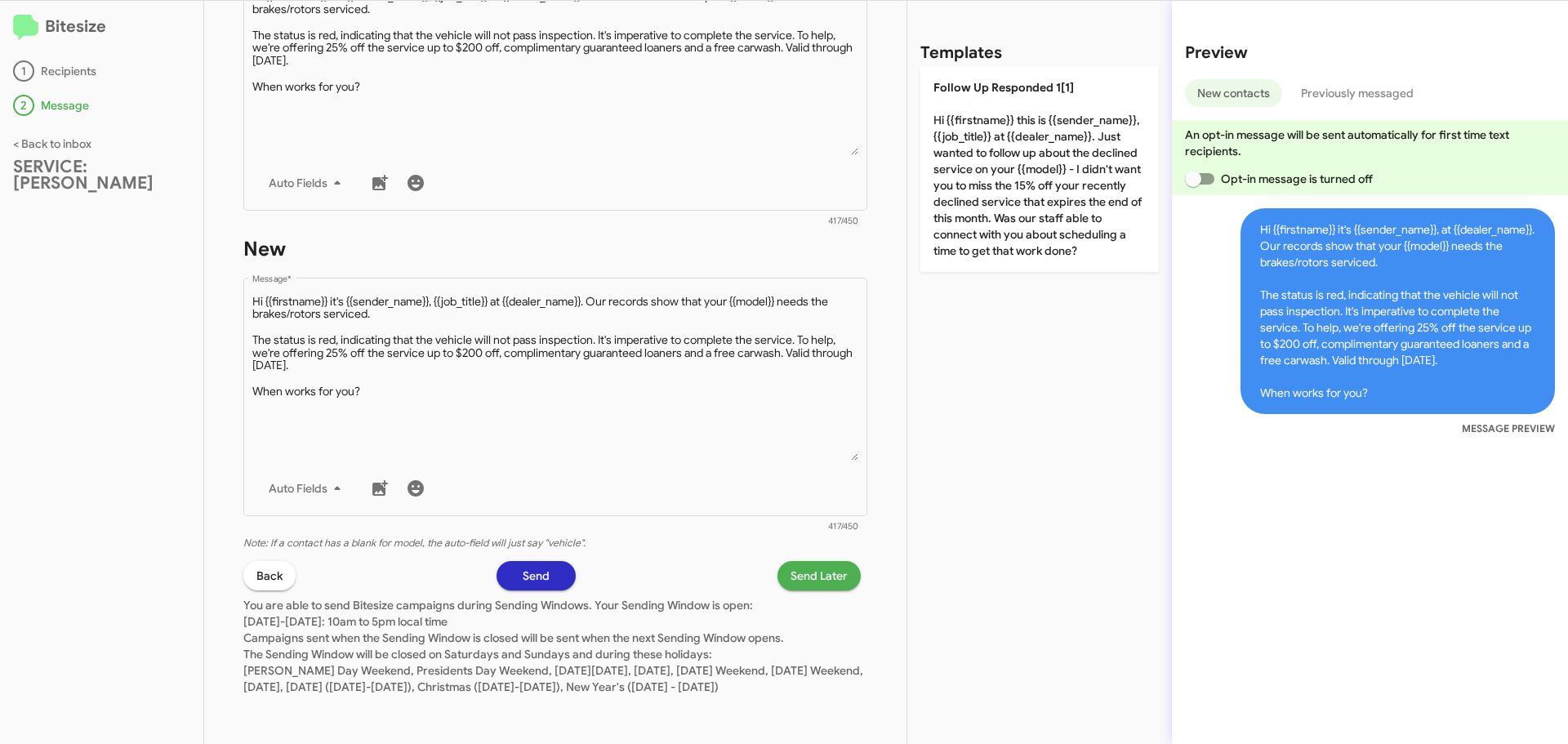
click at [540, 561] on span "Send" at bounding box center [536, 575] width 27 height 29
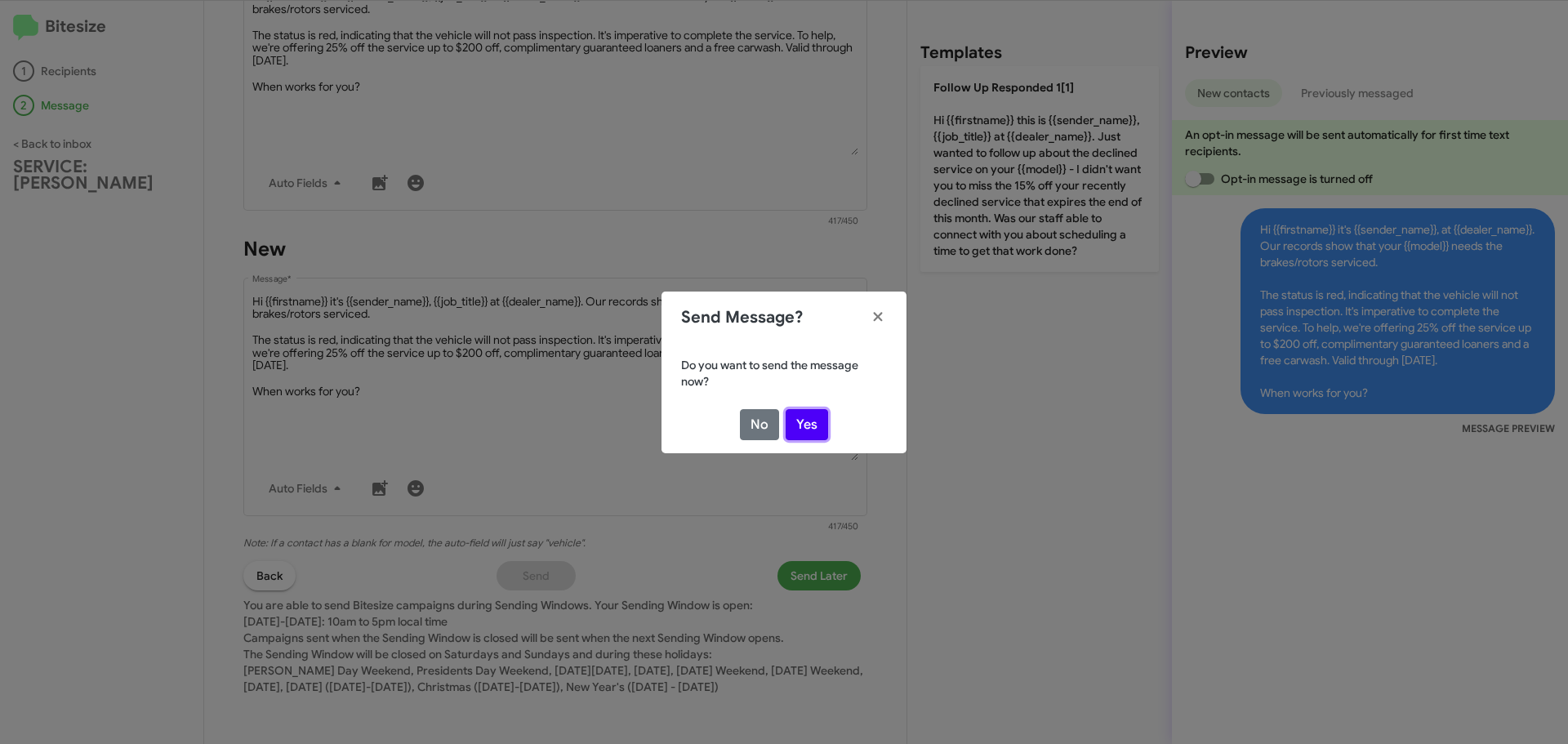
click at [819, 428] on button "Yes" at bounding box center [807, 424] width 42 height 31
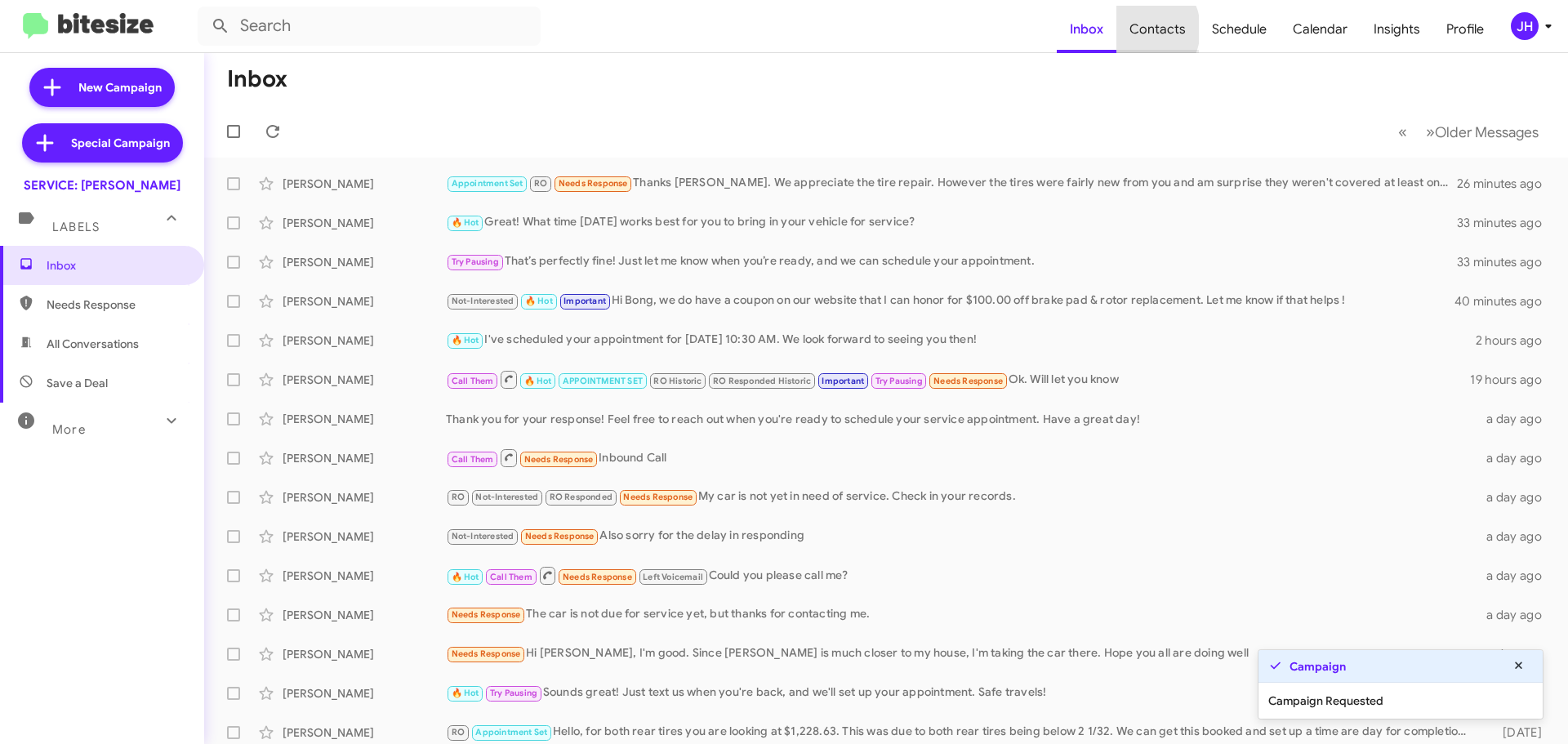
click at [1143, 29] on span "Contacts" at bounding box center [1157, 29] width 82 height 47
type input "in:groups"
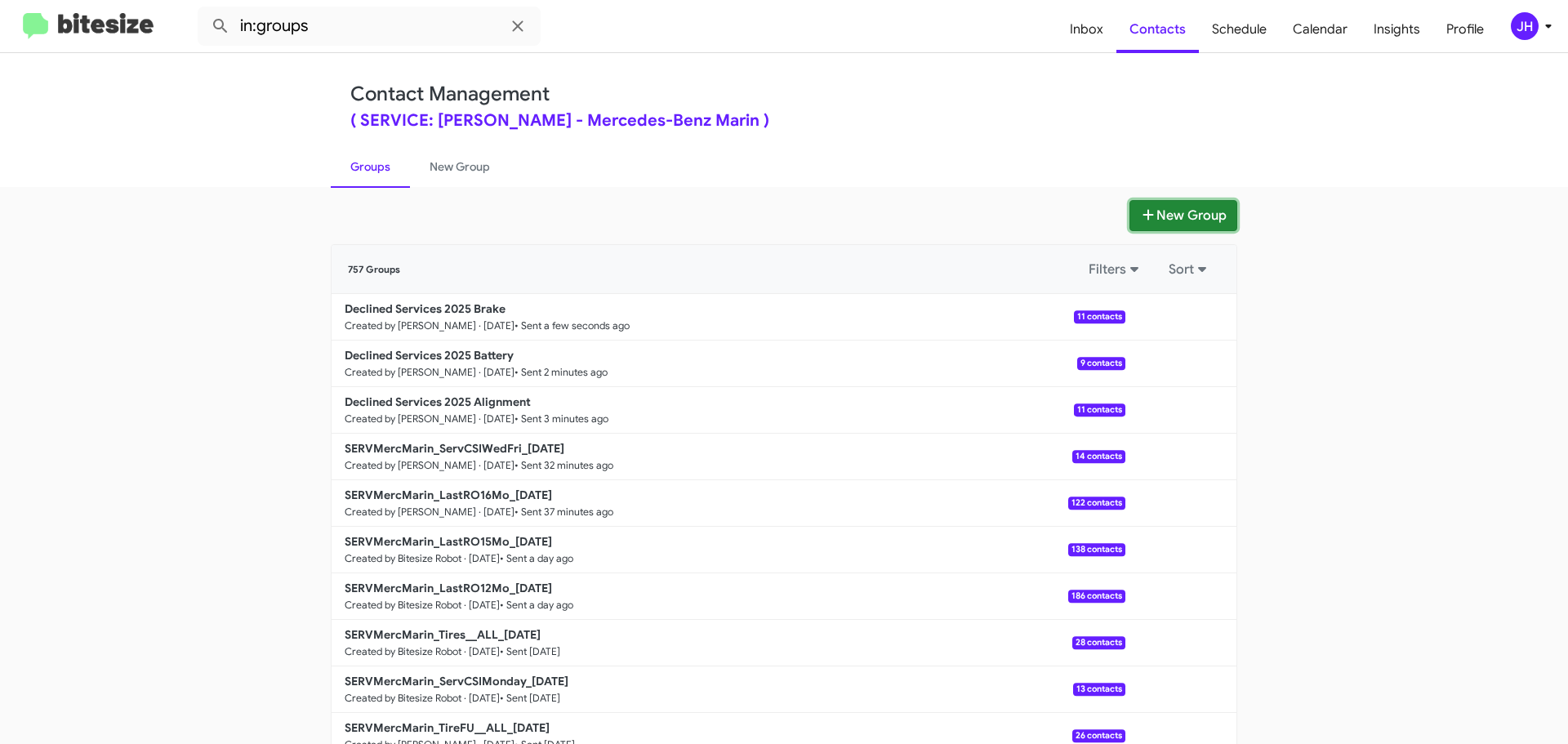
click at [1137, 225] on button "New Group" at bounding box center [1183, 215] width 108 height 31
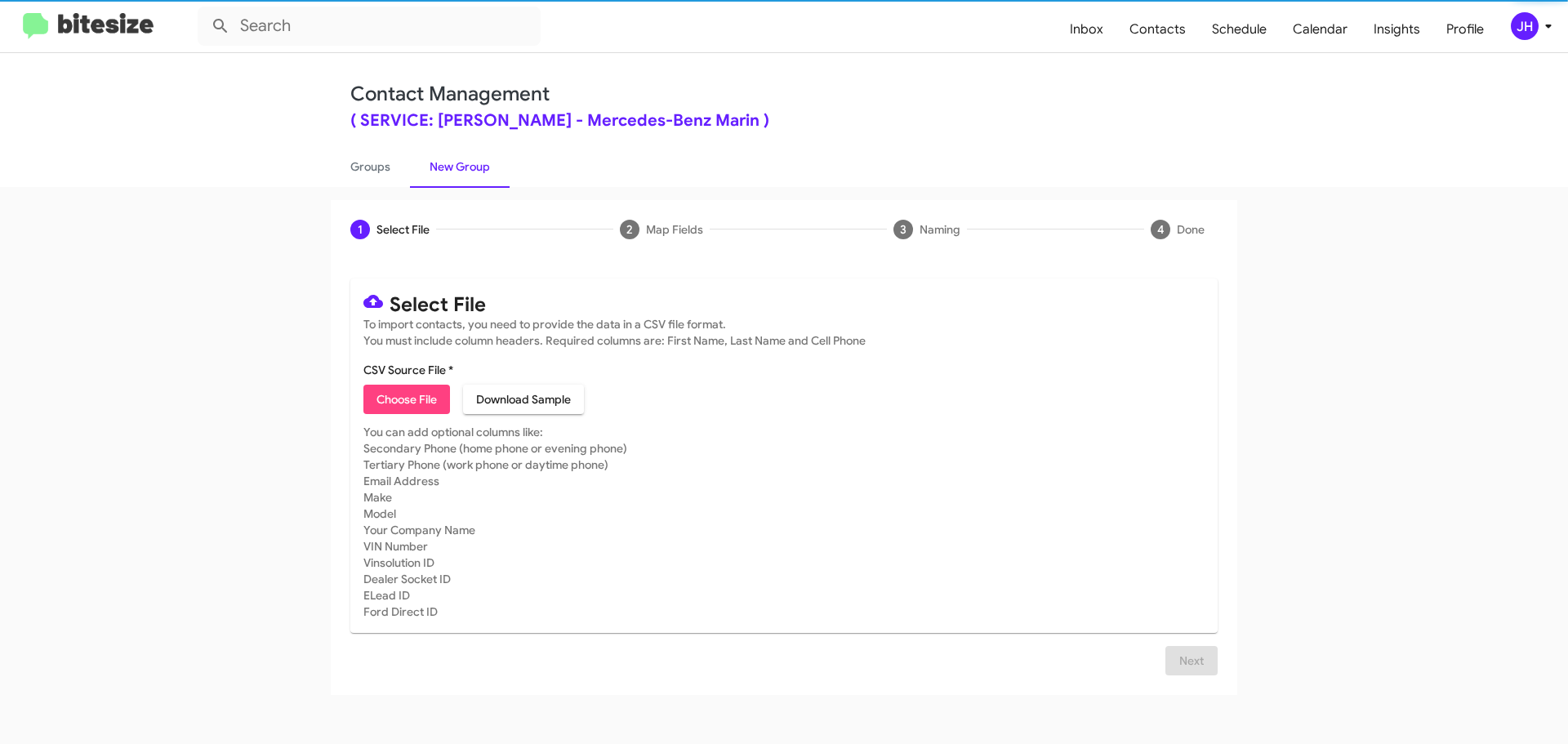
click at [402, 400] on span "Choose File" at bounding box center [407, 399] width 60 height 29
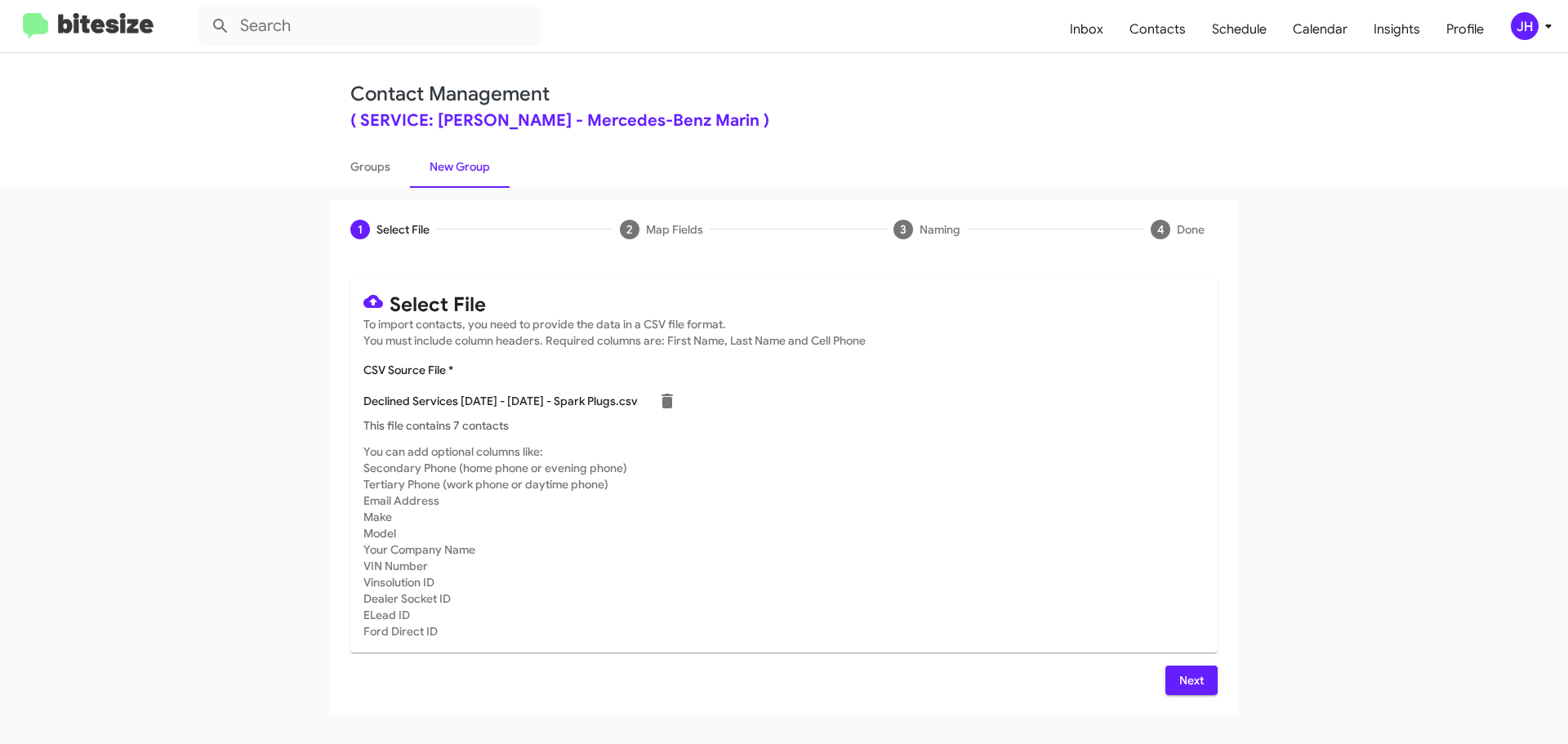
click at [1176, 677] on button "Next" at bounding box center [1191, 679] width 52 height 29
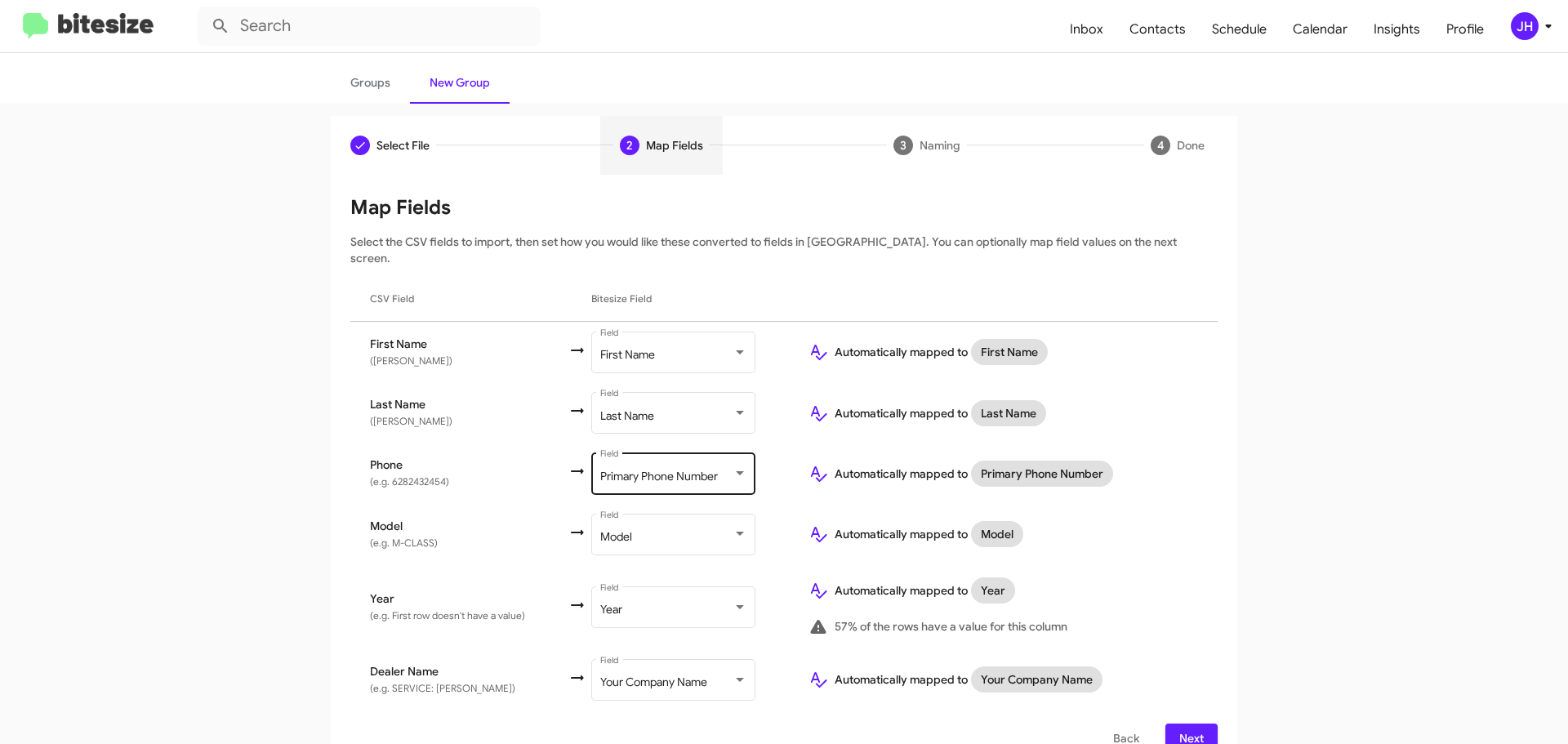
scroll to position [96, 0]
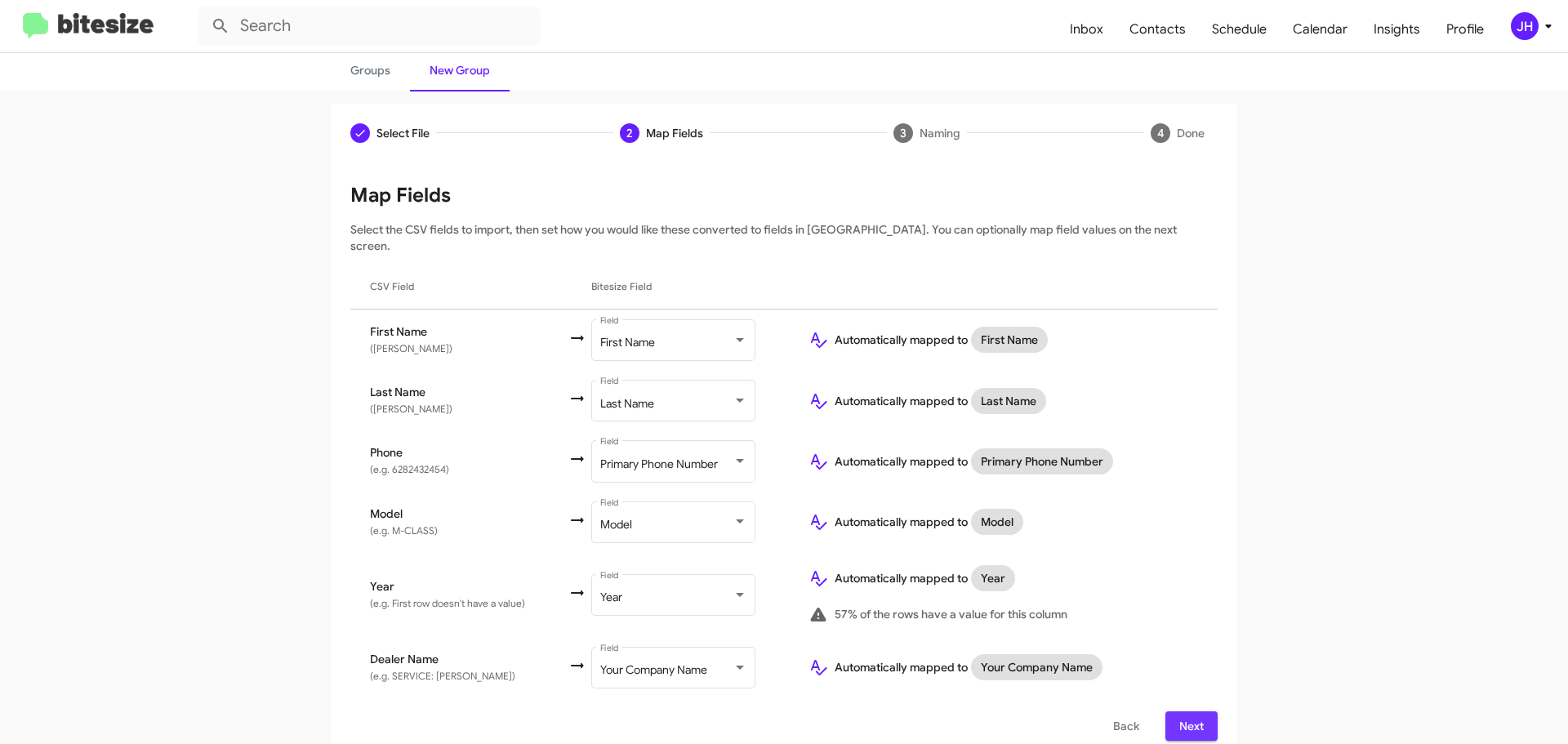
click at [1198, 719] on span "Next" at bounding box center [1192, 725] width 26 height 29
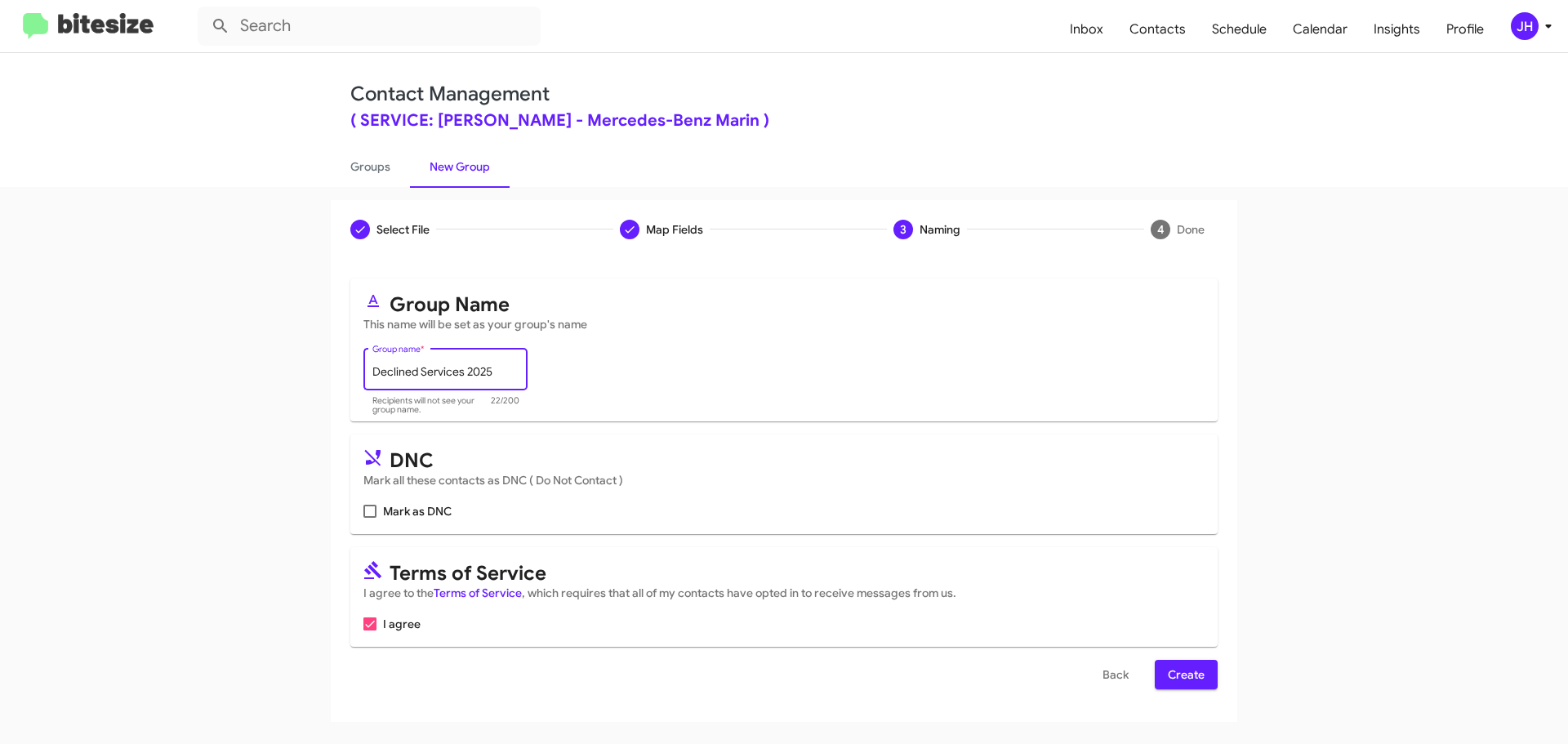
click at [508, 366] on input "Declined Services 2025" at bounding box center [446, 372] width 147 height 13
type input "Declined Services 2025 Spark"
click at [1199, 679] on span "Create" at bounding box center [1186, 673] width 37 height 29
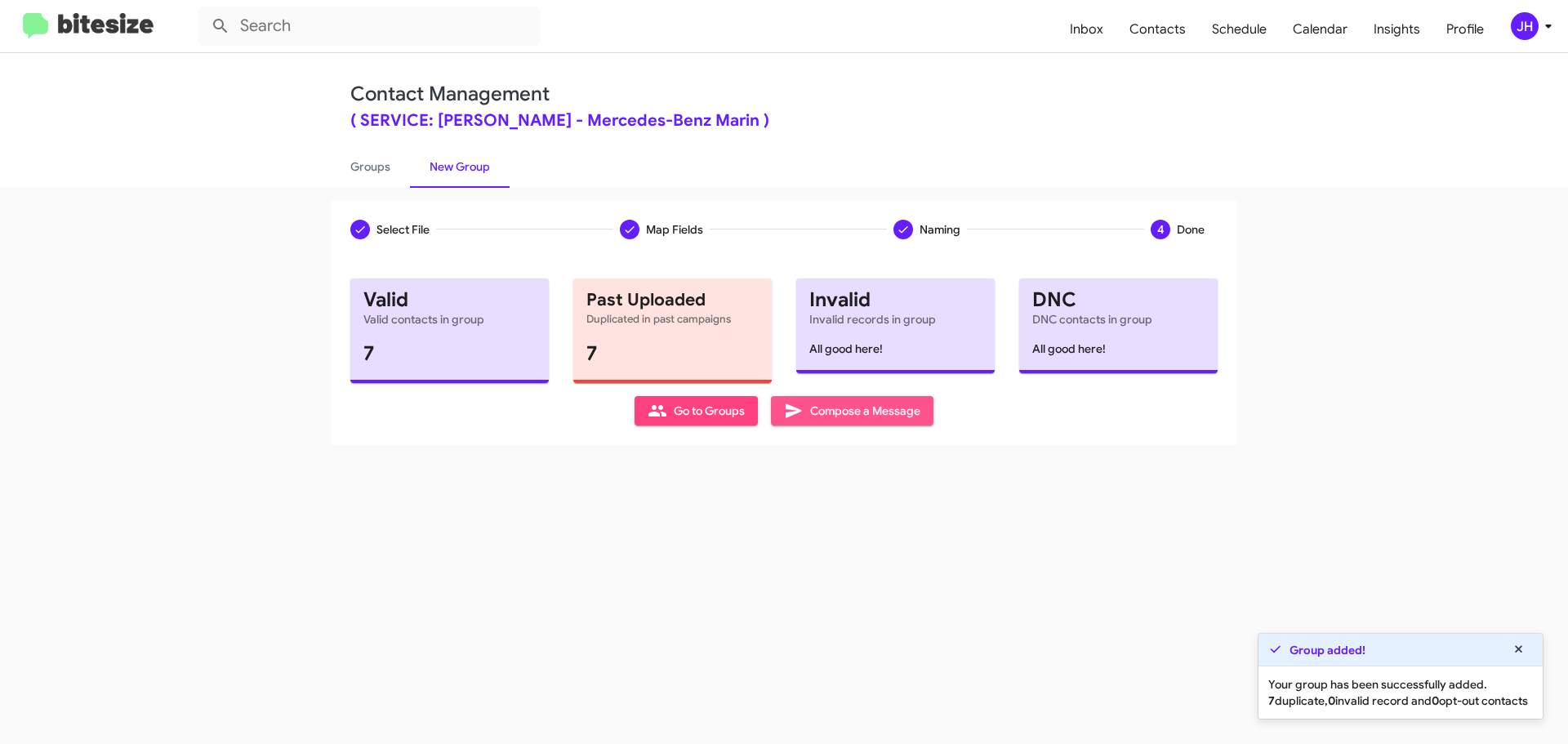
click at [823, 414] on span "Compose a Message" at bounding box center [852, 410] width 137 height 29
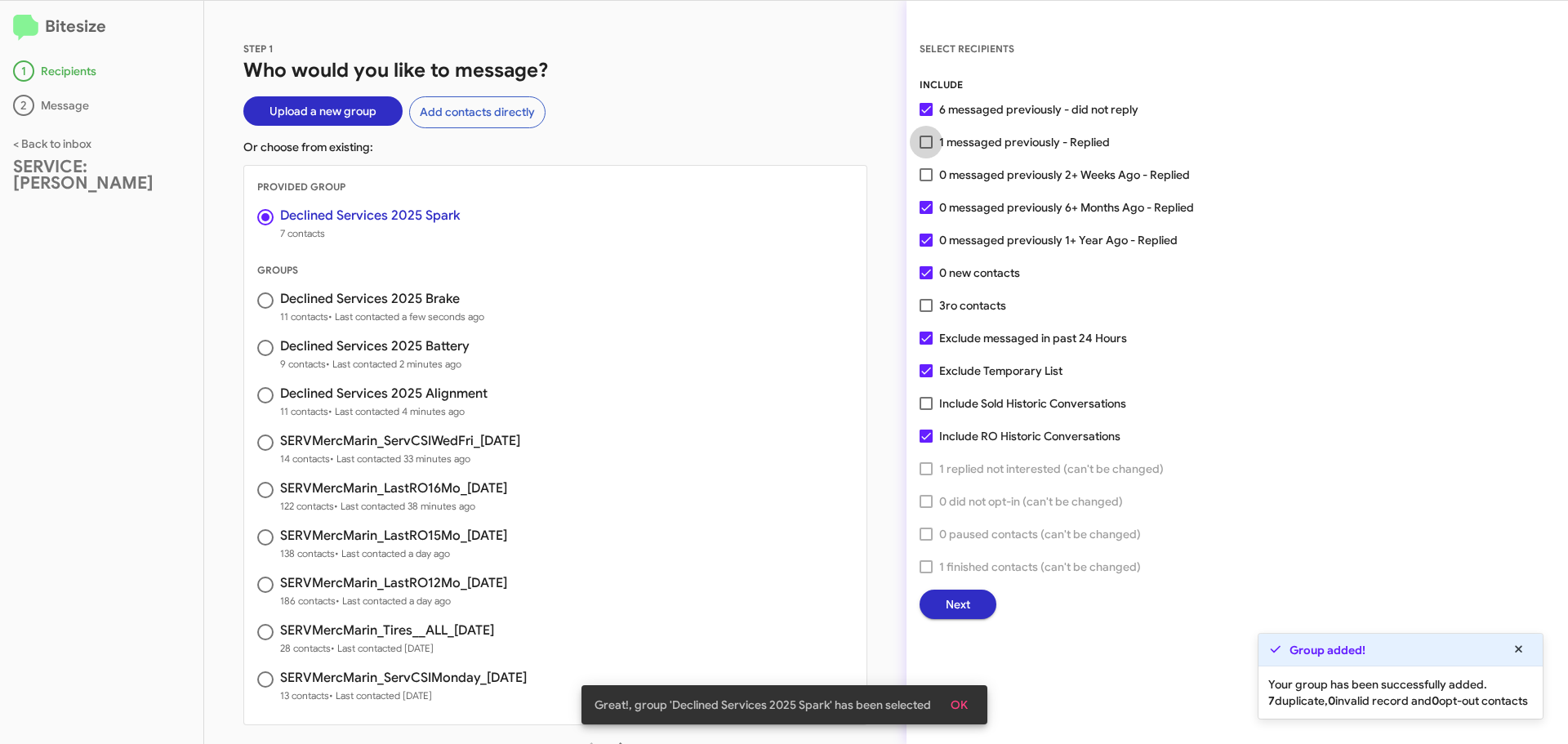
click at [929, 140] on span at bounding box center [926, 142] width 13 height 13
click at [926, 149] on input "1 messaged previously - Replied" at bounding box center [926, 149] width 1 height 1
checkbox input "true"
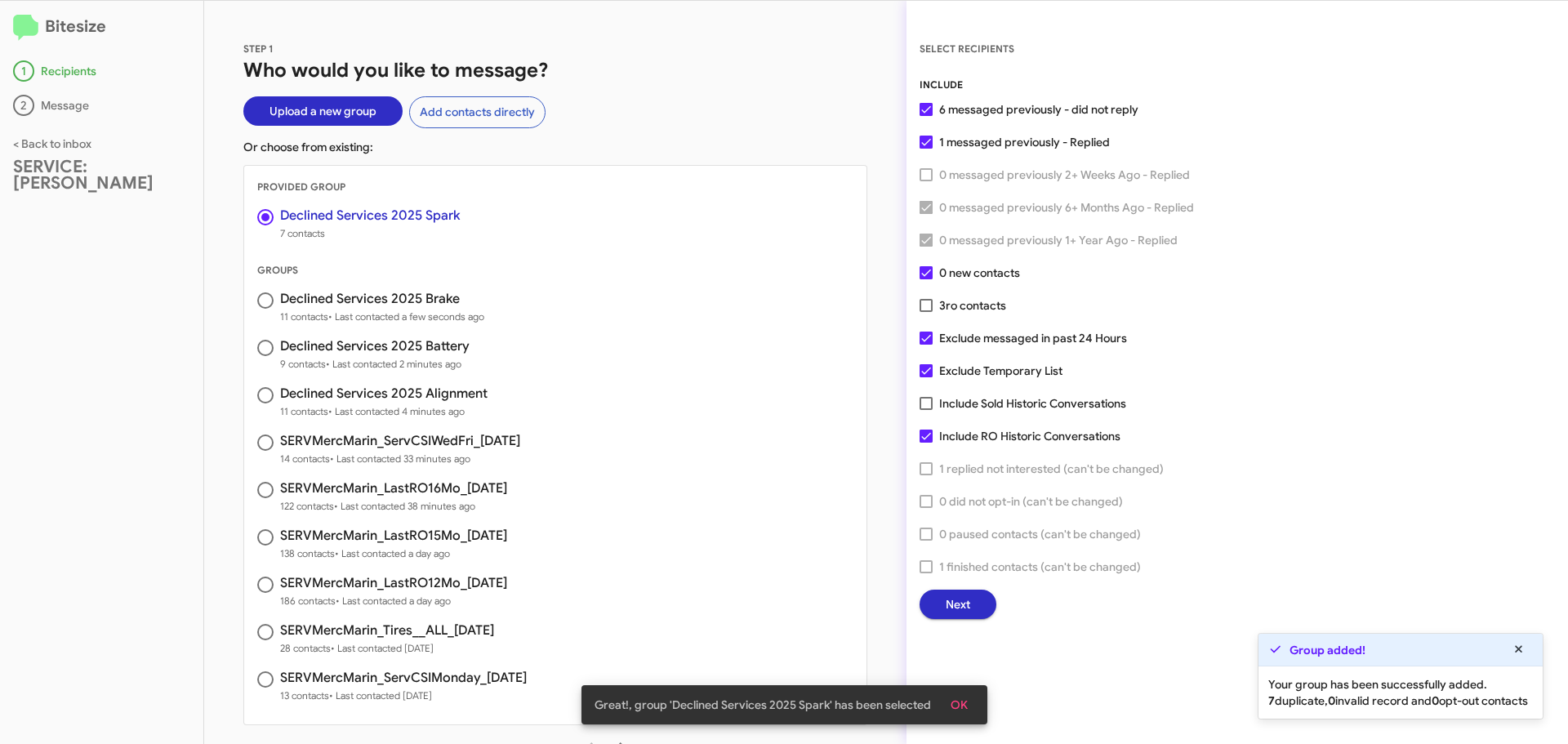
click at [922, 301] on span at bounding box center [926, 306] width 13 height 13
click at [926, 312] on input "3 ro contacts" at bounding box center [926, 312] width 1 height 1
checkbox input "true"
click at [927, 368] on span at bounding box center [926, 371] width 13 height 13
click at [926, 377] on input "Exclude Temporary List" at bounding box center [926, 377] width 1 height 1
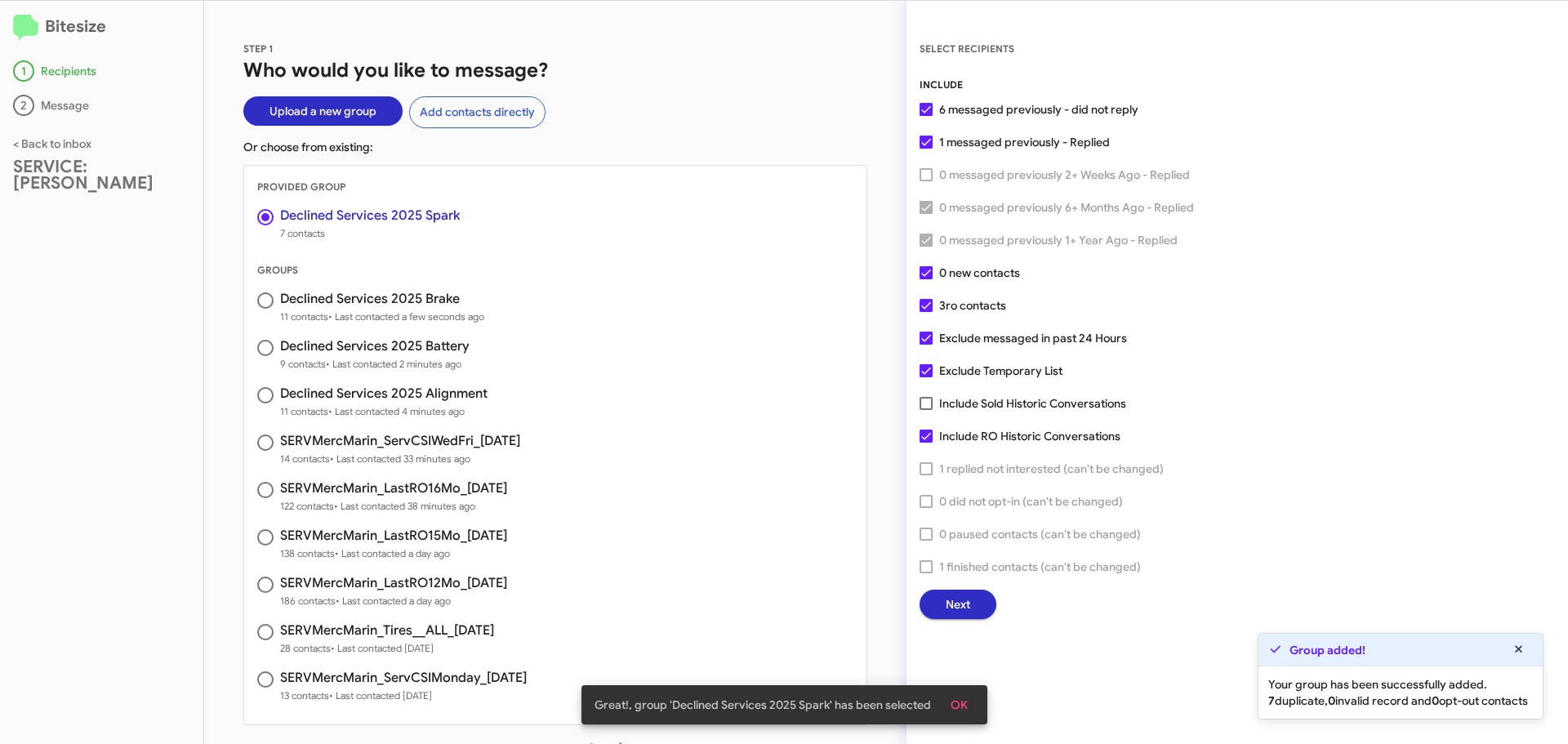
checkbox input "false"
click at [945, 598] on span "Next" at bounding box center [958, 603] width 25 height 29
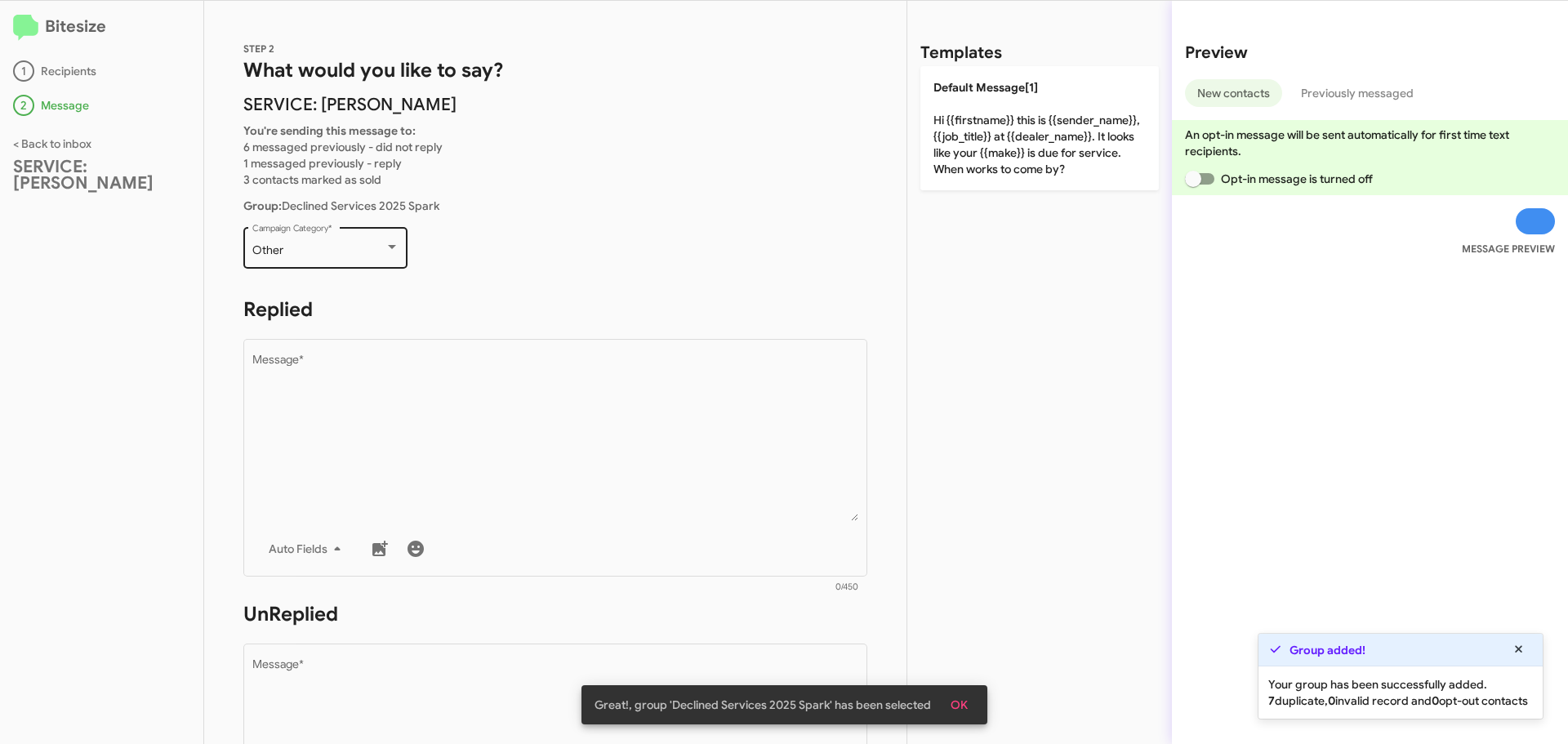
click at [331, 240] on div "Other Campaign Category *" at bounding box center [325, 246] width 147 height 45
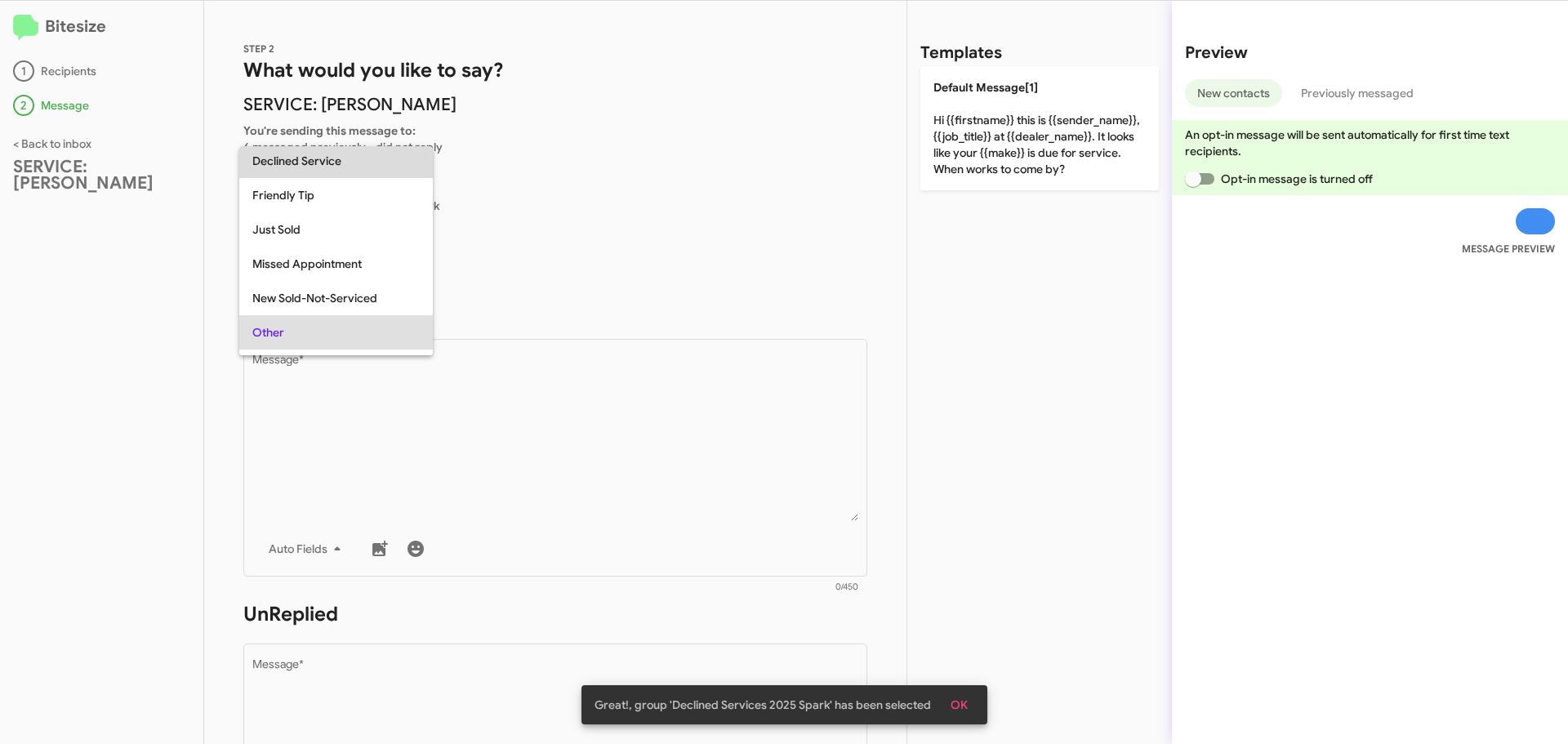
click at [346, 173] on span "Declined Service" at bounding box center [335, 160] width 167 height 34
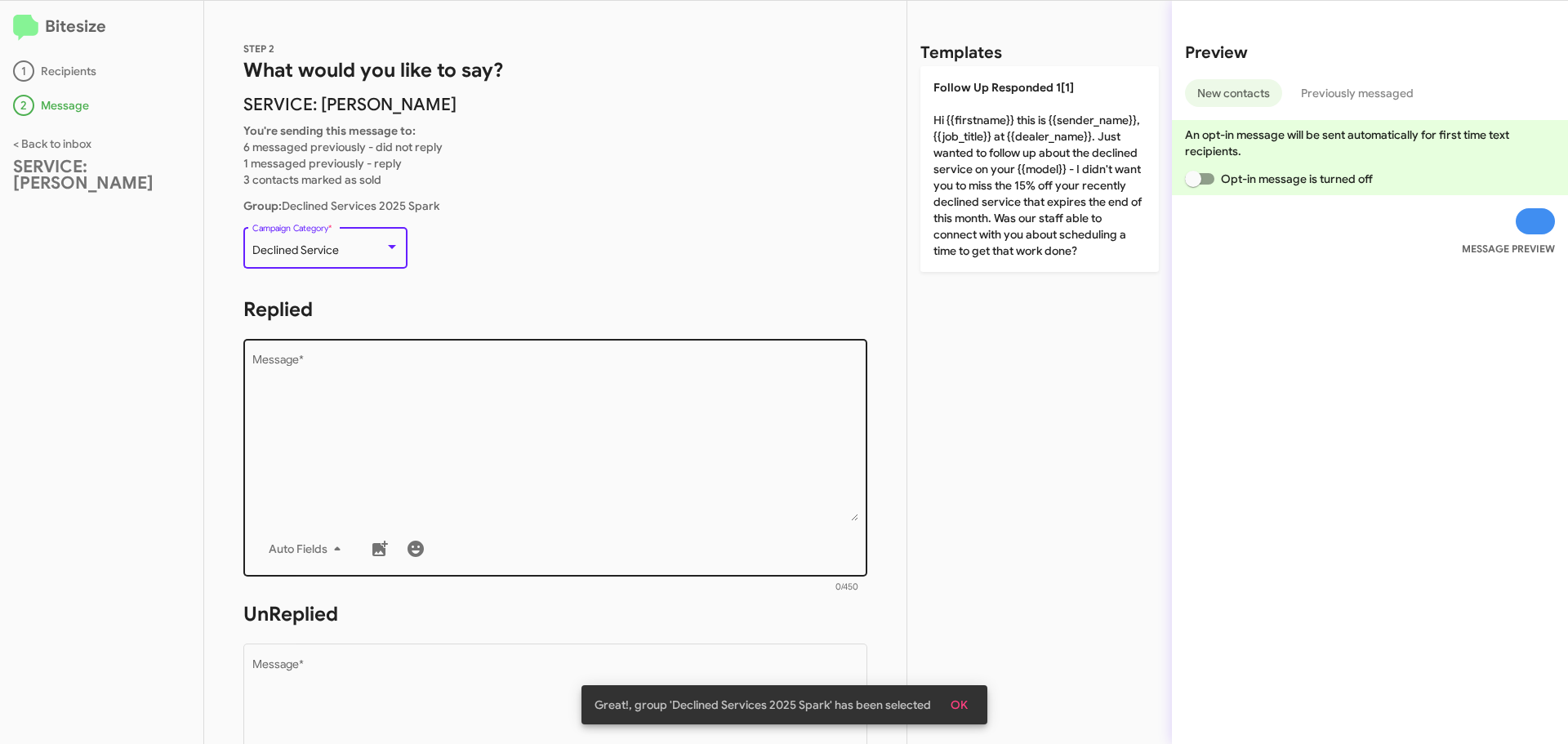
click at [368, 434] on textarea "Message *" at bounding box center [555, 438] width 607 height 167
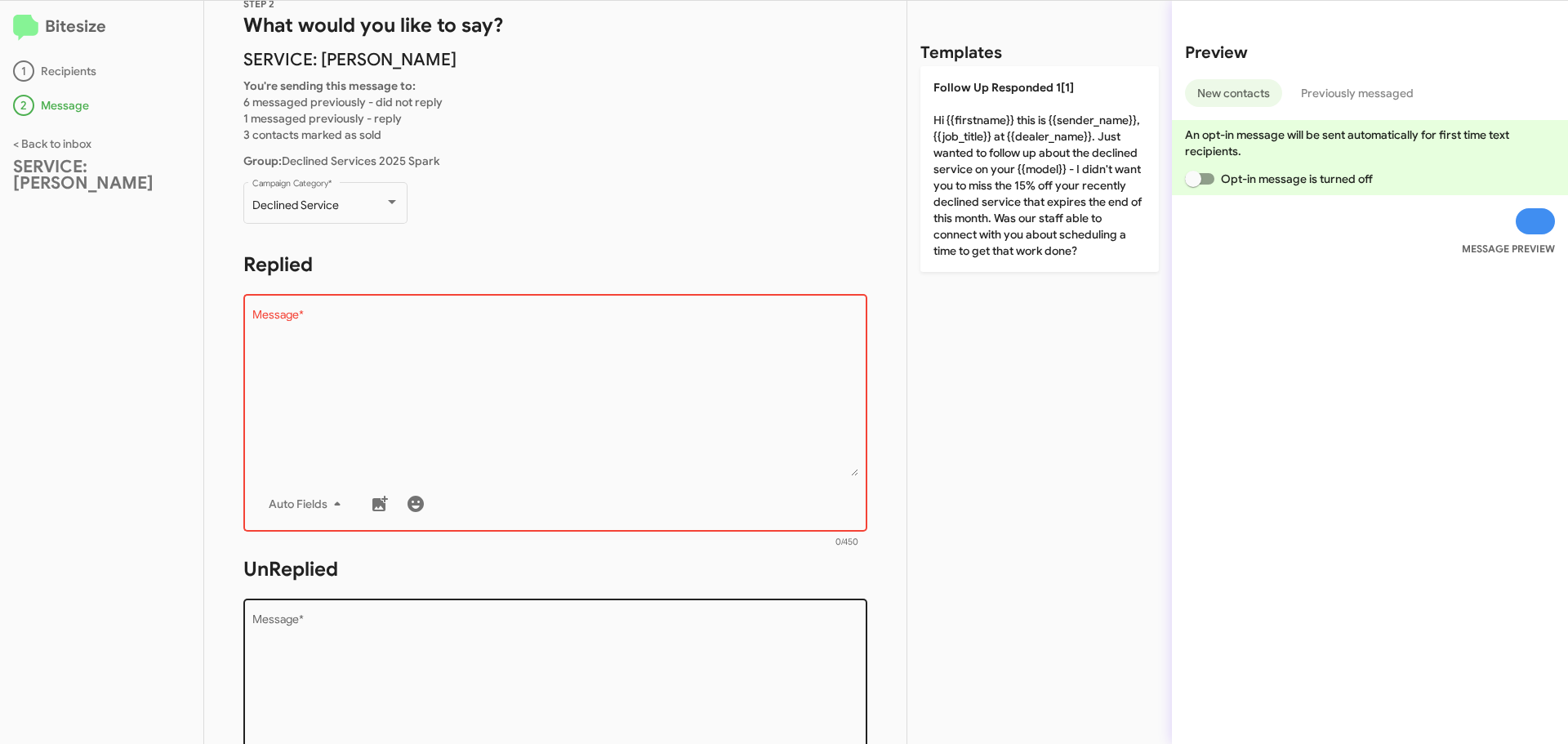
scroll to position [326, 0]
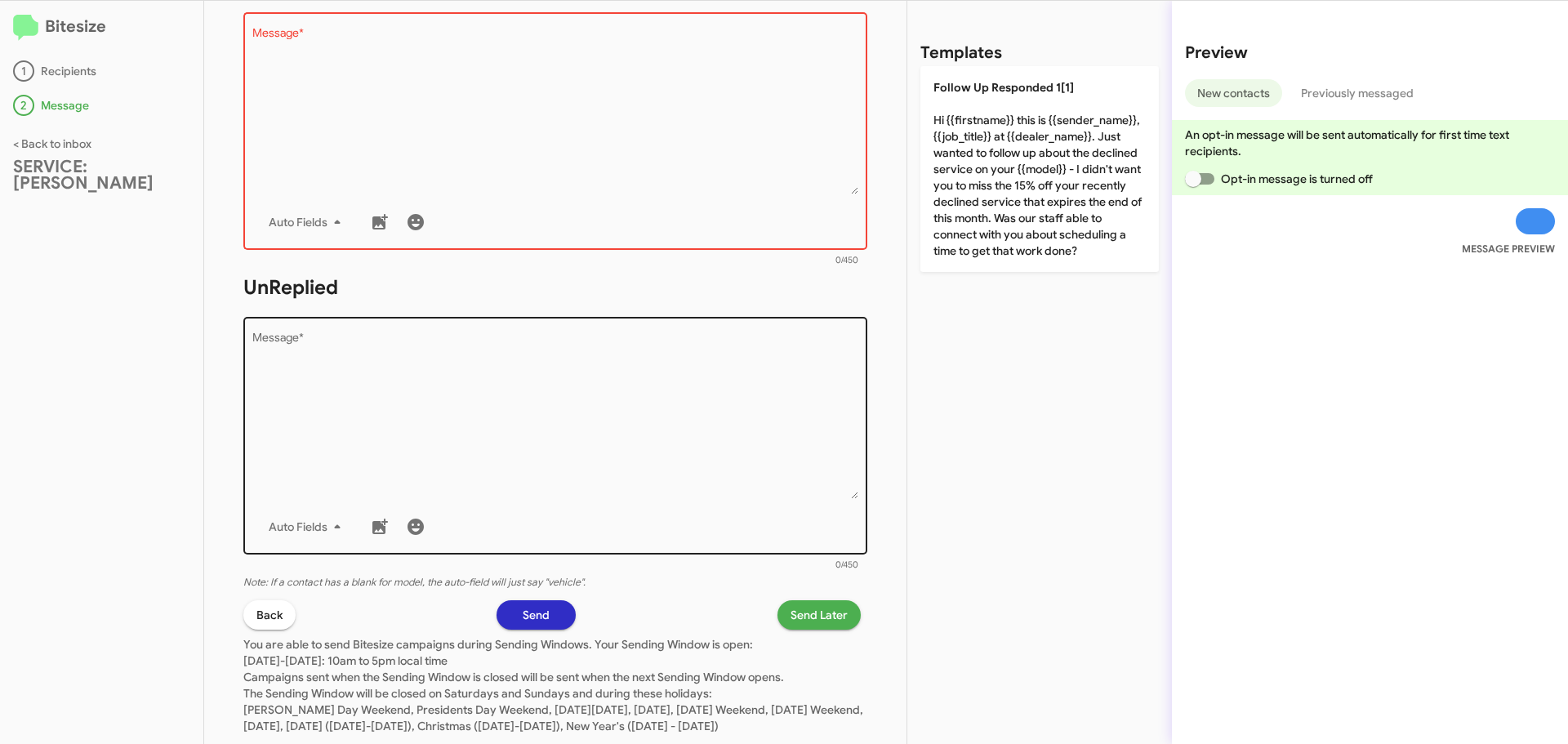
click at [409, 398] on textarea "Message *" at bounding box center [555, 415] width 607 height 167
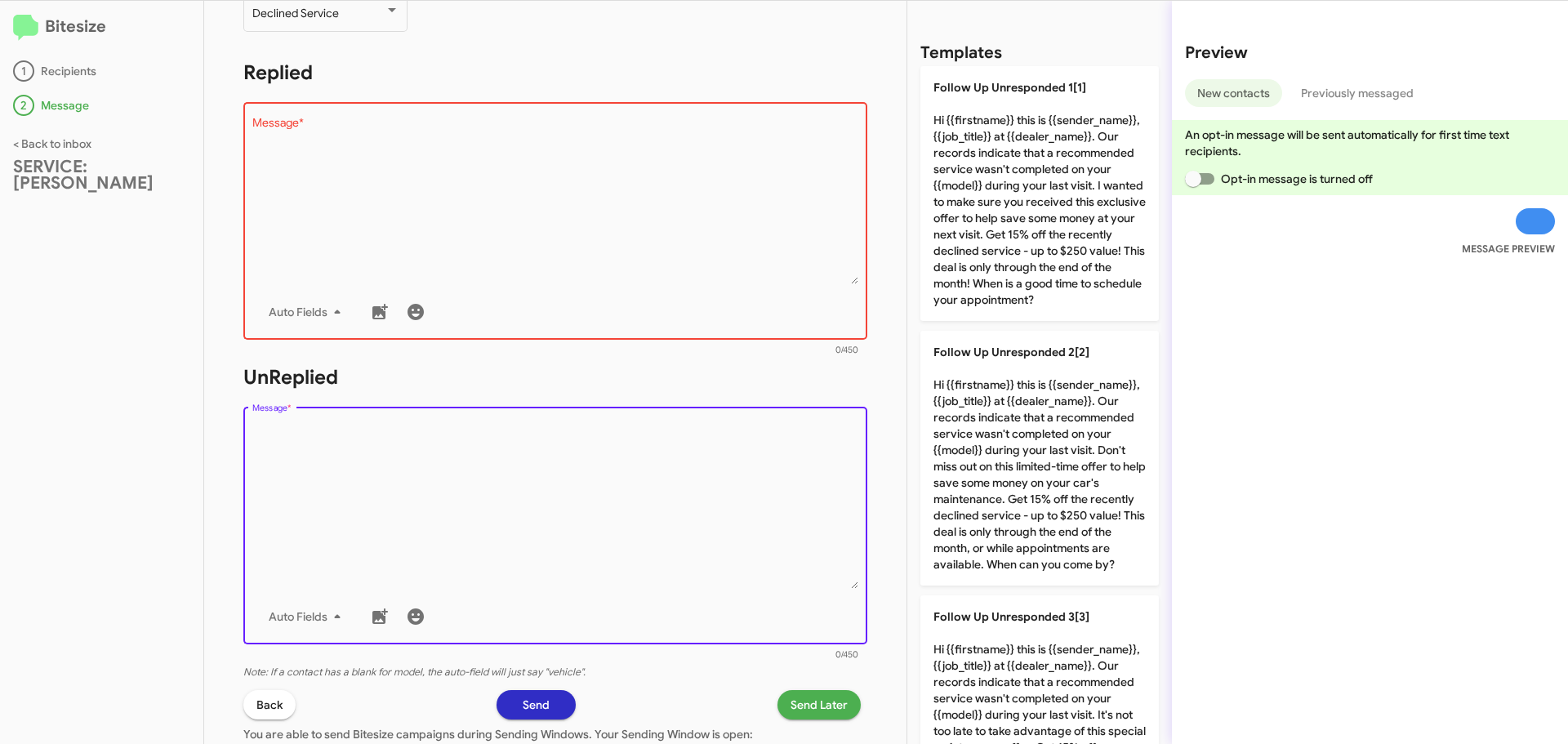
scroll to position [245, 0]
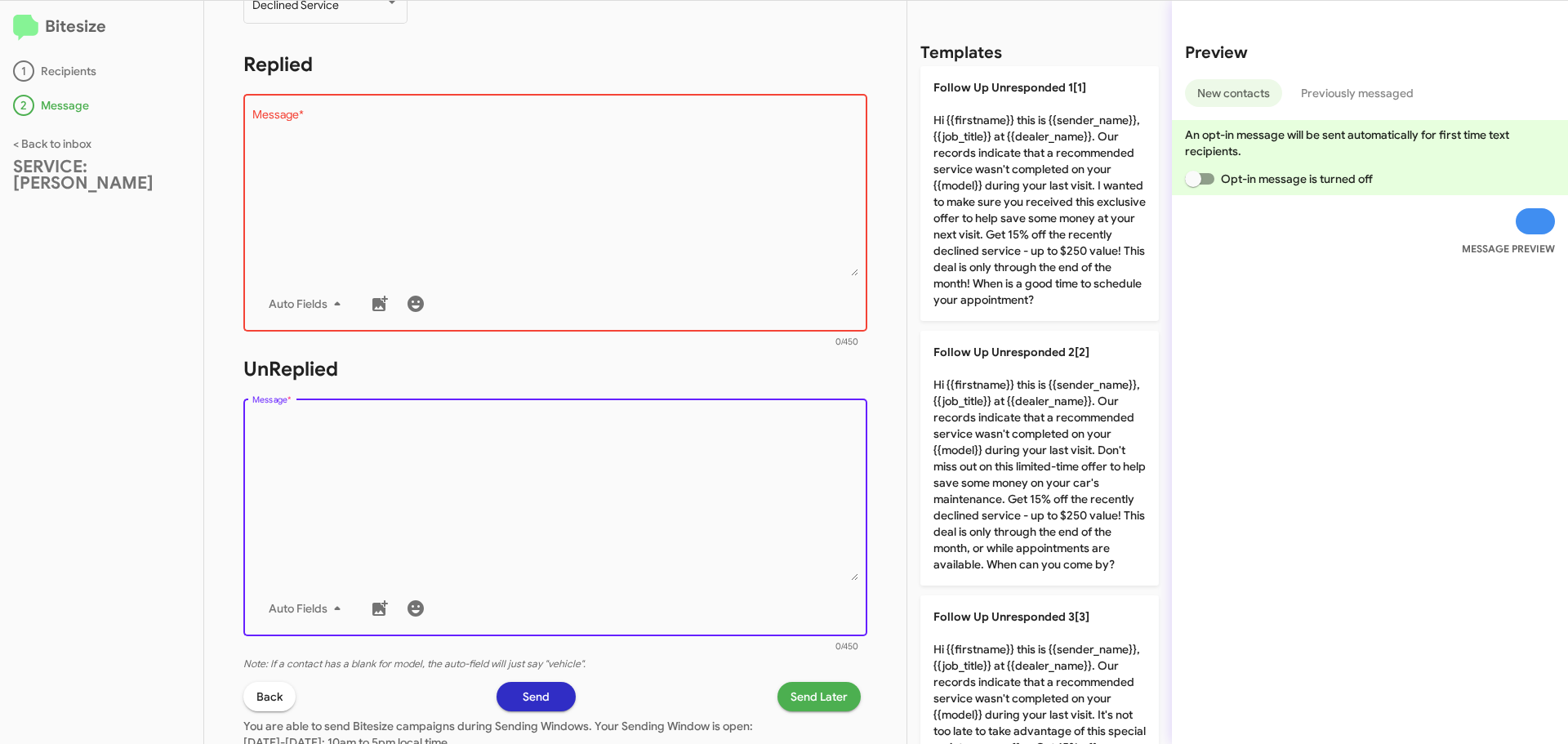
paste textarea "Hi {{firstname}} it's {{sender_name}}, {{job_title}} at {{dealer_name}}. Our re…"
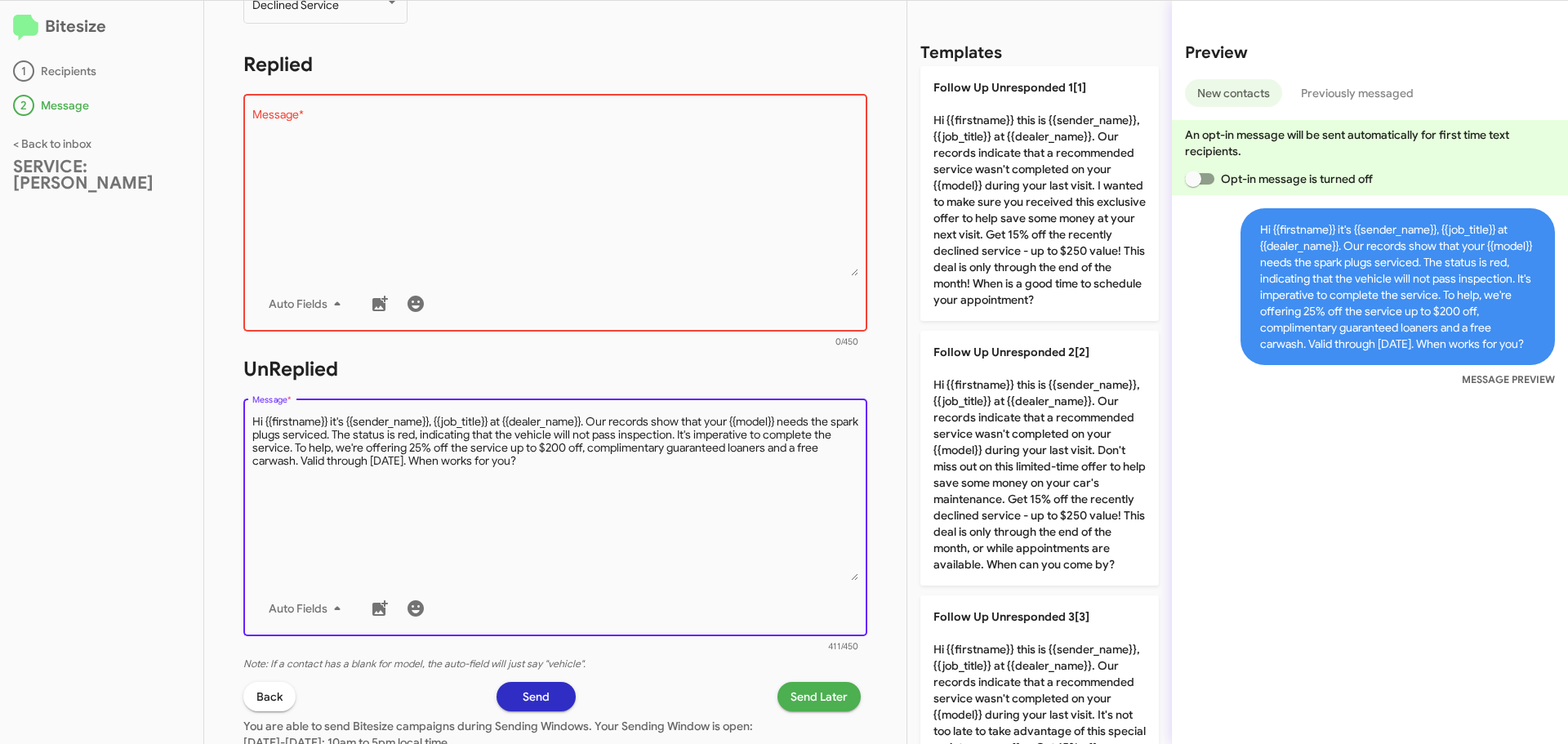
click at [363, 432] on textarea "Message *" at bounding box center [555, 497] width 607 height 167
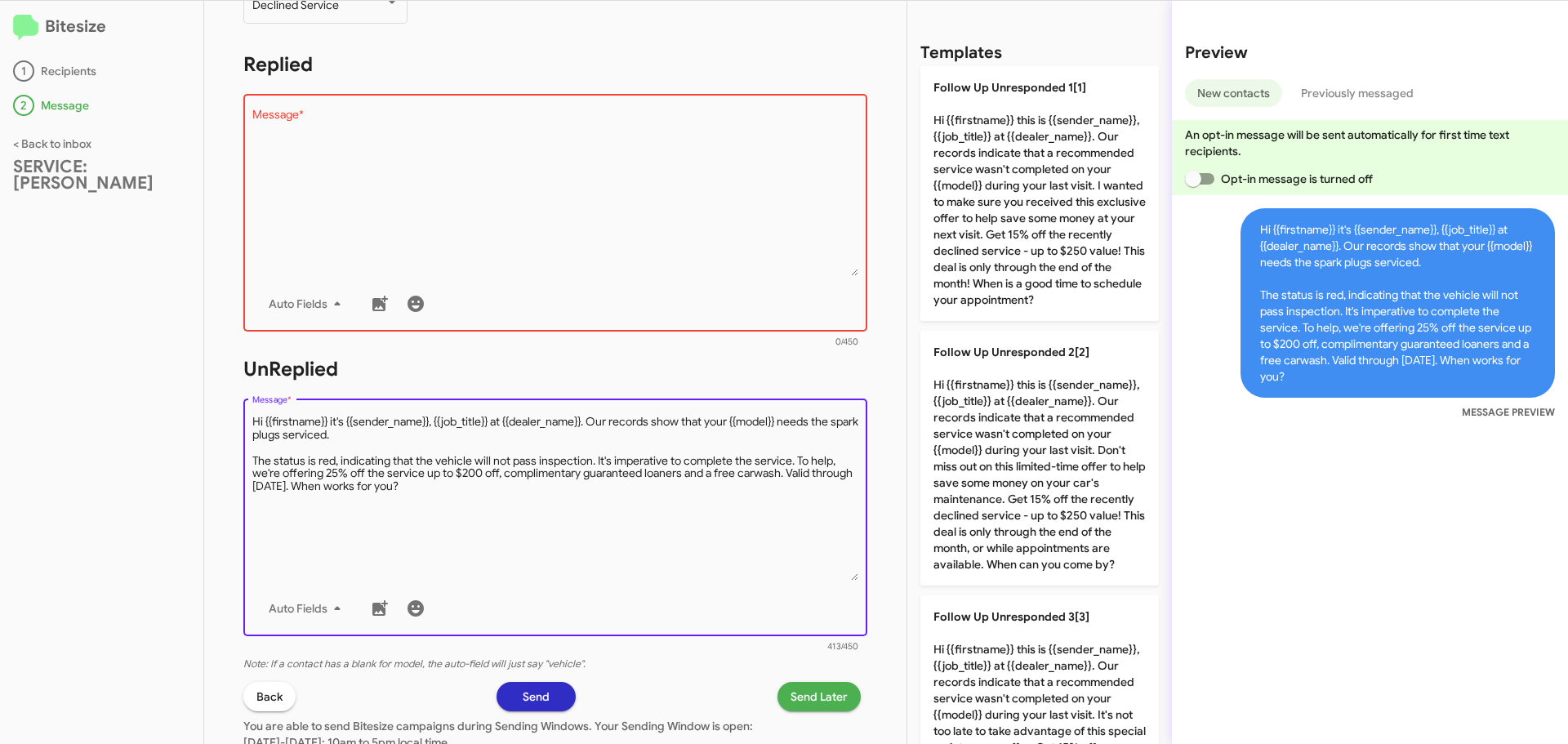
click at [340, 488] on textarea "Message *" at bounding box center [555, 497] width 607 height 167
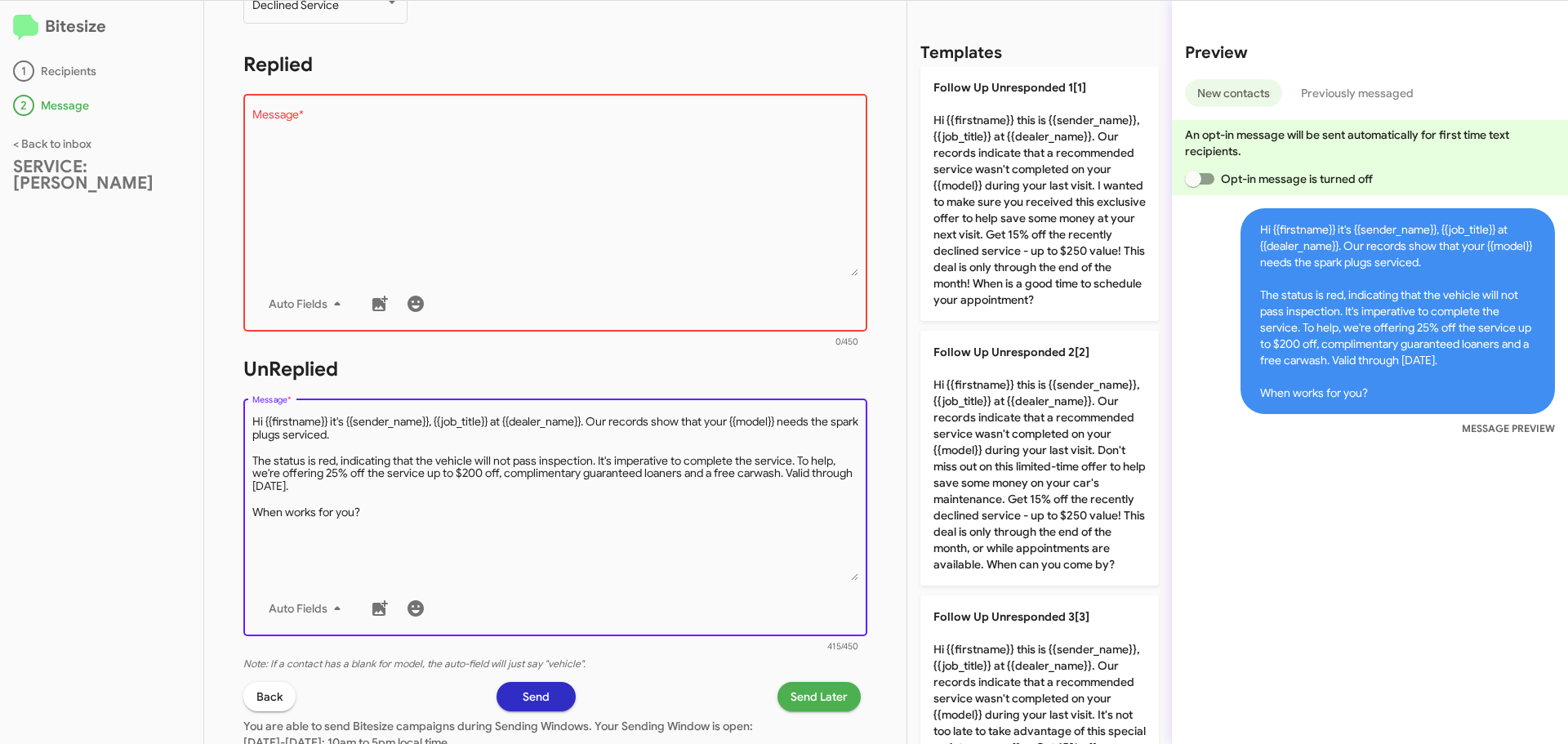
drag, startPoint x: 367, startPoint y: 512, endPoint x: 254, endPoint y: 418, distance: 147.0
click at [254, 418] on textarea "Message *" at bounding box center [555, 497] width 607 height 167
type textarea "Hi {{firstname}} it's {{sender_name}}, {{job_title}} at {{dealer_name}}. Our re…"
click at [331, 126] on textarea "Message *" at bounding box center [555, 192] width 607 height 167
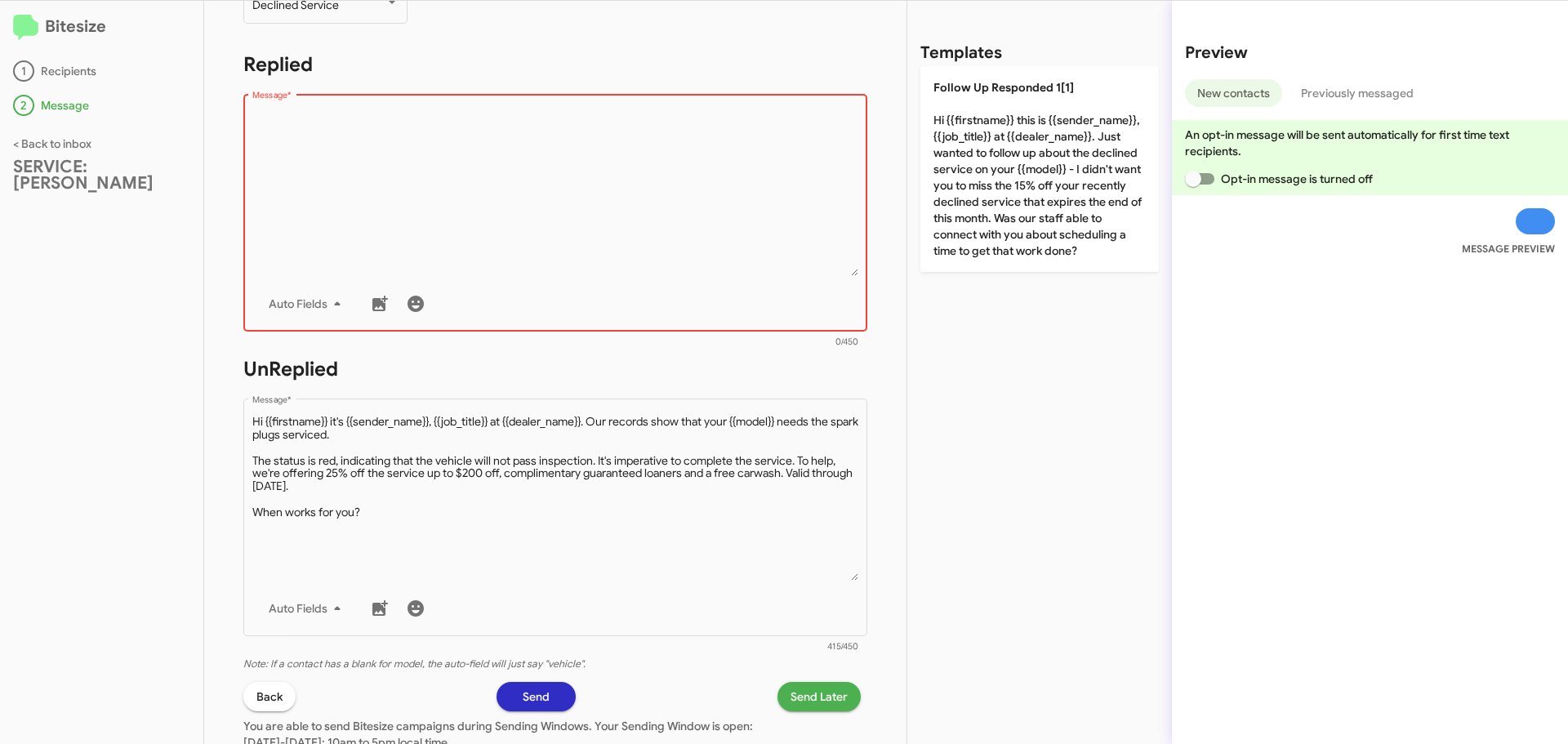
paste textarea "Hi {{firstname}} it's {{sender_name}}, {{job_title}} at {{dealer_name}}. Our re…"
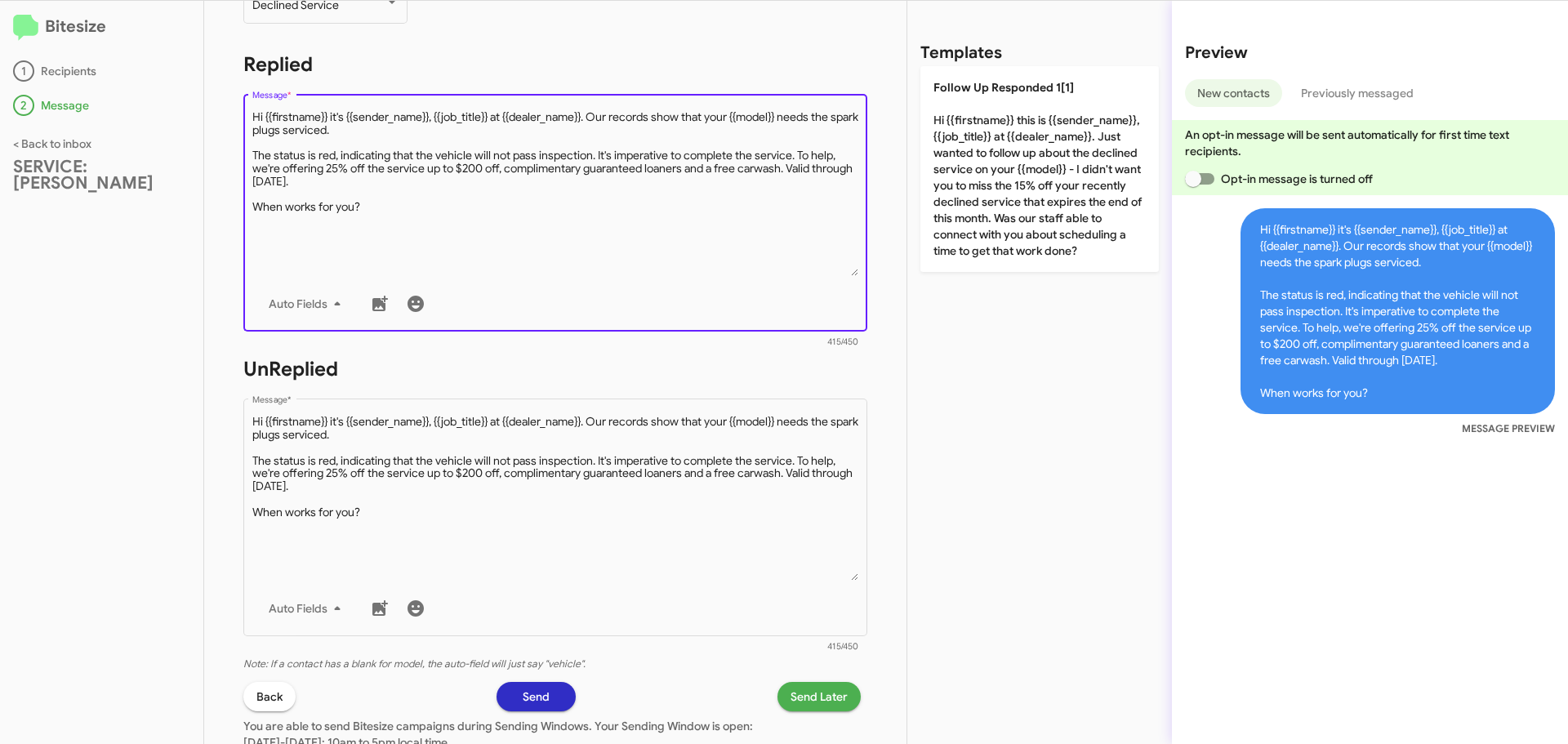
drag, startPoint x: 491, startPoint y: 117, endPoint x: 437, endPoint y: 115, distance: 54.0
click at [437, 115] on textarea "Message *" at bounding box center [555, 192] width 607 height 167
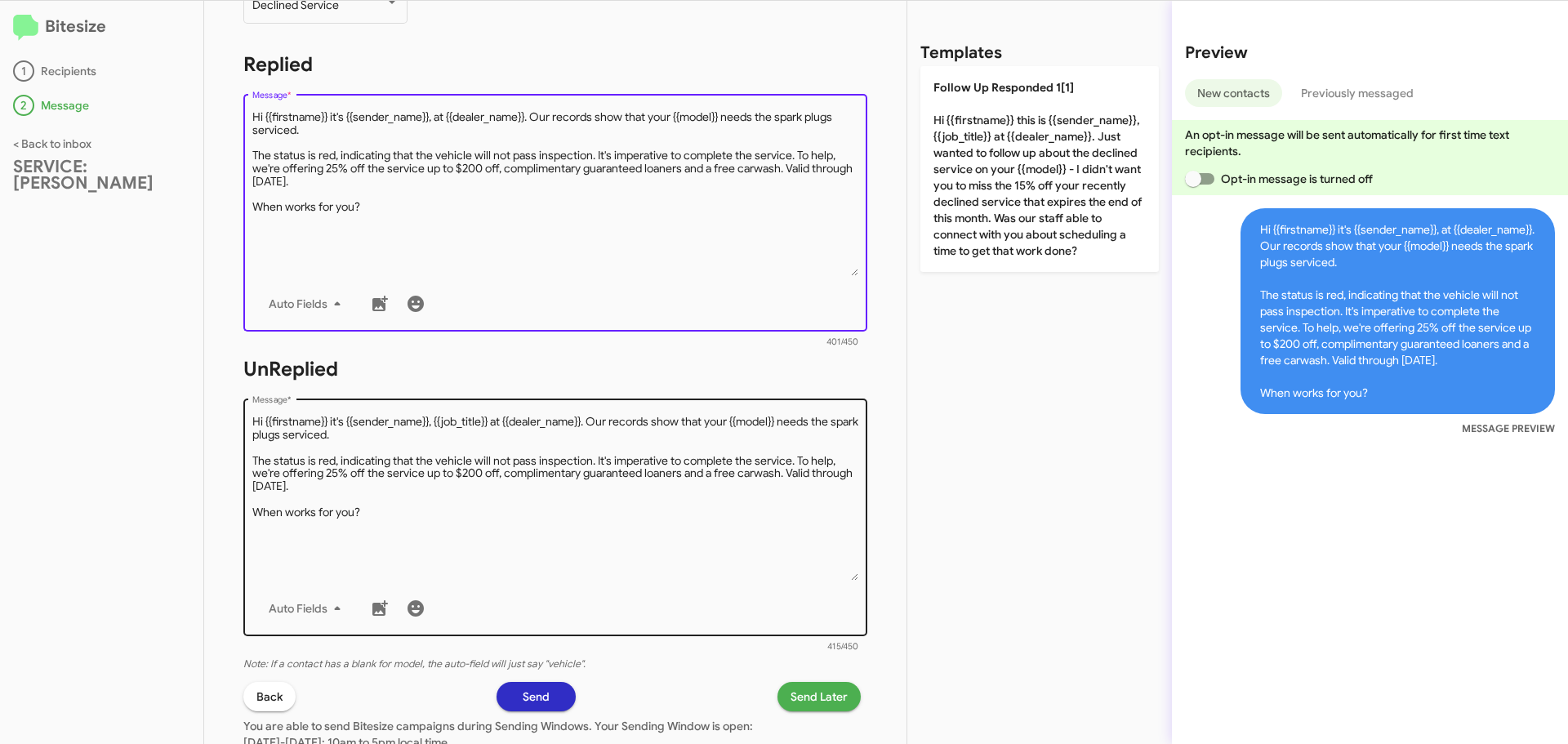
type textarea "Hi {{firstname}} it's {{sender_name}}, at {{dealer_name}}. Our records show tha…"
click at [520, 481] on textarea "Message *" at bounding box center [555, 497] width 607 height 167
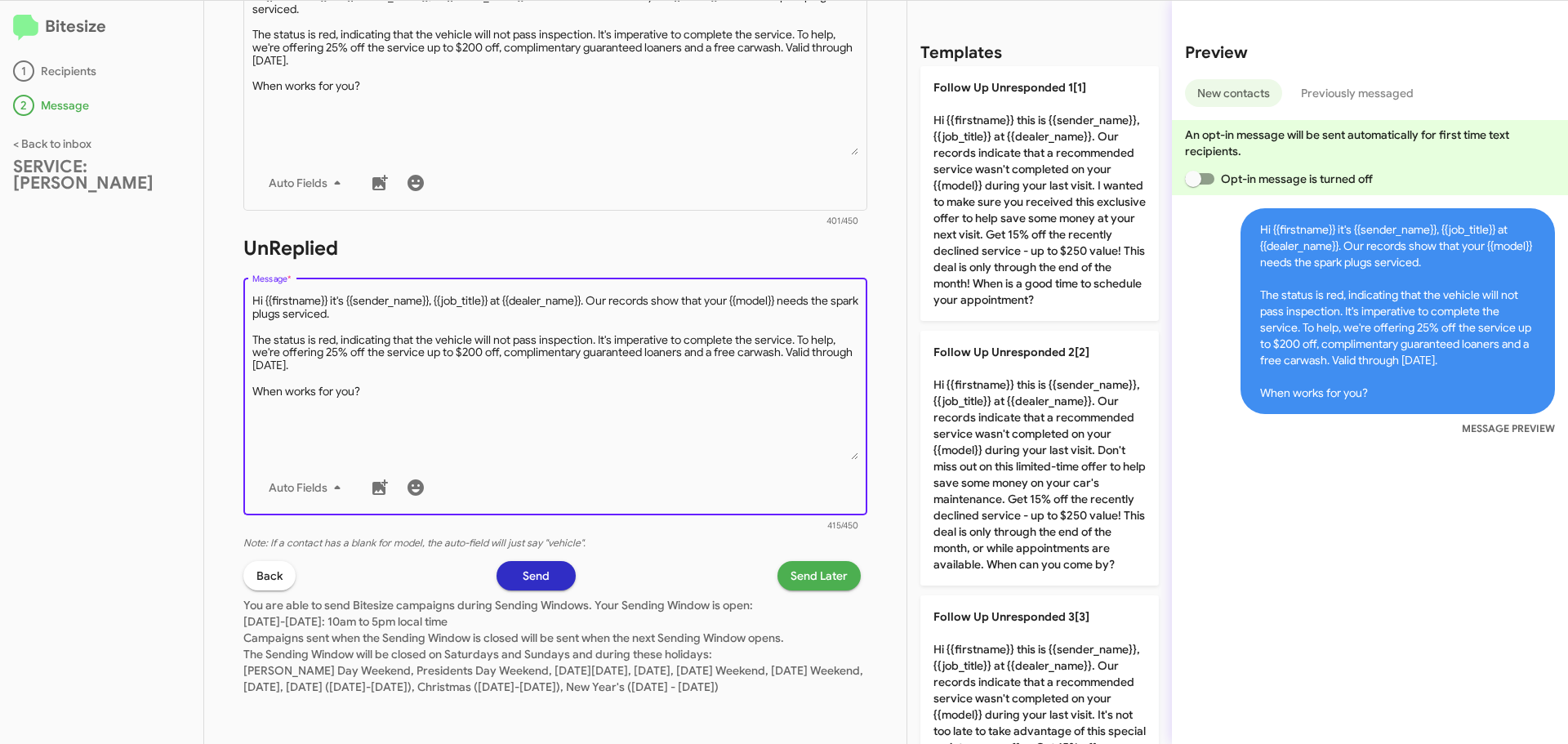
scroll to position [382, 0]
click at [532, 561] on span "Send" at bounding box center [536, 575] width 27 height 29
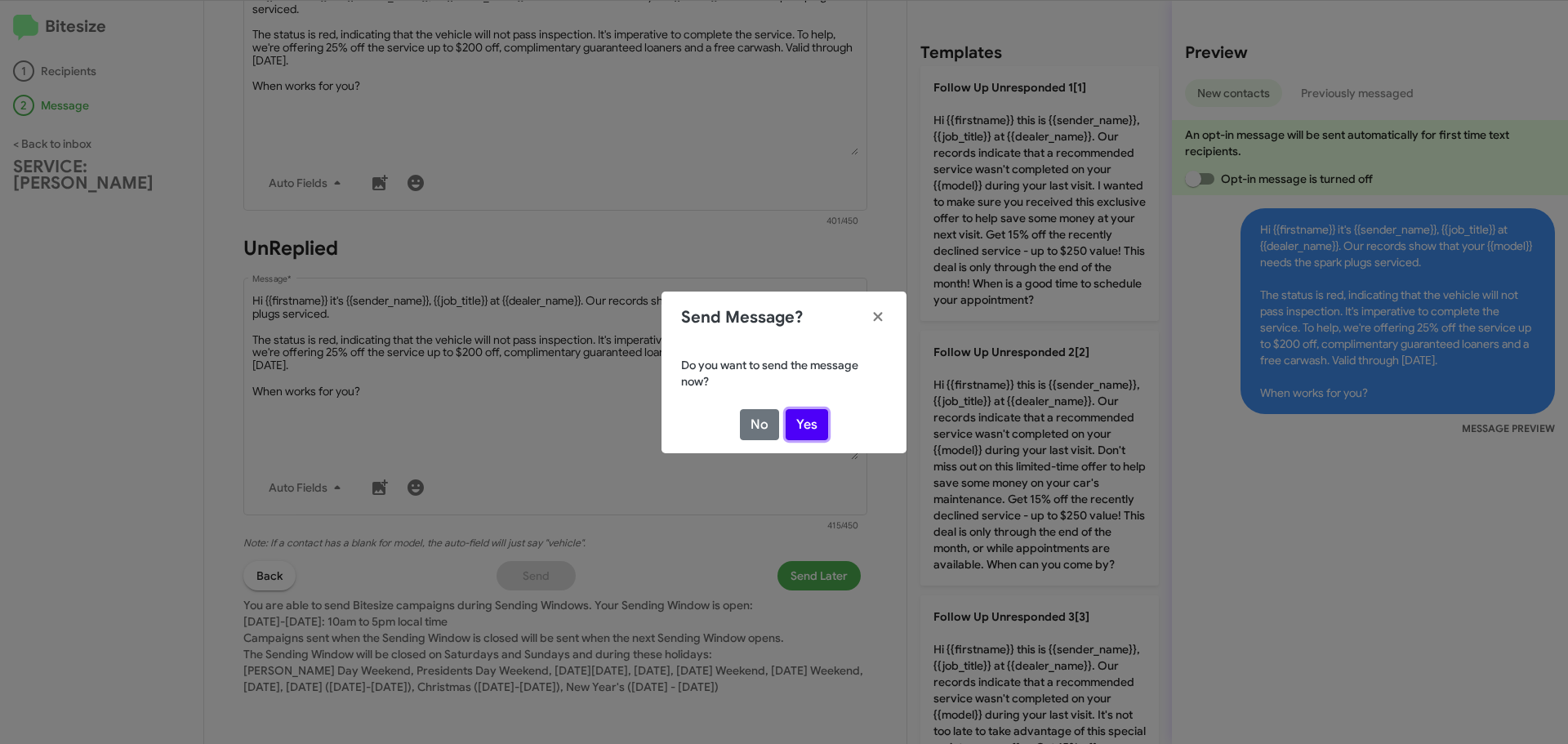
click at [809, 428] on button "Yes" at bounding box center [807, 424] width 42 height 31
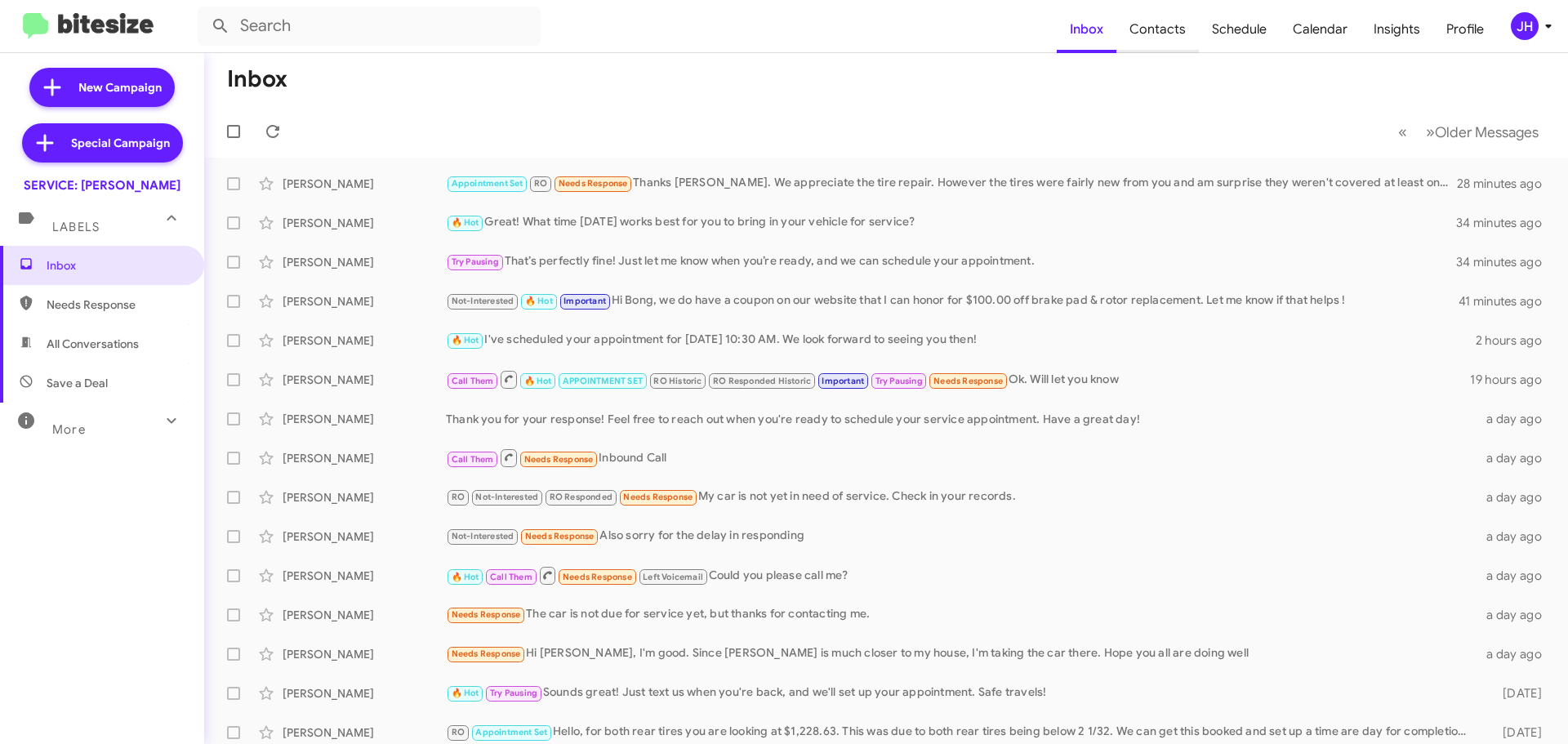
click at [1151, 28] on span "Contacts" at bounding box center [1157, 29] width 82 height 47
type input "in:groups"
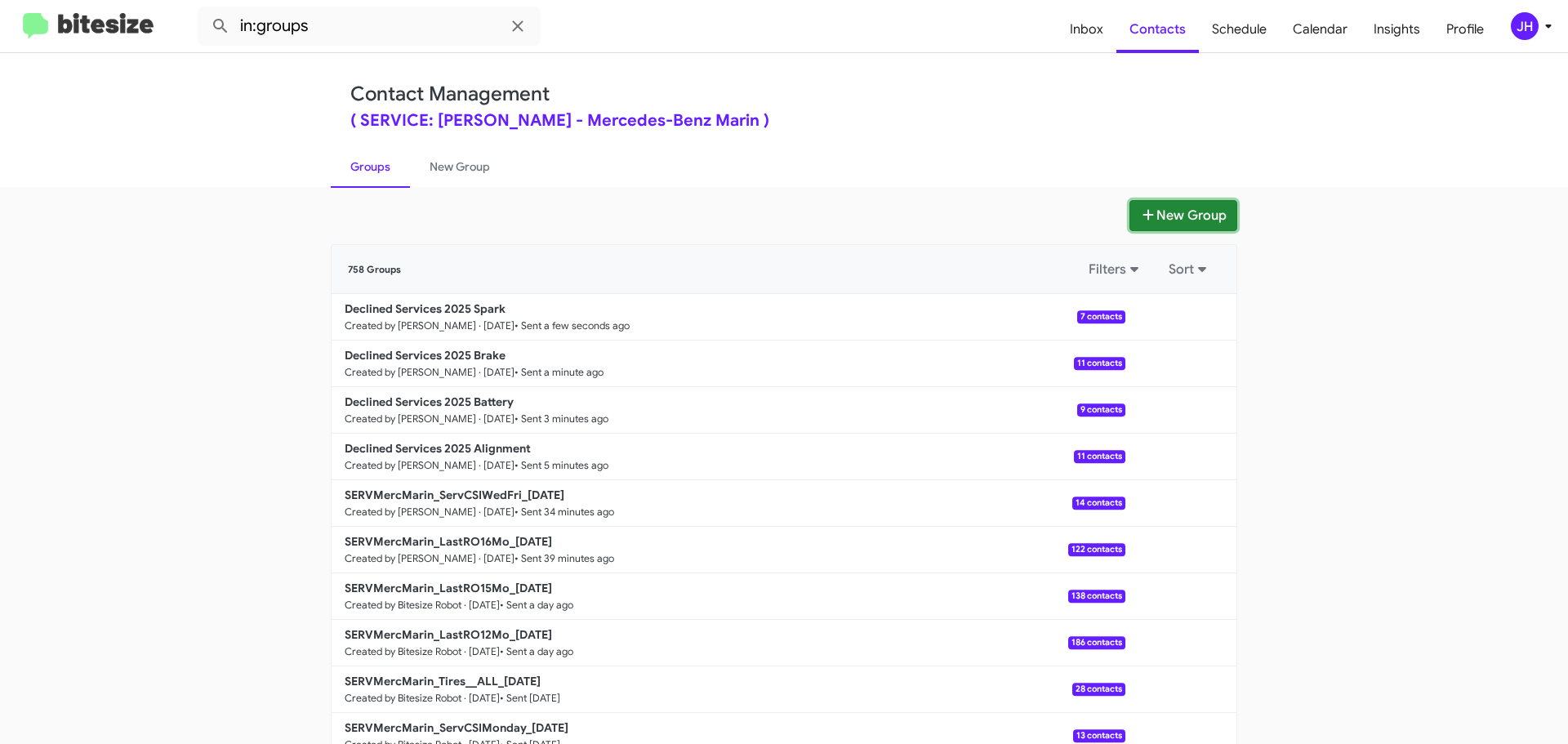
click at [1163, 209] on button "New Group" at bounding box center [1183, 215] width 108 height 31
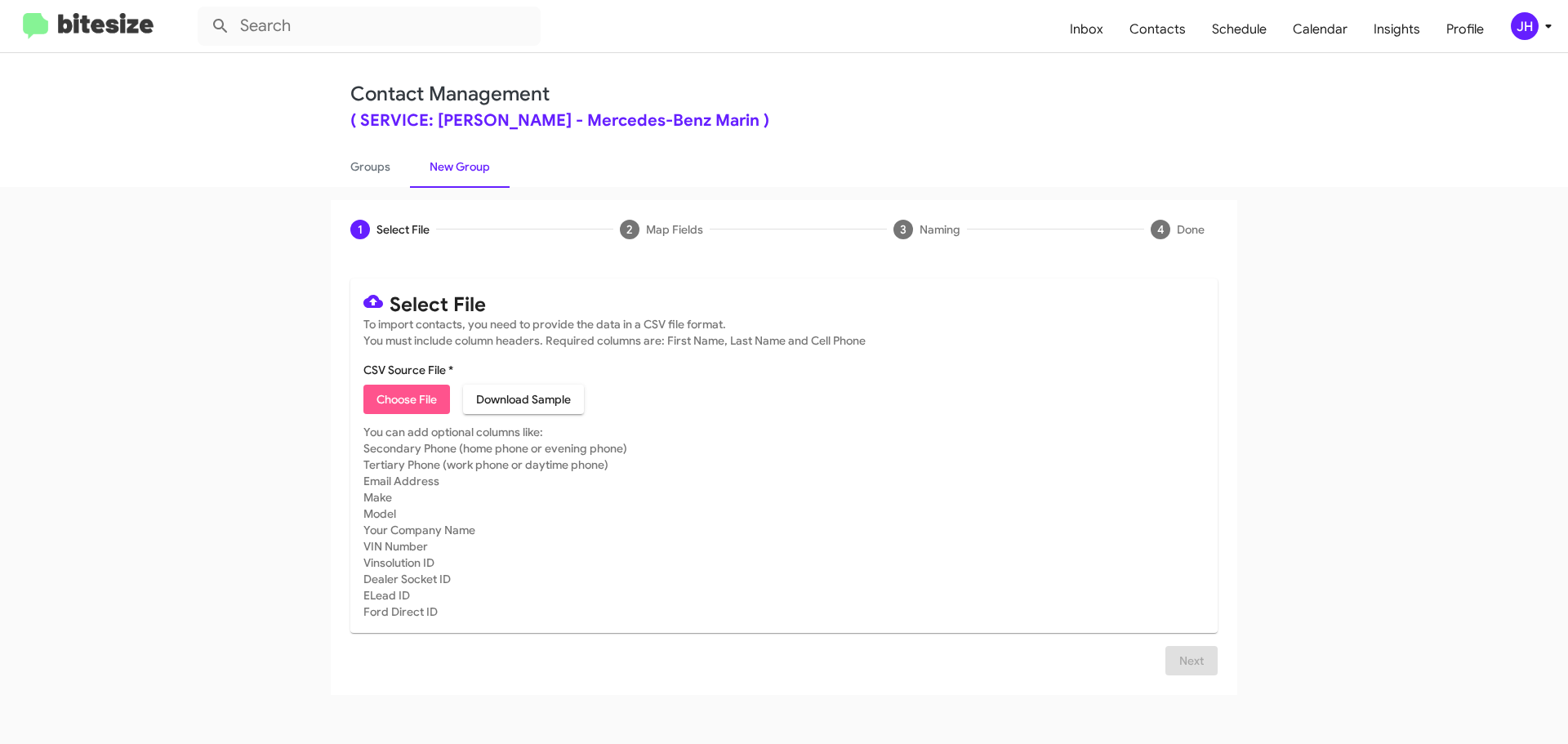
click at [411, 400] on span "Choose File" at bounding box center [407, 399] width 60 height 29
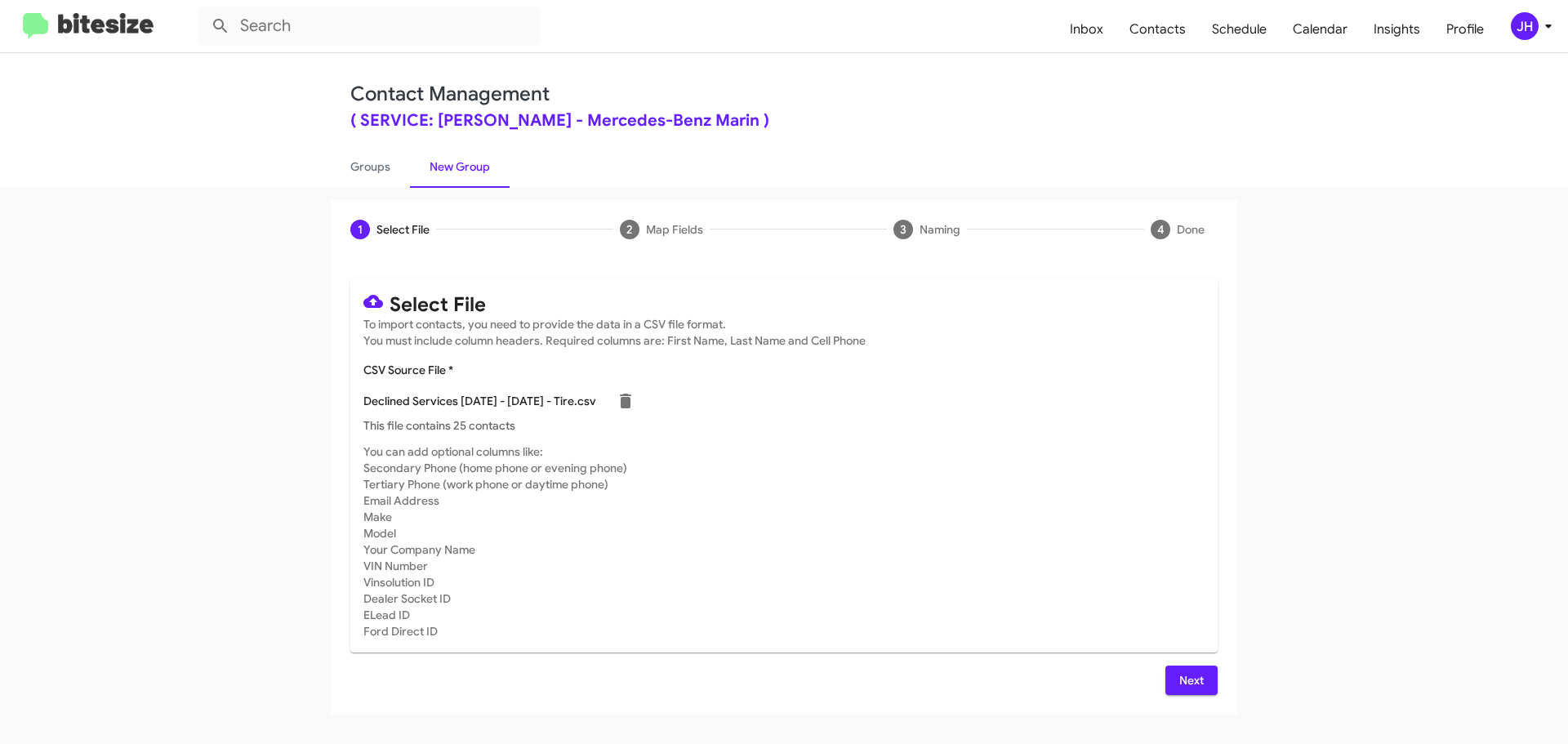
click at [1165, 675] on button "Next" at bounding box center [1191, 679] width 52 height 29
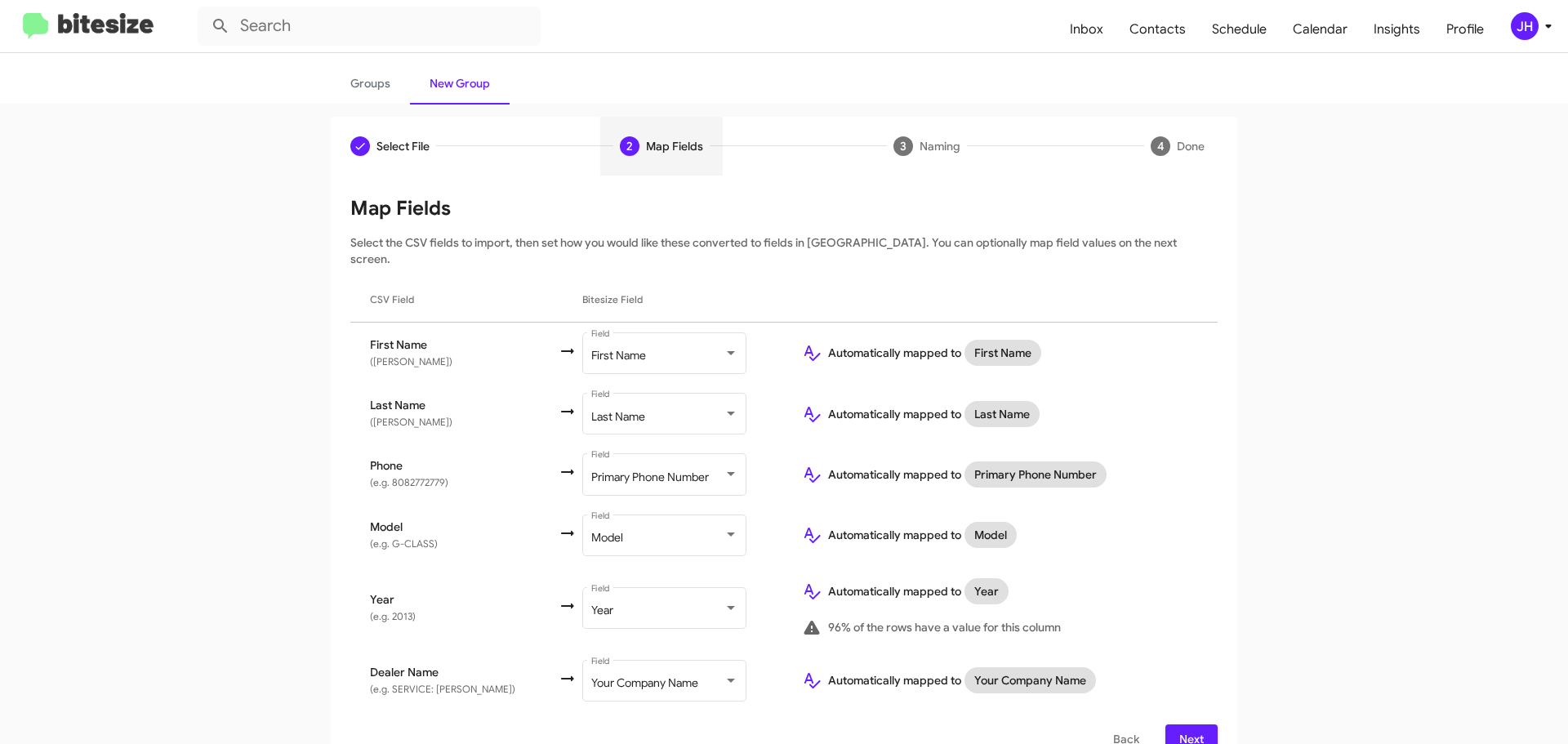
scroll to position [96, 0]
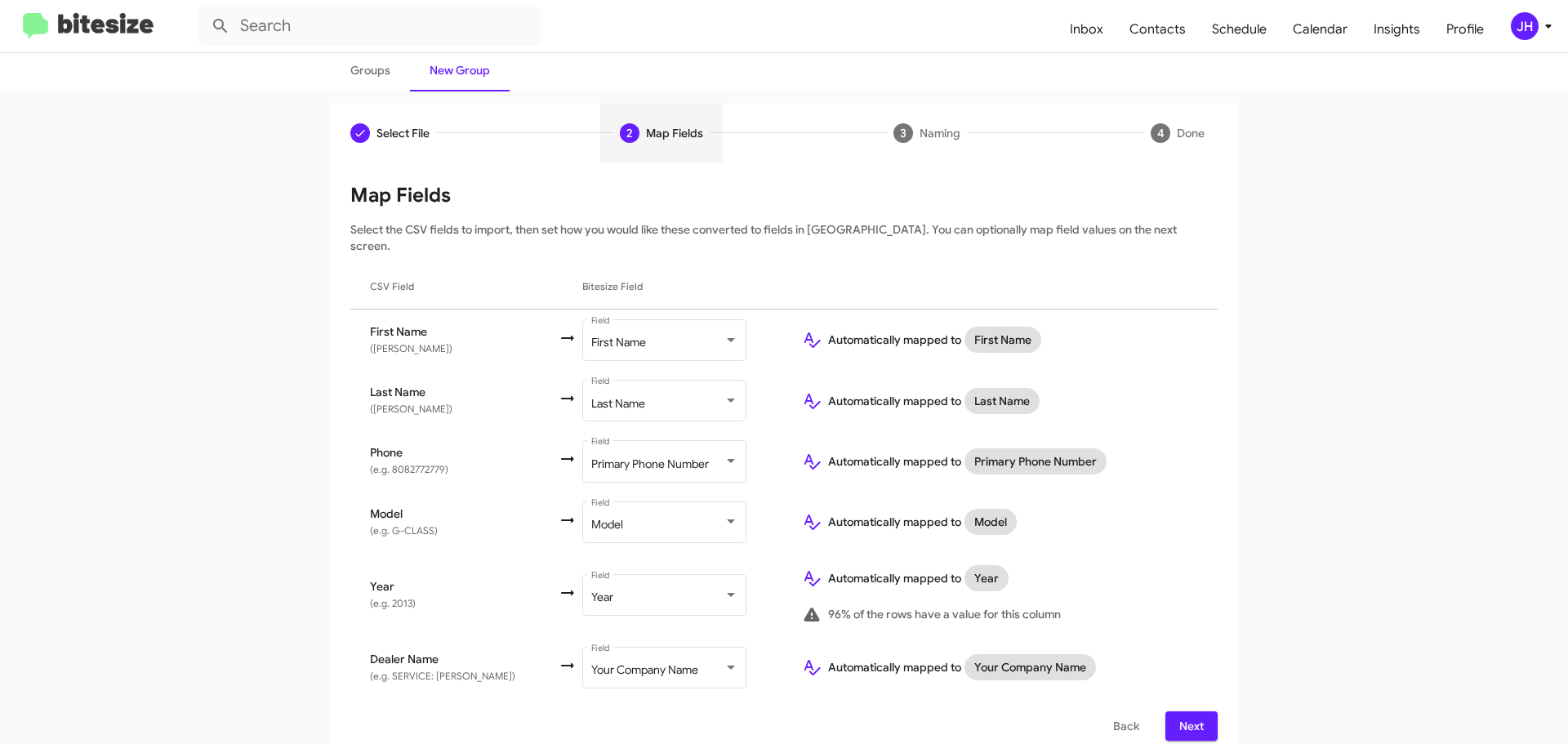
click at [1178, 711] on span "Next" at bounding box center [1192, 725] width 26 height 29
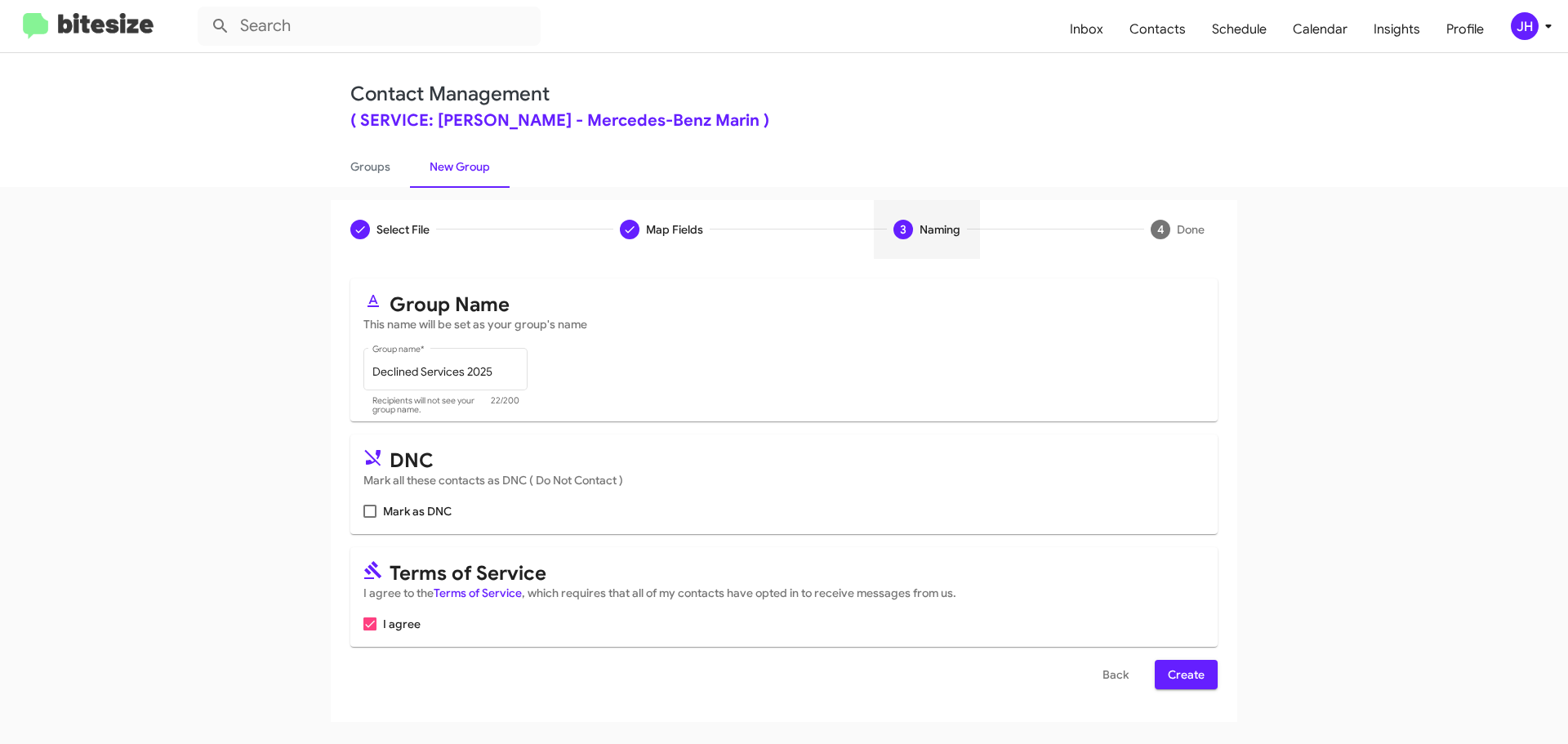
scroll to position [0, 0]
click at [508, 370] on input "Declined Services 2025" at bounding box center [446, 372] width 147 height 13
type input "Declined Services 2025 Tire"
click at [1177, 677] on span "Create" at bounding box center [1186, 673] width 37 height 29
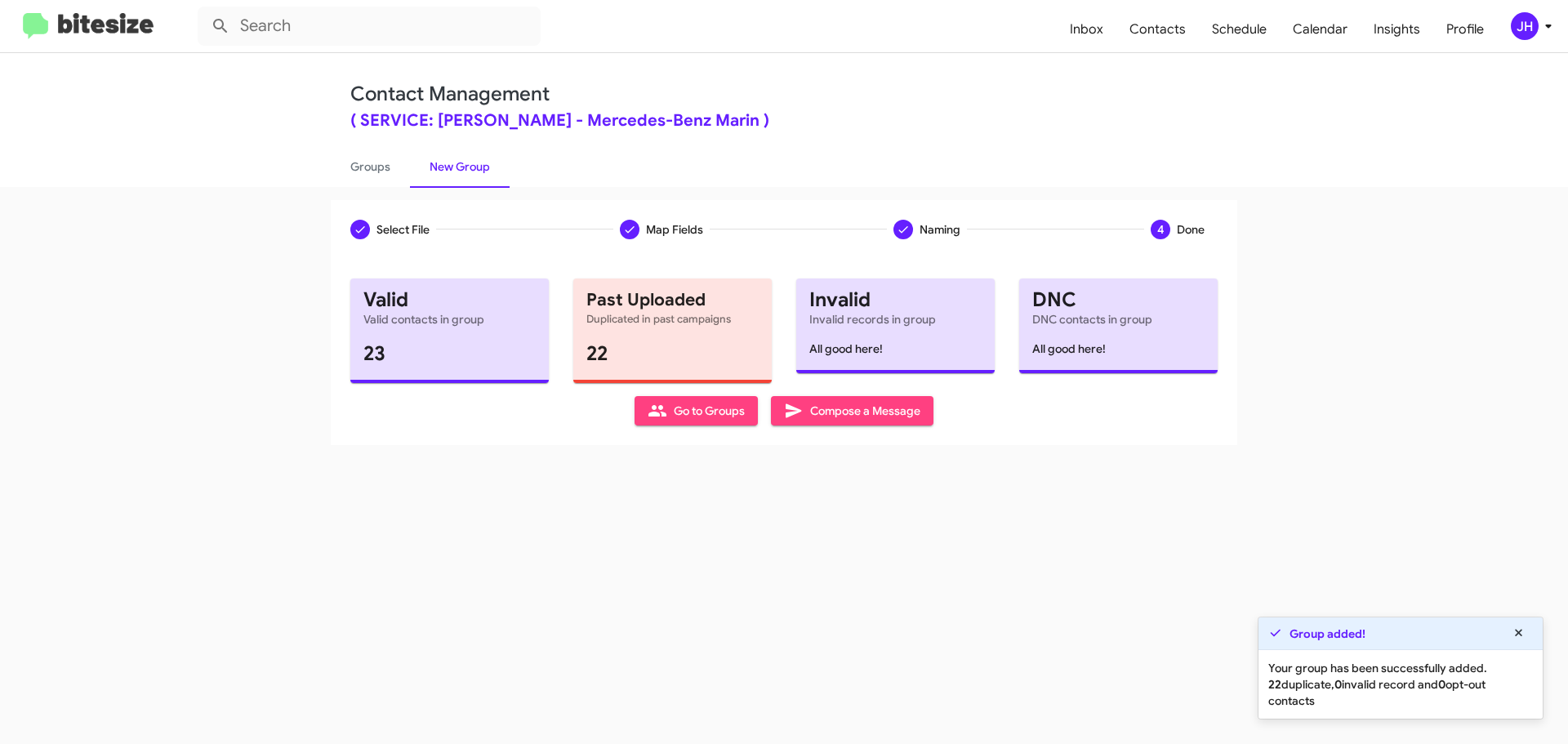
click at [907, 413] on span "Compose a Message" at bounding box center [852, 410] width 137 height 29
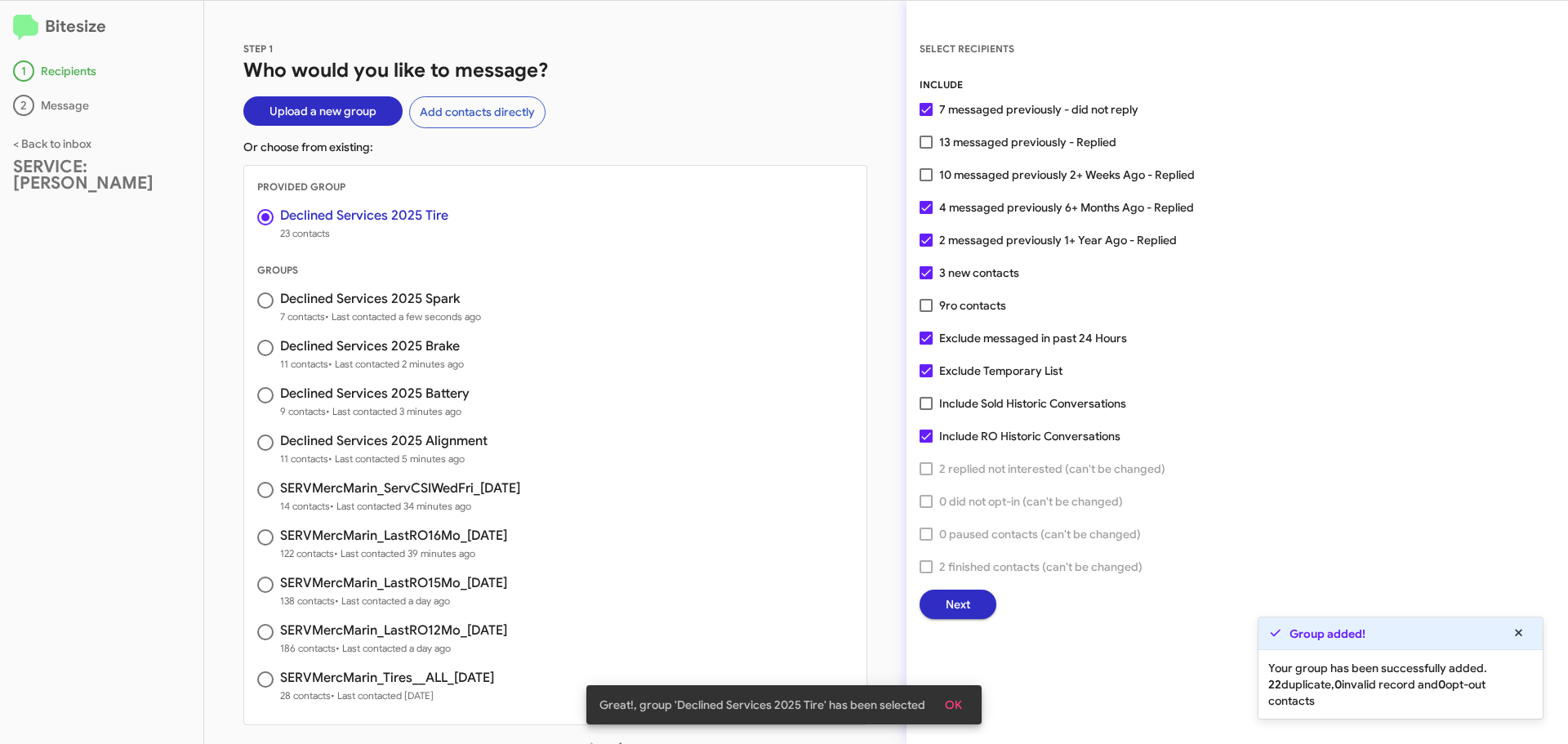
click at [926, 141] on span at bounding box center [926, 142] width 13 height 13
click at [926, 149] on input "13 messaged previously - Replied" at bounding box center [926, 149] width 1 height 1
checkbox input "true"
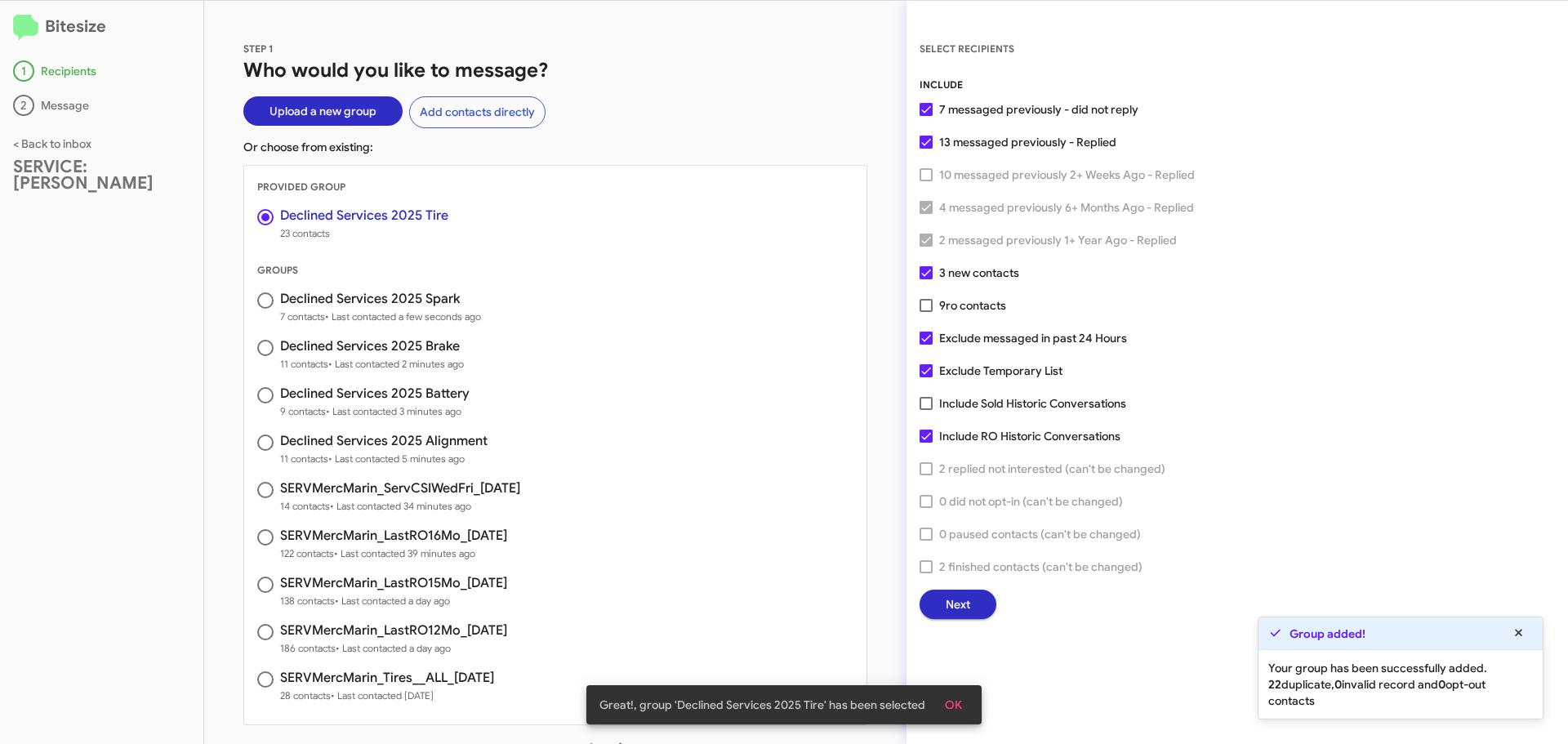
click at [926, 302] on span at bounding box center [926, 306] width 13 height 13
click at [926, 312] on input "9 ro contacts" at bounding box center [926, 312] width 1 height 1
checkbox input "true"
click at [929, 367] on span at bounding box center [926, 371] width 13 height 13
click at [926, 377] on input "Exclude Temporary List" at bounding box center [926, 377] width 1 height 1
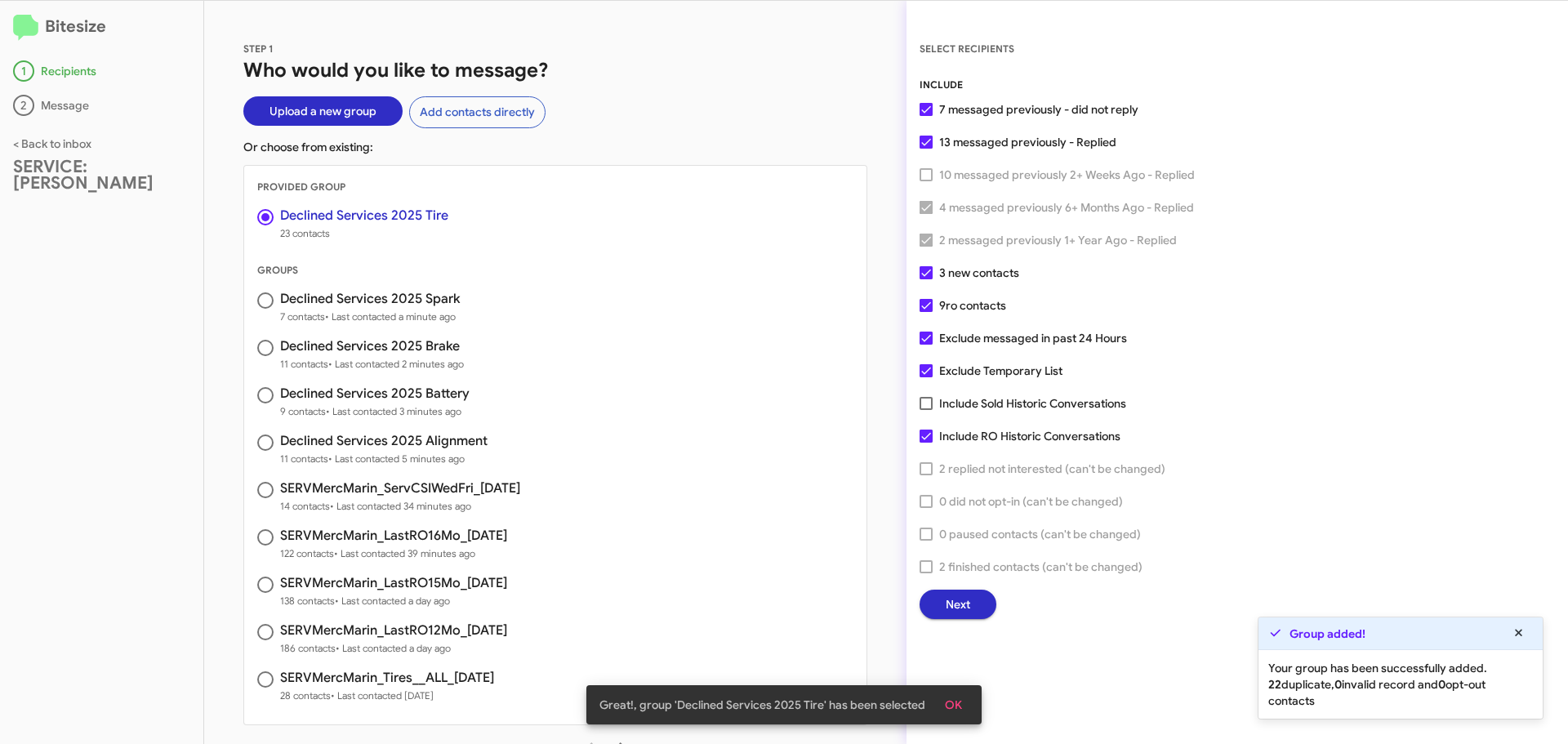
checkbox input "false"
click at [962, 605] on span "Next" at bounding box center [958, 603] width 25 height 29
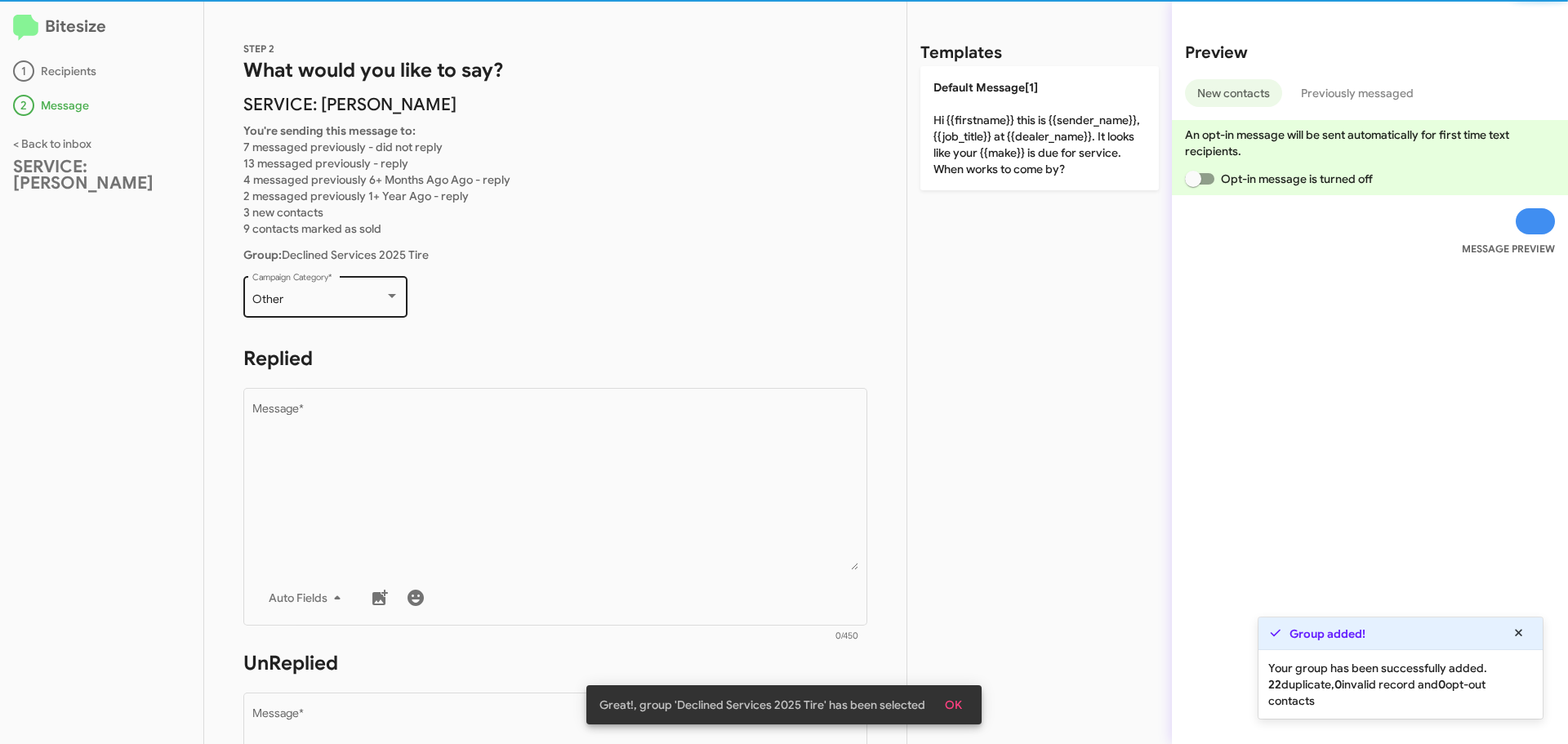
click at [340, 289] on div "Other Campaign Category *" at bounding box center [325, 295] width 147 height 45
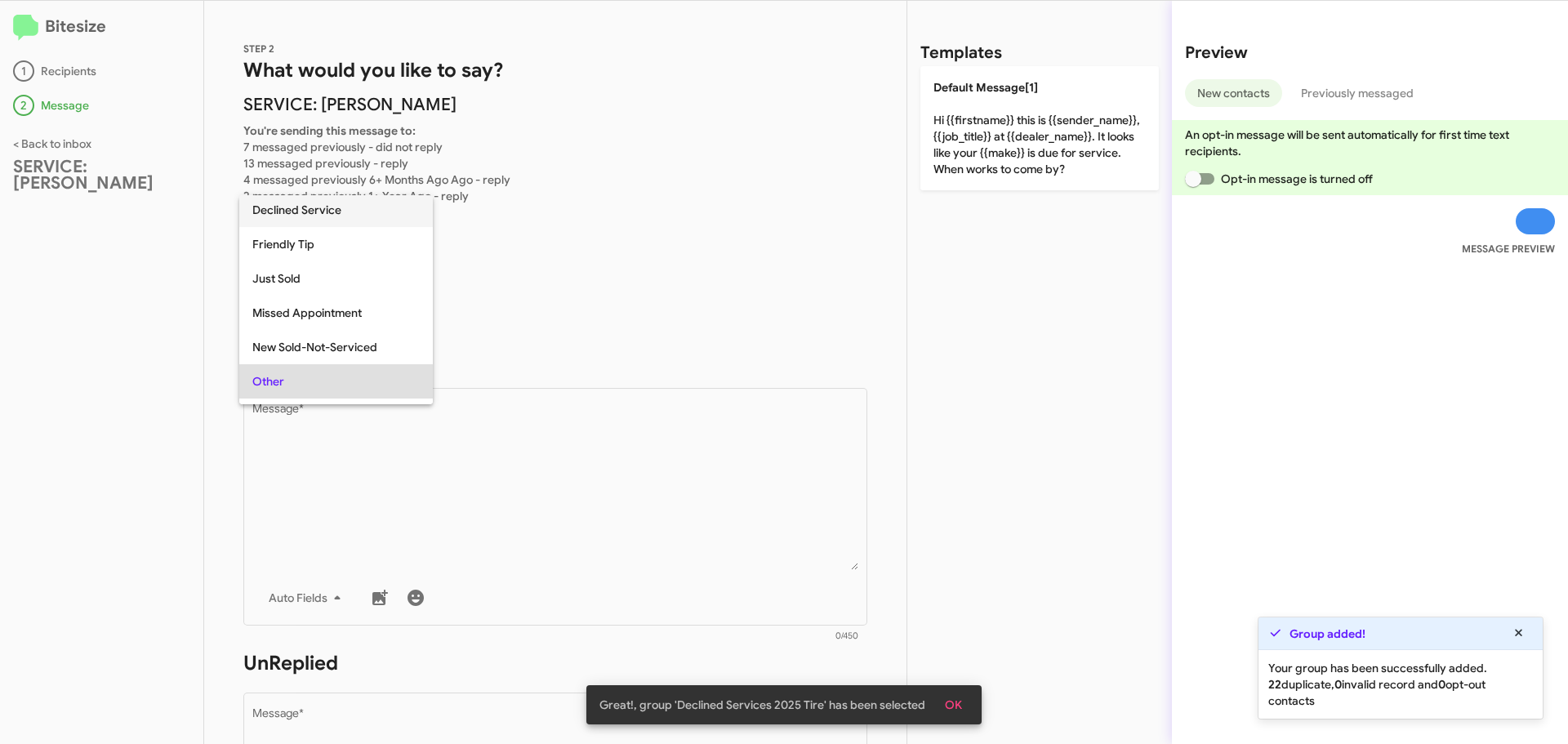
click at [349, 212] on span "Declined Service" at bounding box center [335, 209] width 167 height 34
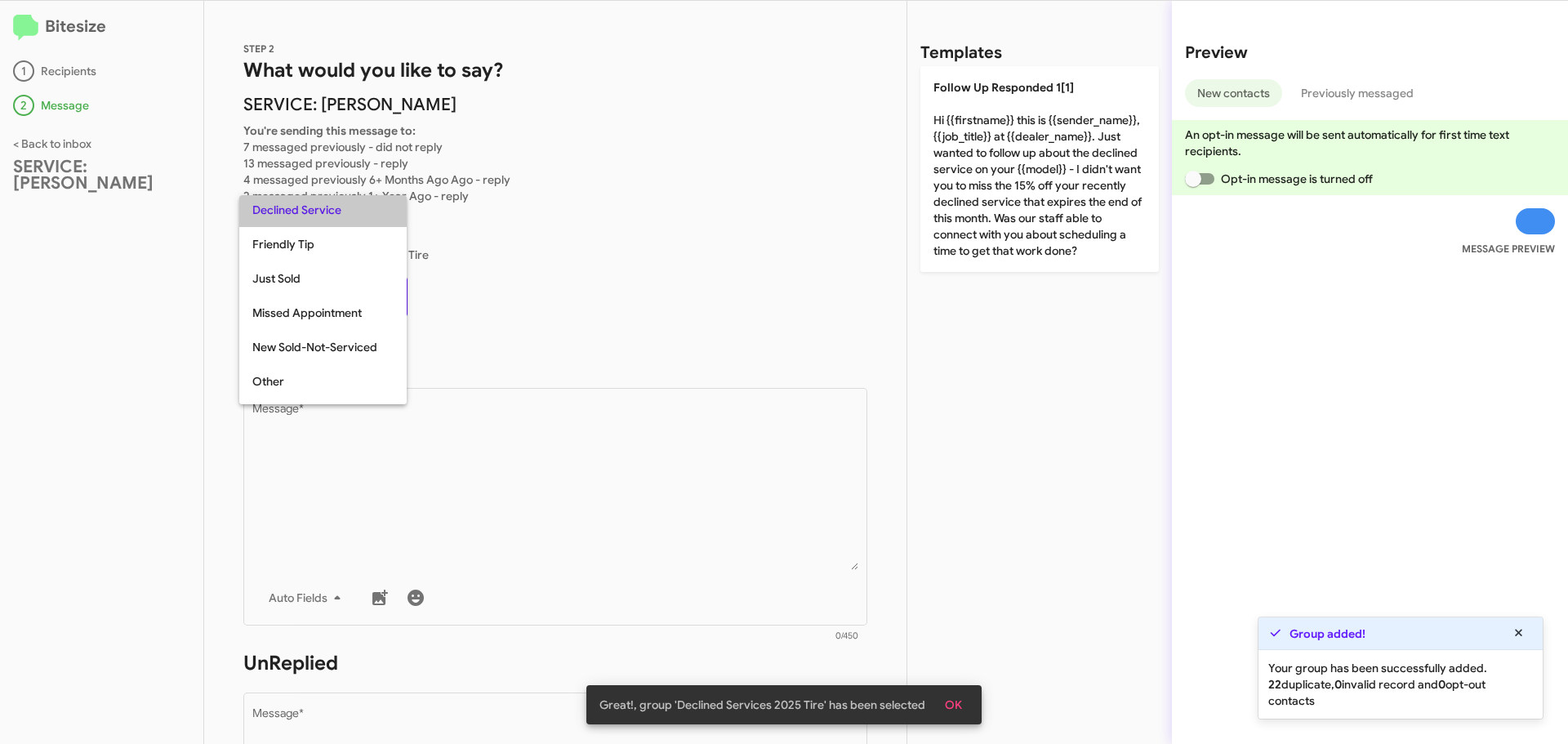
scroll to position [274, 0]
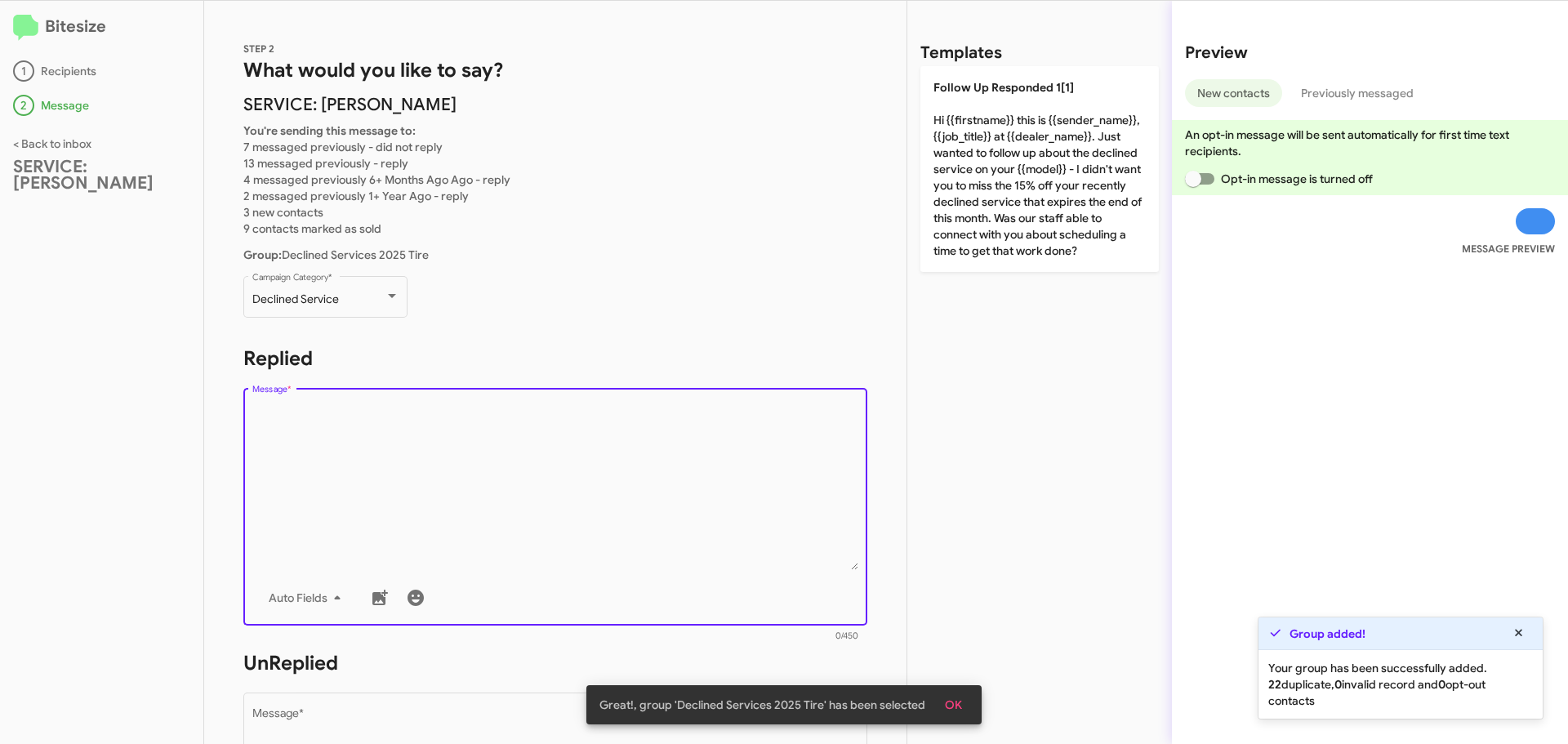
click at [389, 476] on textarea "Message *" at bounding box center [555, 487] width 607 height 167
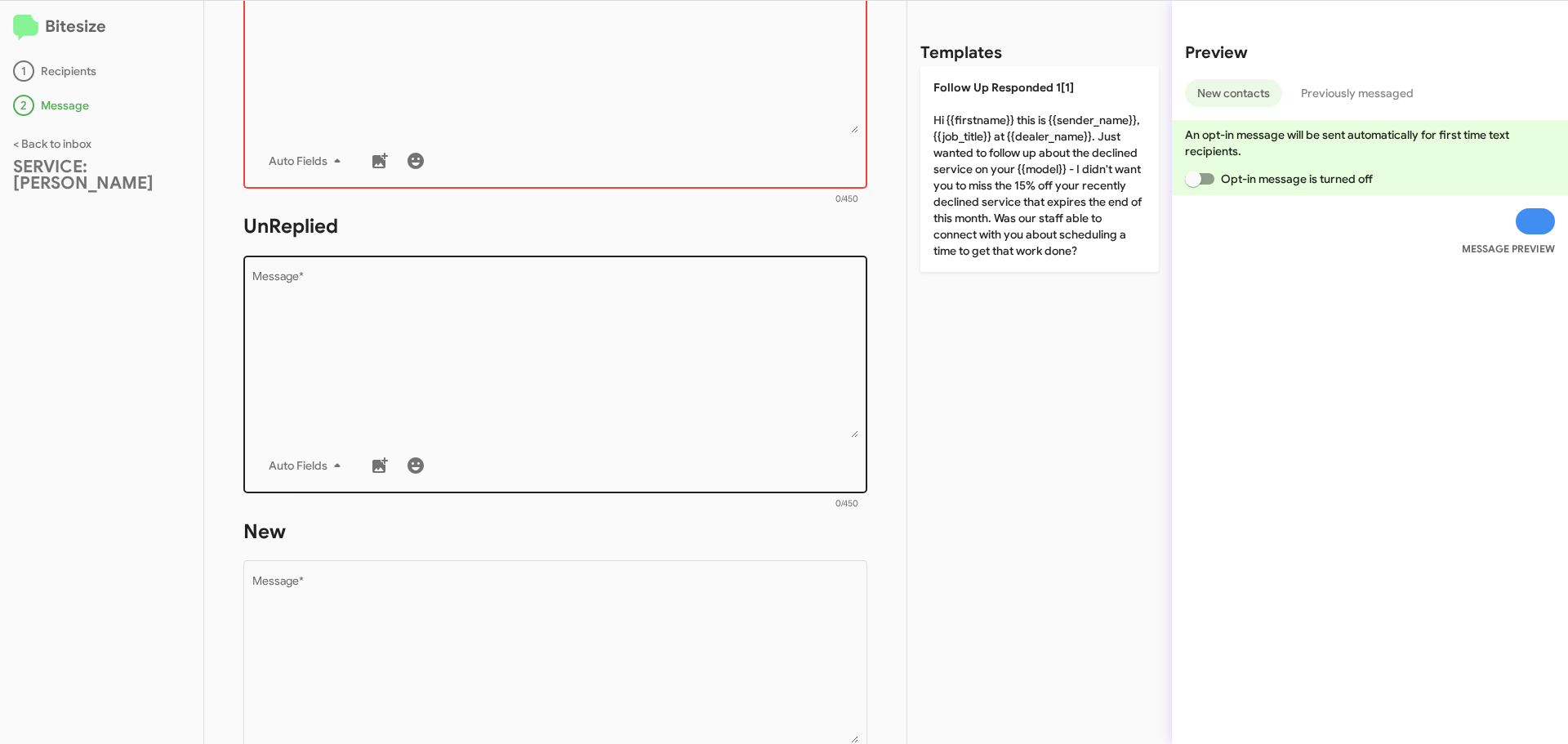
scroll to position [489, 0]
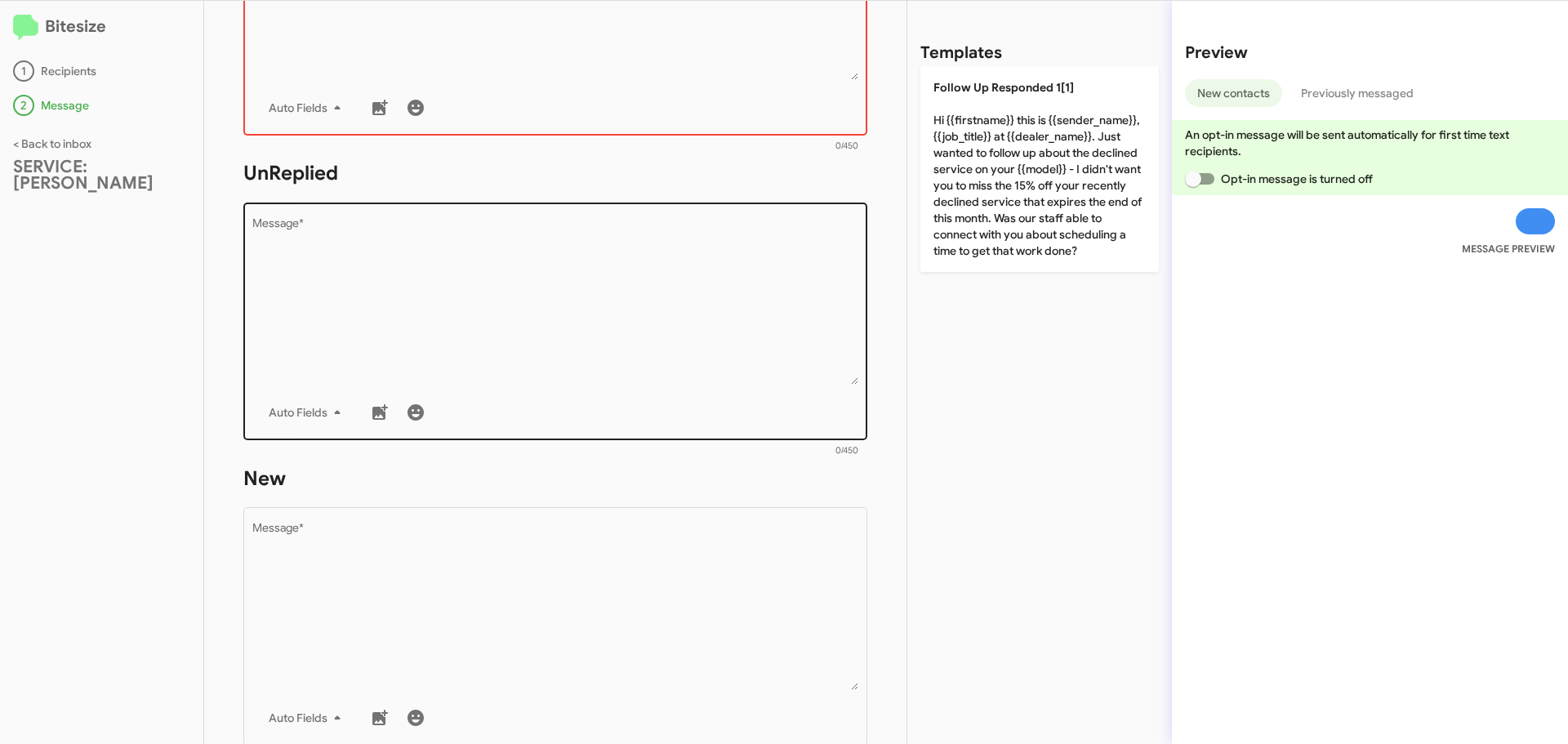
click at [374, 279] on textarea "Message *" at bounding box center [555, 301] width 607 height 167
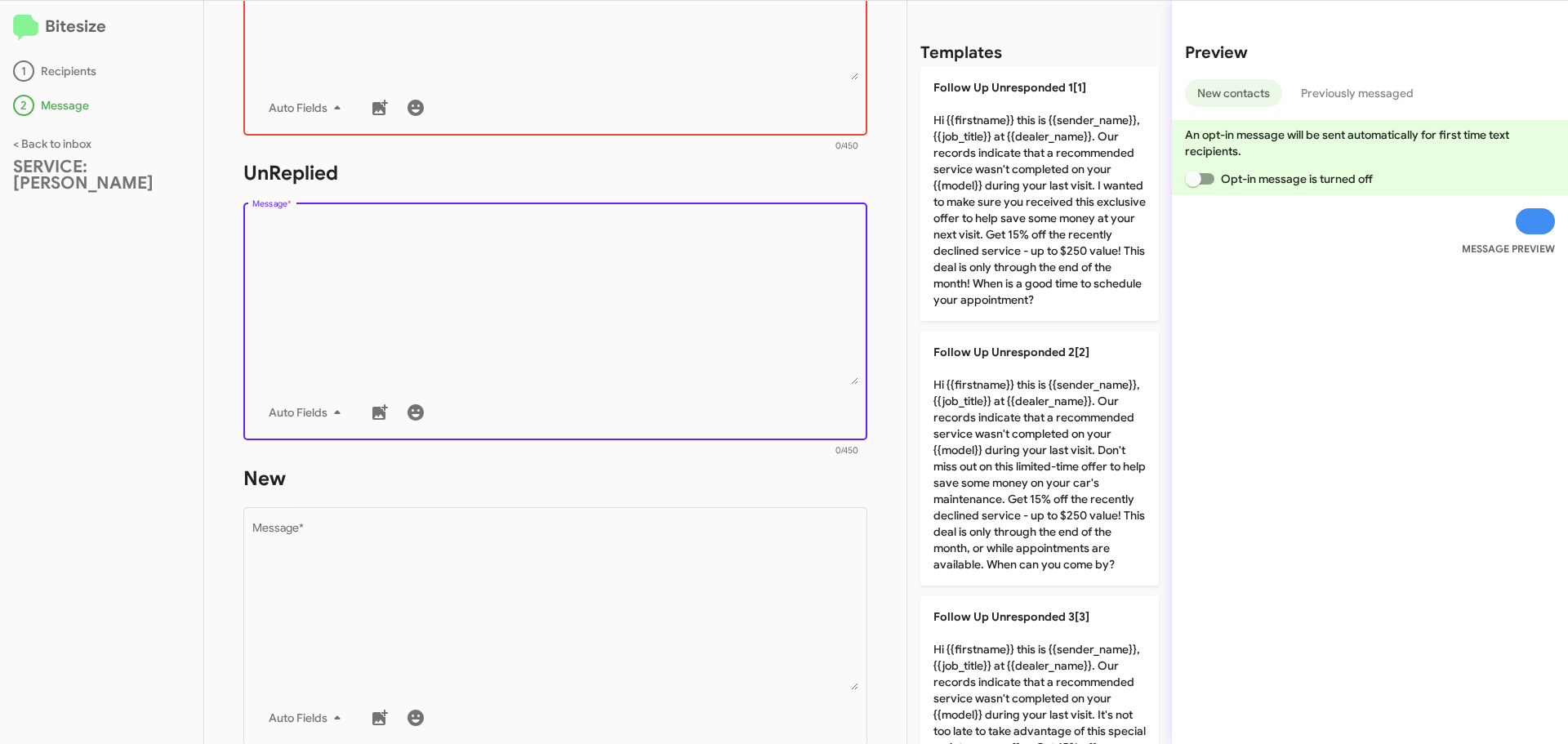
paste textarea "Hi {{firstname}} it's {{sender_name}}, {{job_title}} at {{dealer_name}}. Our re…"
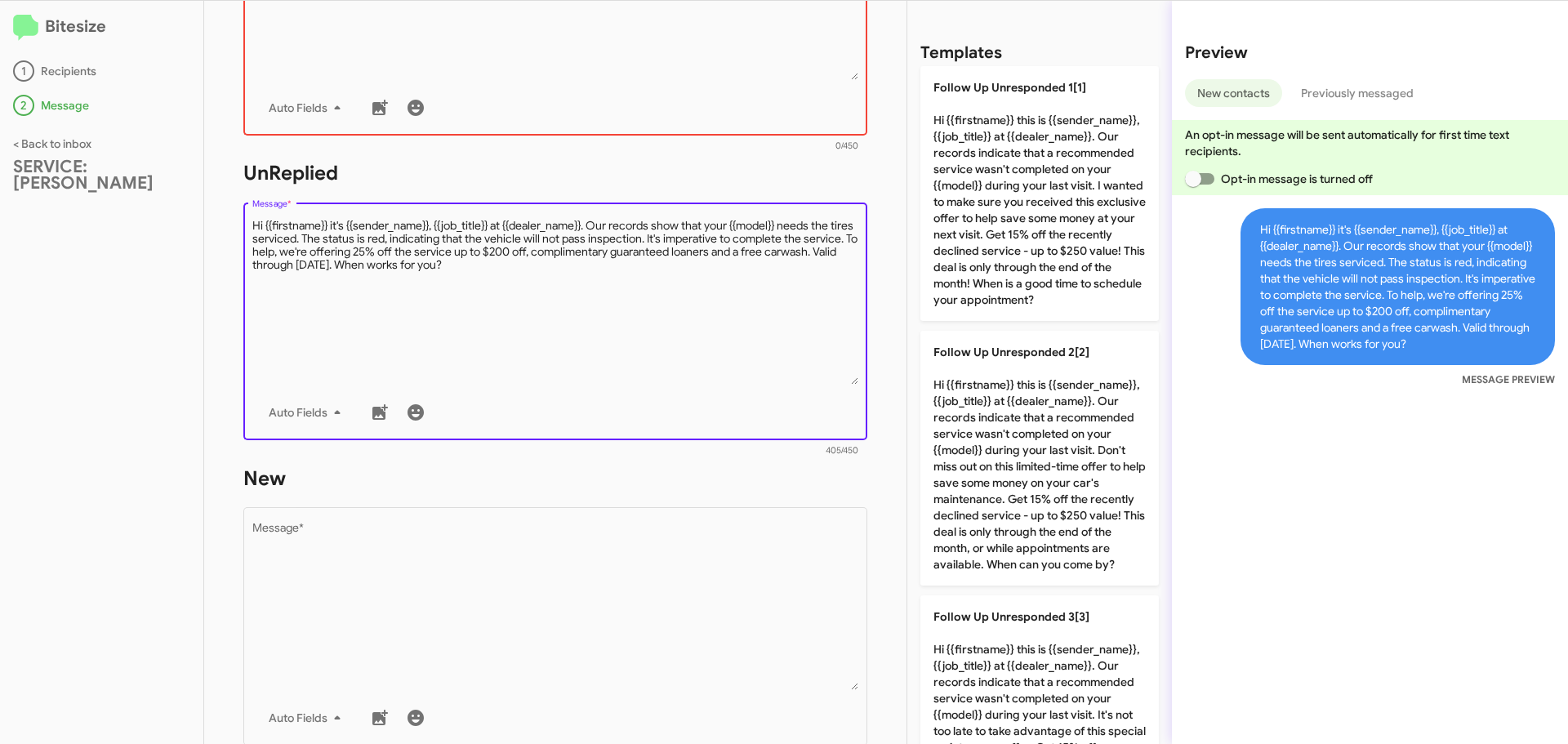
click at [327, 239] on textarea "Message *" at bounding box center [555, 301] width 607 height 167
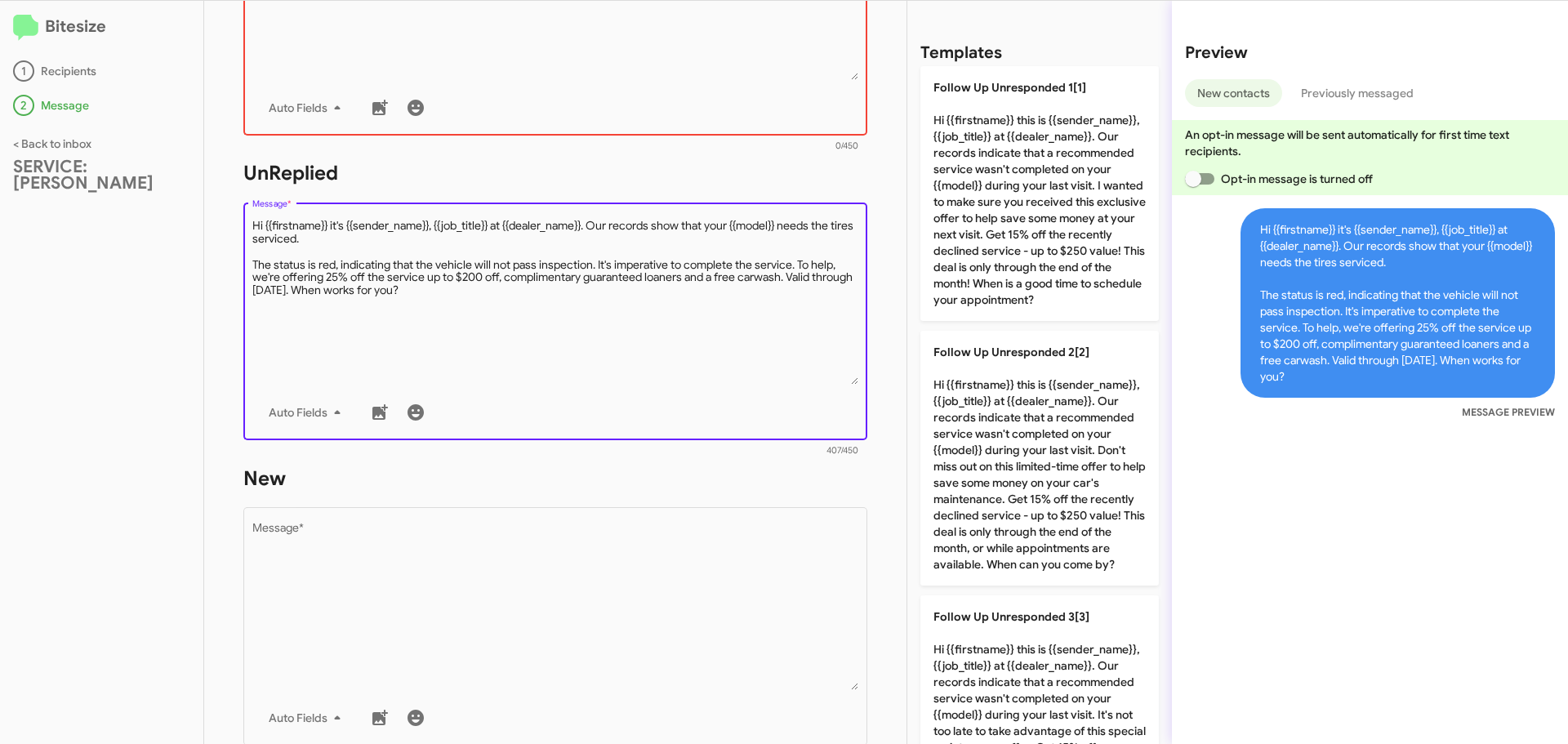
click at [342, 290] on textarea "Message *" at bounding box center [555, 301] width 607 height 167
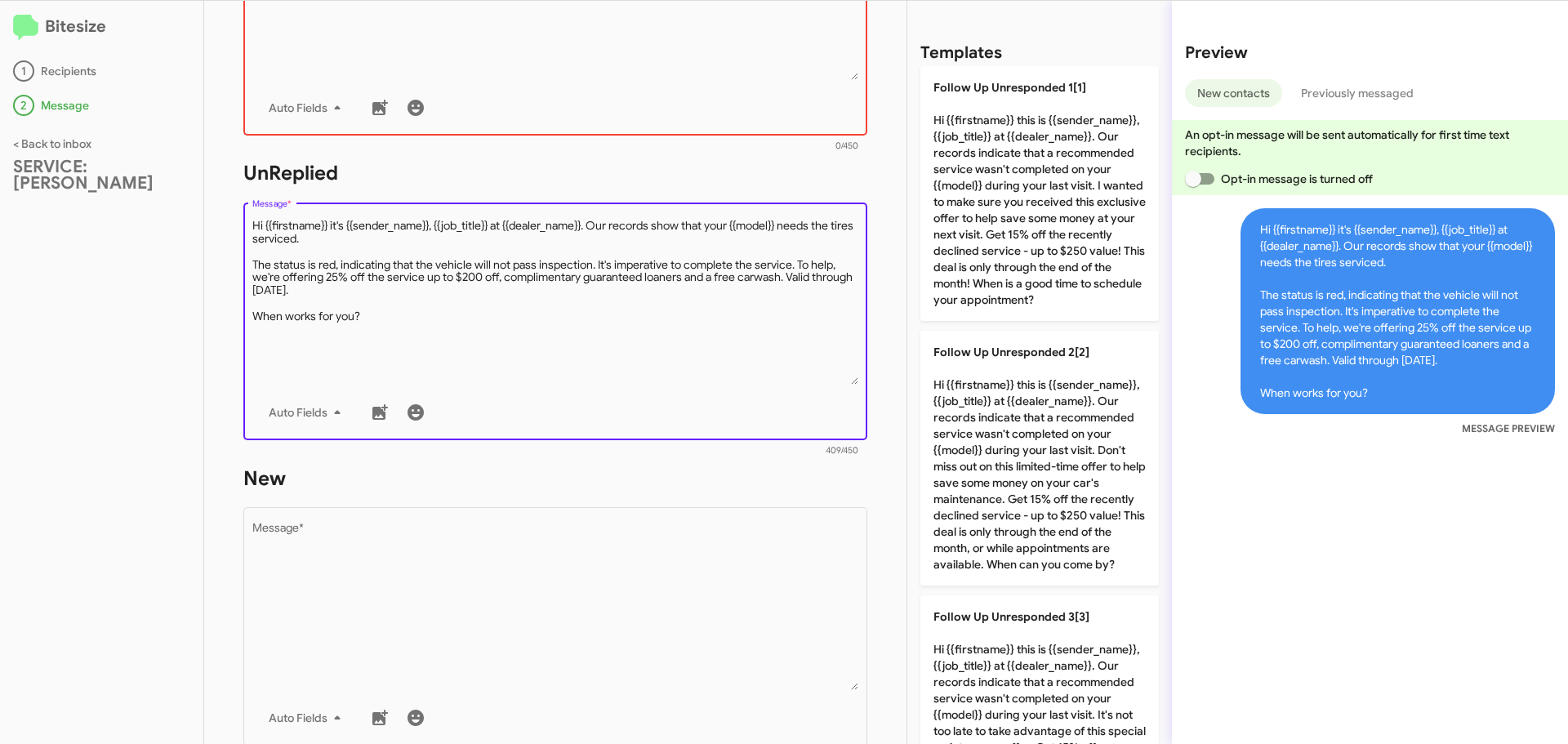
drag, startPoint x: 368, startPoint y: 317, endPoint x: 246, endPoint y: 223, distance: 154.0
click at [246, 223] on div "Drop image here to insert Auto Fields Message *" at bounding box center [555, 319] width 624 height 240
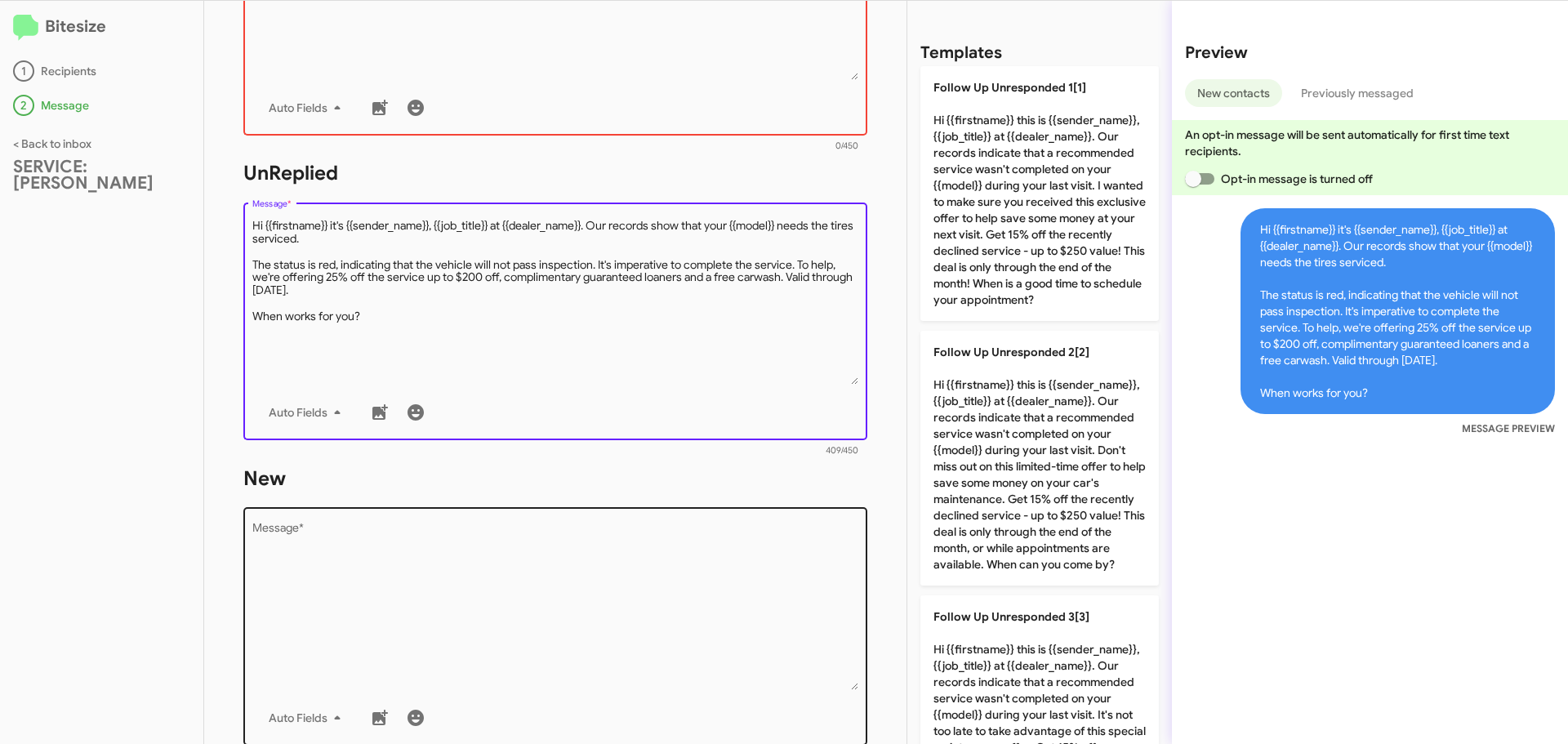
type textarea "Hi {{firstname}} it's {{sender_name}}, {{job_title}} at {{dealer_name}}. Our re…"
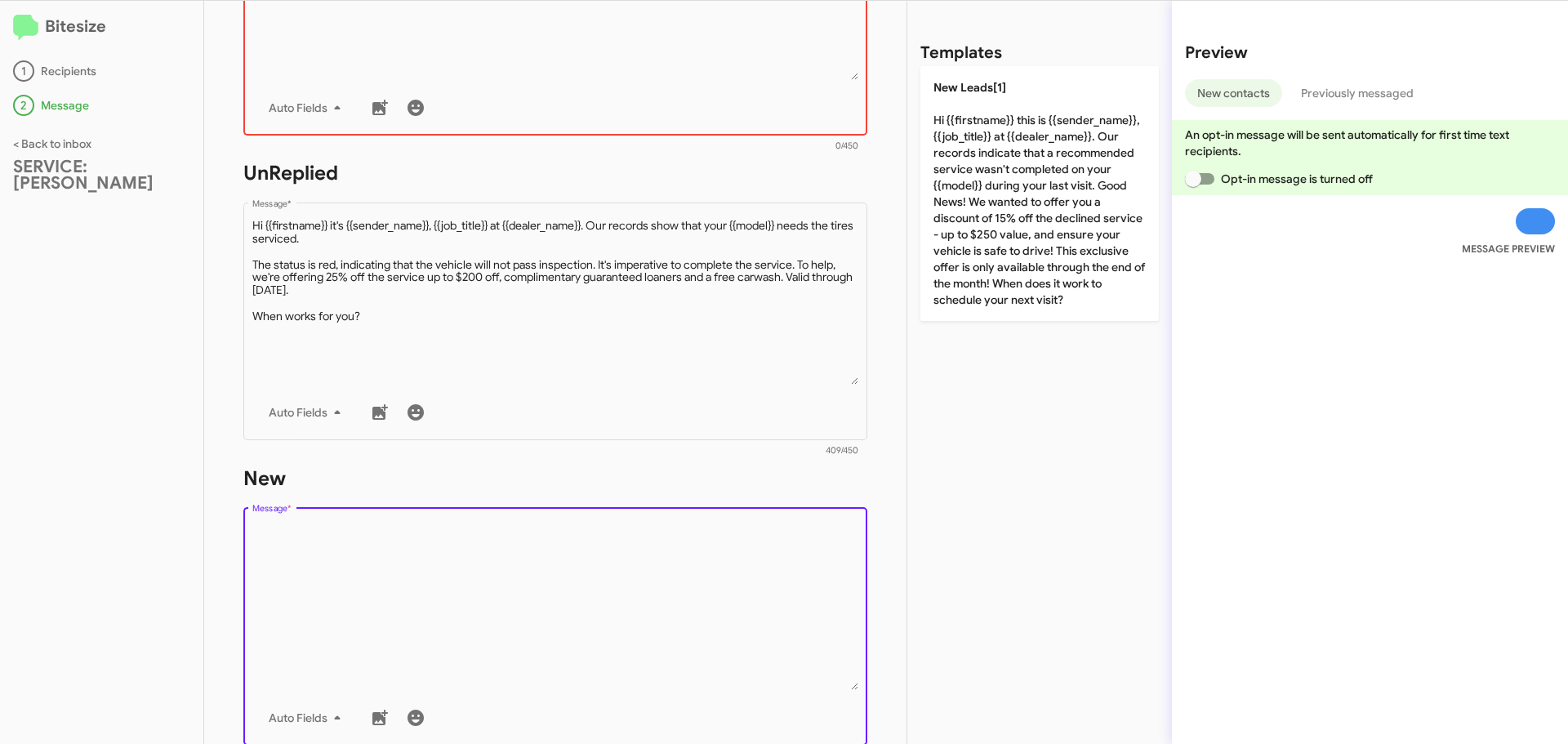
click at [325, 523] on textarea "Message *" at bounding box center [555, 606] width 607 height 167
paste textarea "Hi {{firstname}} it's {{sender_name}}, {{job_title}} at {{dealer_name}}. Our re…"
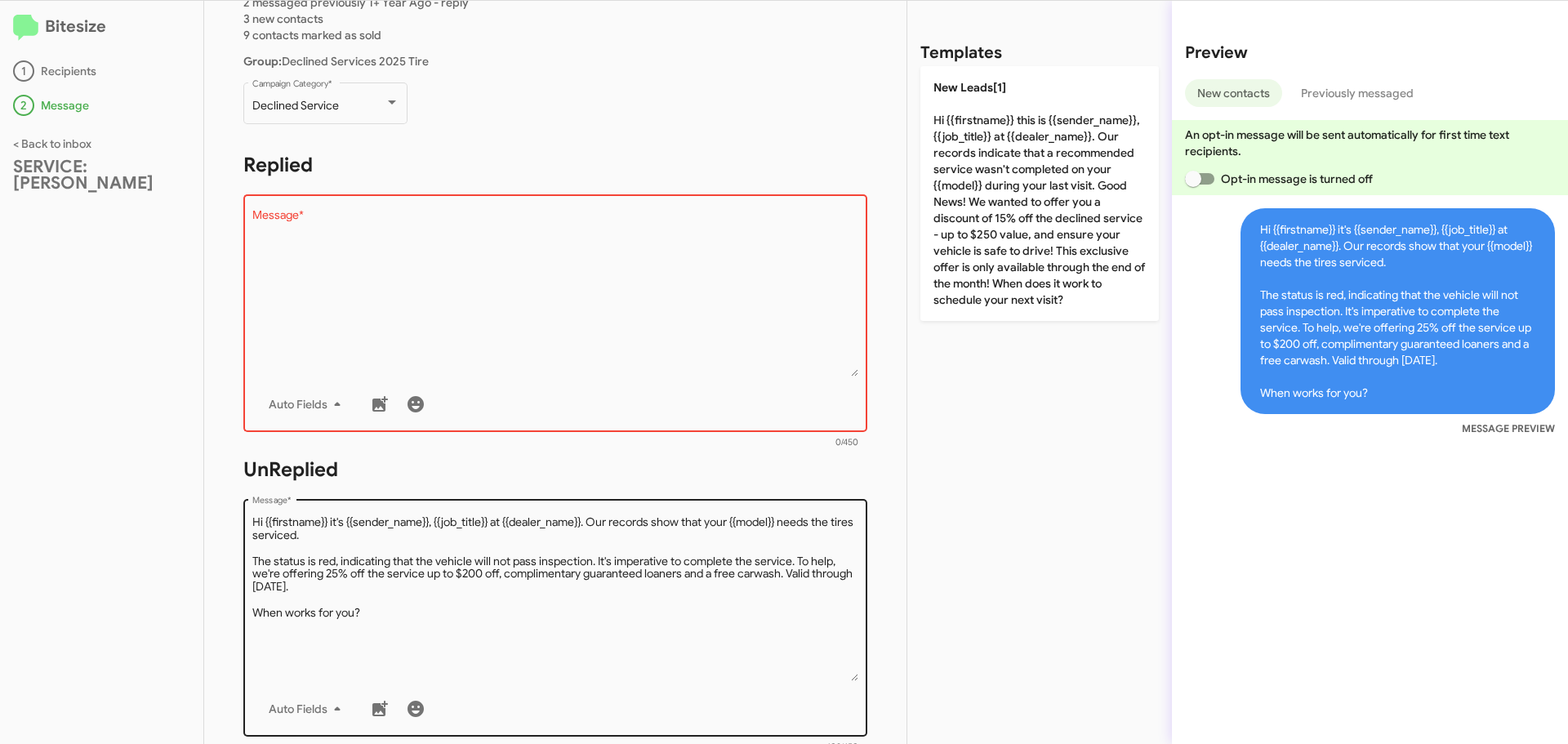
scroll to position [163, 0]
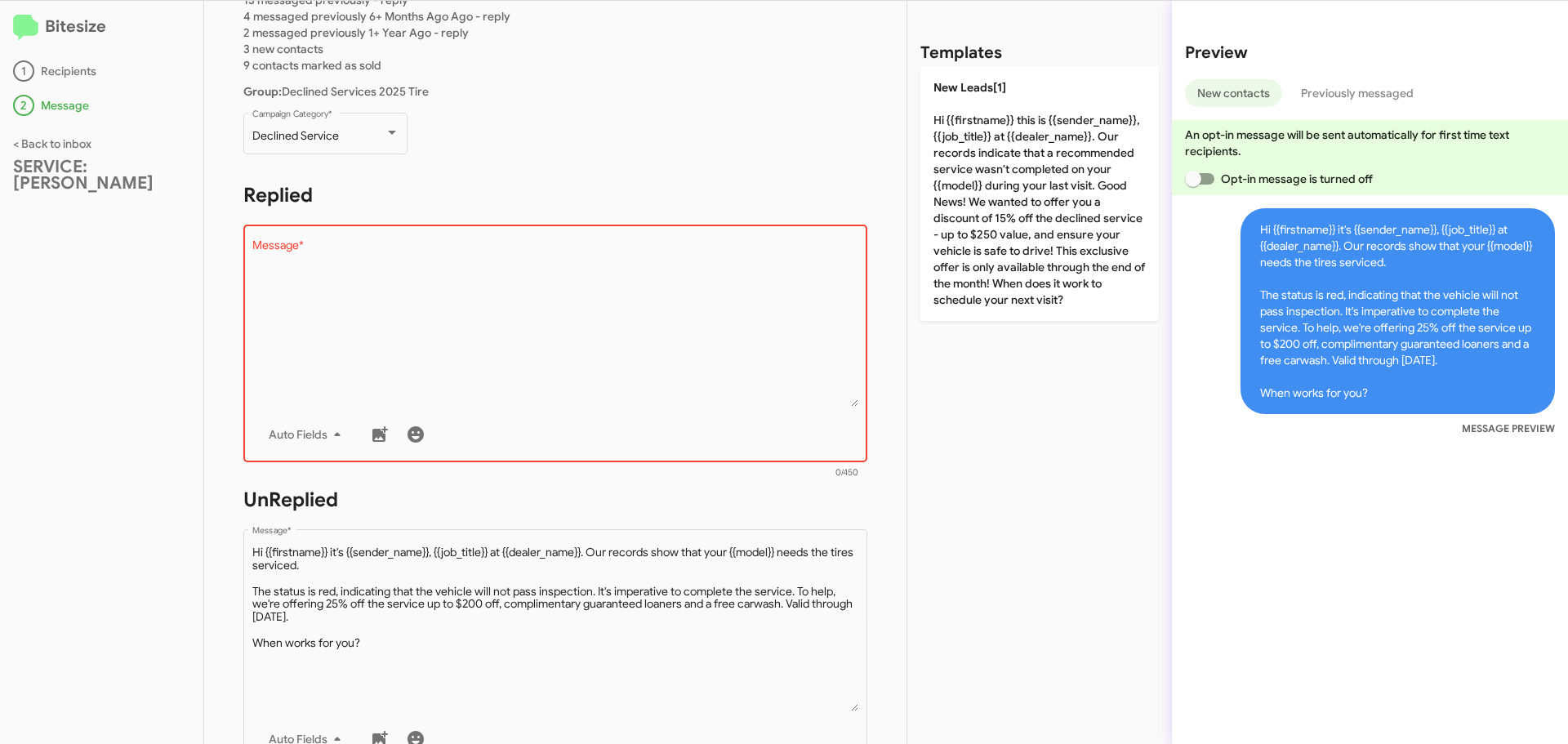
type textarea "Hi {{firstname}} it's {{sender_name}}, {{job_title}} at {{dealer_name}}. Our re…"
click at [390, 284] on textarea "Message *" at bounding box center [555, 322] width 607 height 167
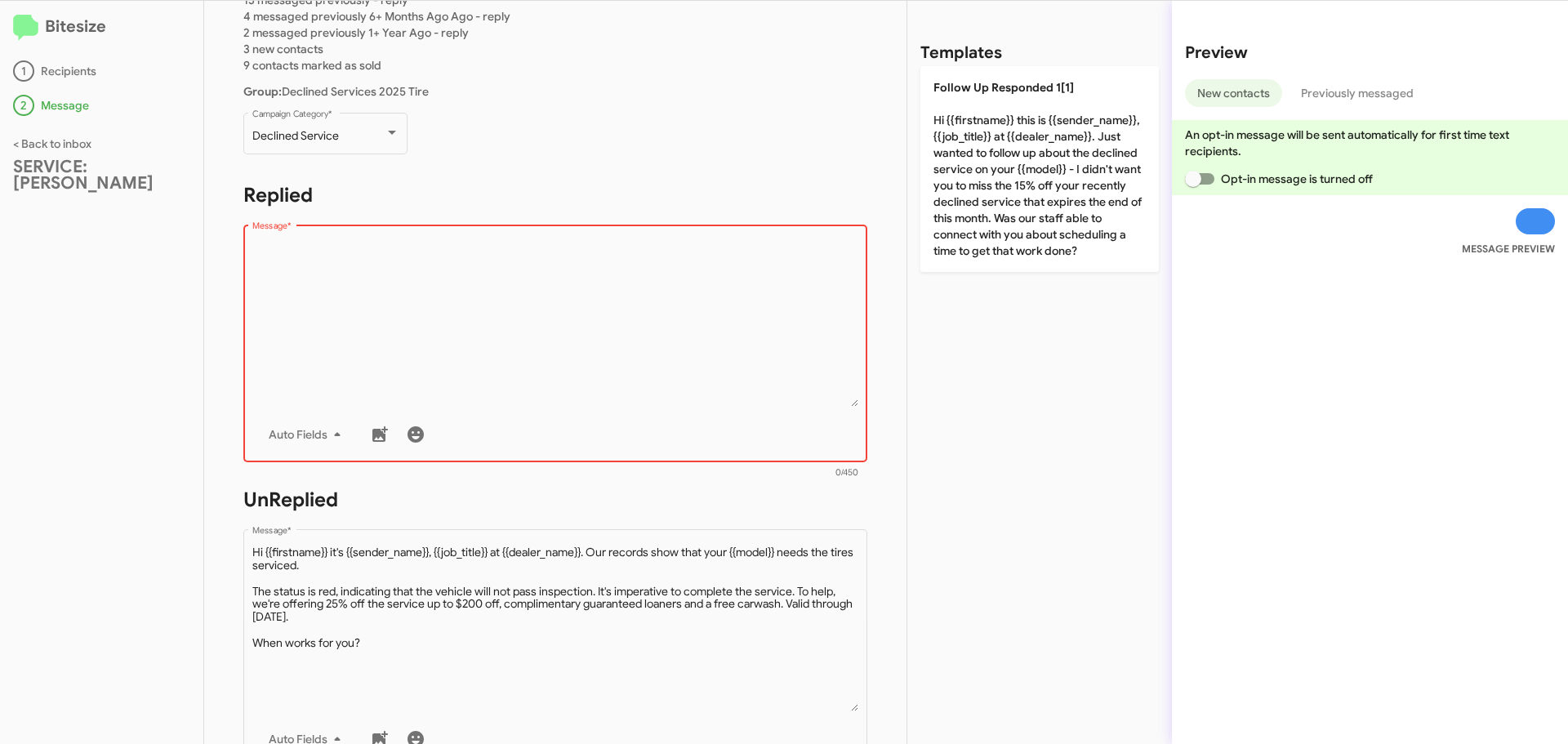
paste textarea "Hi {{firstname}} it's {{sender_name}}, {{job_title}} at {{dealer_name}}. Our re…"
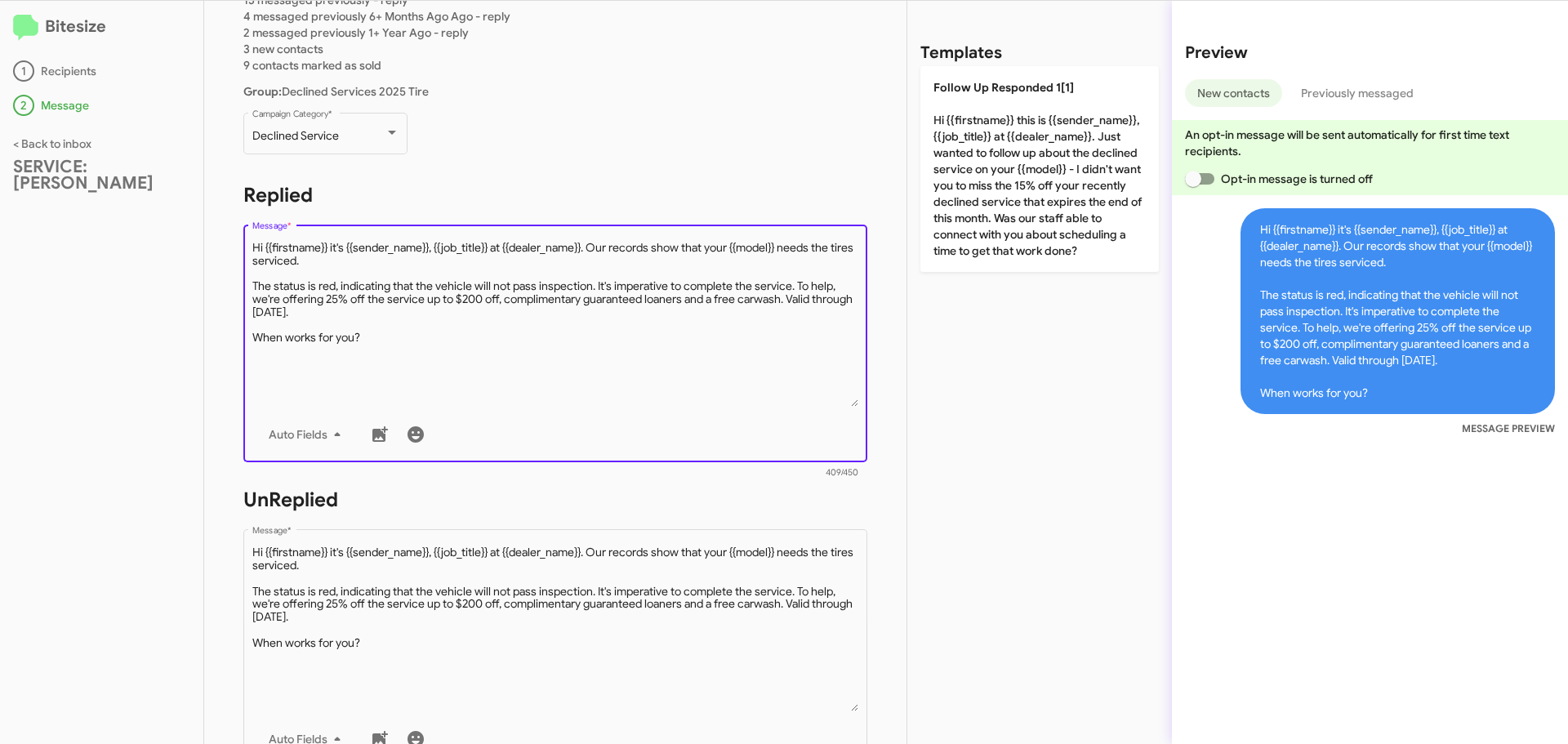
drag, startPoint x: 492, startPoint y: 244, endPoint x: 433, endPoint y: 242, distance: 59.0
click at [433, 242] on textarea "Message *" at bounding box center [555, 322] width 607 height 167
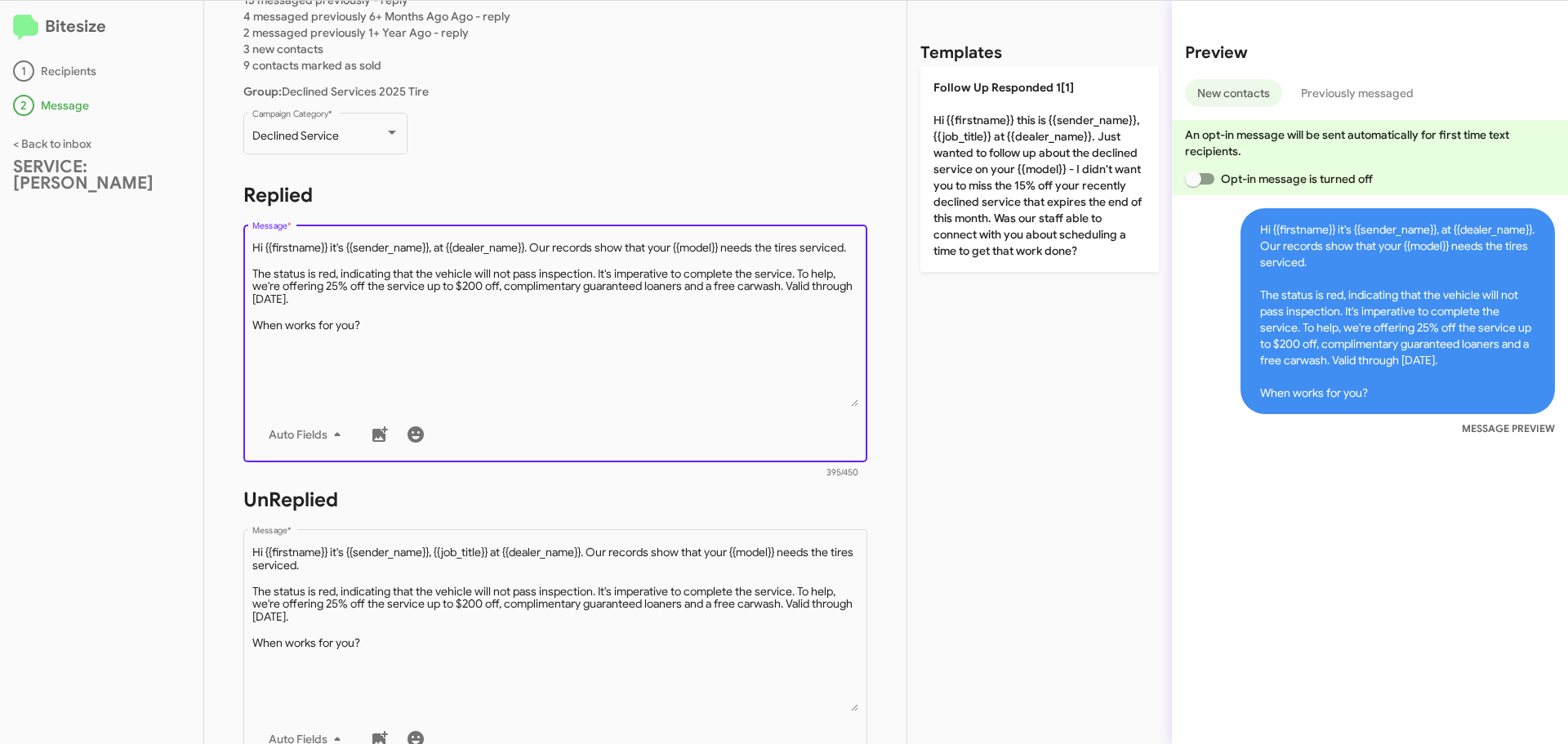
type textarea "Hi {{firstname}} it's {{sender_name}}, at {{dealer_name}}. Our records show tha…"
click at [525, 509] on h1 "UnReplied" at bounding box center [555, 500] width 624 height 26
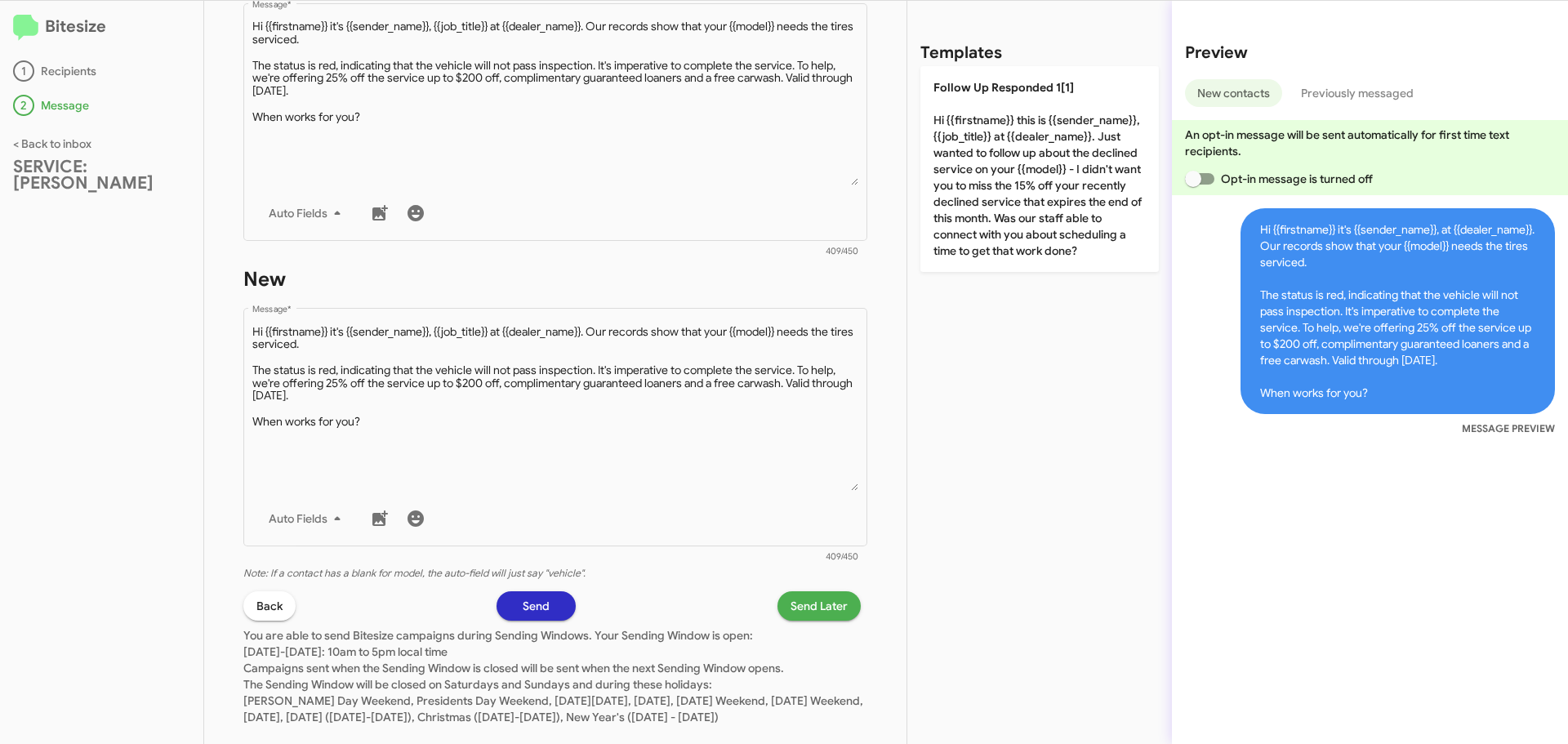
scroll to position [736, 0]
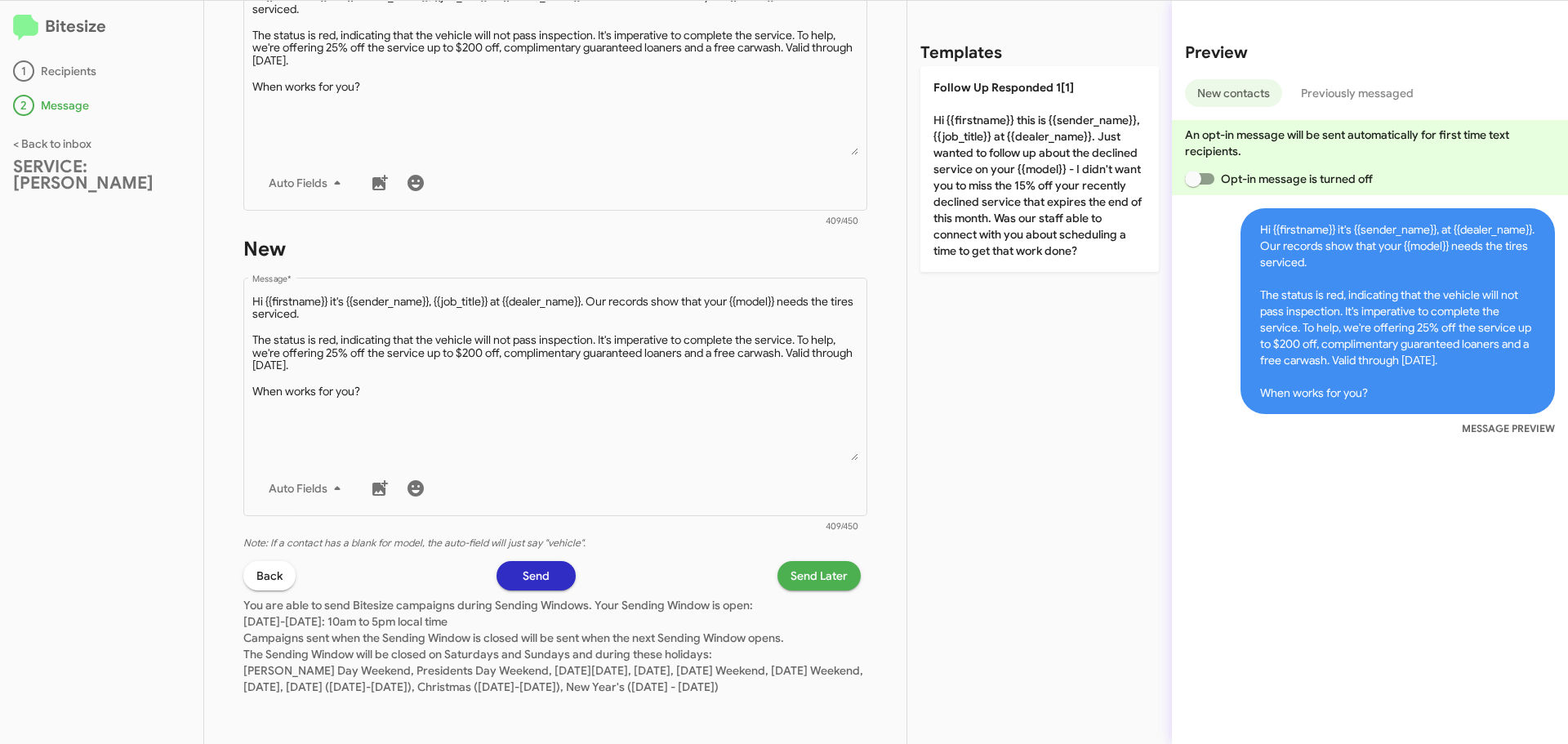
click at [523, 561] on span "Send" at bounding box center [536, 575] width 27 height 29
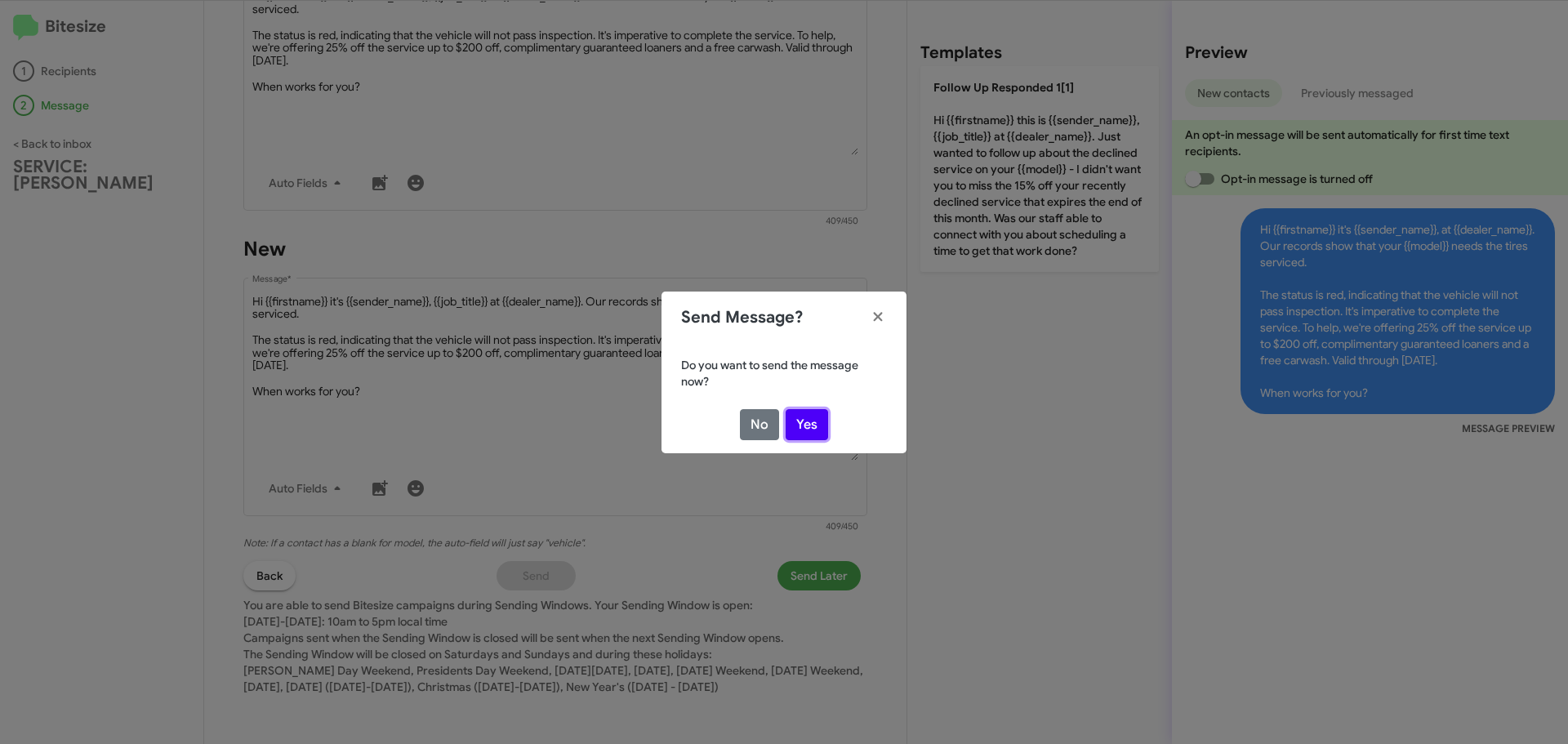
click at [820, 421] on button "Yes" at bounding box center [807, 424] width 42 height 31
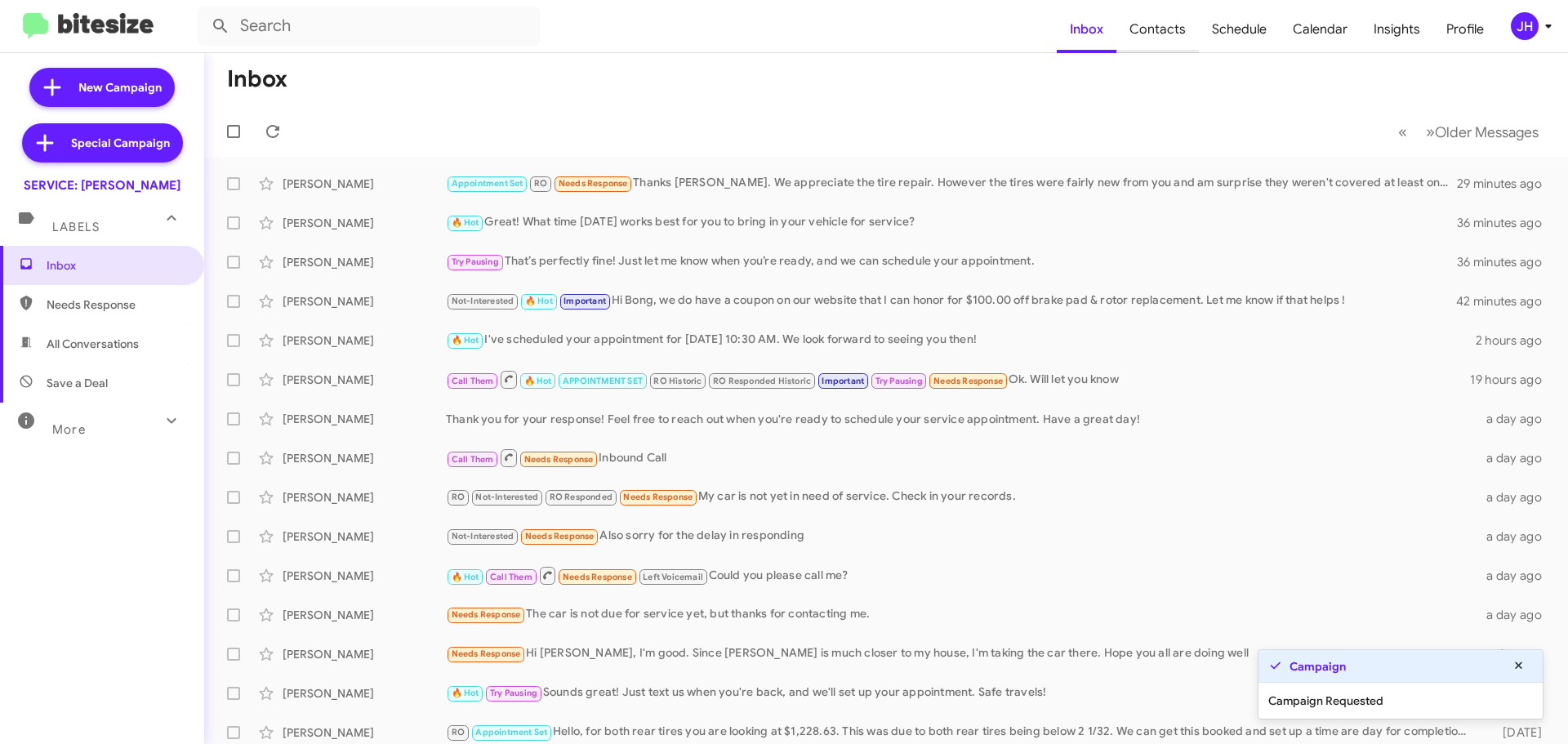
click at [1173, 37] on span "Contacts" at bounding box center [1157, 29] width 82 height 47
type input "in:groups"
